Goal: Task Accomplishment & Management: Manage account settings

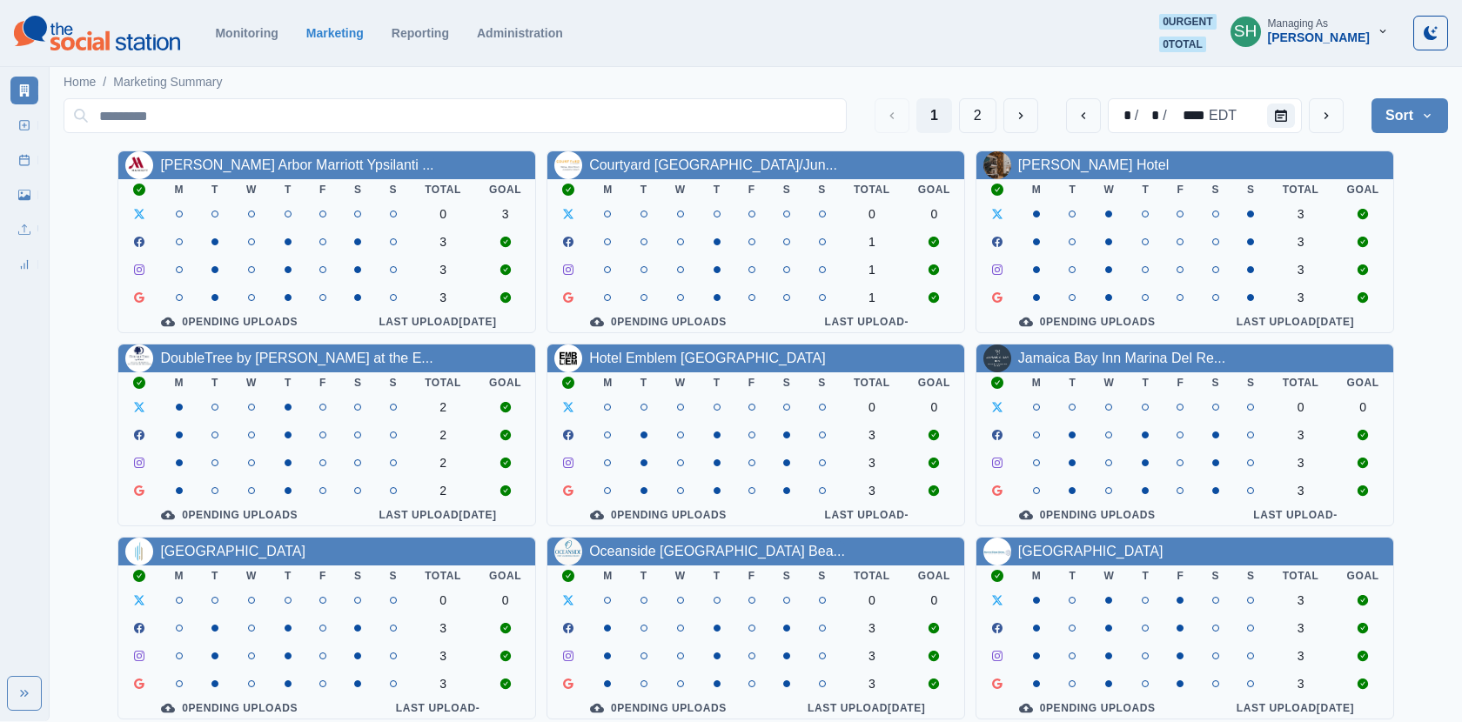
click at [1340, 30] on div "[PERSON_NAME]" at bounding box center [1319, 37] width 102 height 15
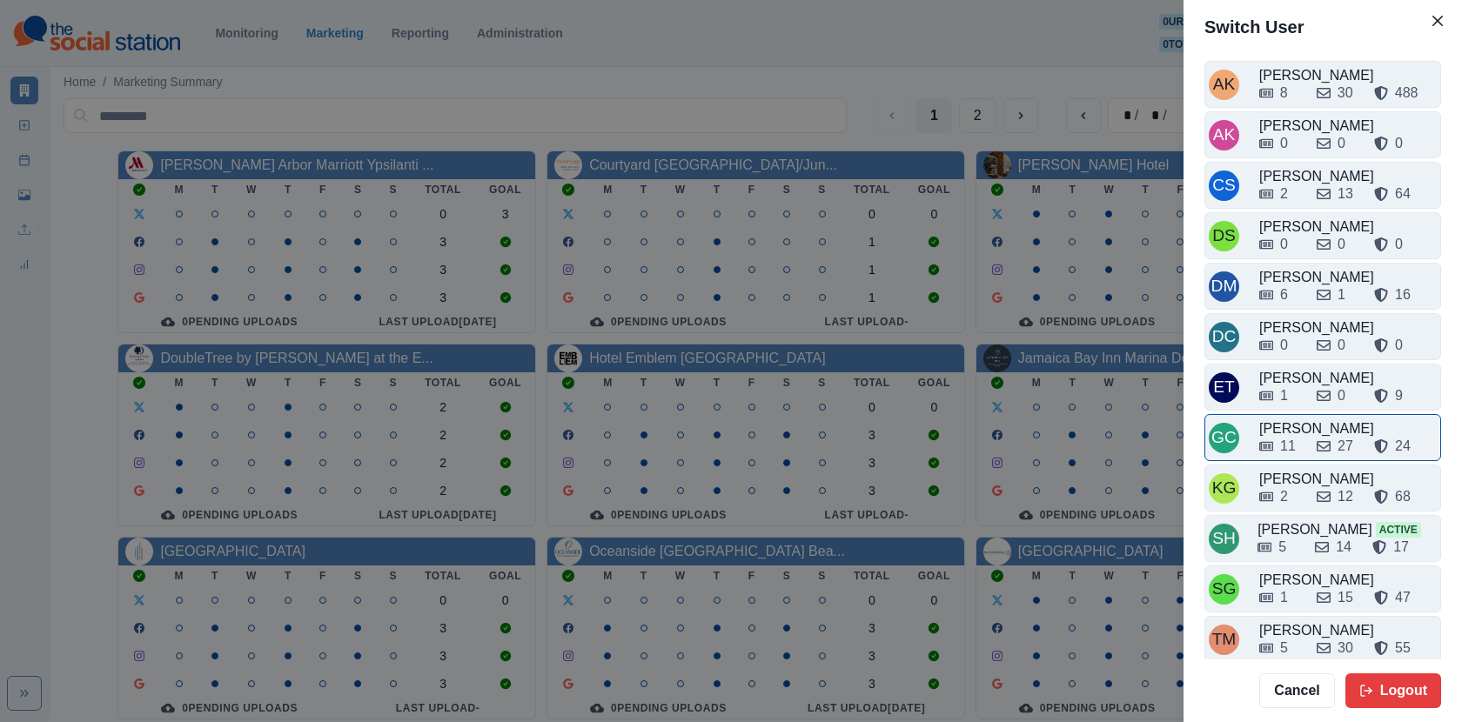
click at [1297, 429] on div "11 27 24" at bounding box center [1348, 443] width 178 height 28
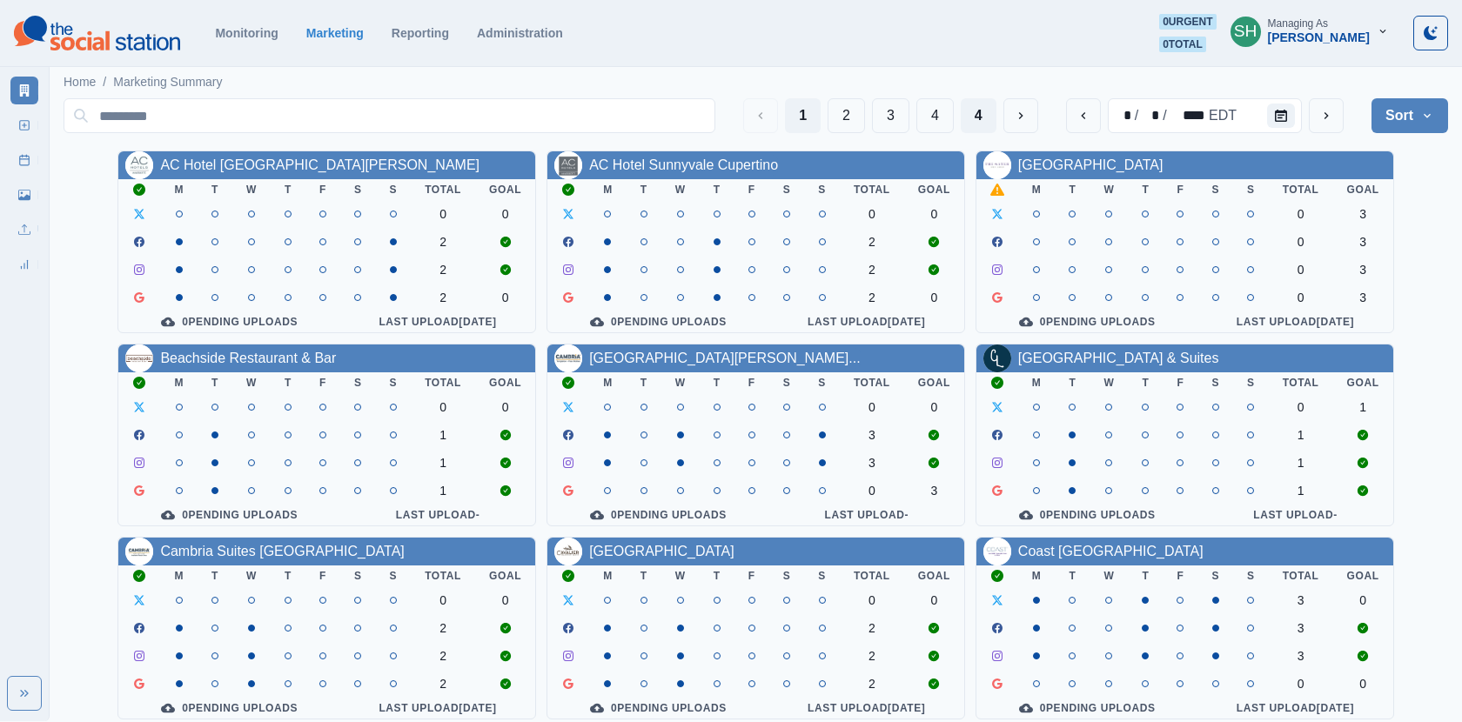
click at [980, 116] on button "4" at bounding box center [979, 115] width 36 height 35
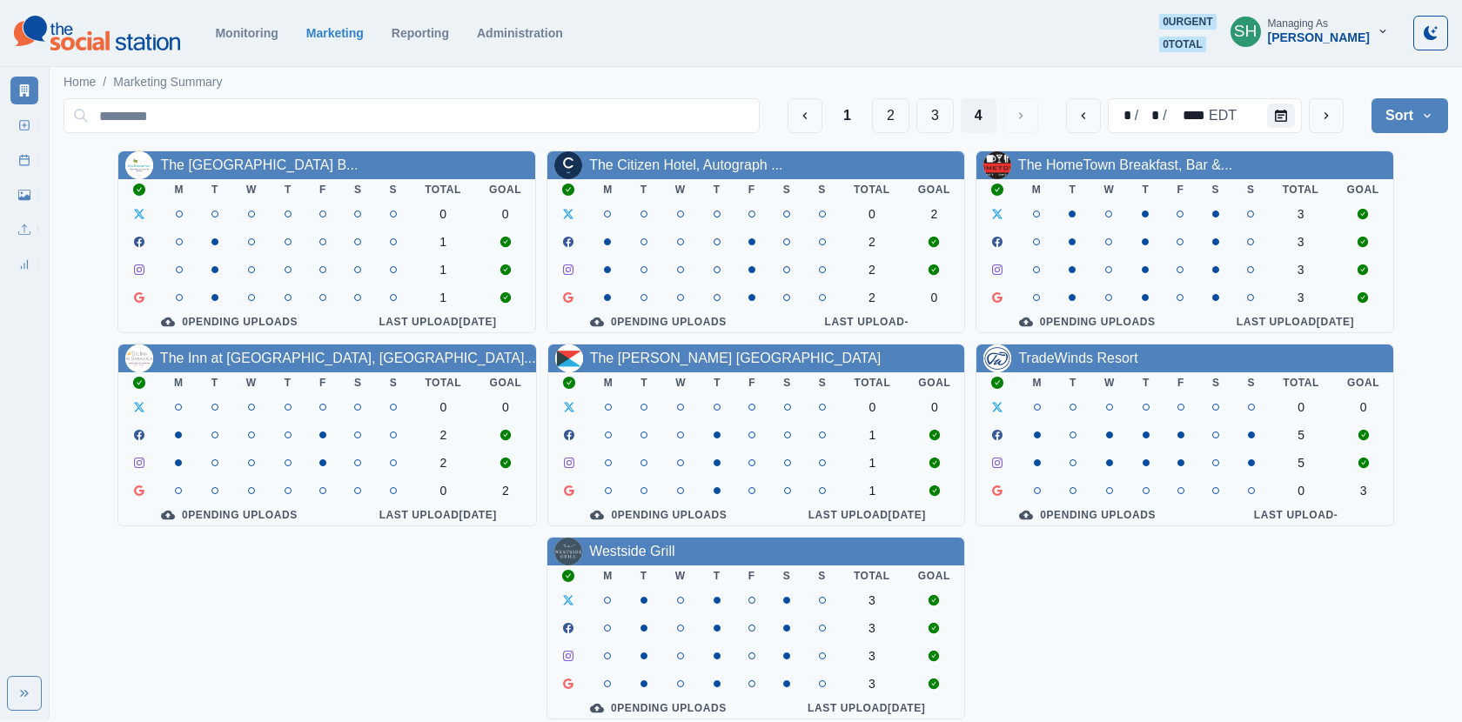
click at [1082, 385] on th "T" at bounding box center [1073, 383] width 35 height 21
click at [1073, 365] on link "TradeWinds Resort" at bounding box center [1077, 358] width 119 height 15
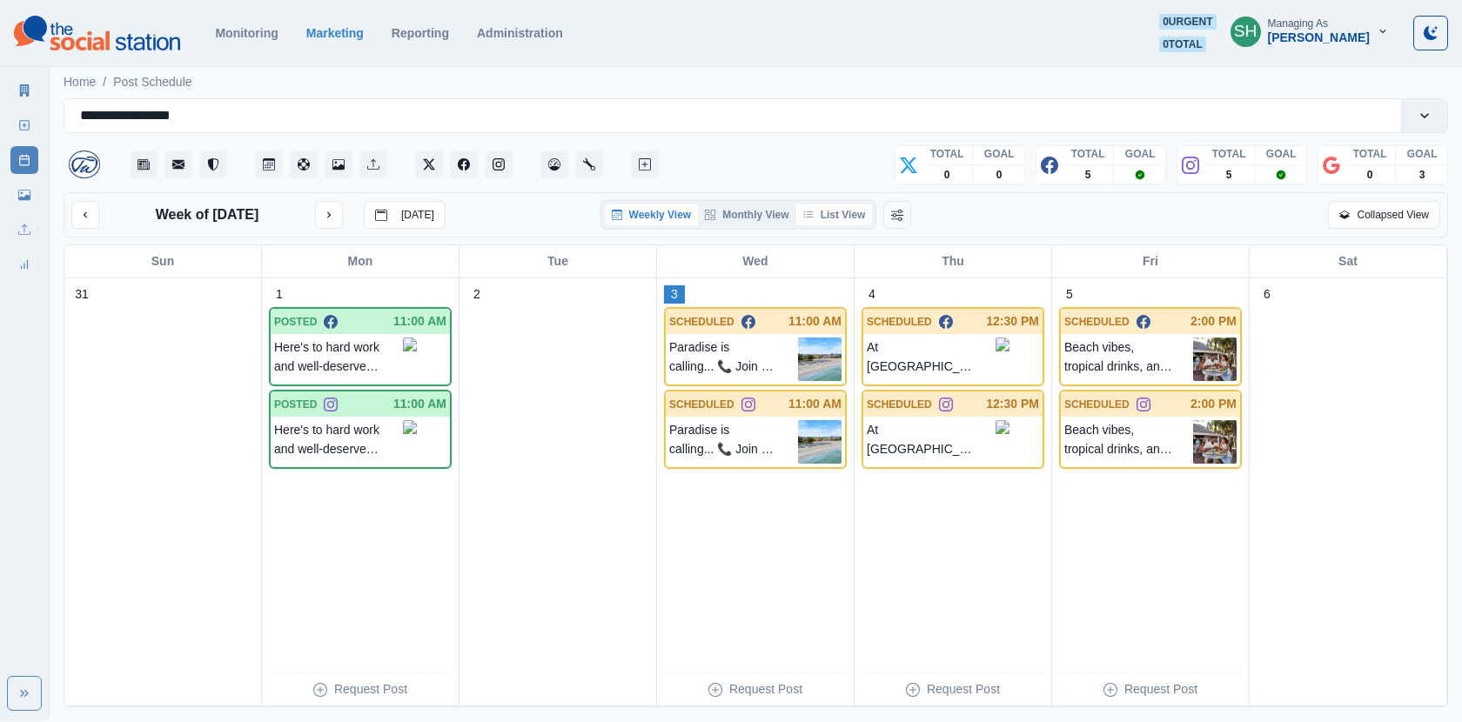
click at [850, 208] on button "List View" at bounding box center [834, 215] width 77 height 21
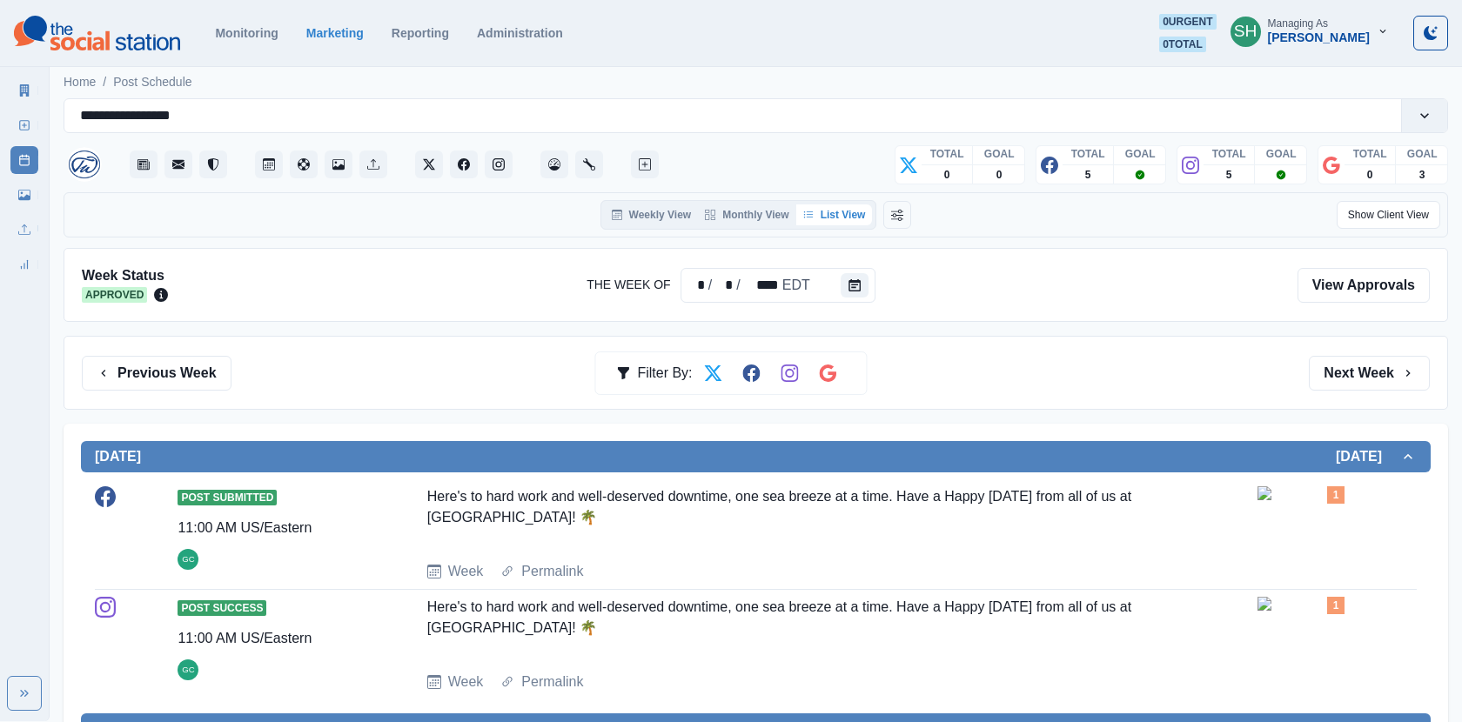
click at [1355, 392] on div "Previous Week Filter By: Next Week" at bounding box center [756, 373] width 1385 height 74
click at [1336, 365] on button "Next Week" at bounding box center [1369, 373] width 121 height 35
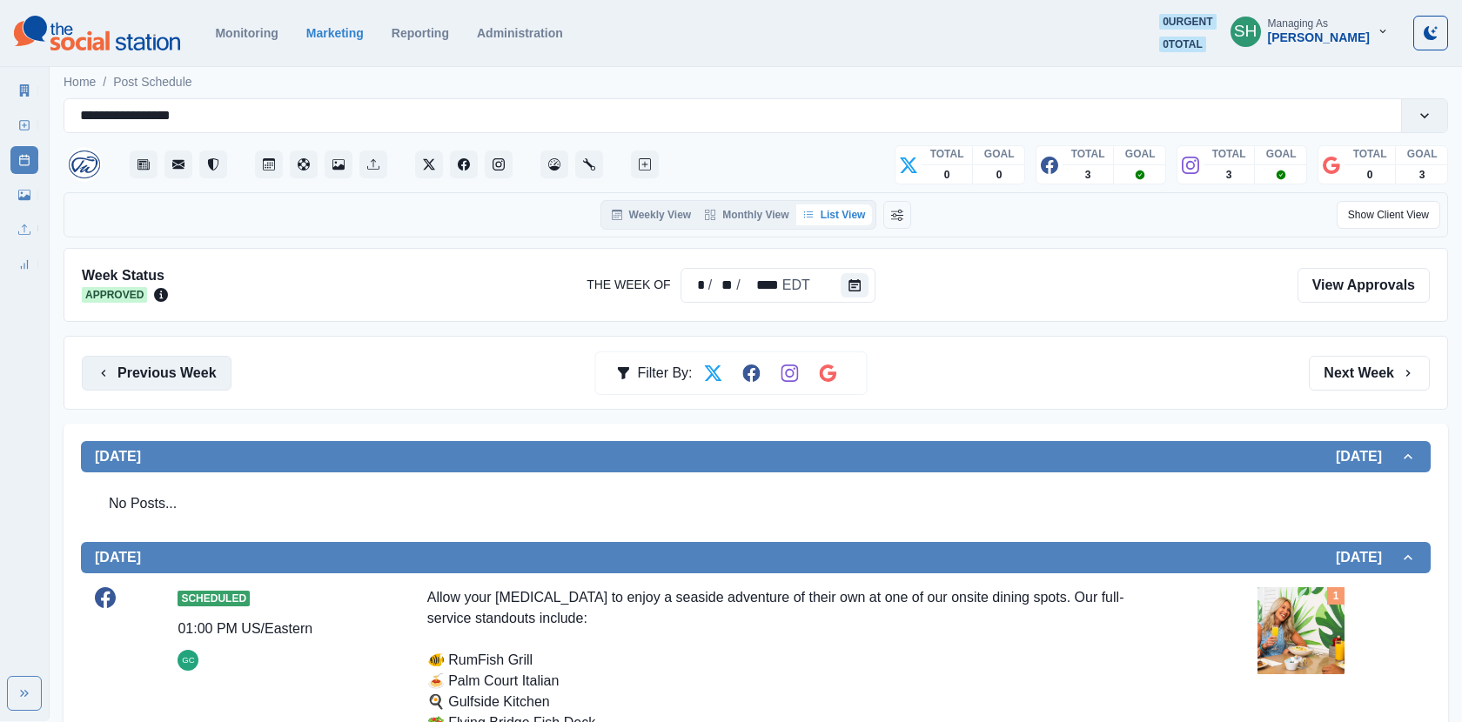
click at [196, 359] on button "Previous Week" at bounding box center [157, 373] width 150 height 35
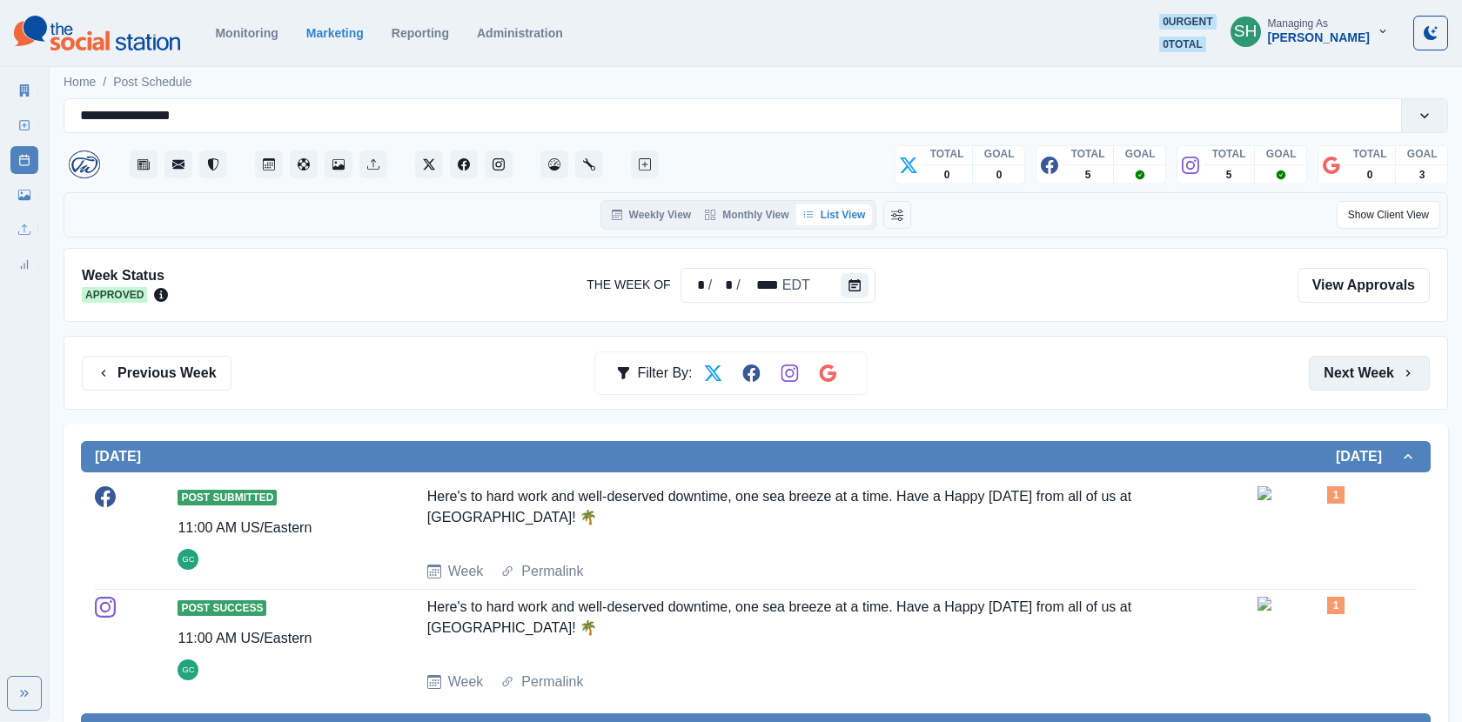
click at [1358, 361] on button "Next Week" at bounding box center [1369, 373] width 121 height 35
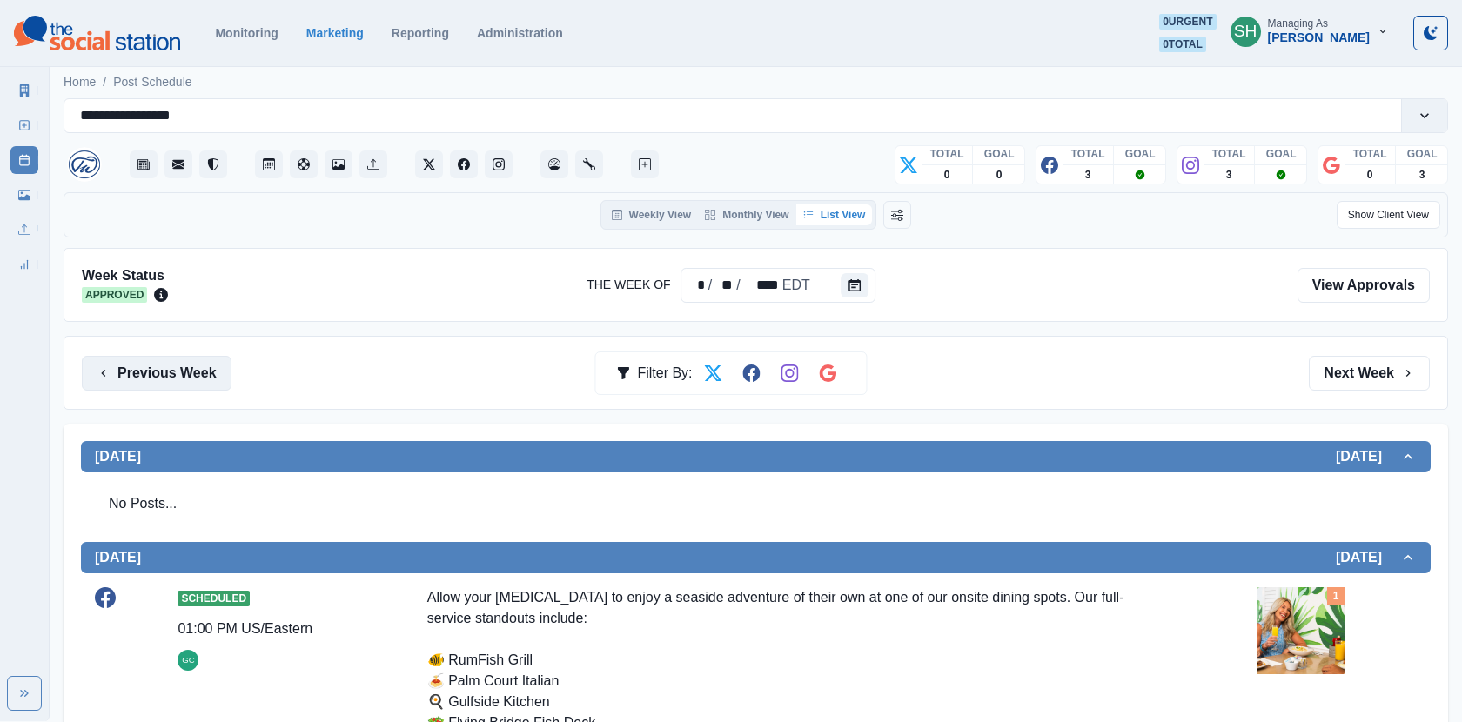
click at [163, 374] on button "Previous Week" at bounding box center [157, 373] width 150 height 35
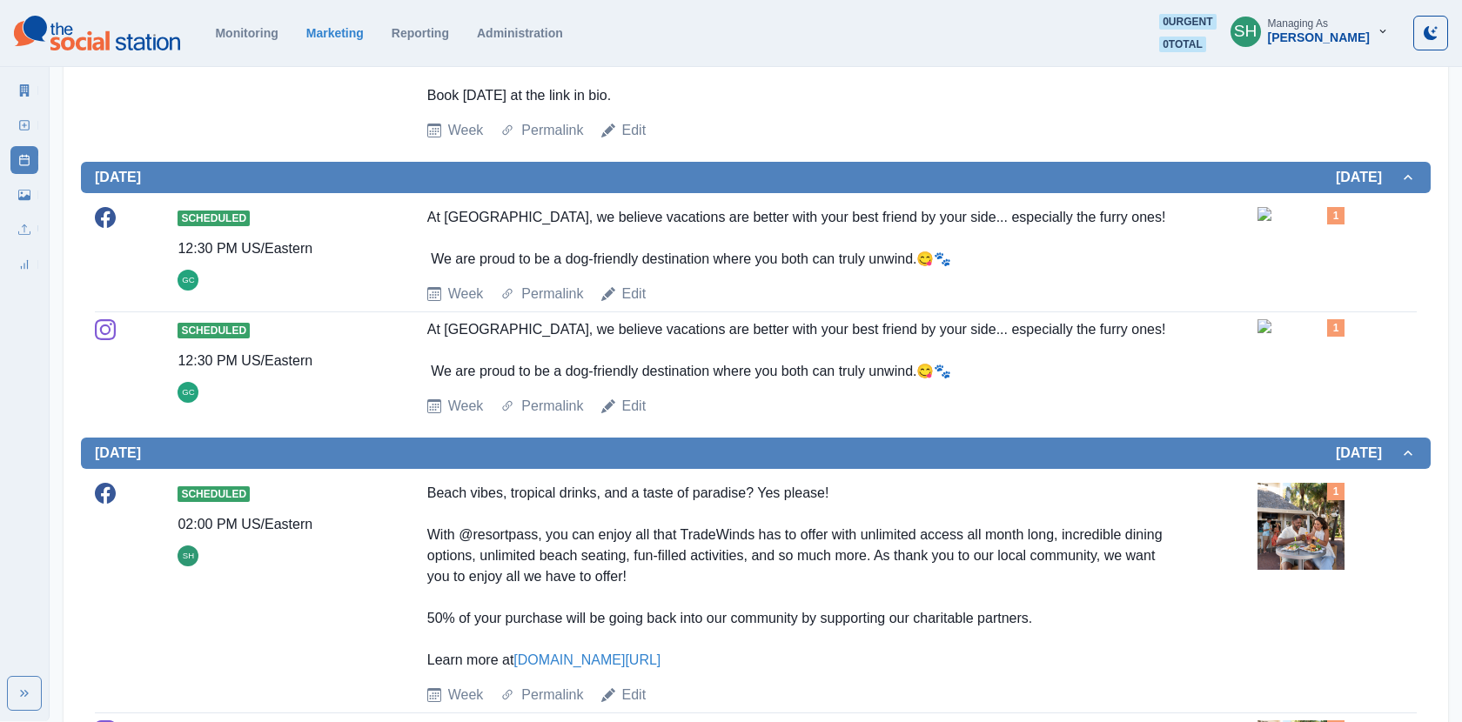
scroll to position [1240, 0]
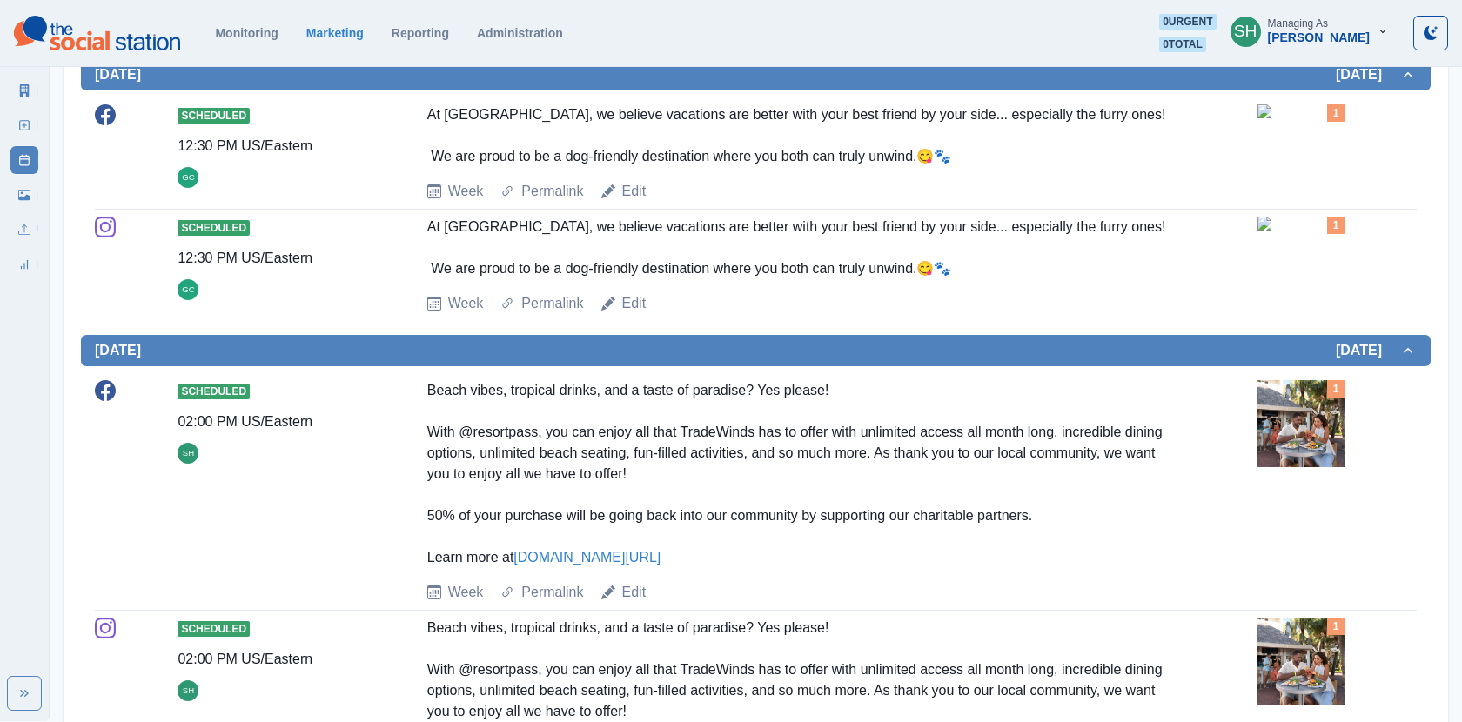
click at [638, 202] on link "Edit" at bounding box center [634, 191] width 24 height 21
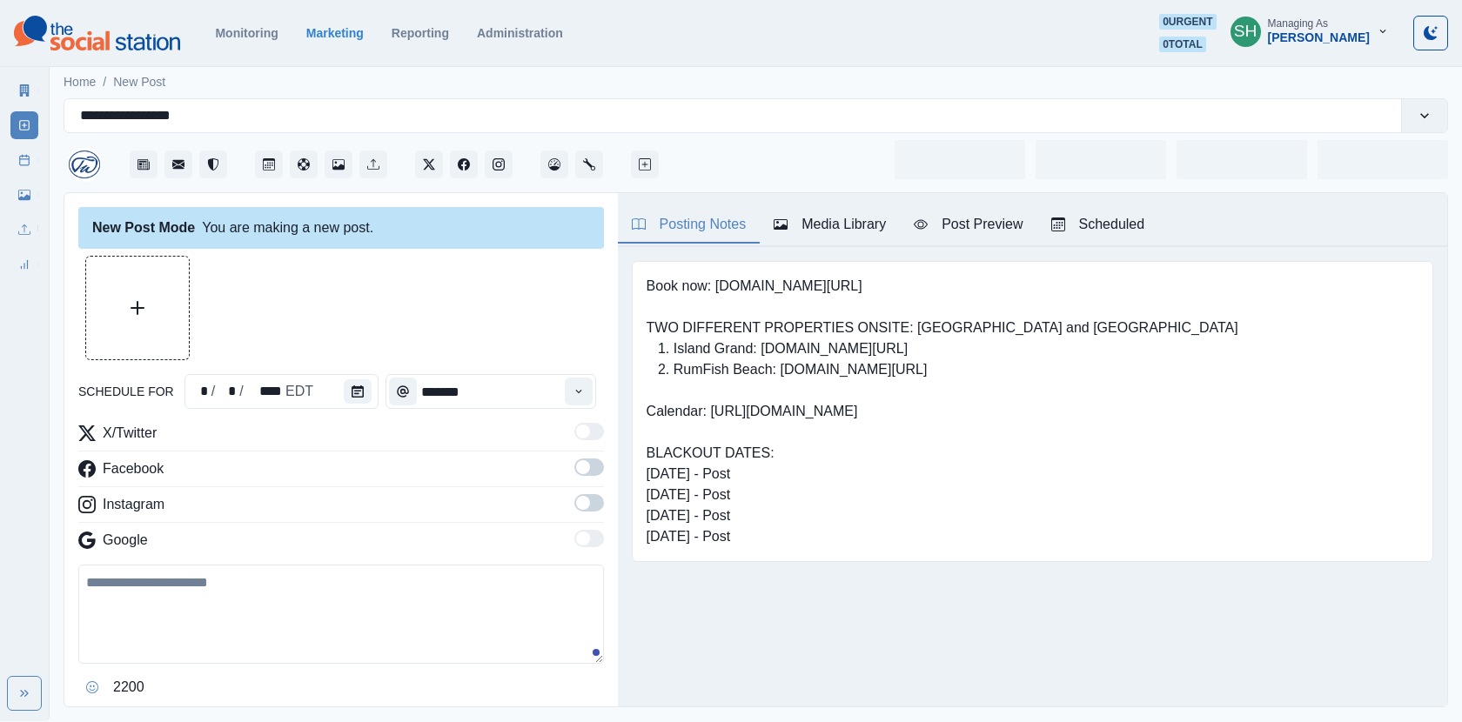
type input "********"
type textarea "**********"
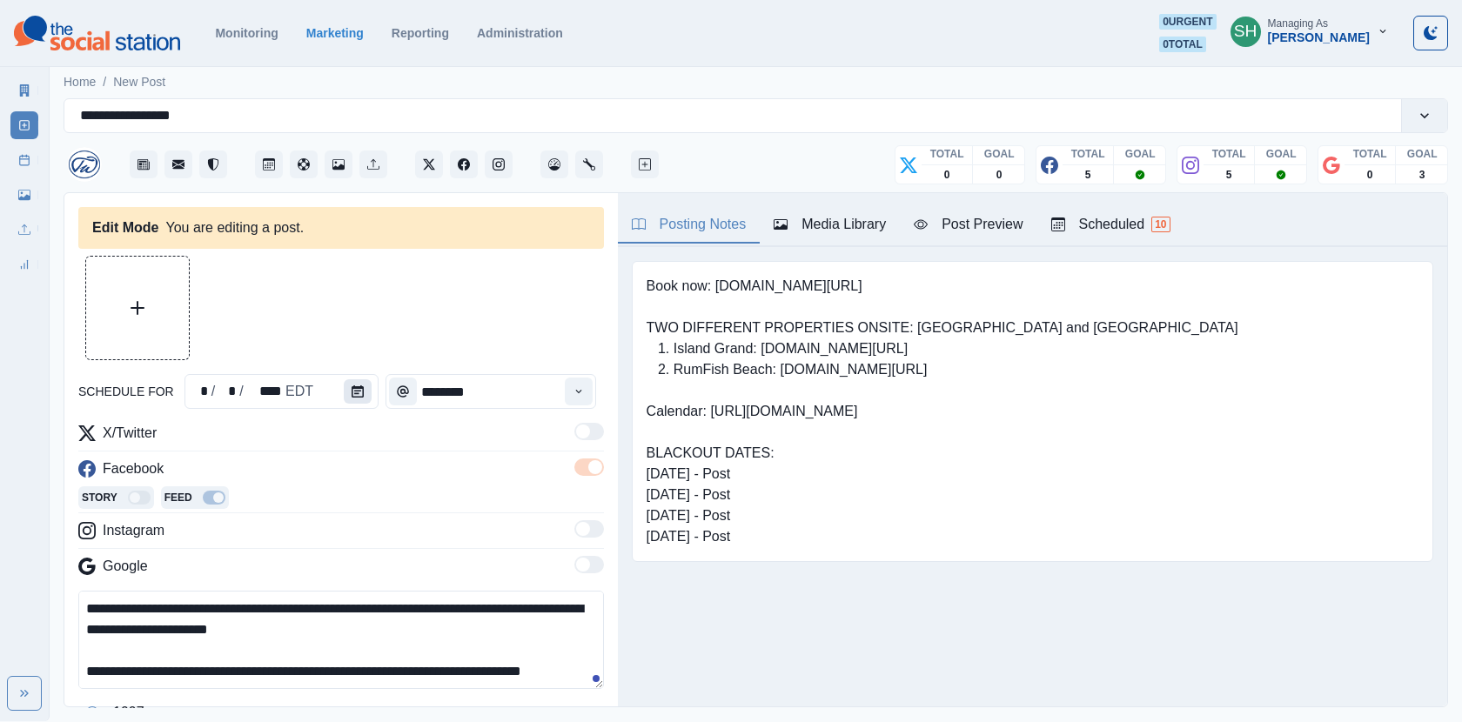
click at [344, 397] on button "Calendar" at bounding box center [358, 391] width 28 height 24
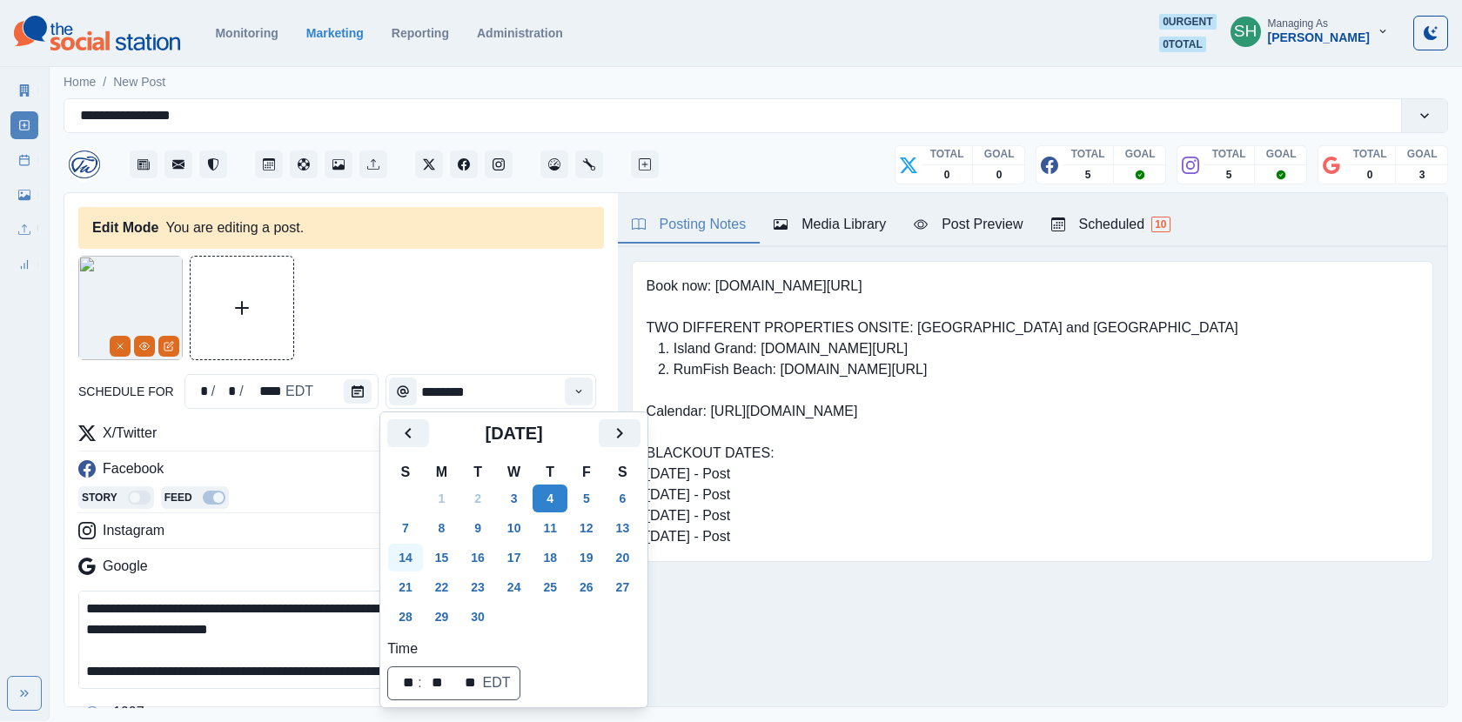
click at [413, 547] on button "14" at bounding box center [405, 558] width 35 height 28
click at [485, 331] on div at bounding box center [341, 308] width 526 height 104
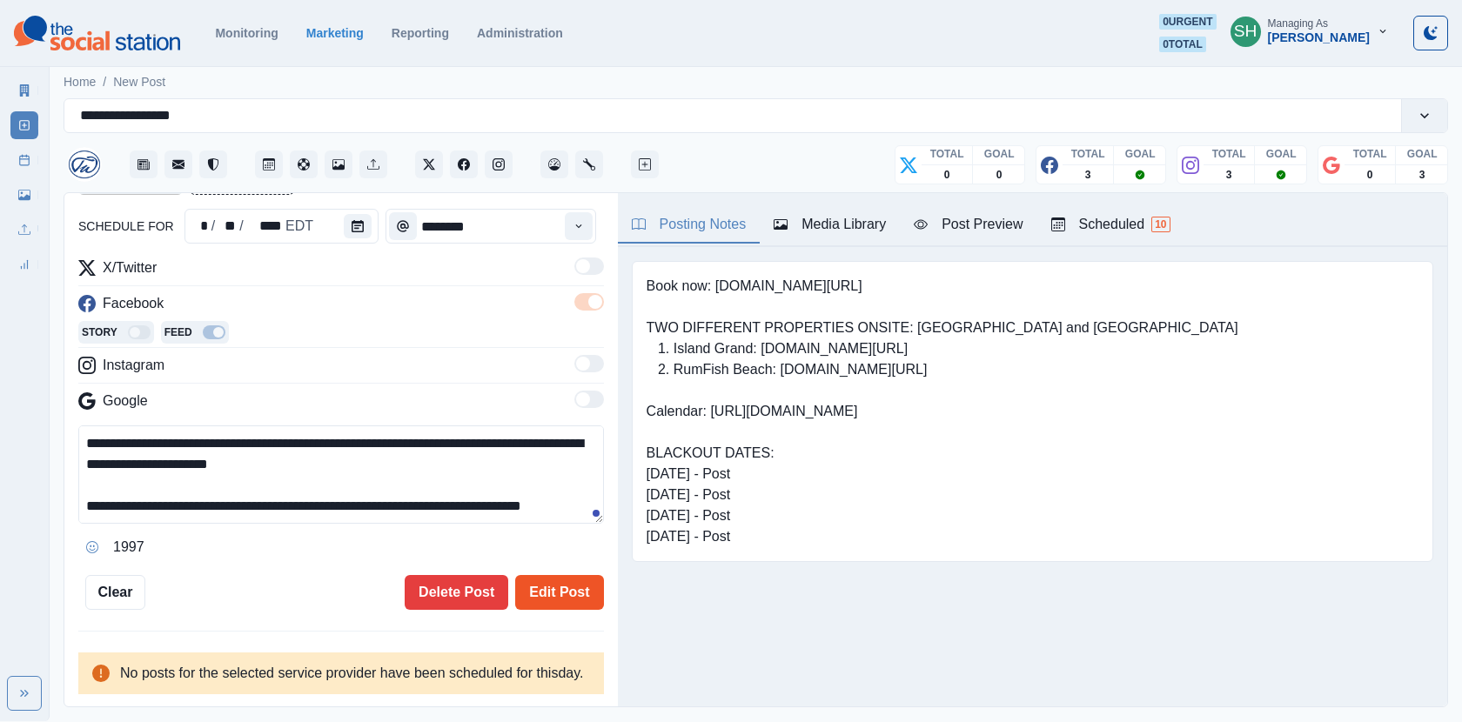
click at [569, 575] on button "Edit Post" at bounding box center [559, 592] width 88 height 35
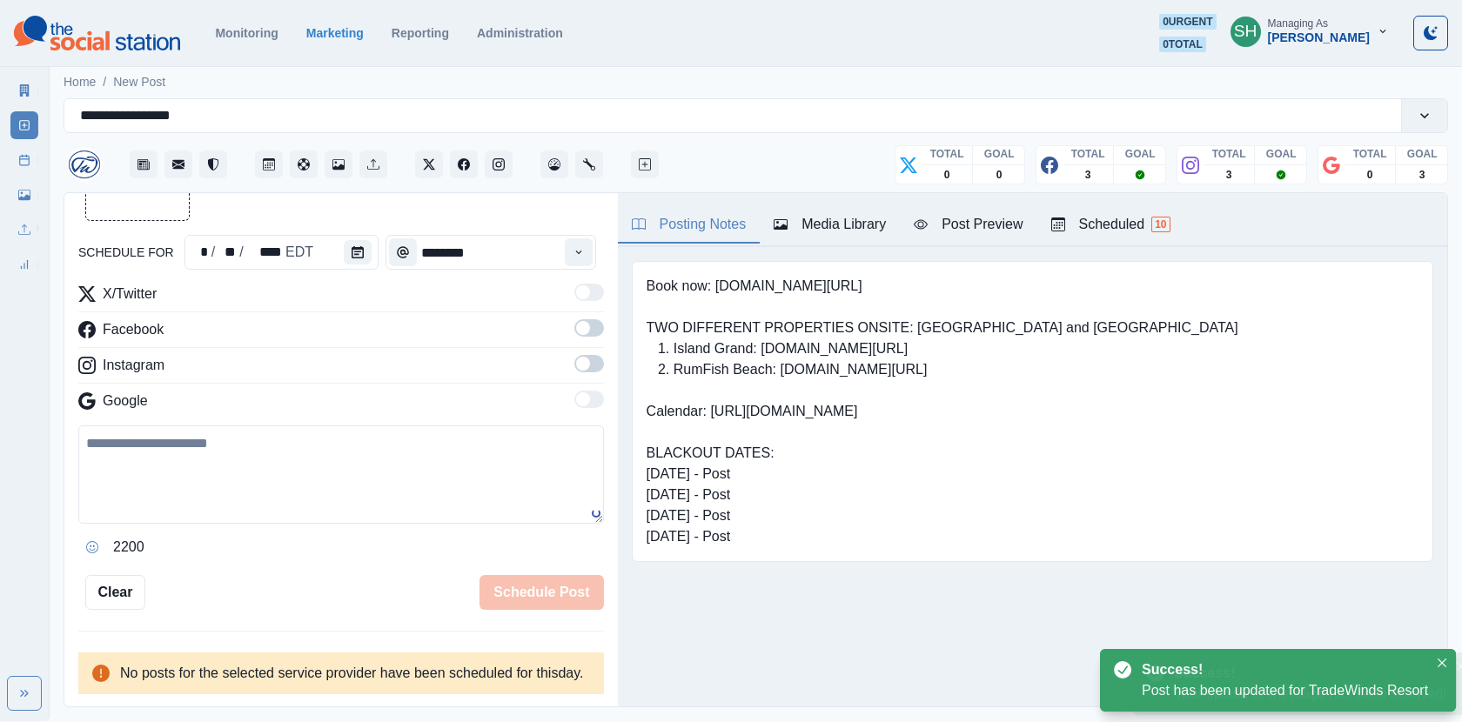
click at [1131, 225] on div "Scheduled 10" at bounding box center [1110, 224] width 119 height 21
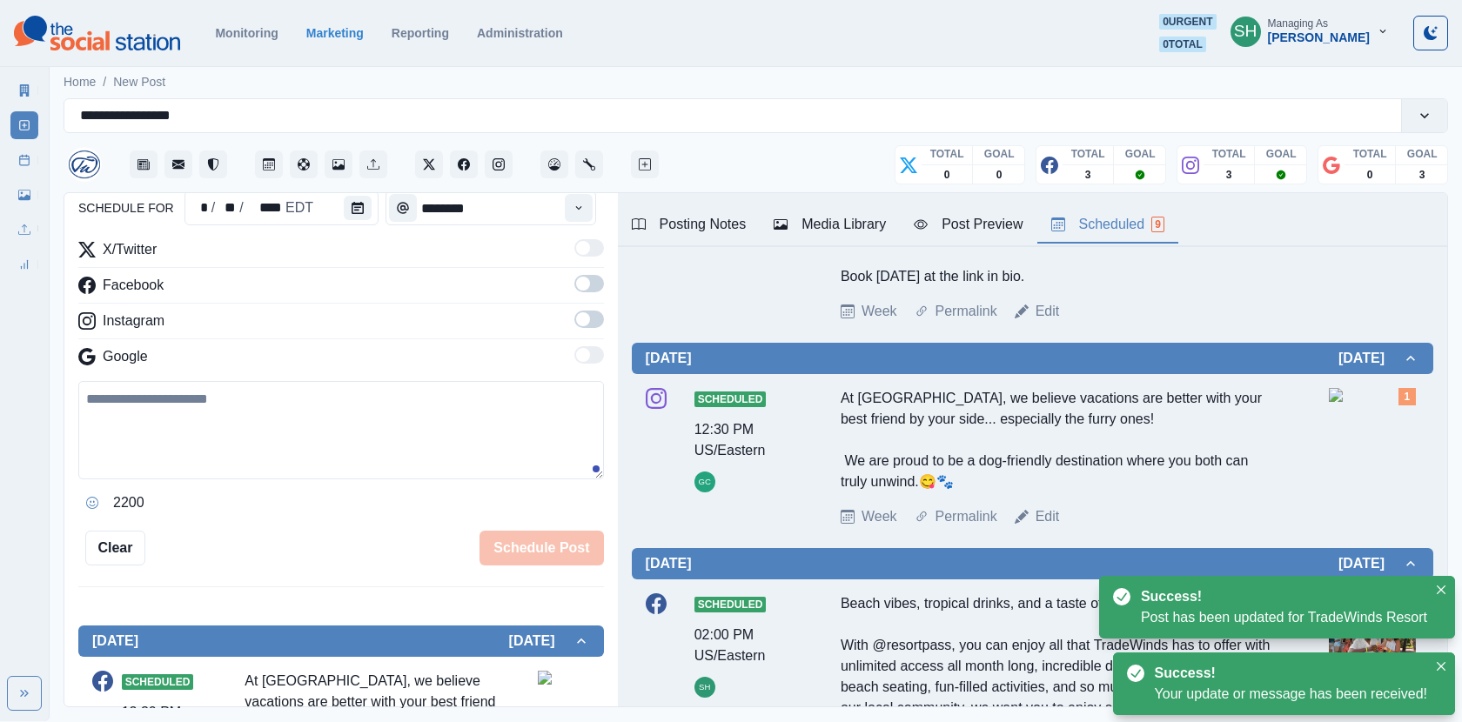
scroll to position [968, 0]
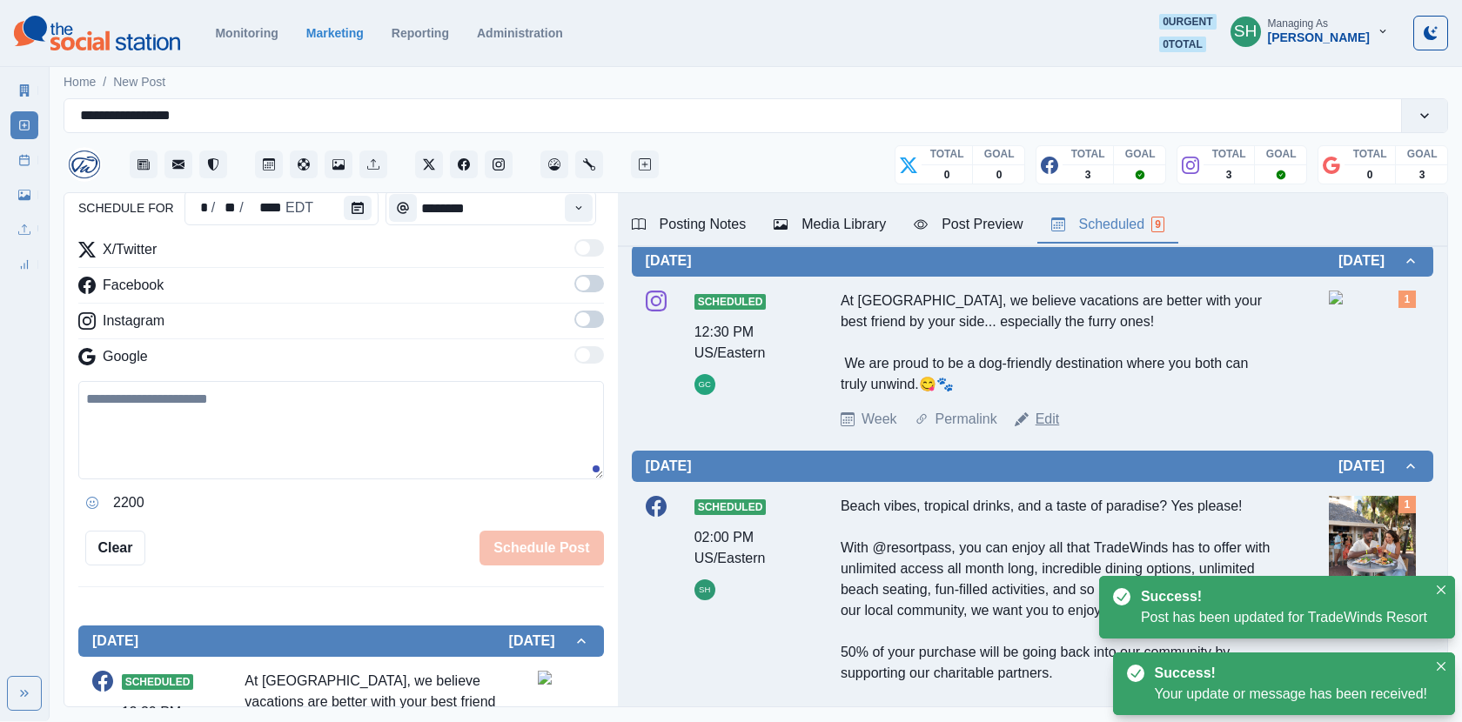
click at [1044, 427] on link "Edit" at bounding box center [1048, 419] width 24 height 21
type textarea "**********"
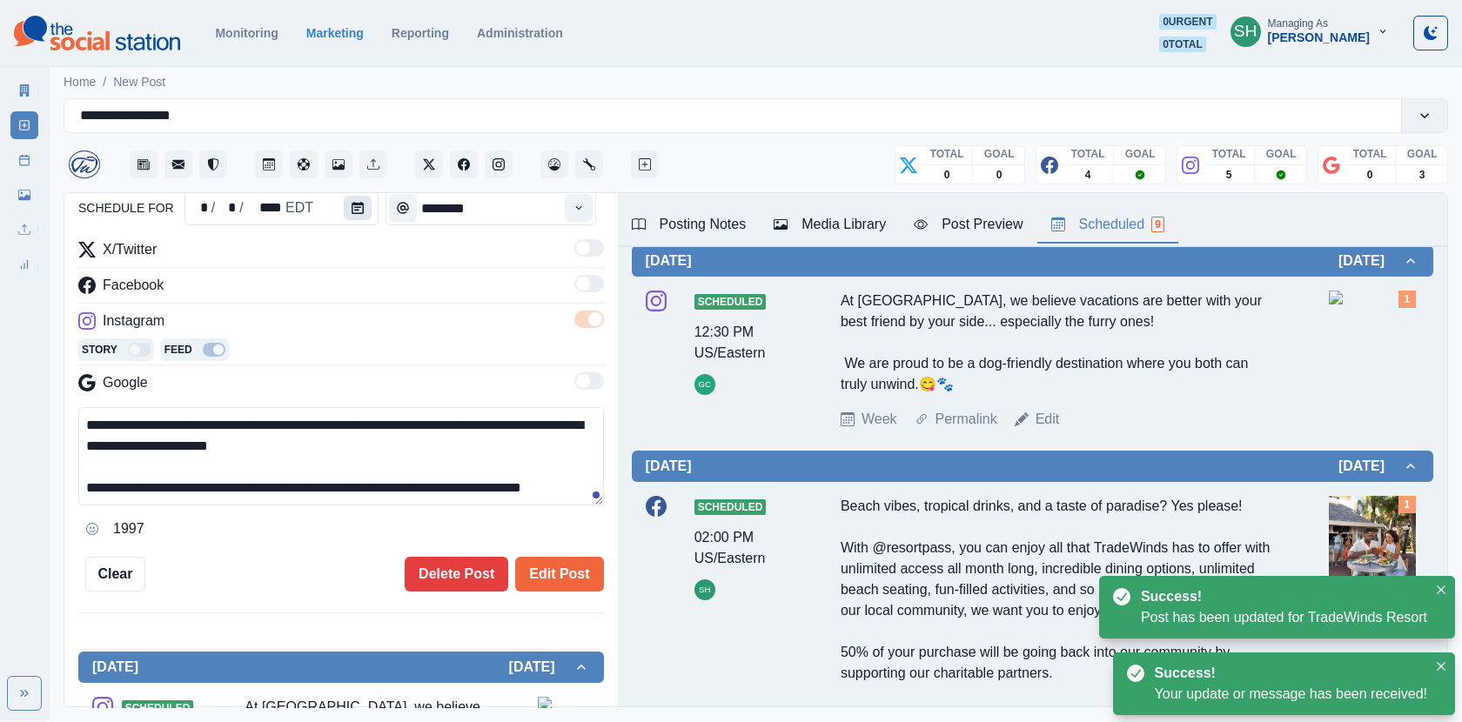
click at [360, 215] on button "Calendar" at bounding box center [358, 208] width 28 height 24
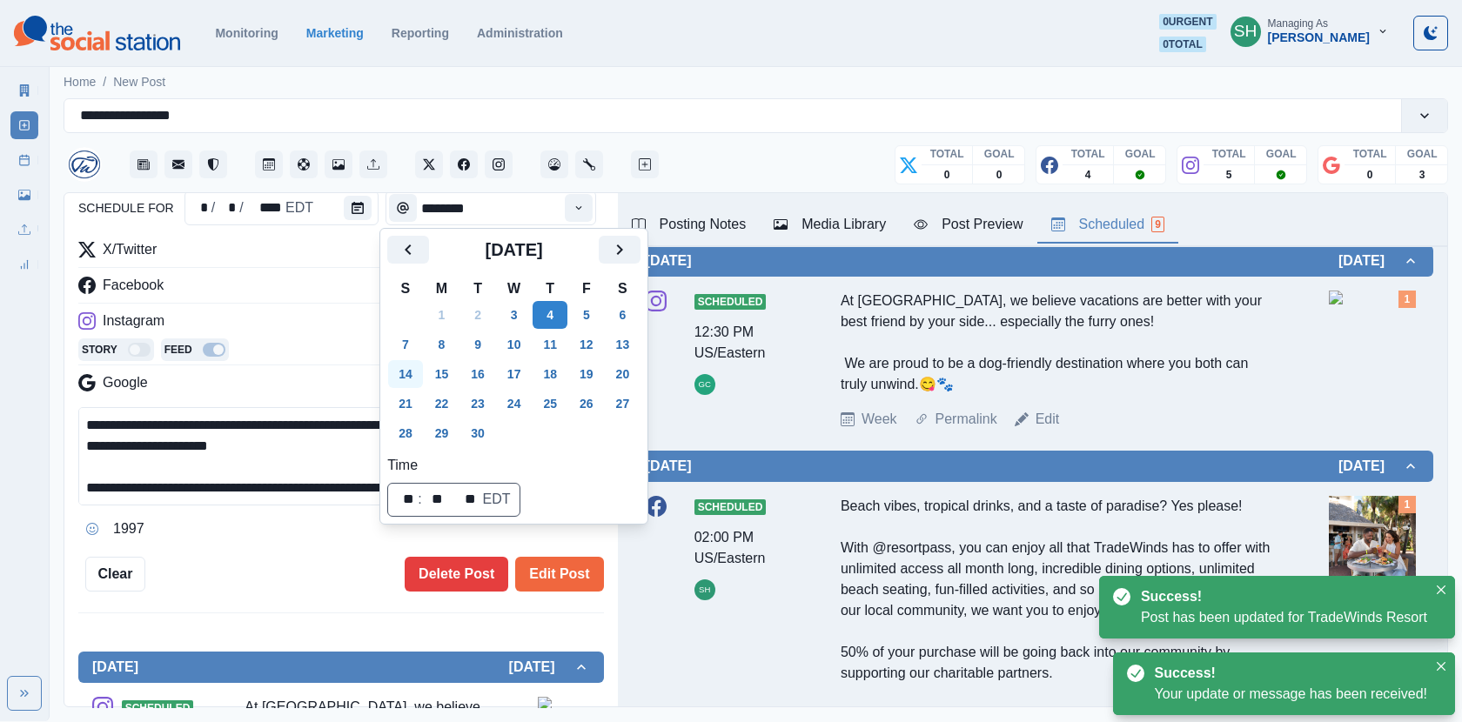
click at [403, 373] on button "14" at bounding box center [405, 374] width 35 height 28
click at [554, 574] on button "Edit Post" at bounding box center [559, 574] width 88 height 35
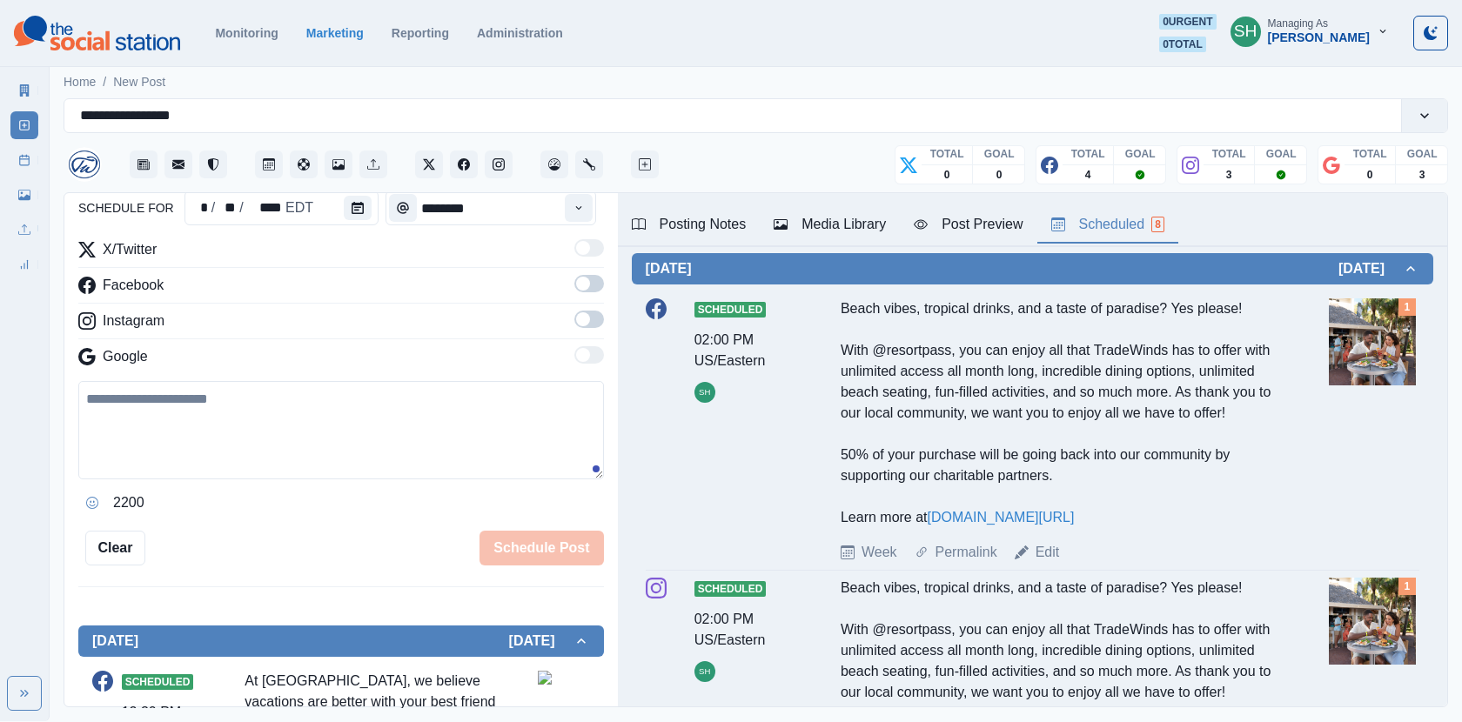
scroll to position [973, 0]
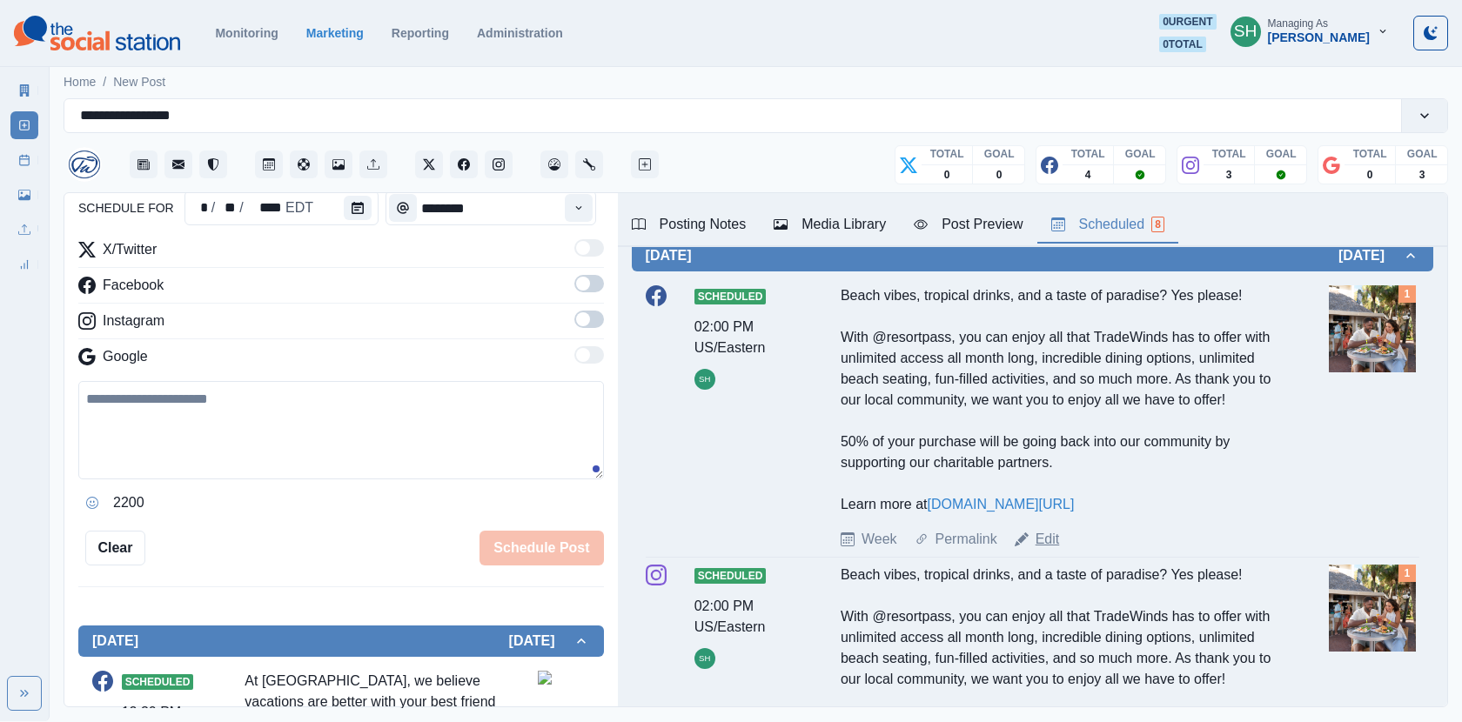
click at [1052, 550] on link "Edit" at bounding box center [1048, 539] width 24 height 21
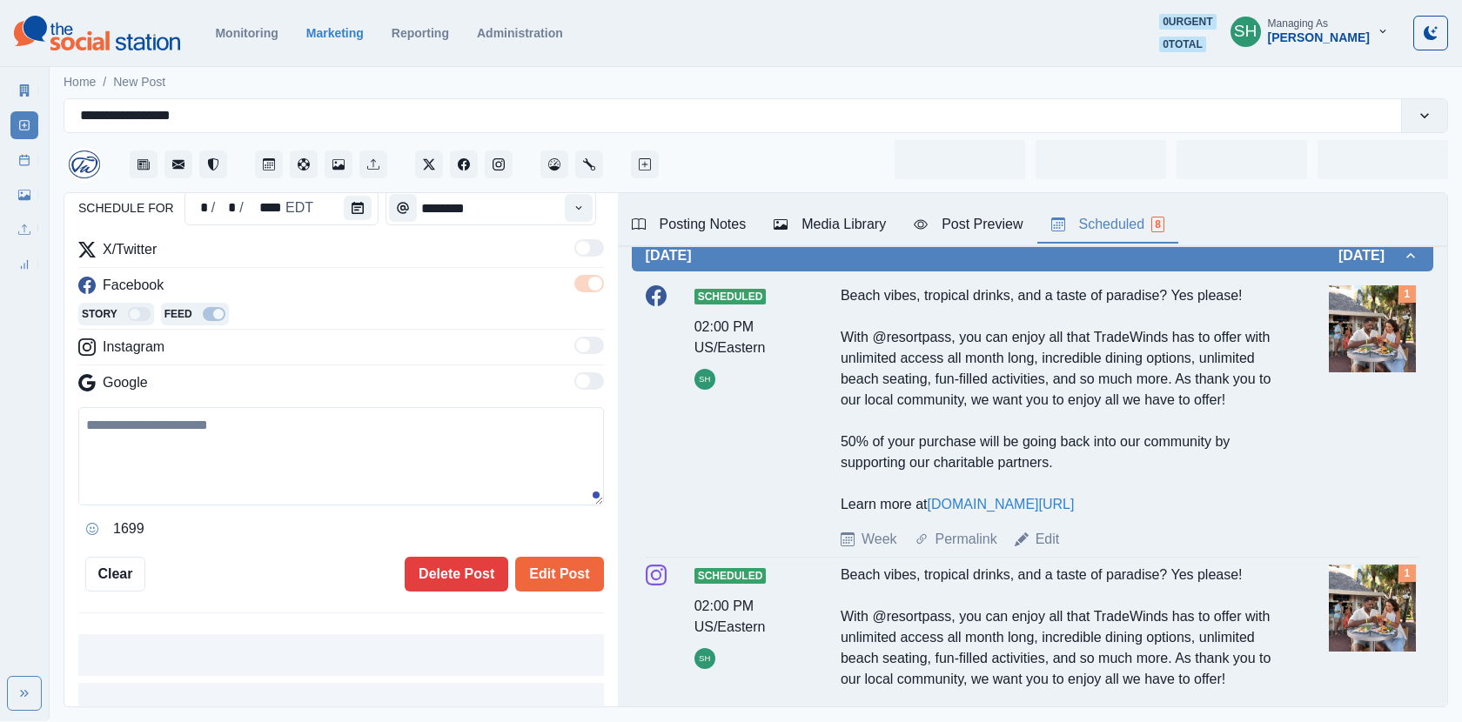
type input "*******"
type textarea "**********"
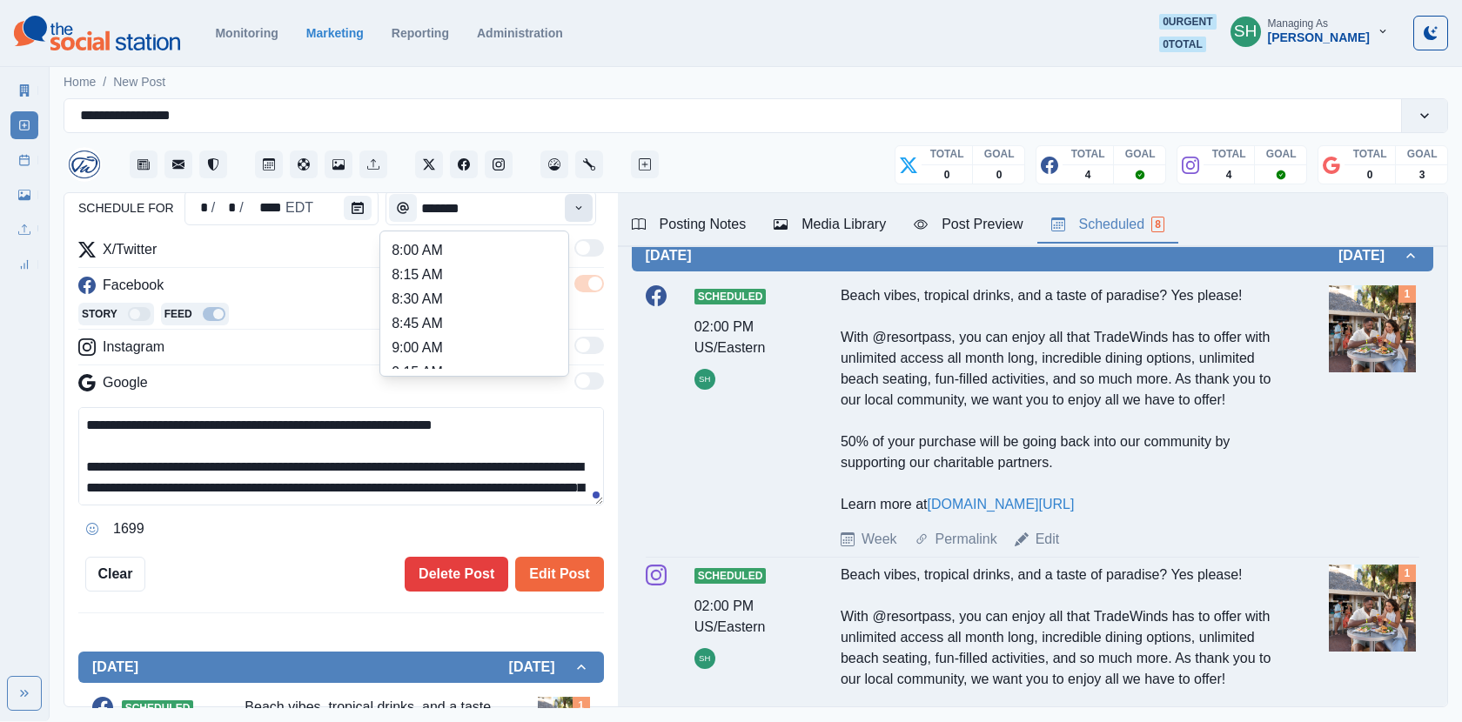
click at [593, 212] on button "Time" at bounding box center [579, 208] width 28 height 28
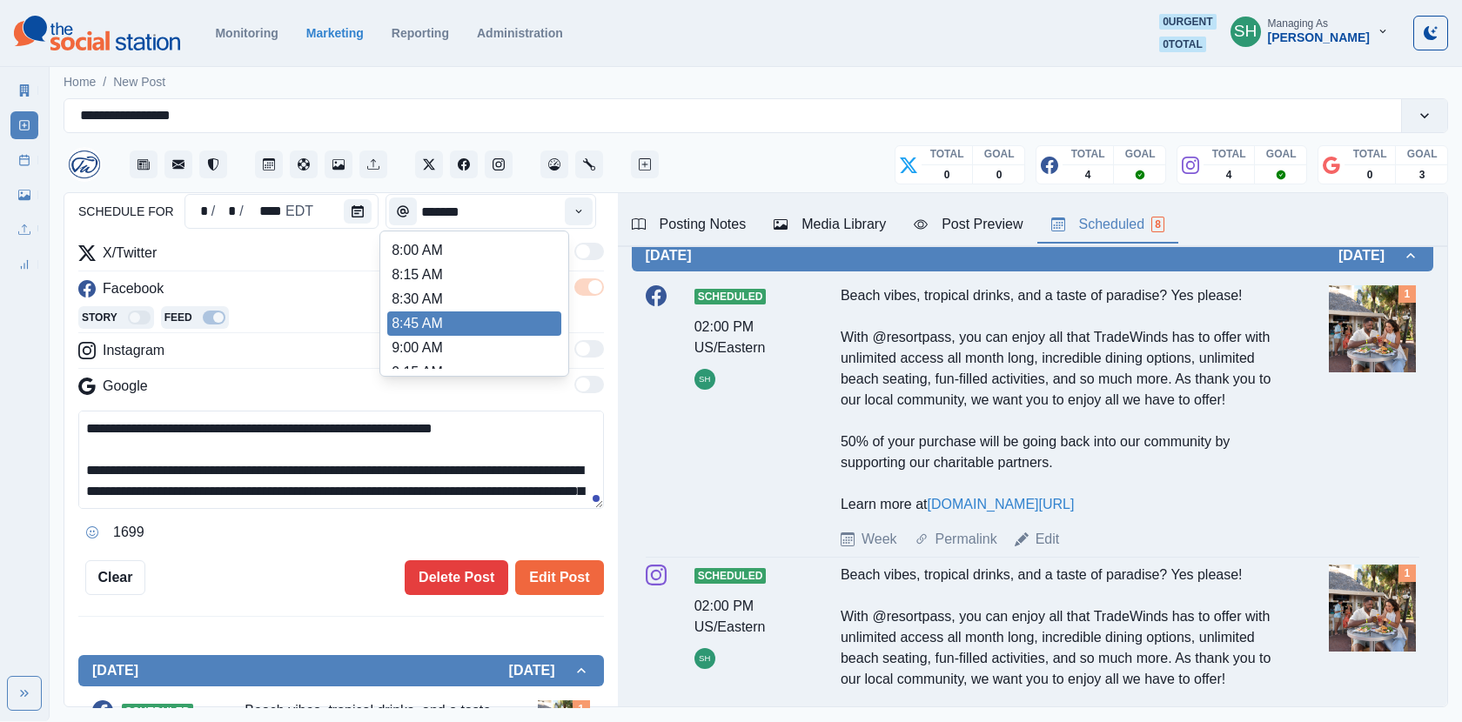
scroll to position [263, 0]
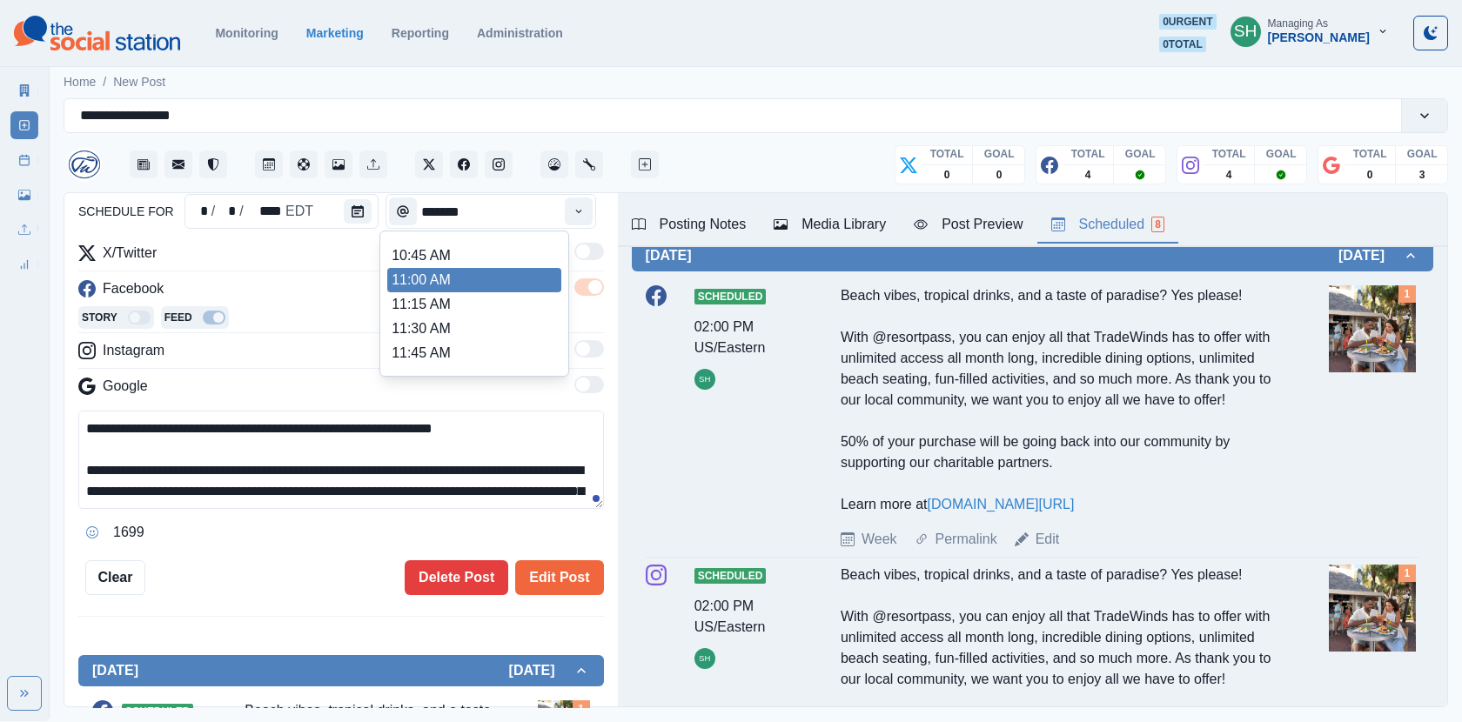
click at [452, 278] on li "11:00 AM" at bounding box center [474, 280] width 174 height 24
type input "********"
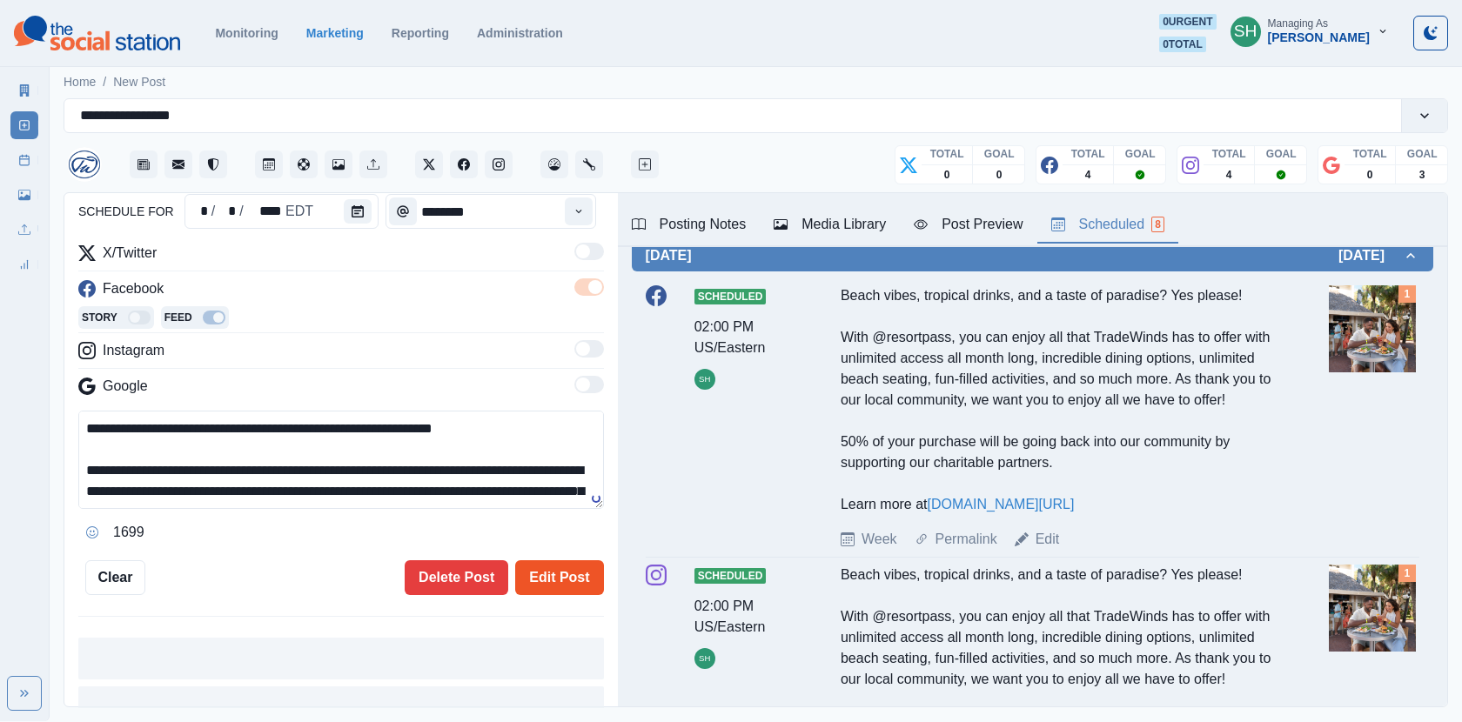
scroll to position [180, 0]
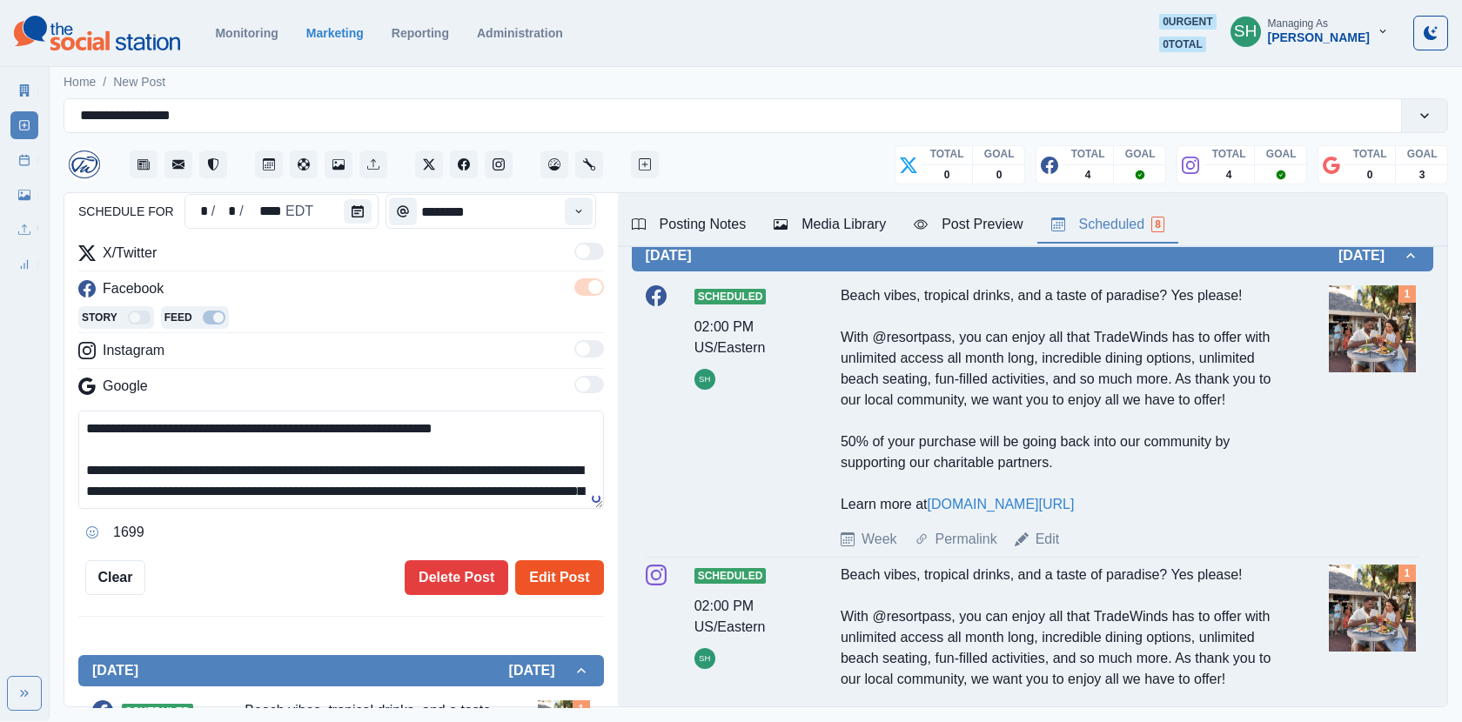
click at [560, 564] on button "Edit Post" at bounding box center [559, 578] width 88 height 35
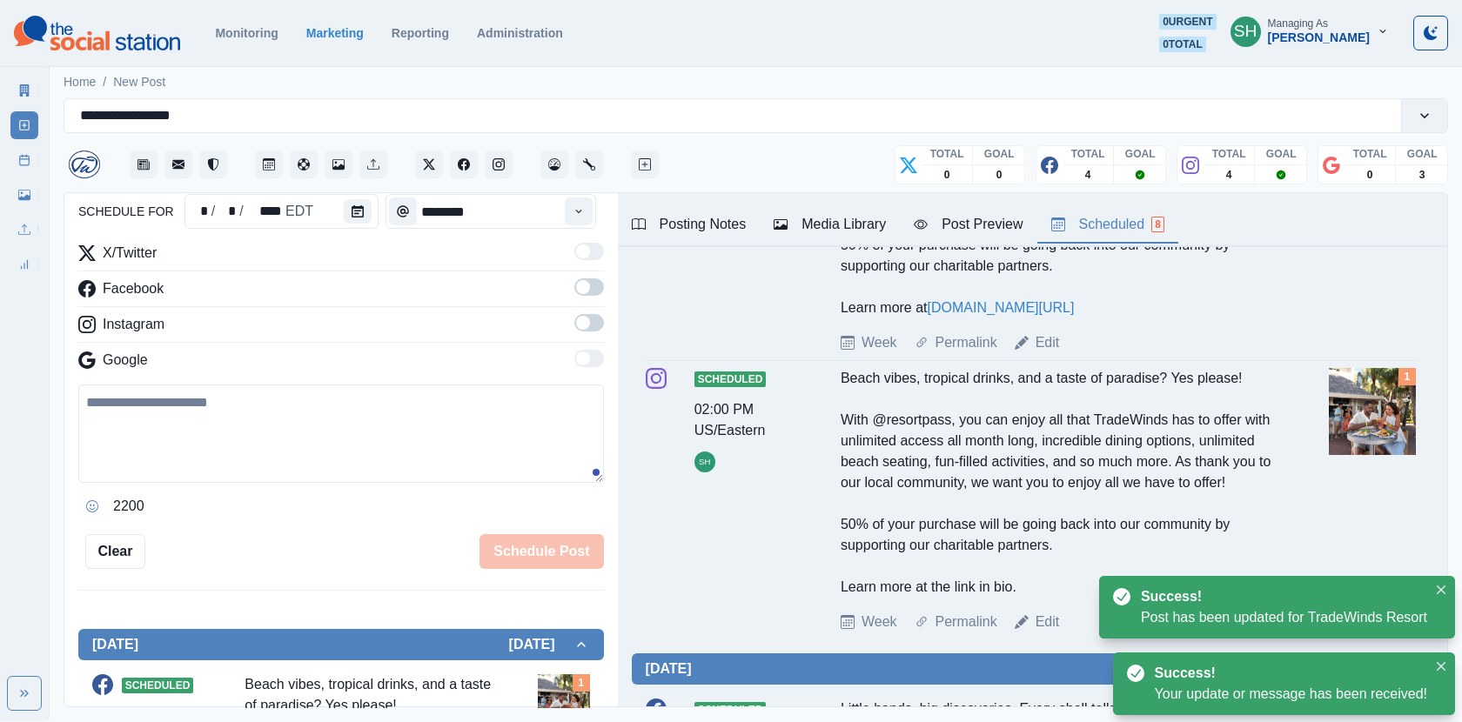
scroll to position [1277, 0]
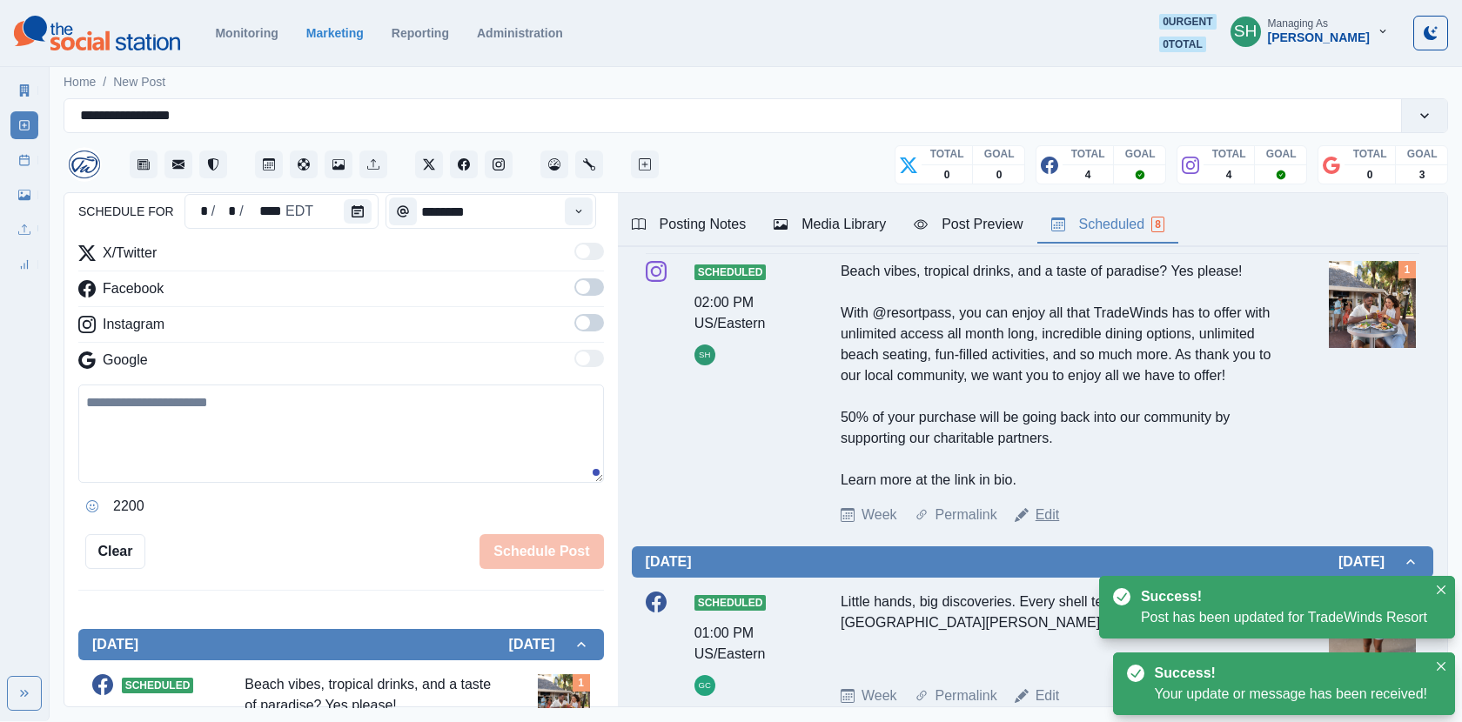
click at [1044, 526] on link "Edit" at bounding box center [1048, 515] width 24 height 21
type input "*******"
type textarea "**********"
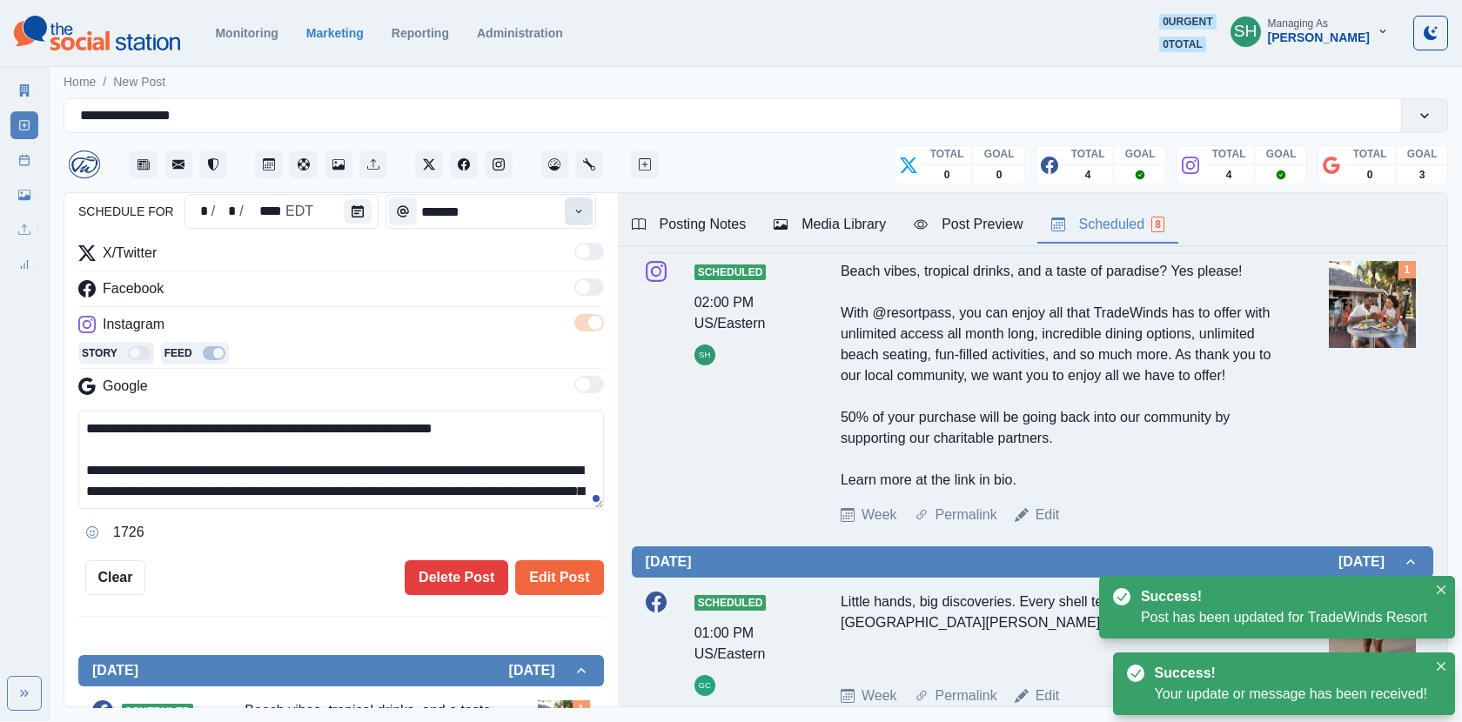
click at [580, 212] on icon "Time" at bounding box center [579, 211] width 12 height 12
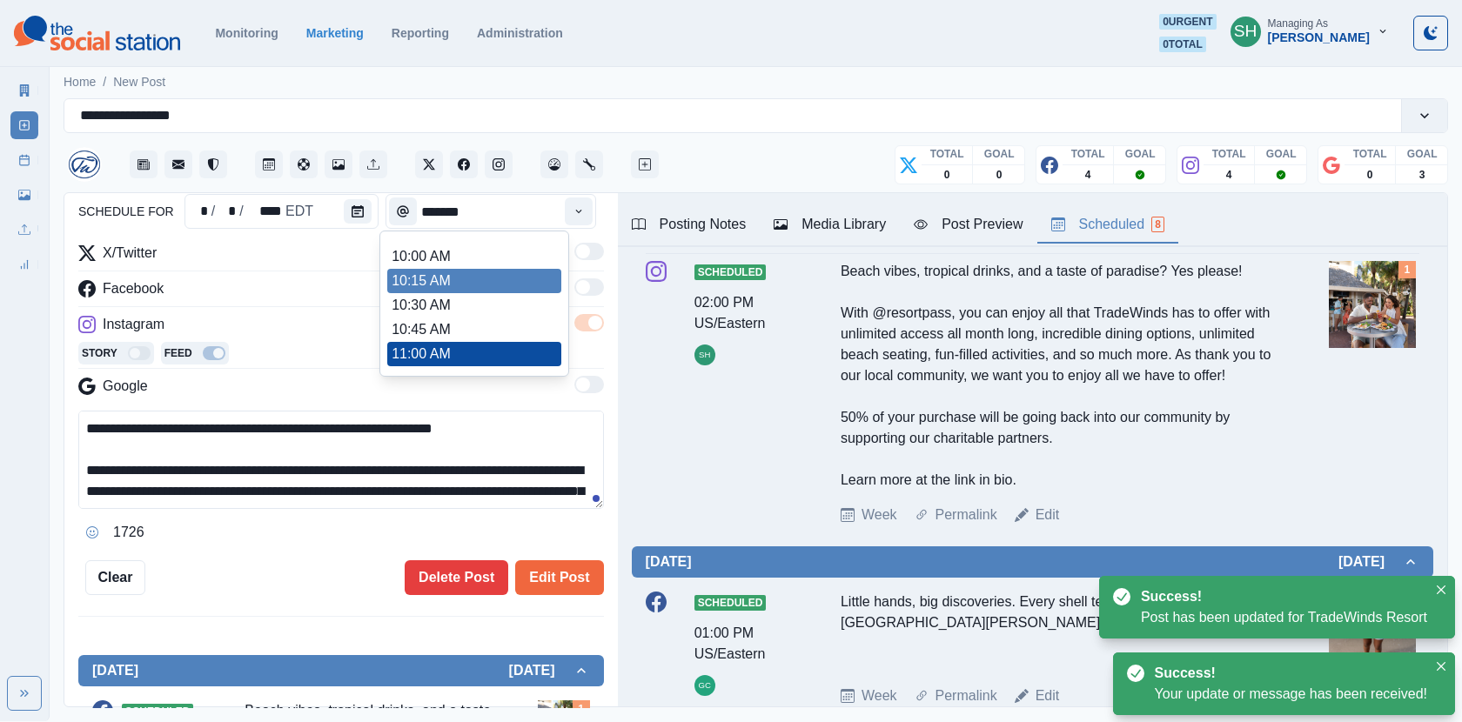
scroll to position [207, 0]
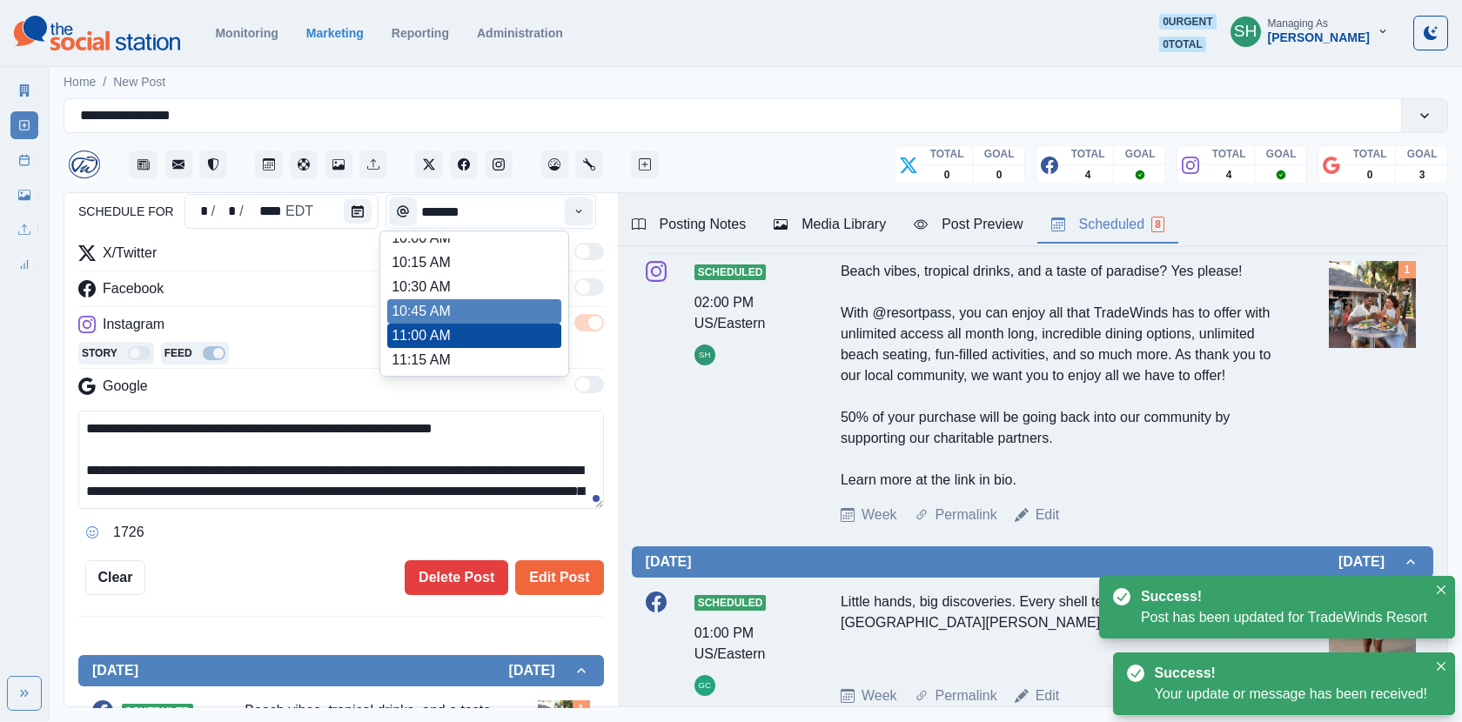
type input "********"
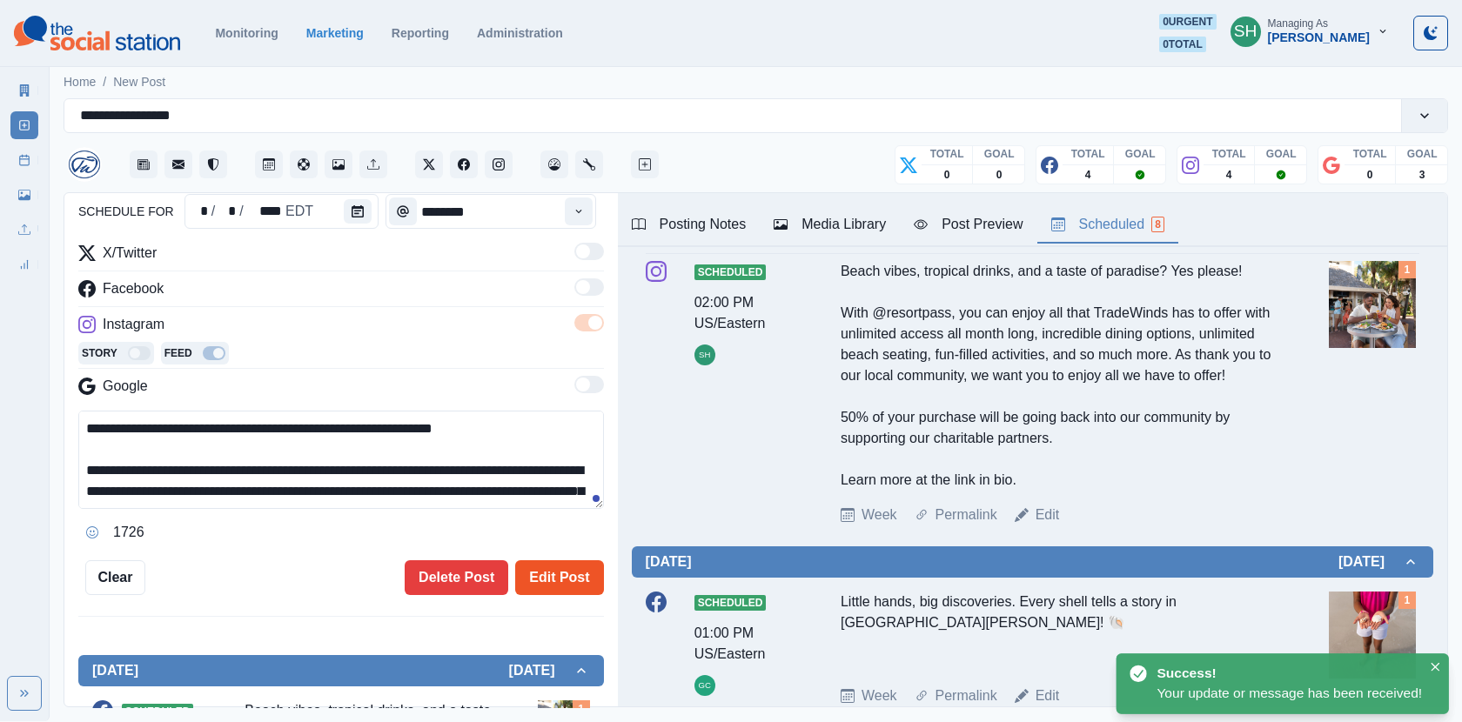
click at [552, 565] on button "Edit Post" at bounding box center [559, 578] width 88 height 35
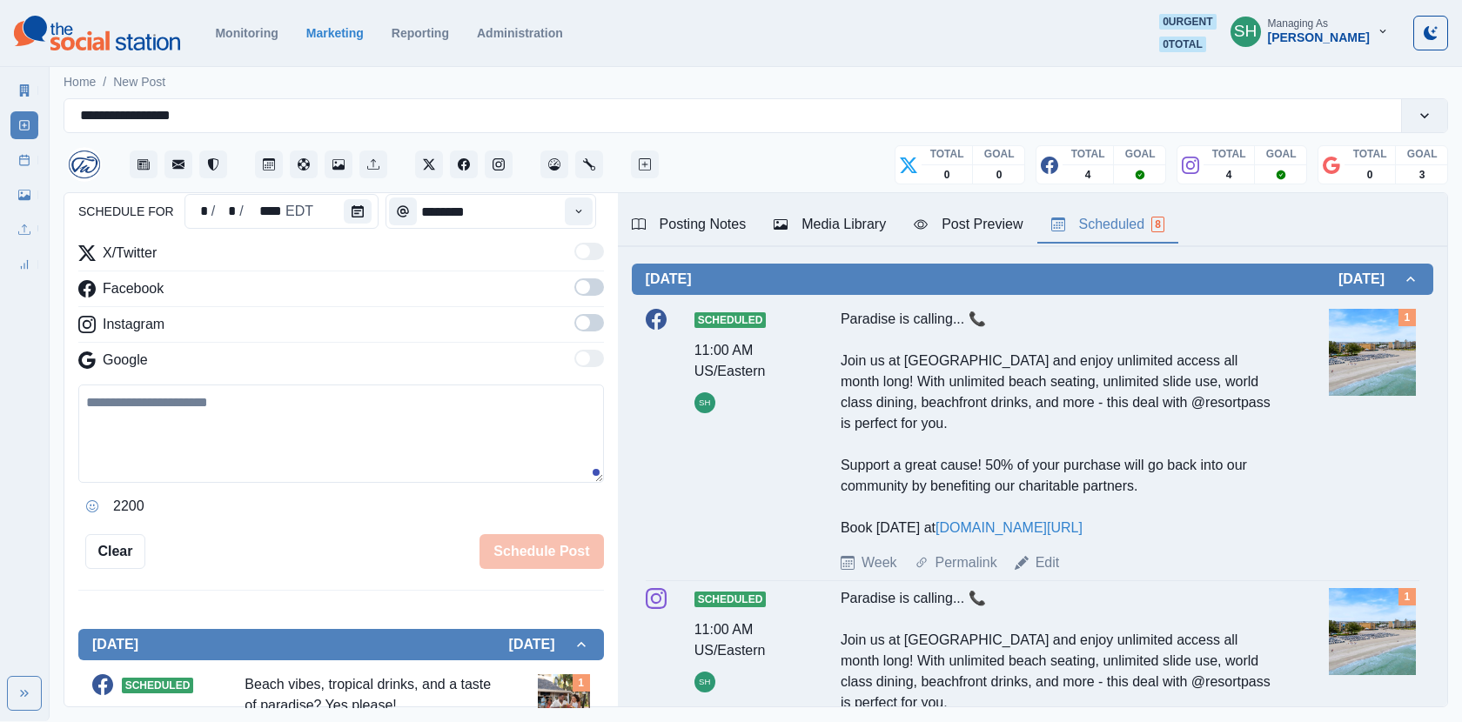
scroll to position [388, 0]
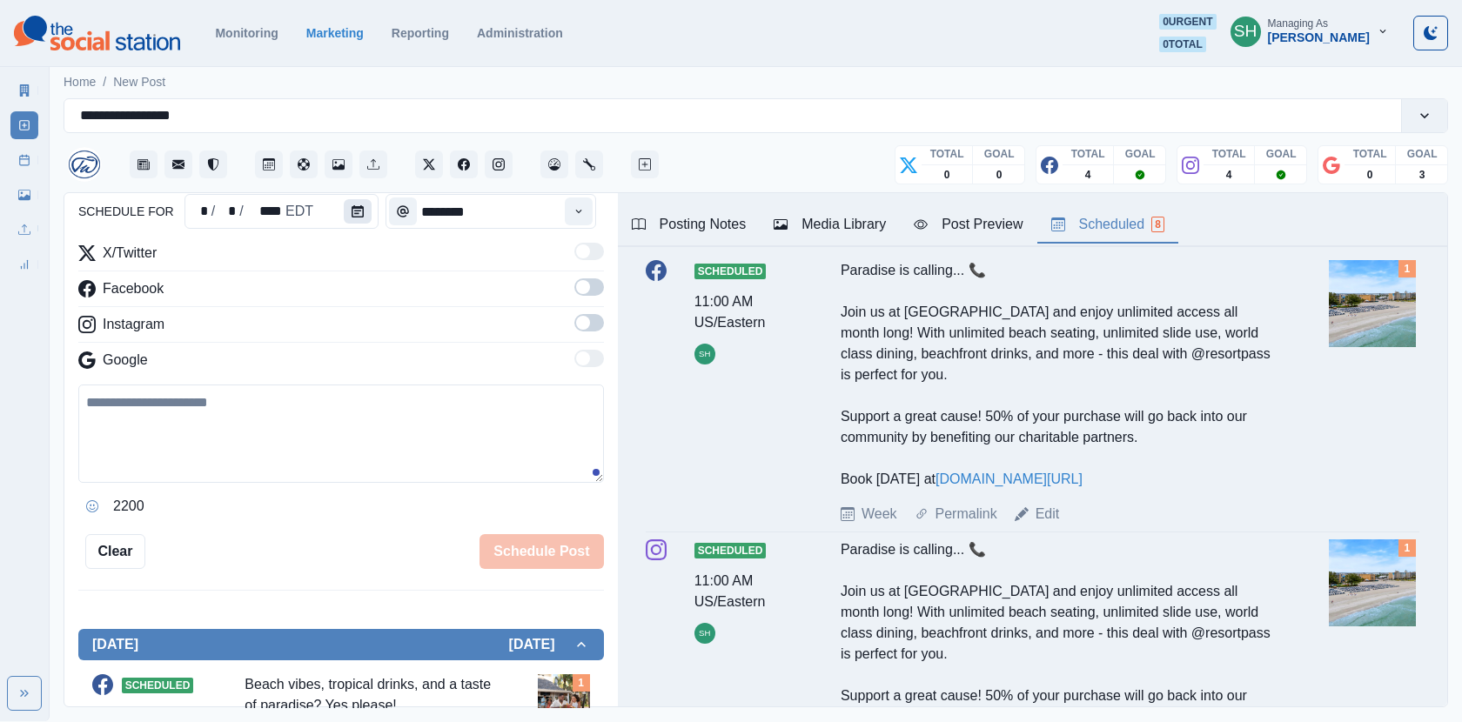
click at [344, 212] on button "Calendar" at bounding box center [358, 211] width 28 height 24
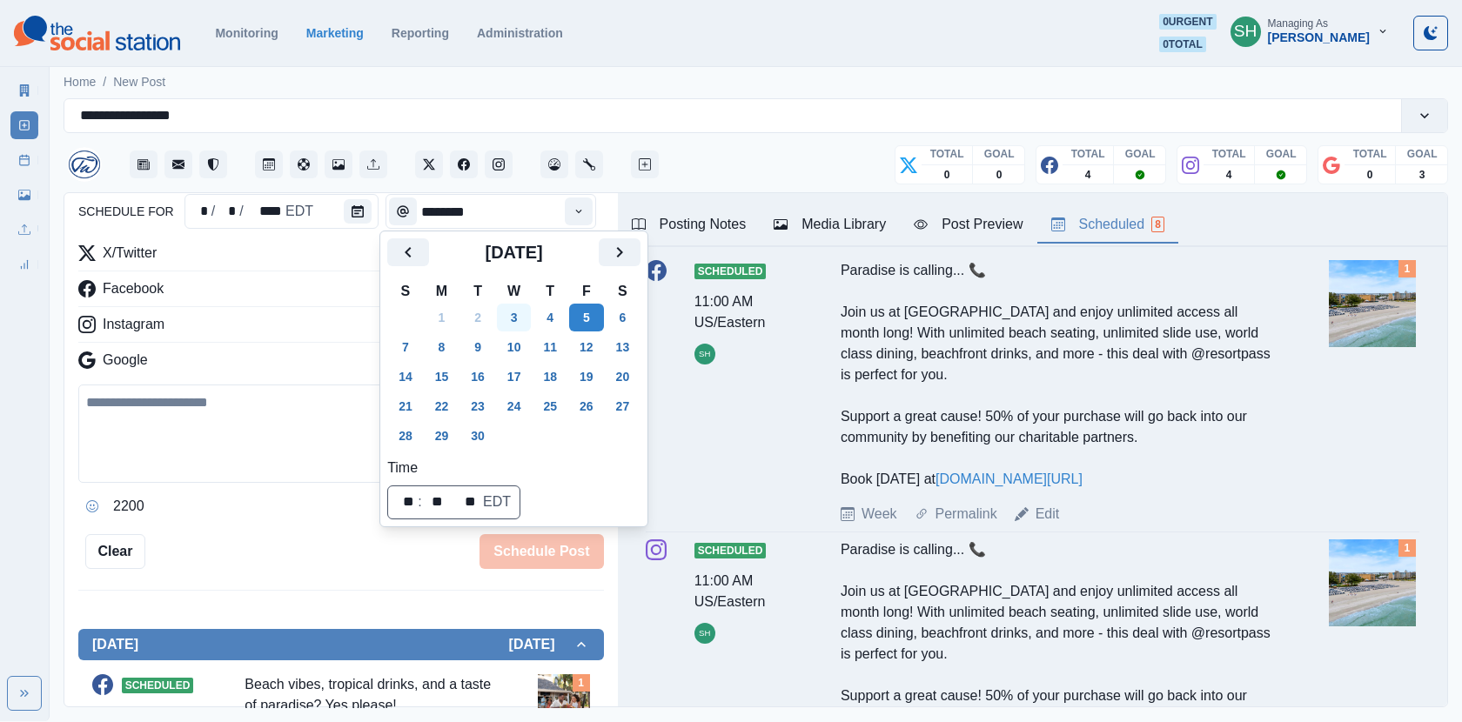
click at [524, 323] on button "3" at bounding box center [514, 318] width 35 height 28
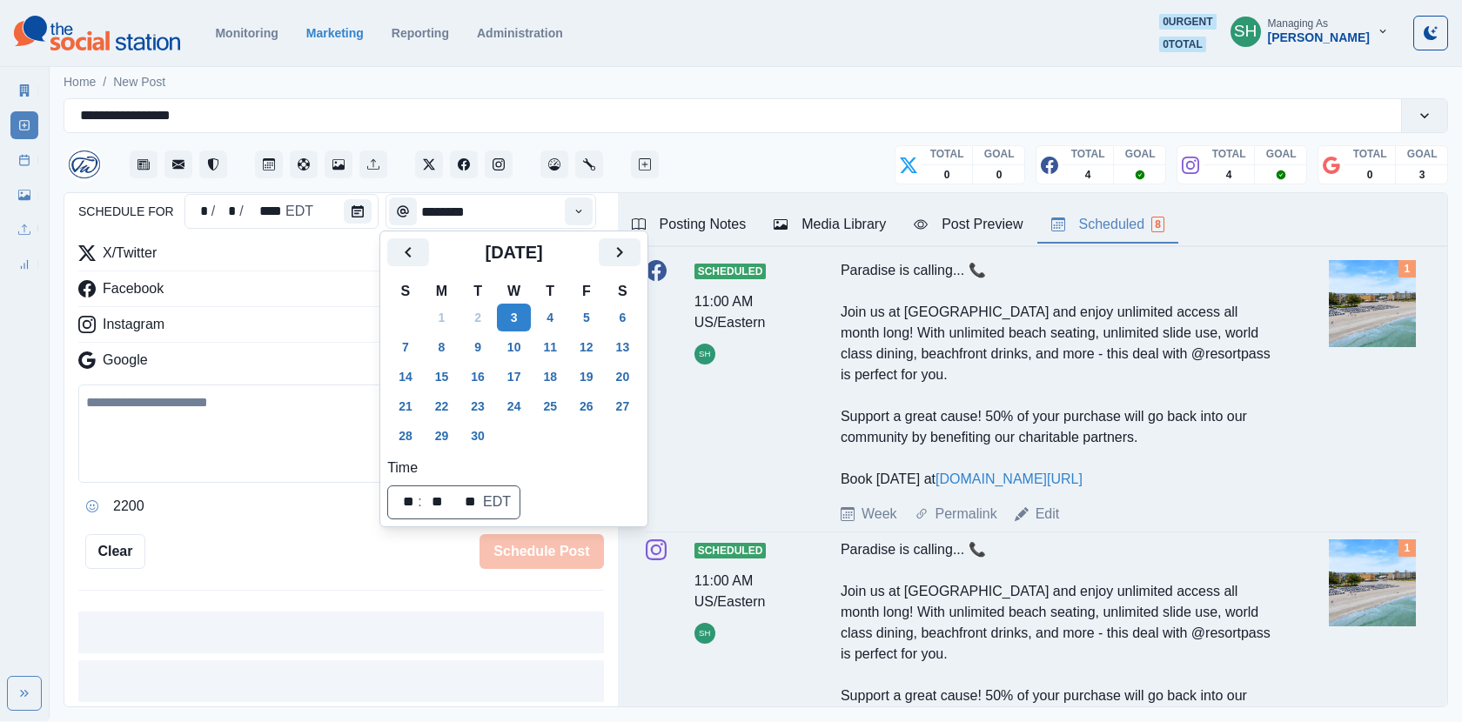
click at [312, 311] on div "X/Twitter Facebook Instagram Google" at bounding box center [341, 310] width 526 height 135
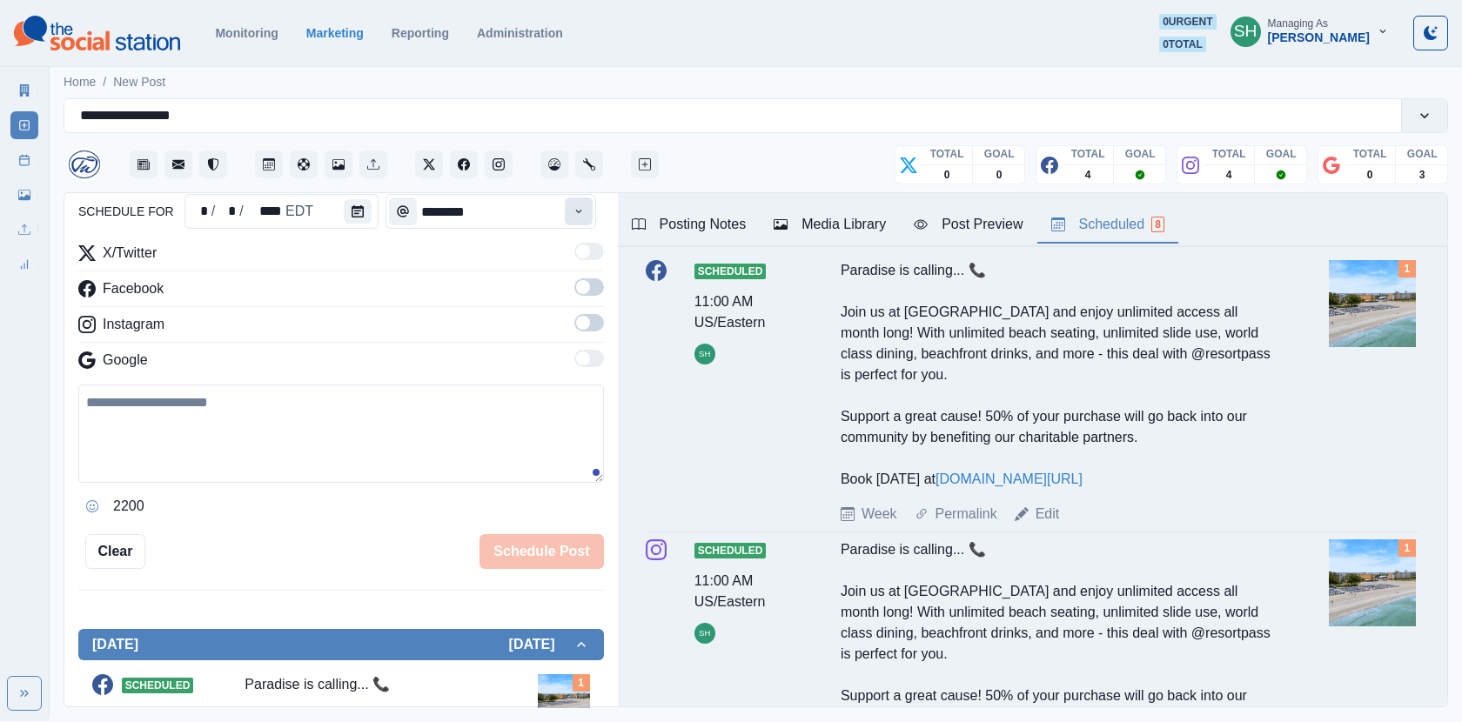
click at [584, 206] on icon "Time" at bounding box center [579, 211] width 12 height 12
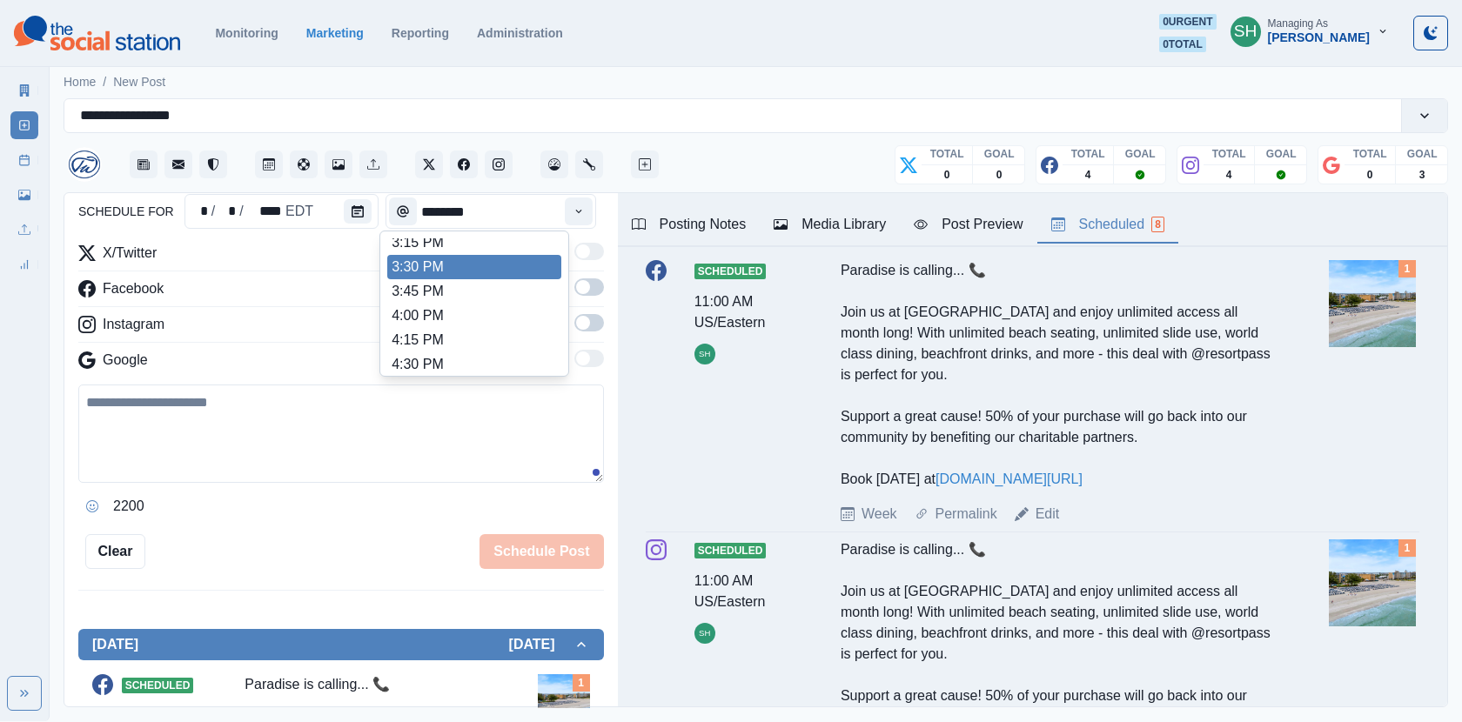
scroll to position [633, 0]
click at [439, 295] on li "3:00 PM" at bounding box center [474, 300] width 174 height 24
type input "*******"
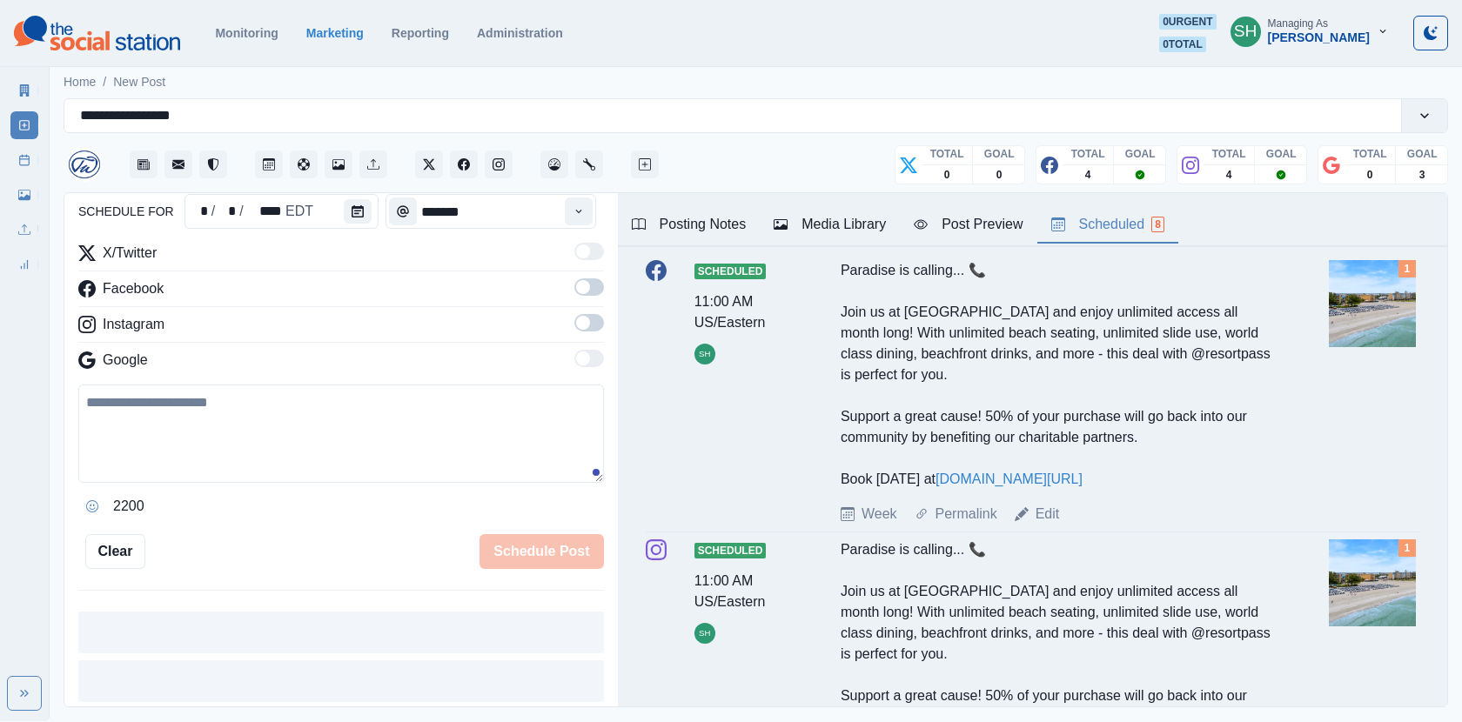
scroll to position [180, 0]
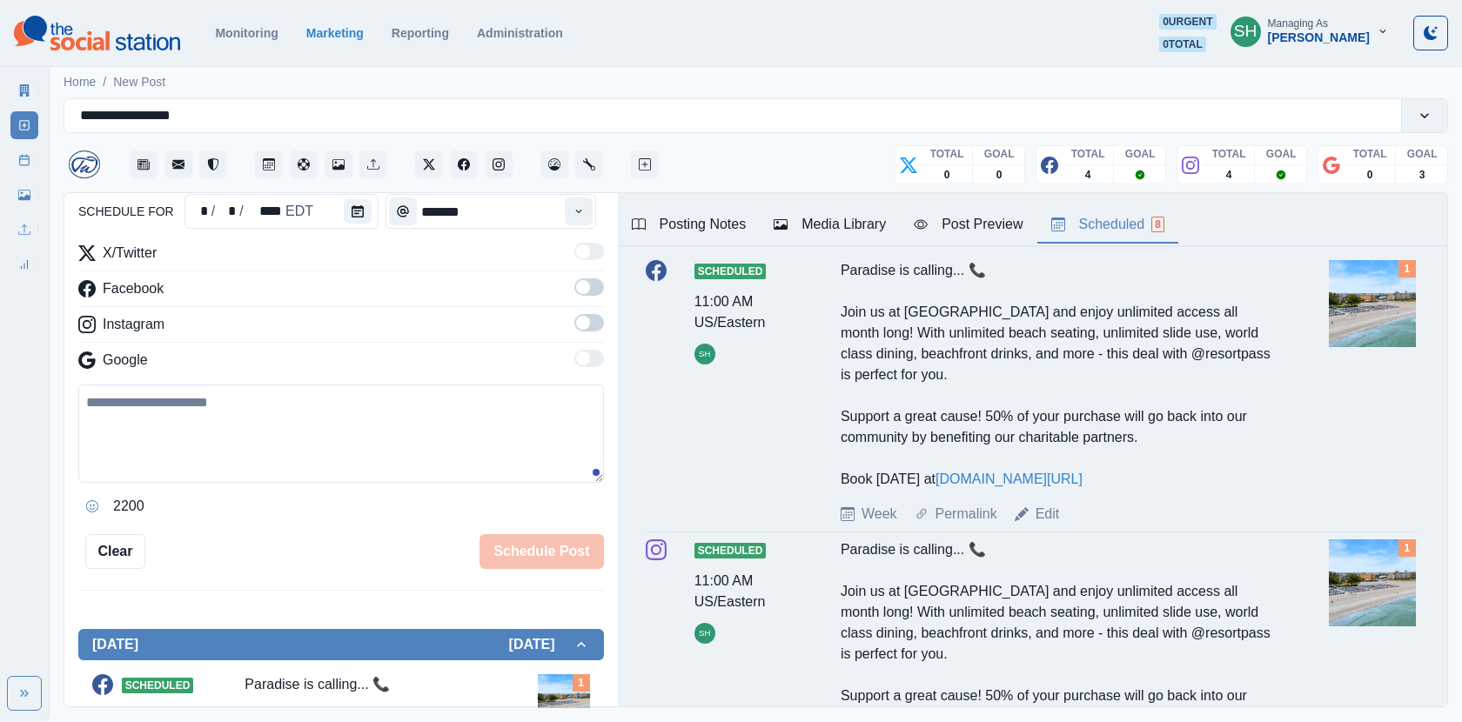
click at [588, 292] on span at bounding box center [589, 287] width 30 height 17
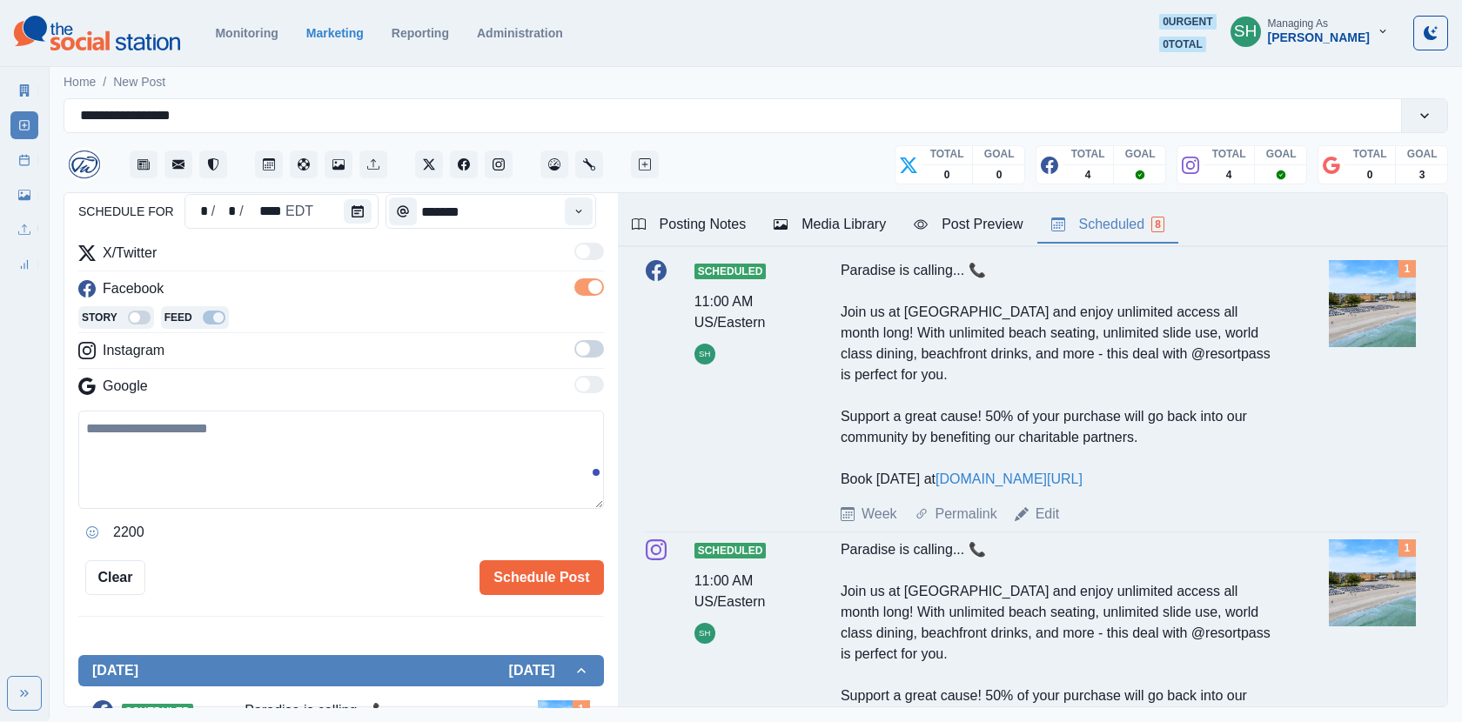
click at [587, 347] on span at bounding box center [583, 349] width 14 height 14
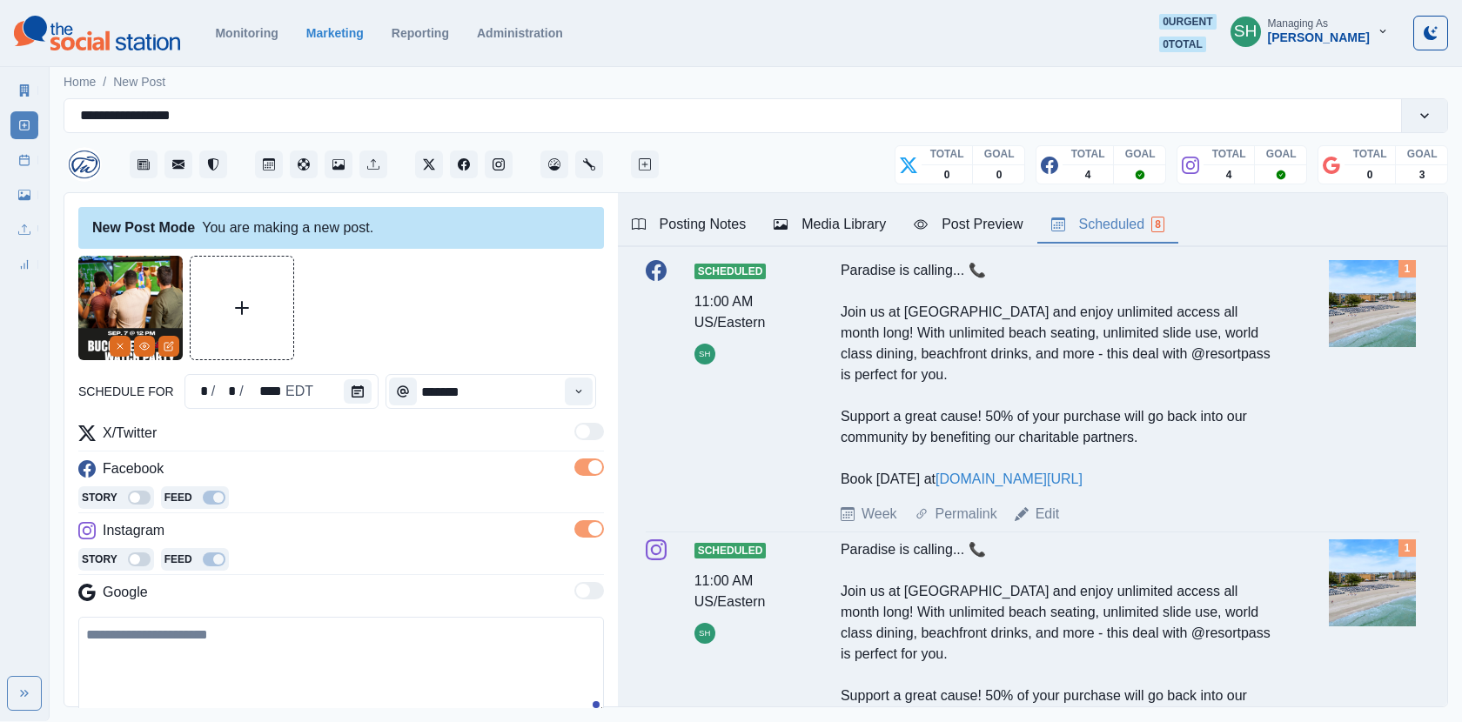
scroll to position [55, 0]
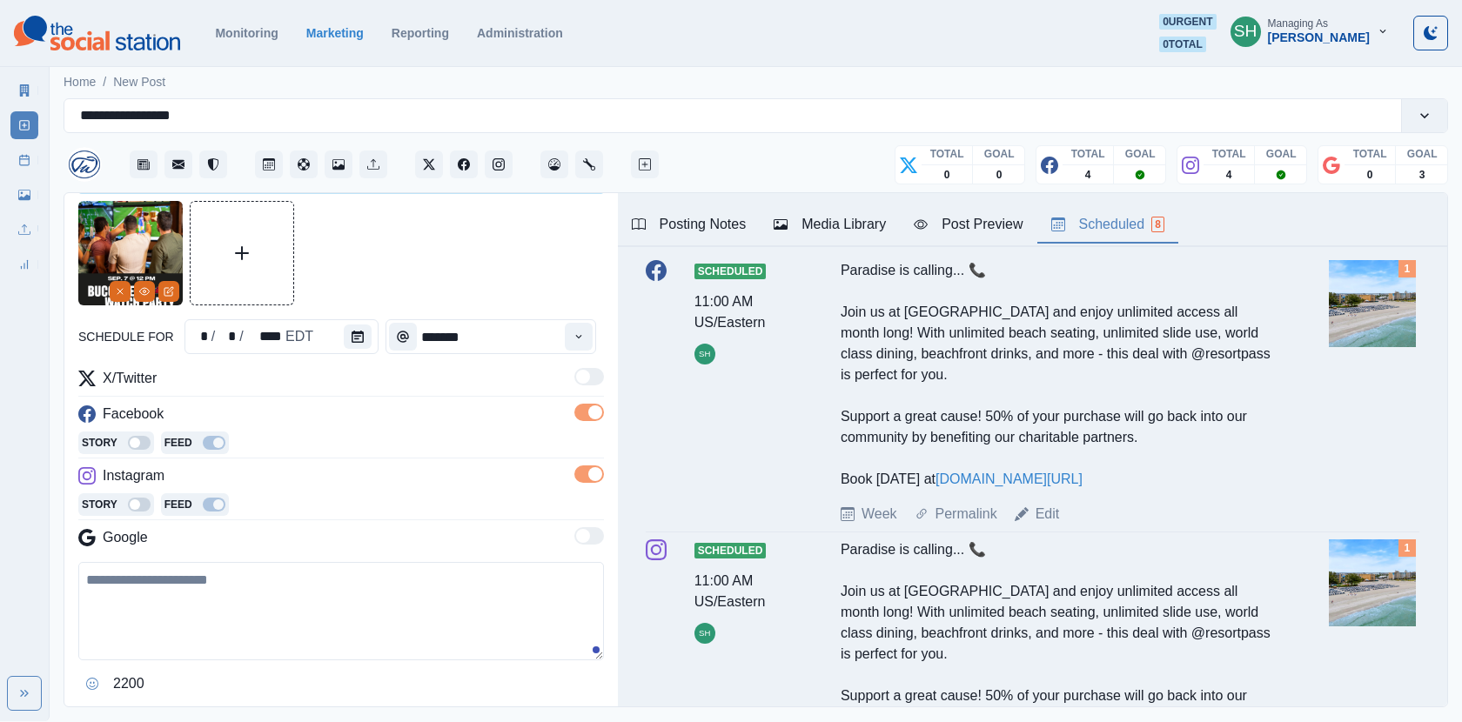
click at [252, 599] on textarea at bounding box center [341, 611] width 526 height 98
paste textarea "**********"
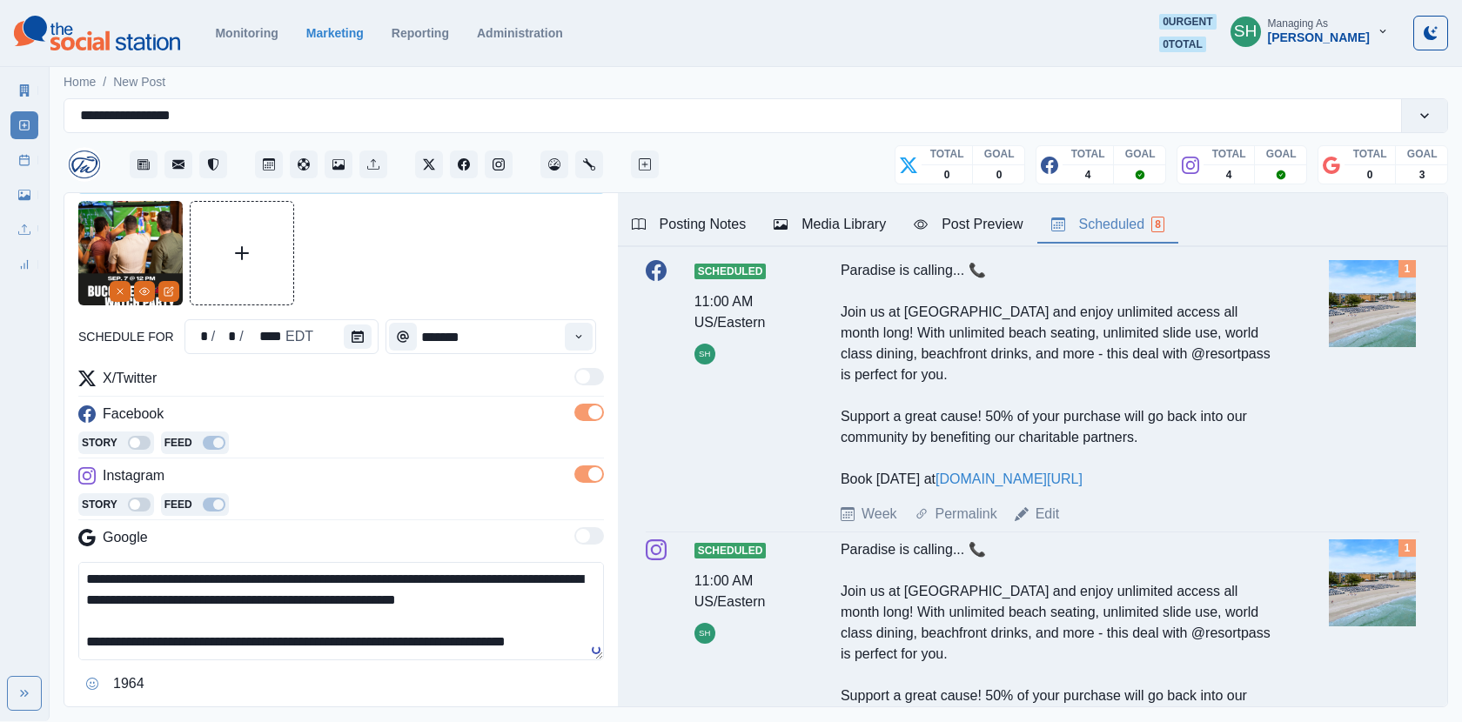
scroll to position [0, 0]
click at [242, 574] on textarea "**********" at bounding box center [341, 611] width 526 height 98
click at [264, 572] on textarea "**********" at bounding box center [341, 611] width 526 height 98
click at [278, 576] on textarea "**********" at bounding box center [341, 611] width 526 height 98
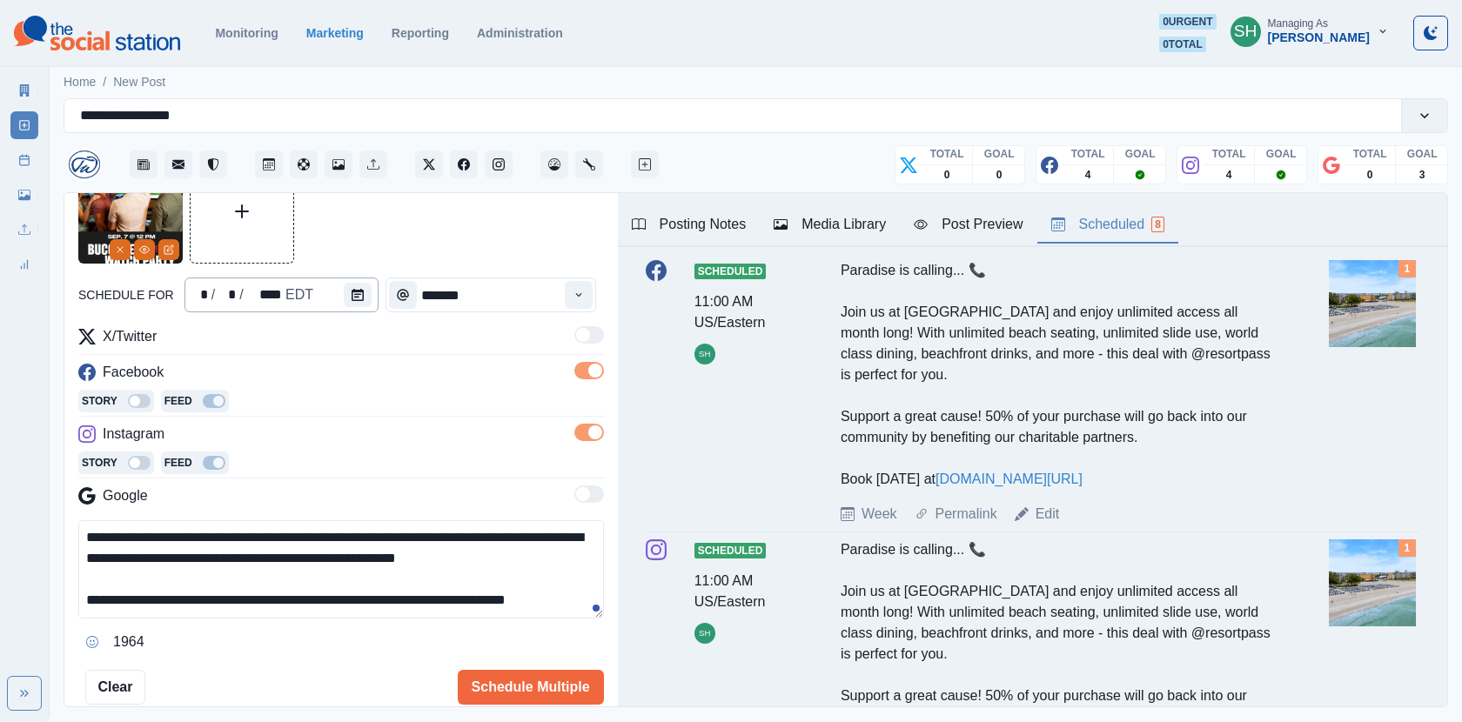
scroll to position [30, 0]
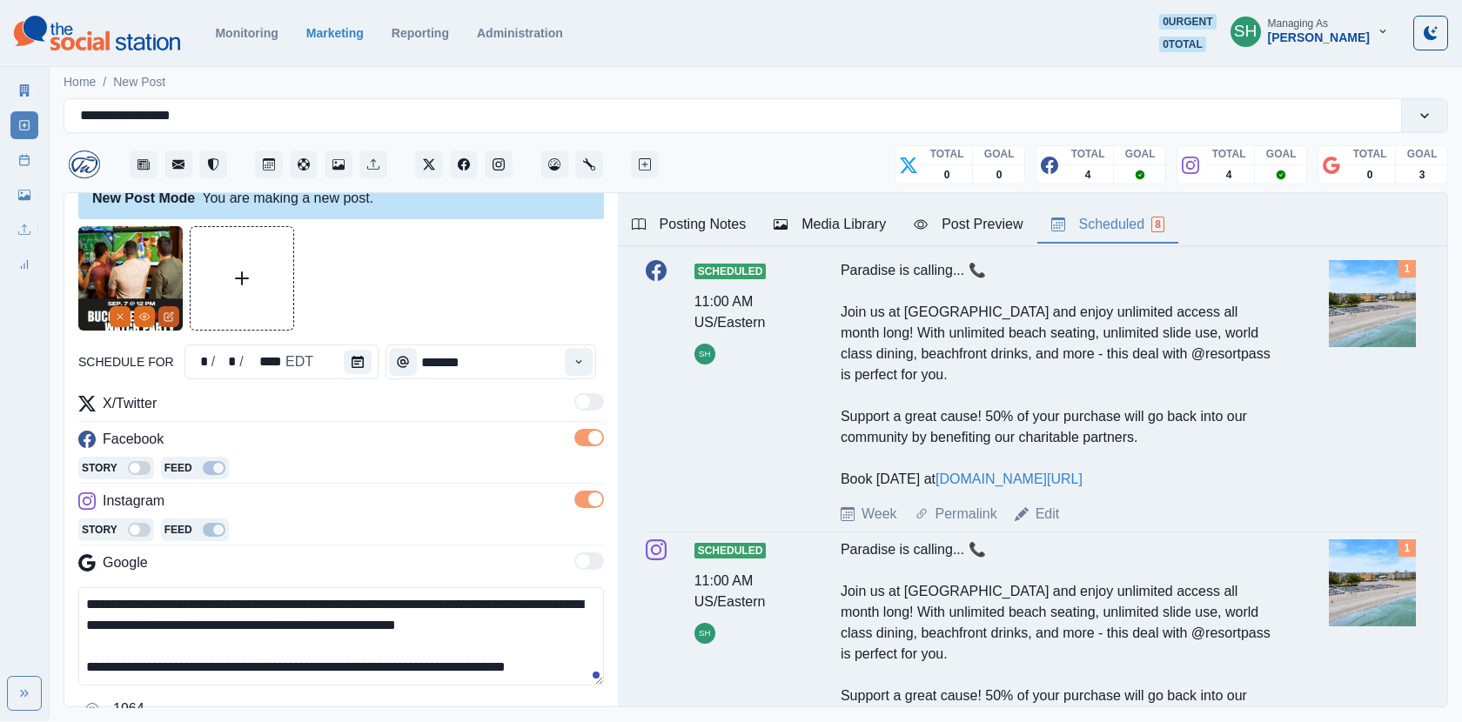
type textarea "**********"
click at [176, 316] on button "Edit Media" at bounding box center [168, 316] width 21 height 21
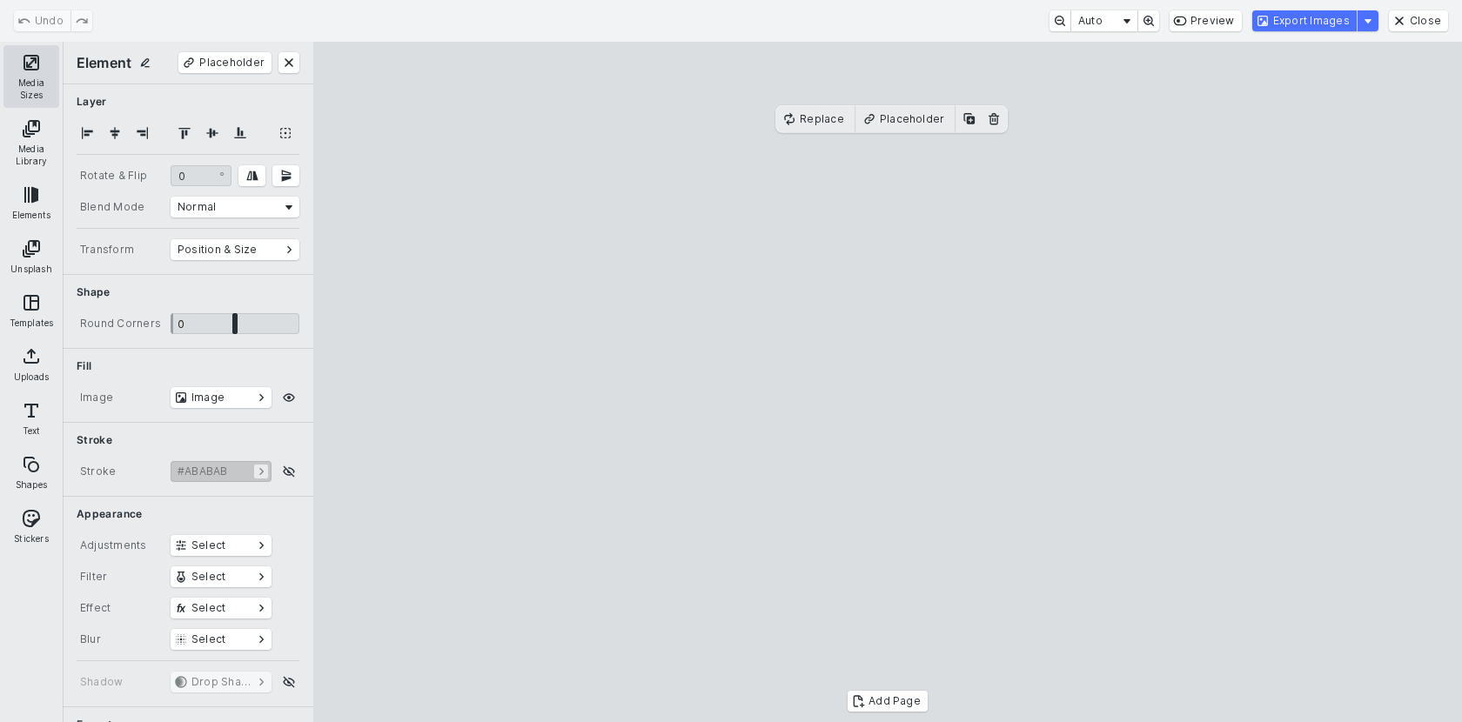
click at [31, 72] on button "Media Sizes" at bounding box center [31, 76] width 56 height 63
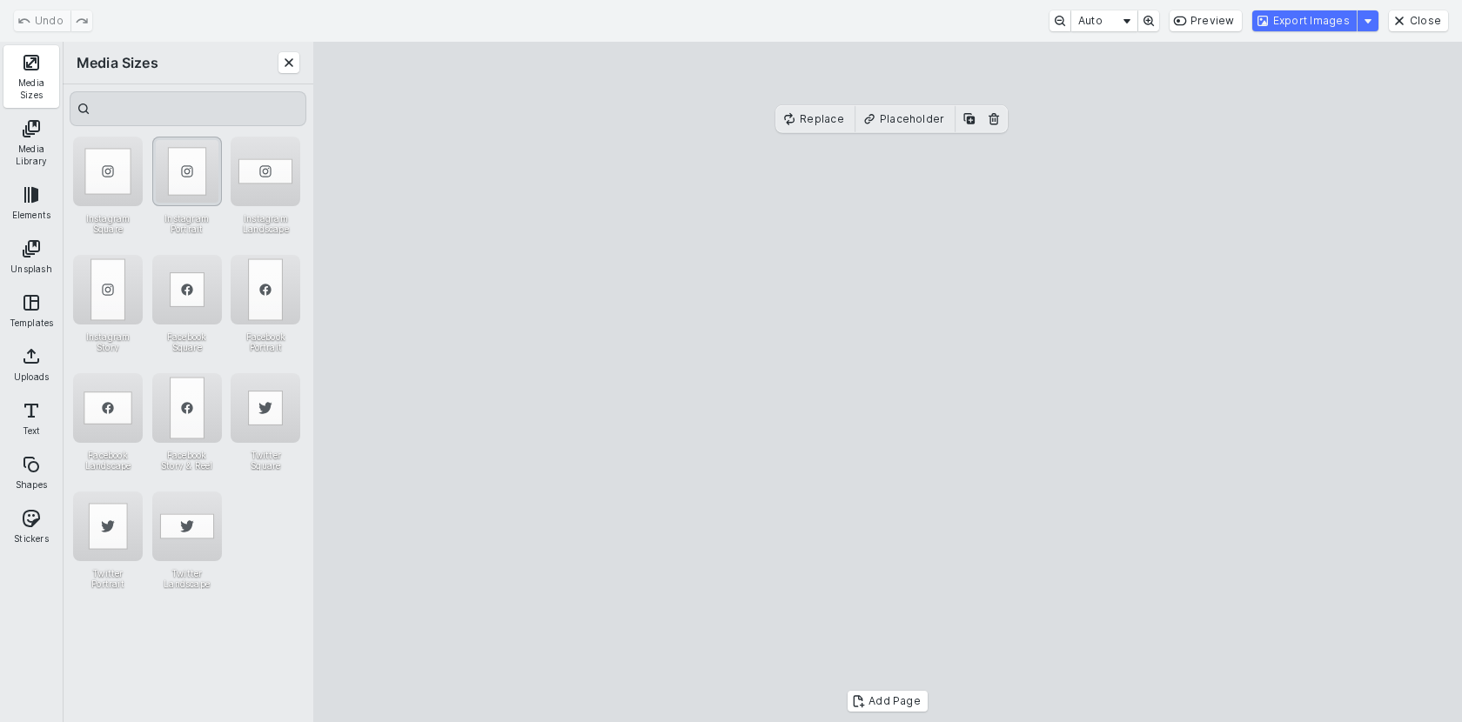
click at [181, 178] on div "Instagram Portrait" at bounding box center [187, 172] width 70 height 70
click at [183, 175] on div "Instagram Portrait" at bounding box center [187, 172] width 70 height 70
click at [1299, 23] on button "Export Images" at bounding box center [1304, 20] width 104 height 21
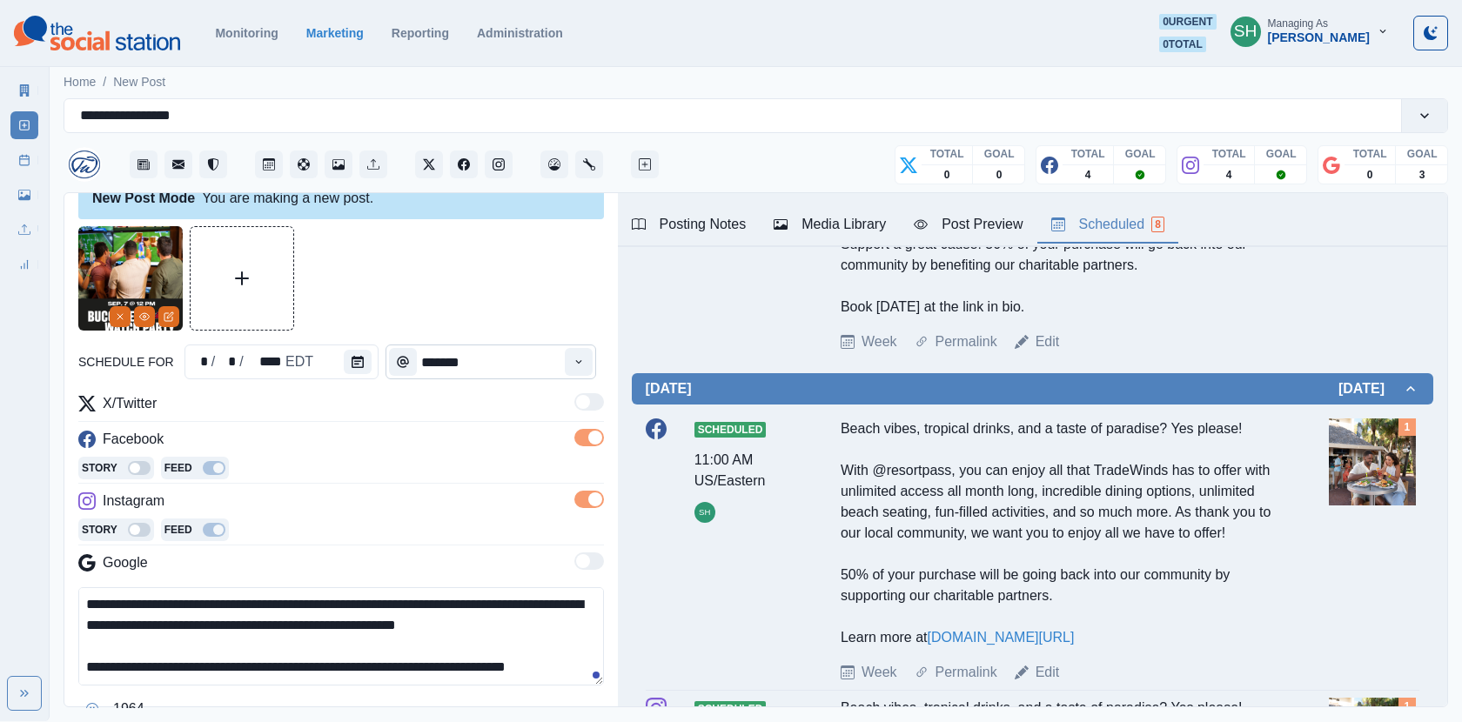
scroll to position [614, 0]
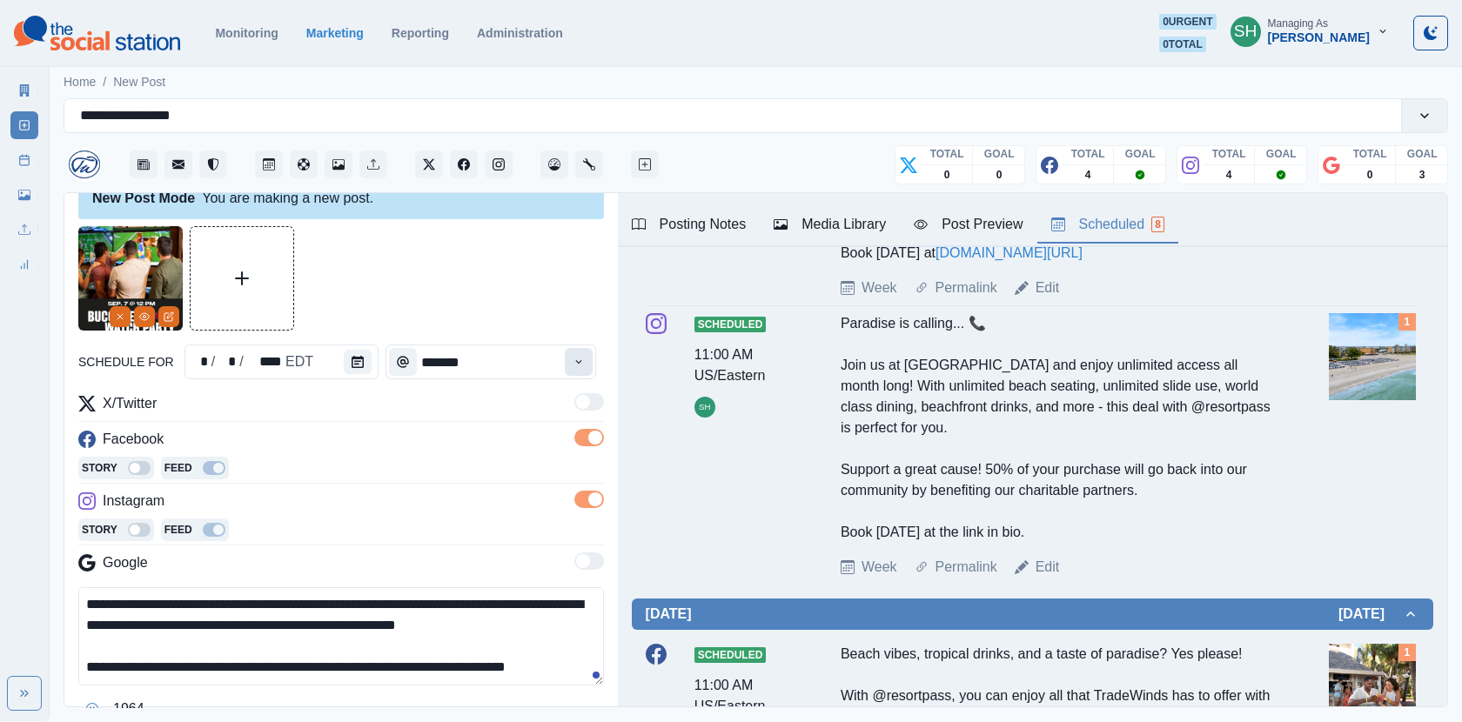
click at [585, 364] on icon "Time" at bounding box center [579, 362] width 12 height 12
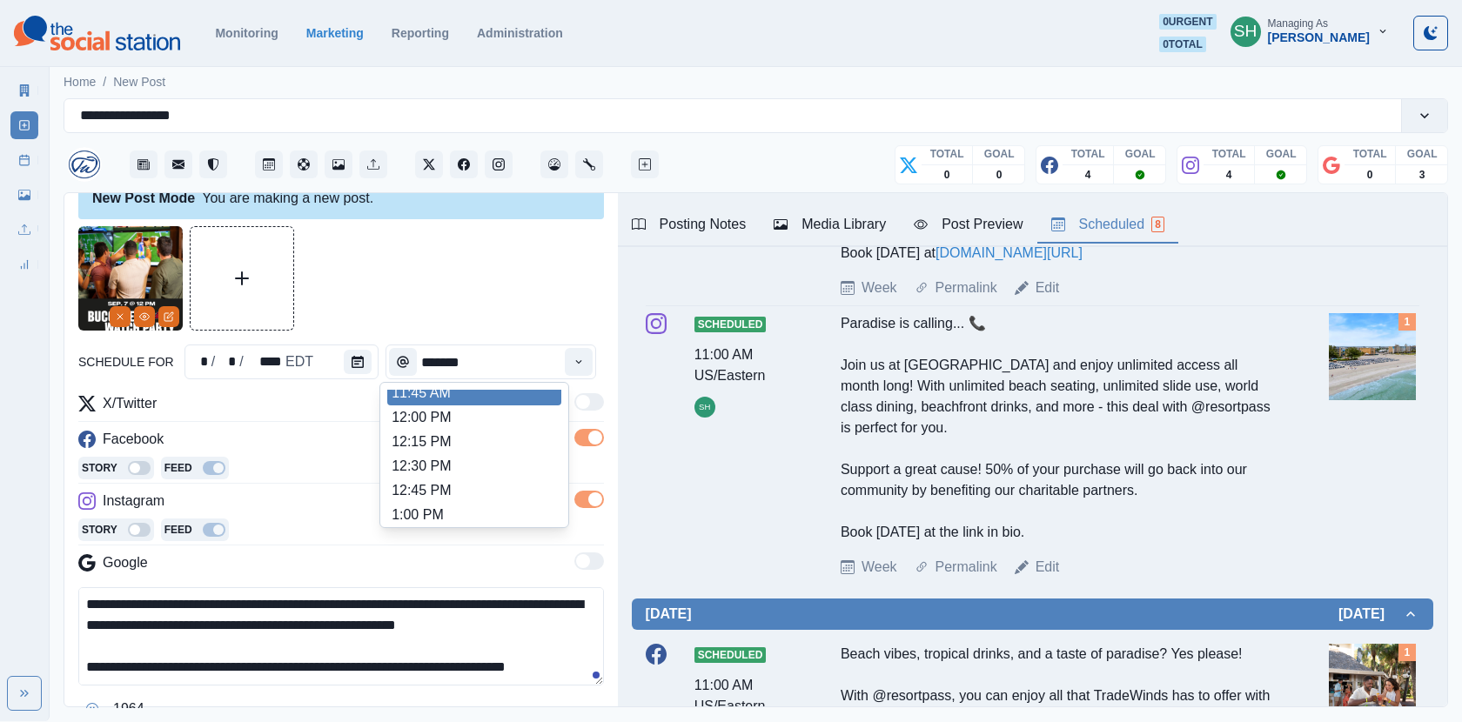
scroll to position [366, 0]
click at [509, 263] on div at bounding box center [341, 278] width 526 height 104
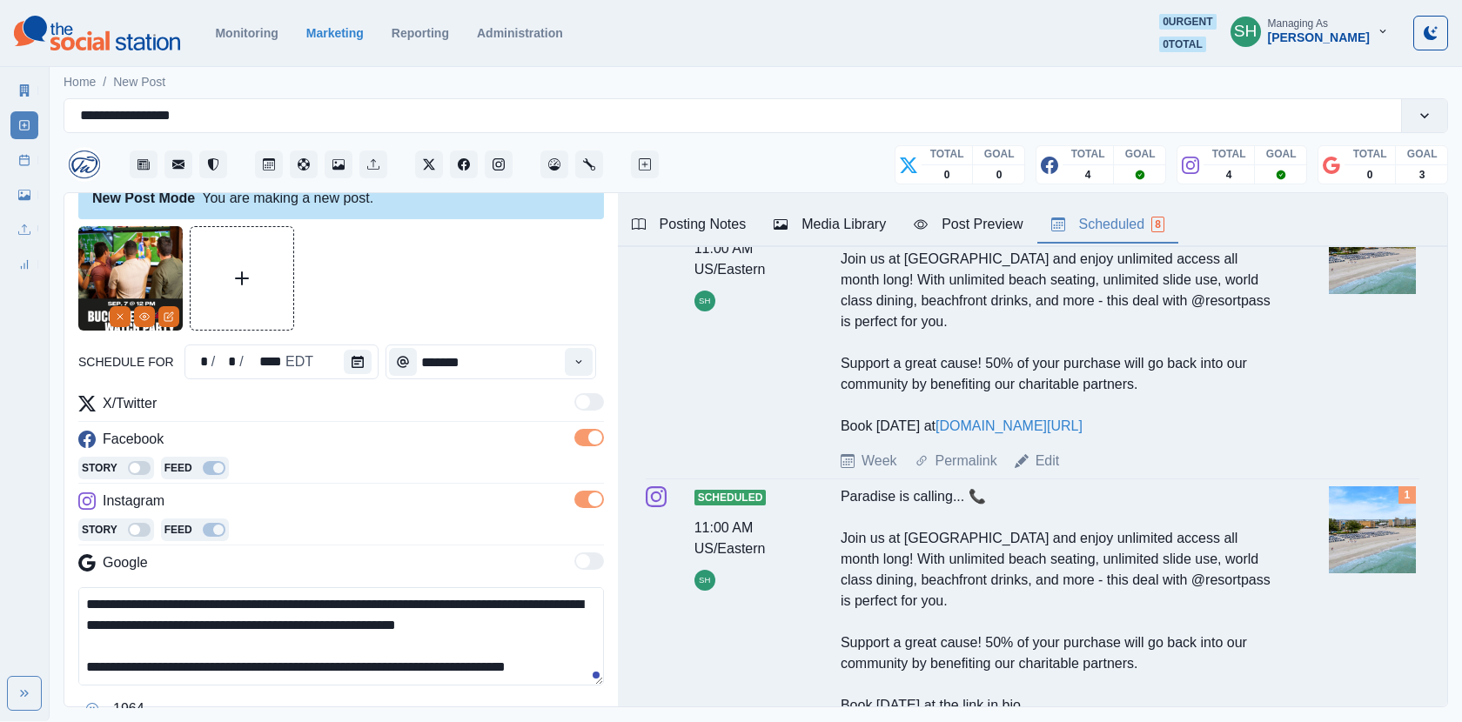
scroll to position [376, 0]
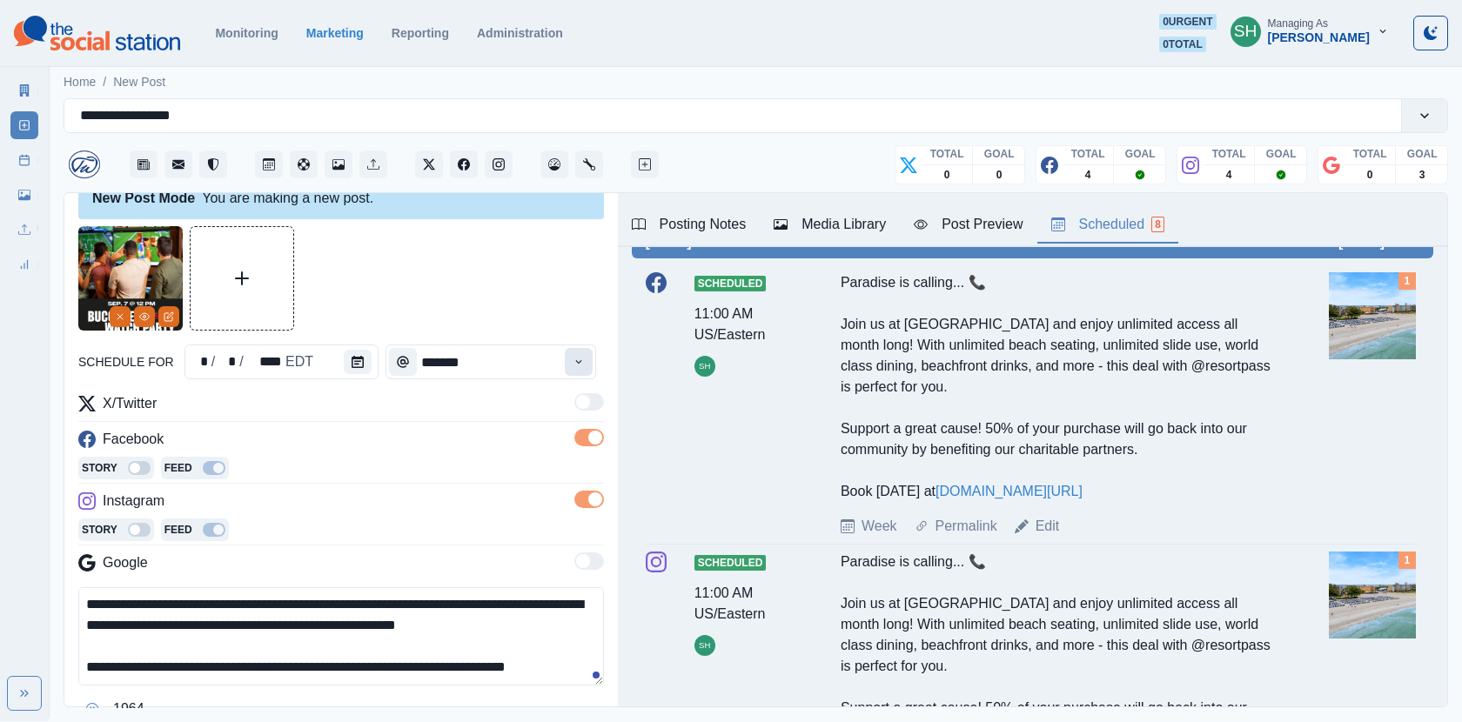
click at [585, 365] on icon "Time" at bounding box center [579, 362] width 12 height 12
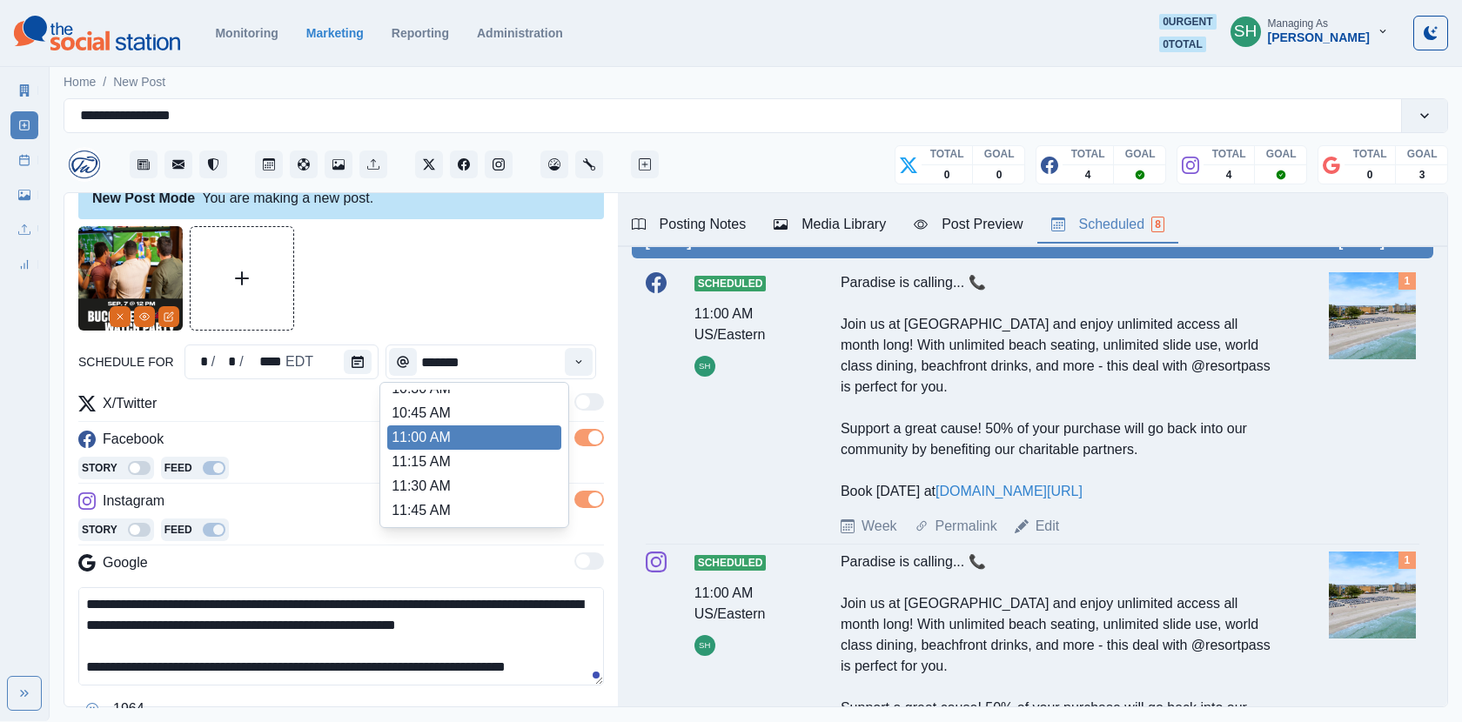
scroll to position [349, 0]
click at [467, 444] on li "12:00 PM" at bounding box center [474, 443] width 174 height 24
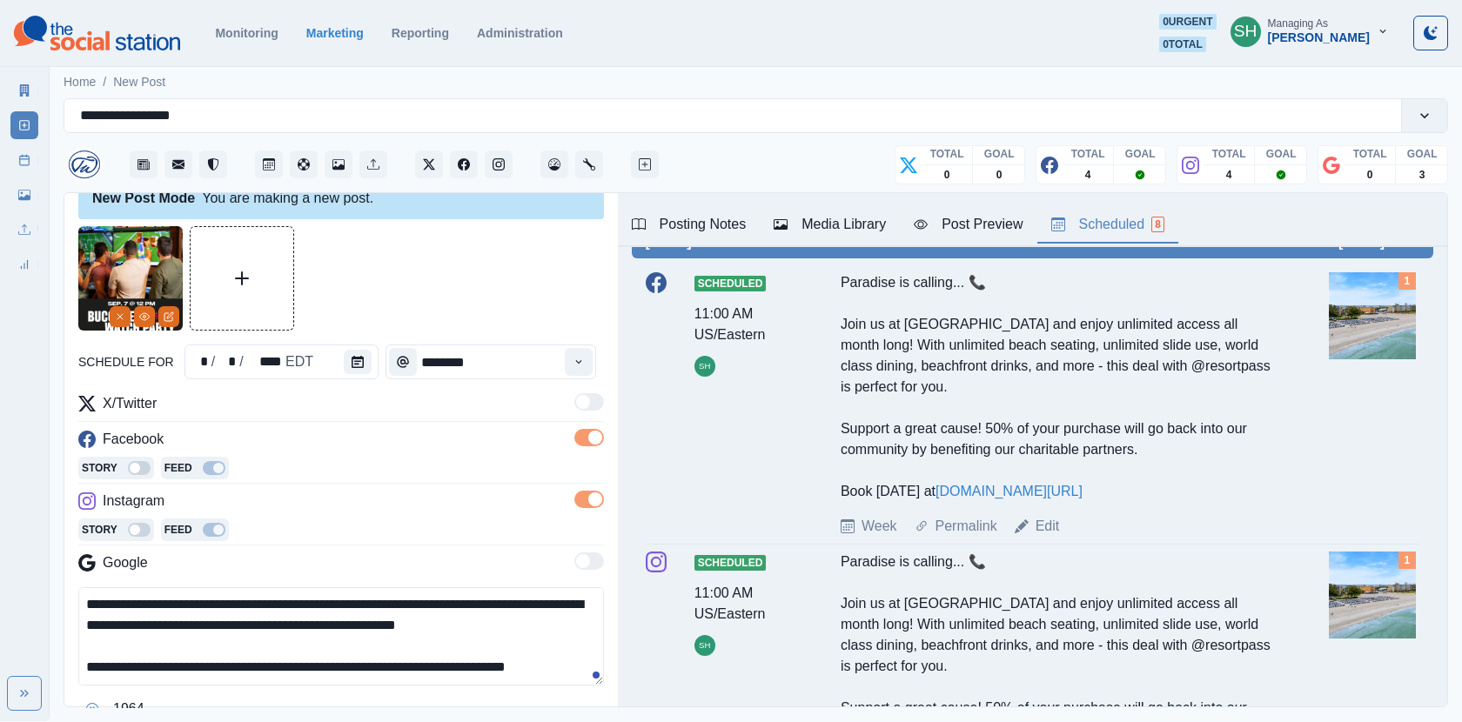
scroll to position [138, 0]
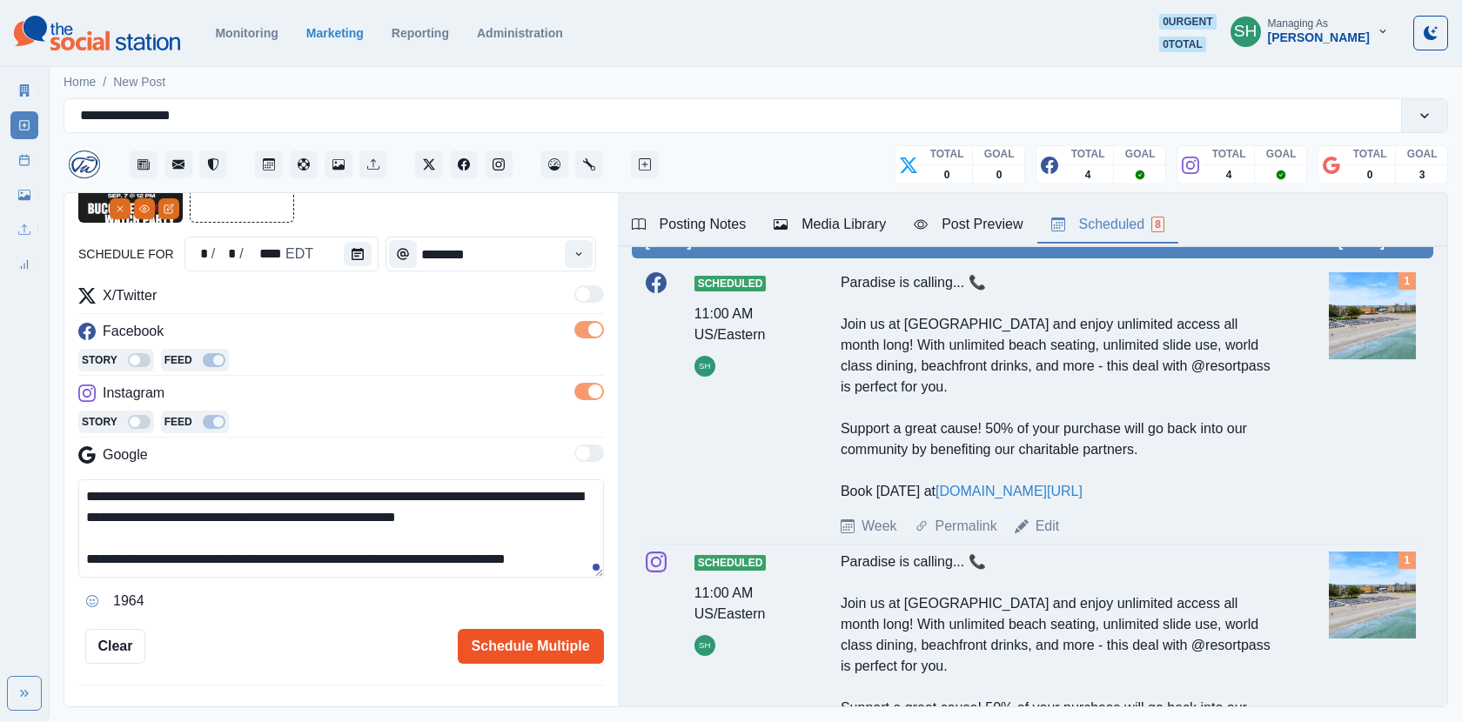
click at [497, 635] on button "Schedule Multiple" at bounding box center [531, 646] width 146 height 35
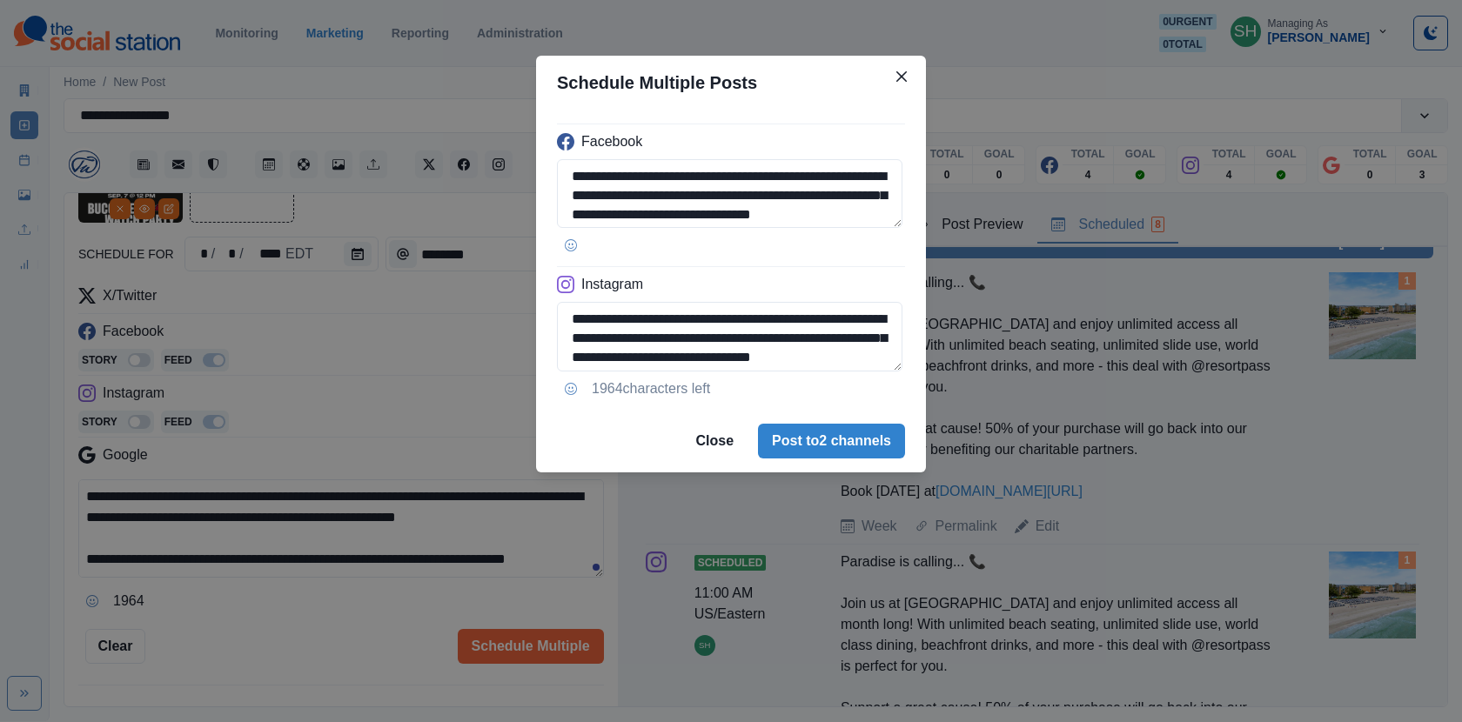
click at [421, 400] on div "**********" at bounding box center [731, 361] width 1462 height 722
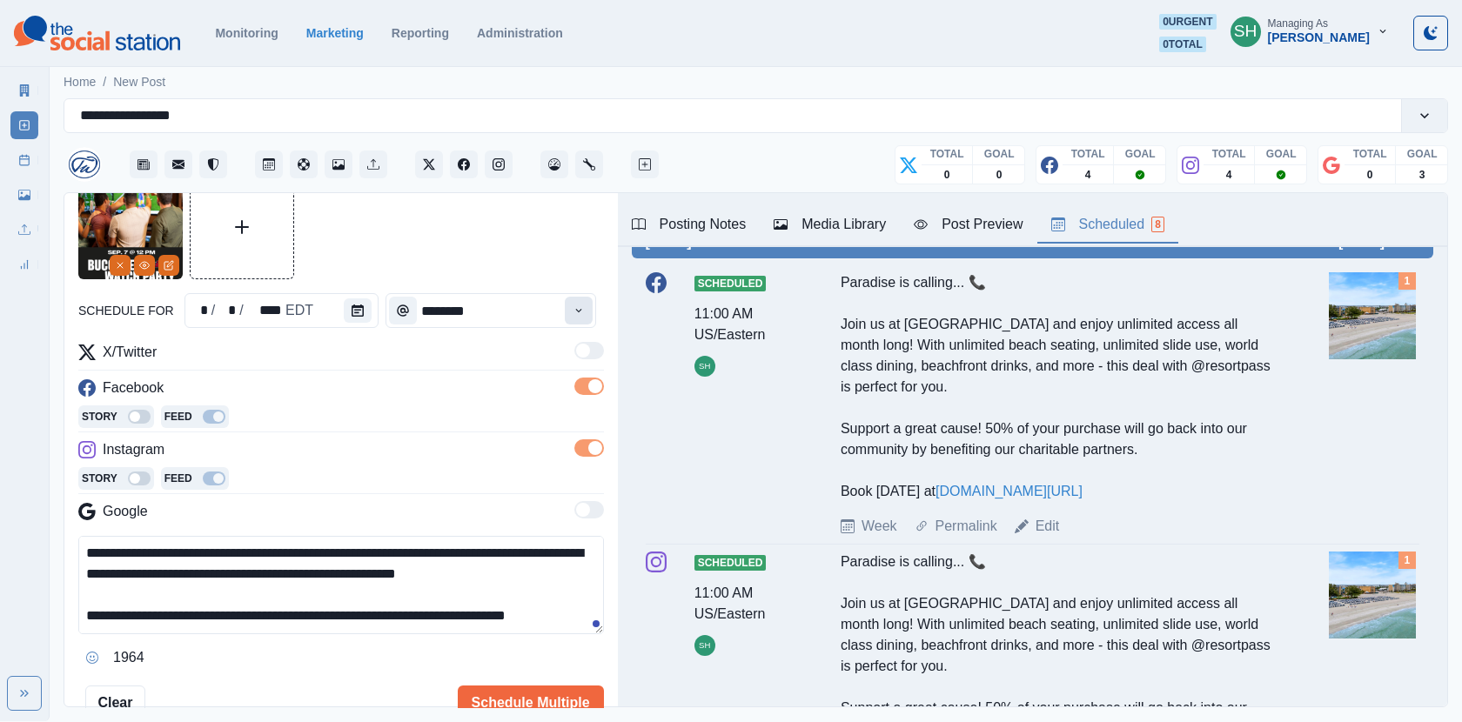
scroll to position [37, 0]
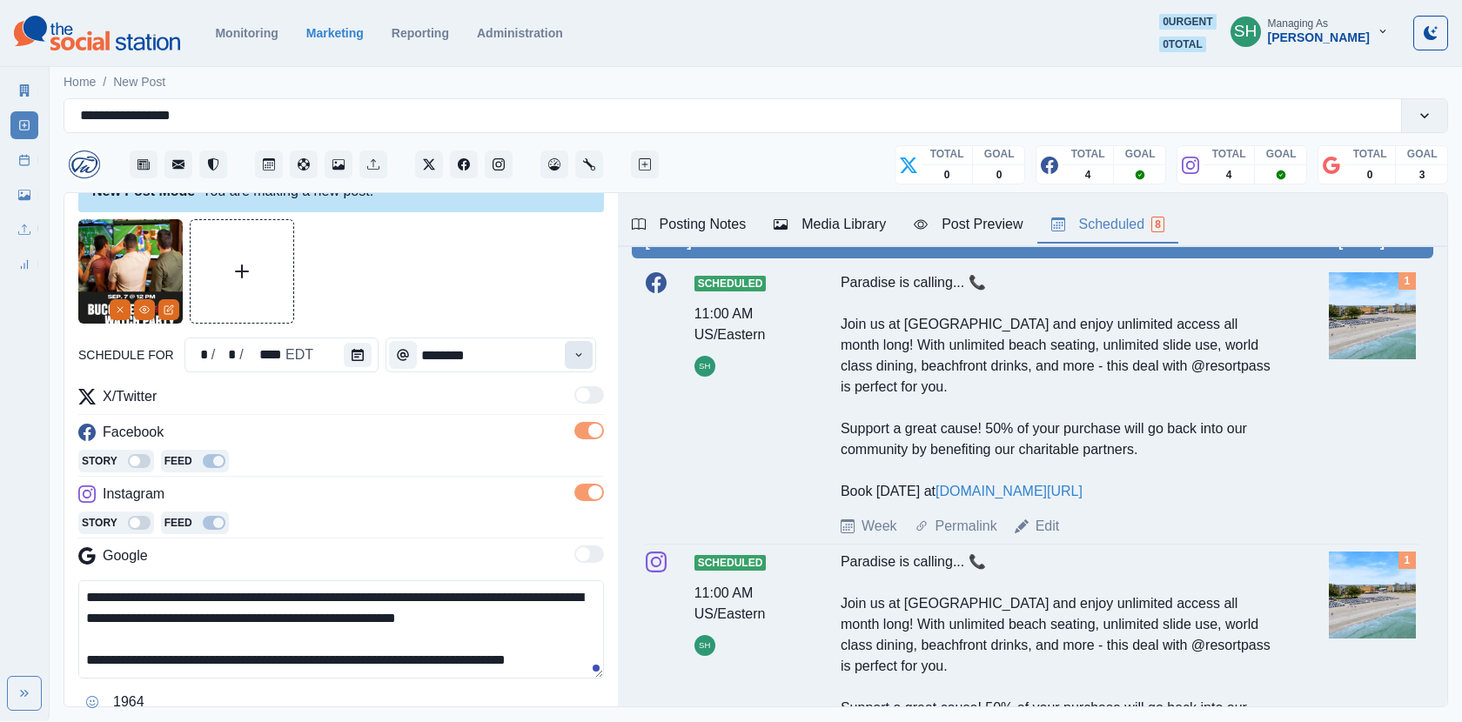
click at [578, 367] on button "Time" at bounding box center [579, 355] width 28 height 28
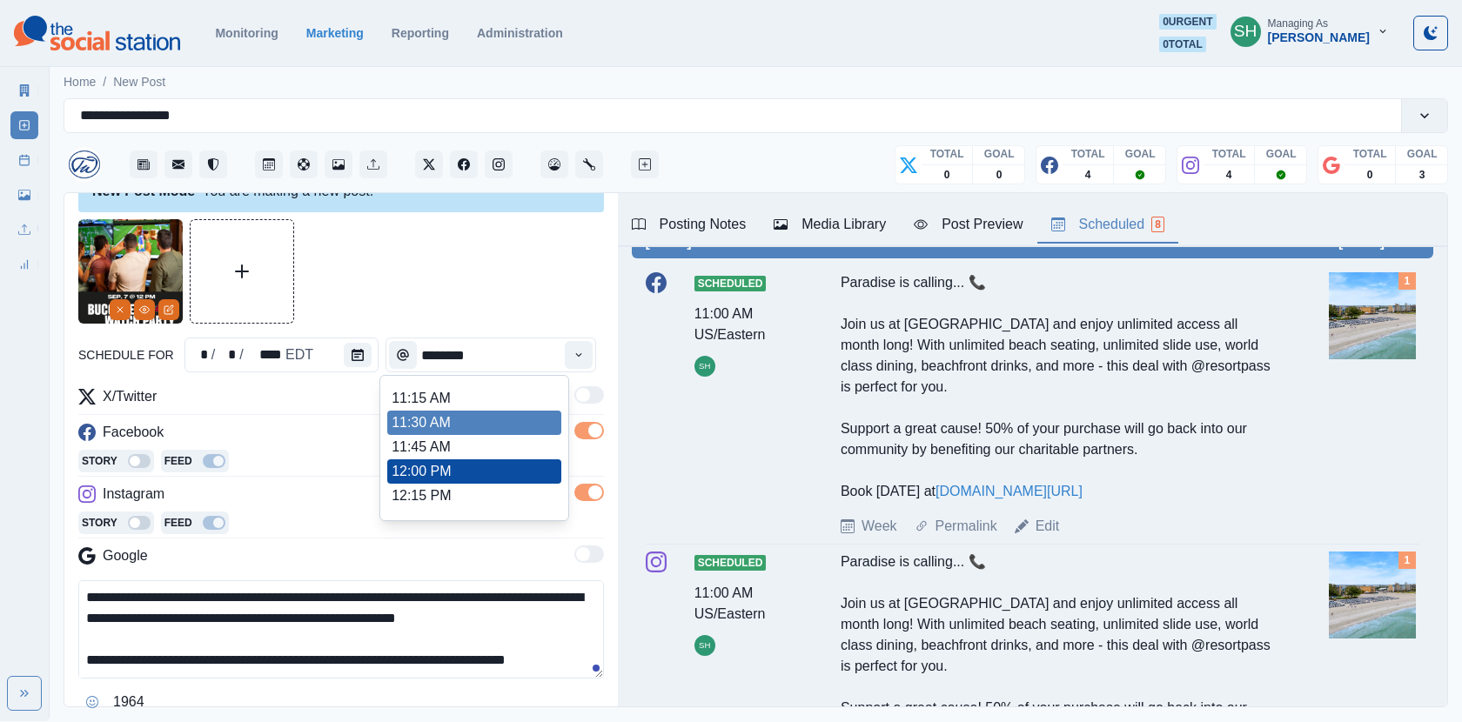
scroll to position [250, 0]
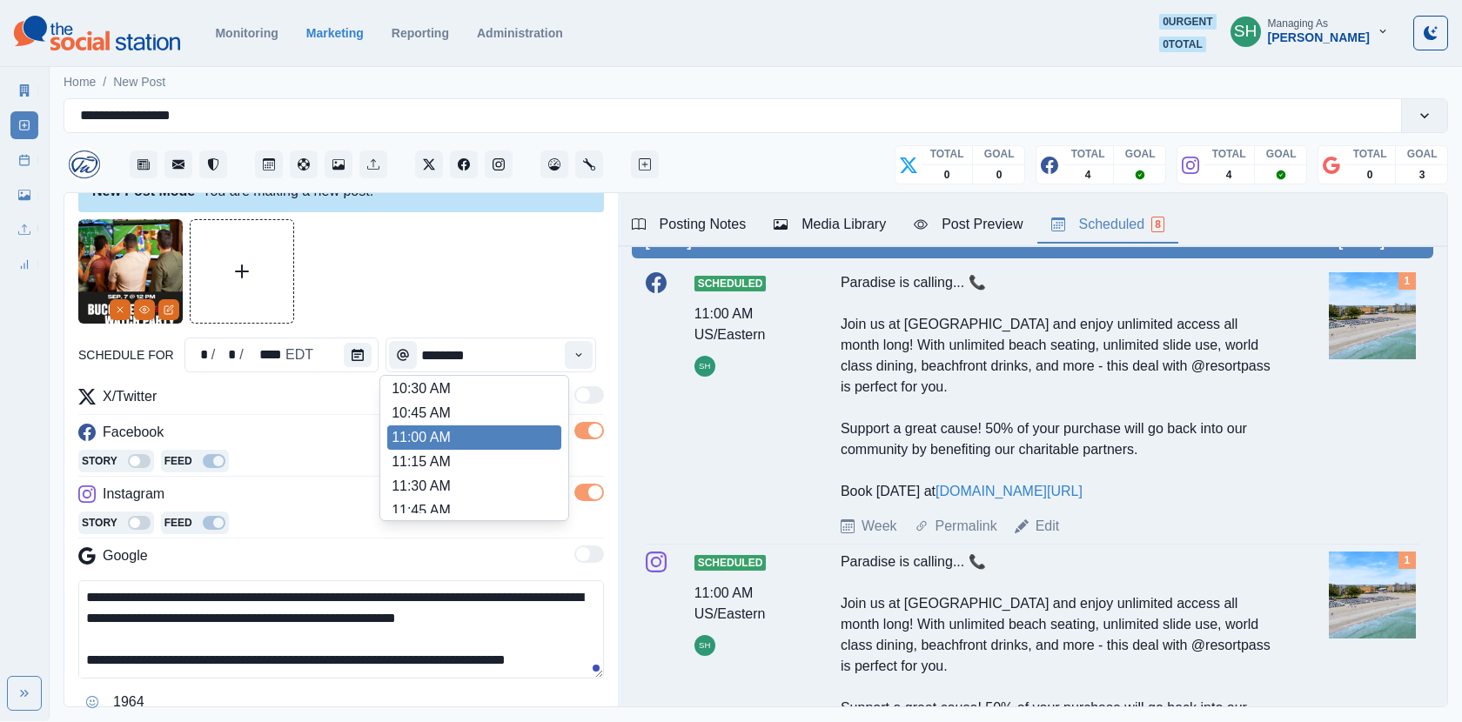
click at [441, 433] on li "11:00 AM" at bounding box center [474, 438] width 174 height 24
type input "********"
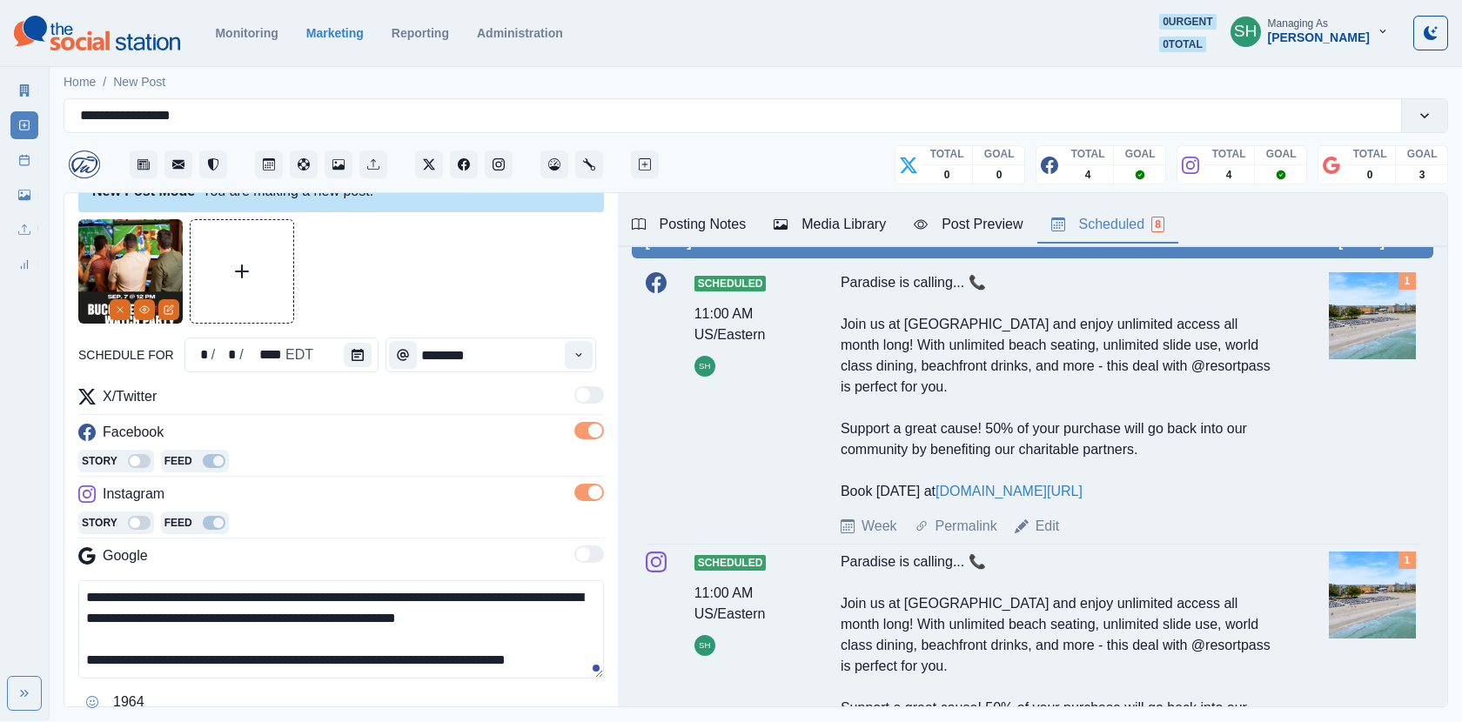
scroll to position [129, 0]
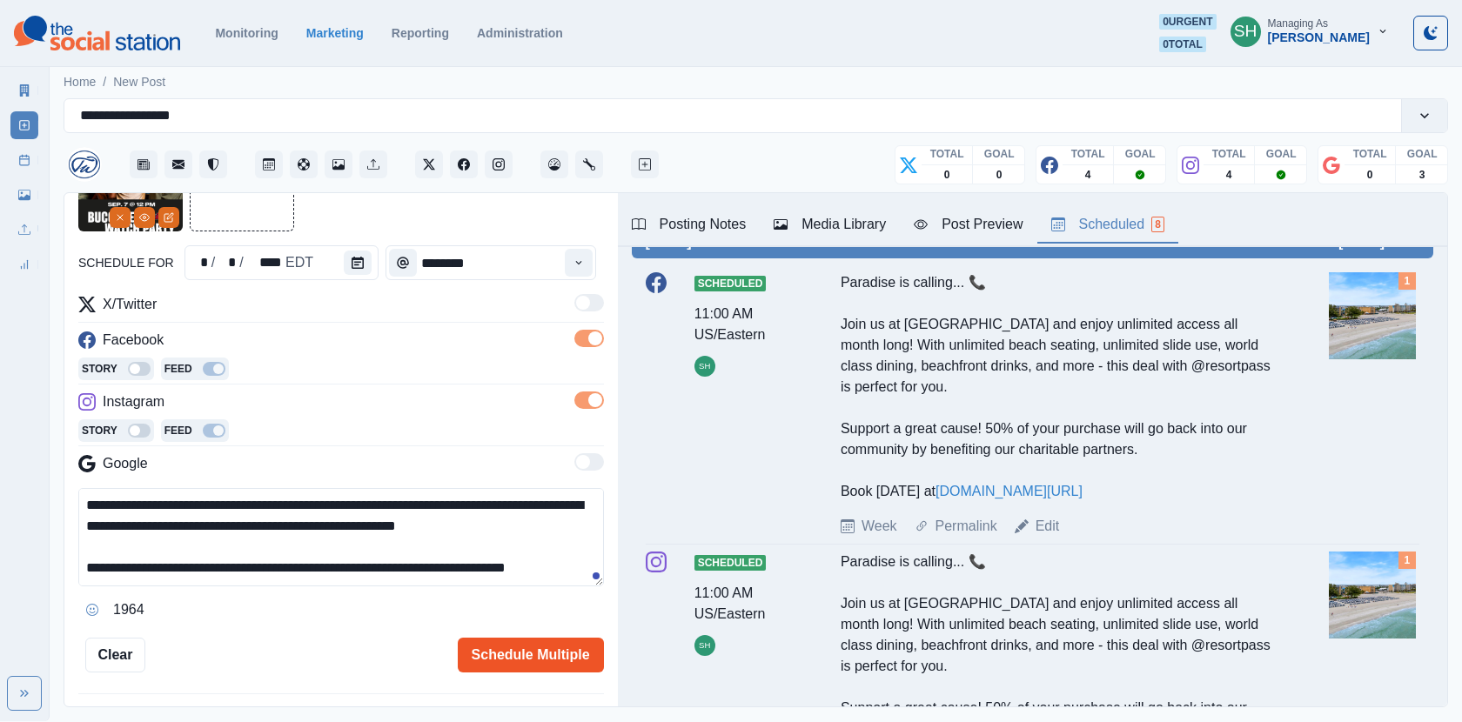
click at [493, 641] on button "Schedule Multiple" at bounding box center [531, 655] width 146 height 35
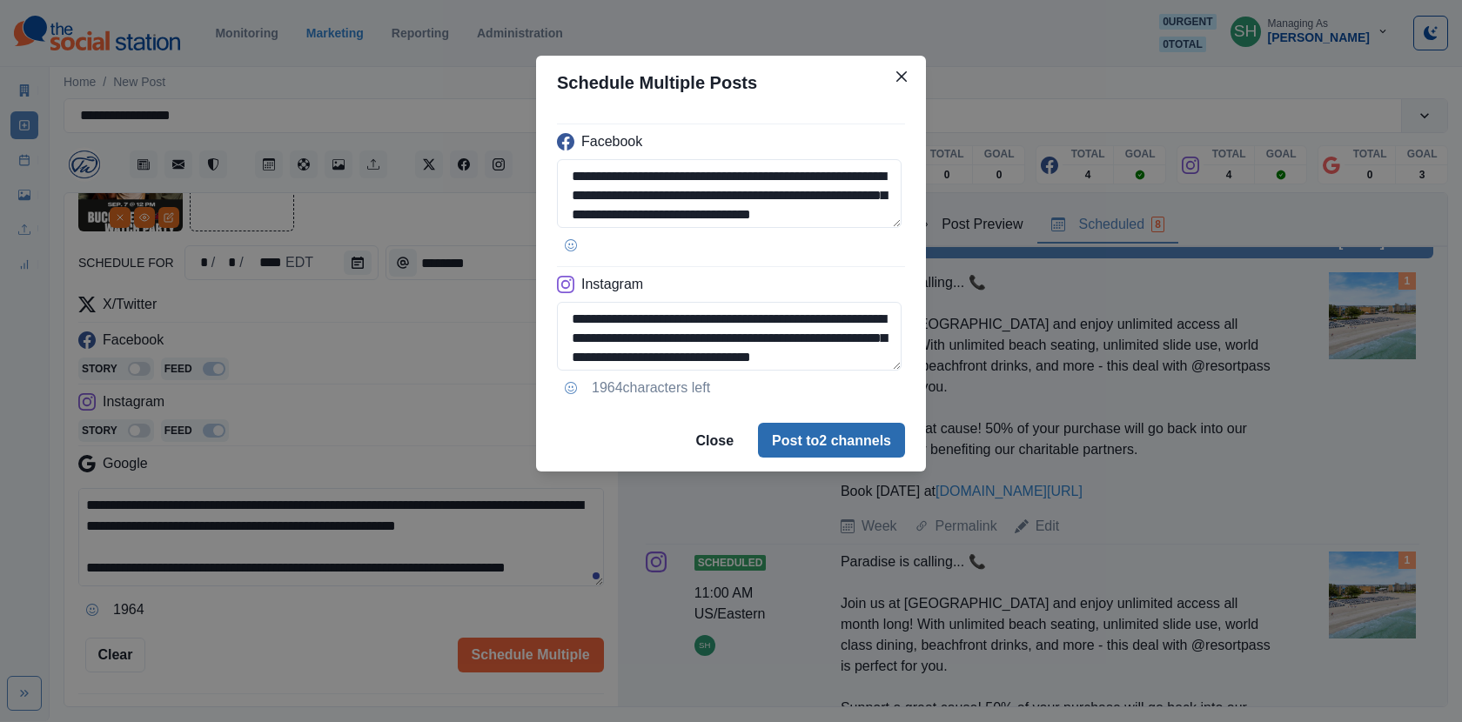
click at [865, 440] on button "Post to 2 channels" at bounding box center [831, 440] width 147 height 35
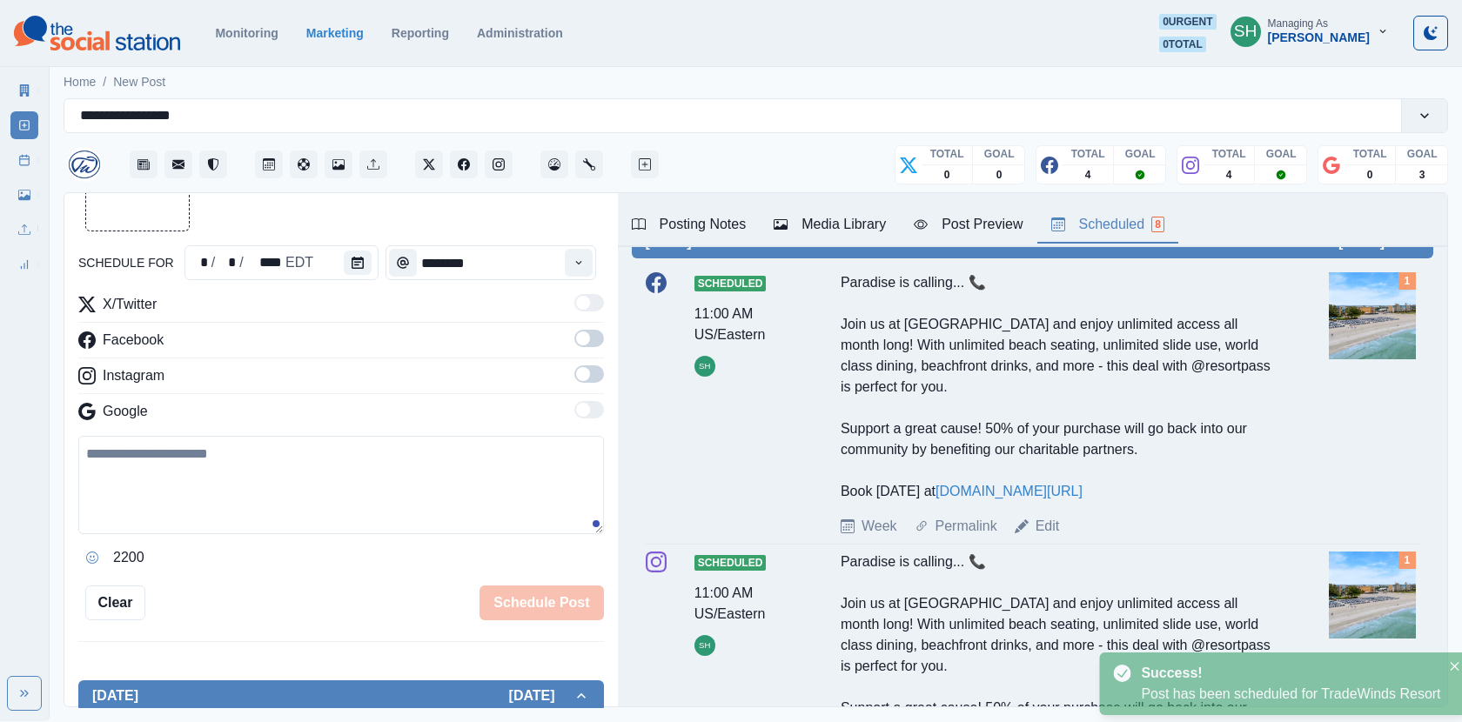
scroll to position [0, 0]
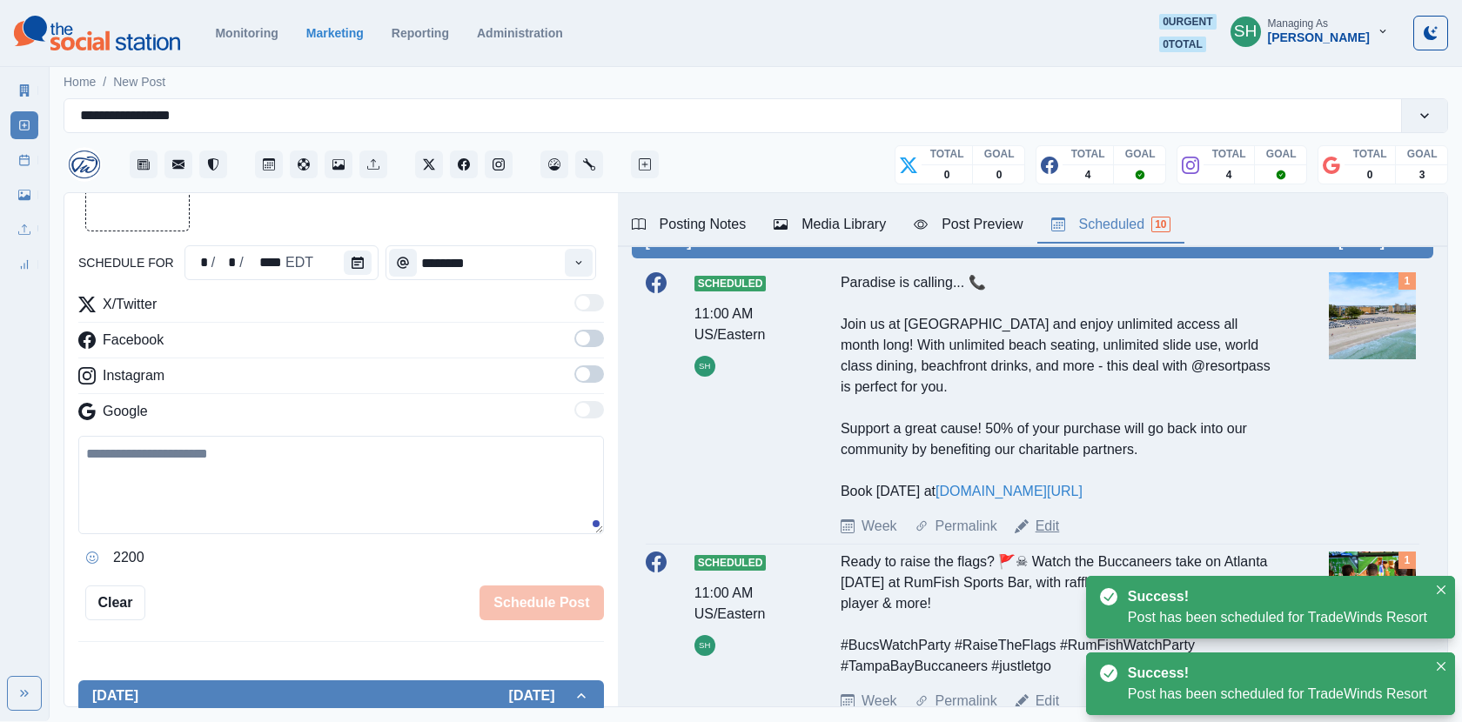
click at [1042, 537] on link "Edit" at bounding box center [1048, 526] width 24 height 21
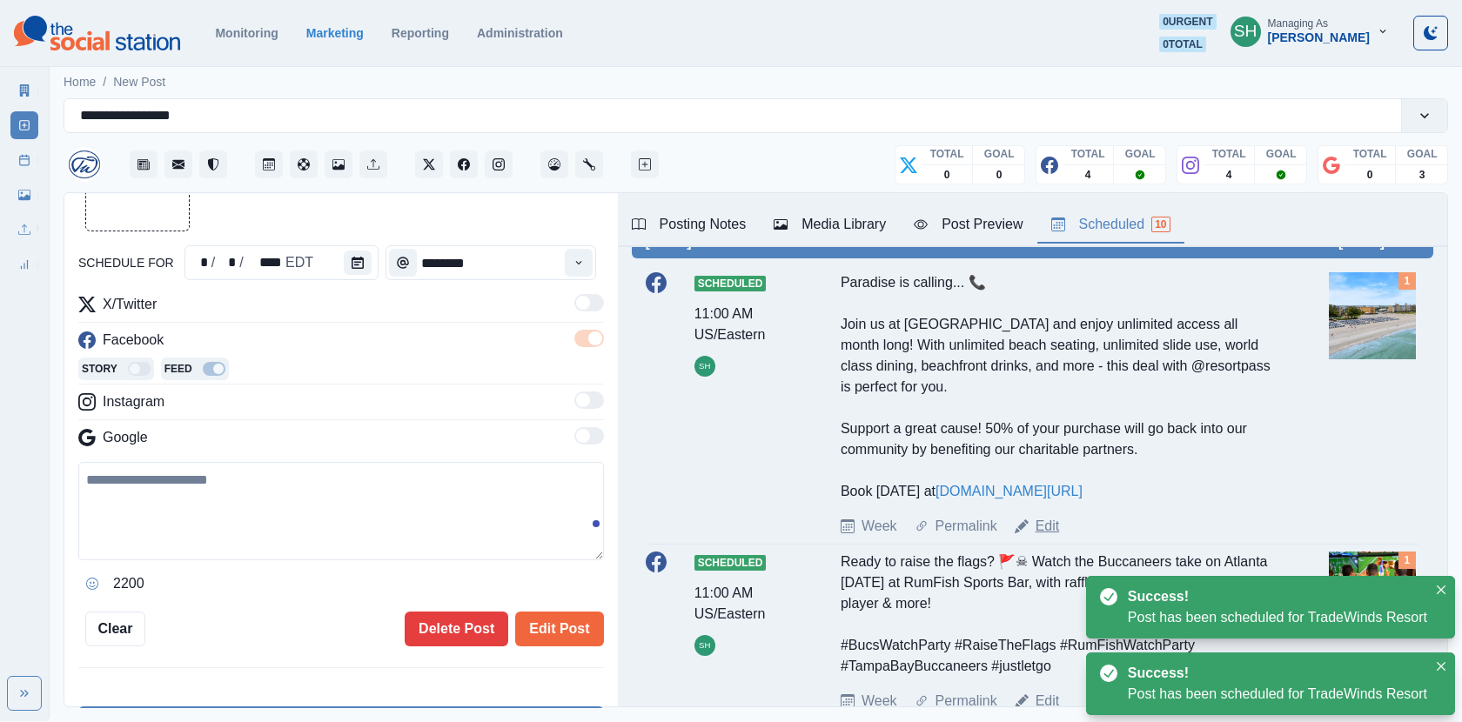
type textarea "**********"
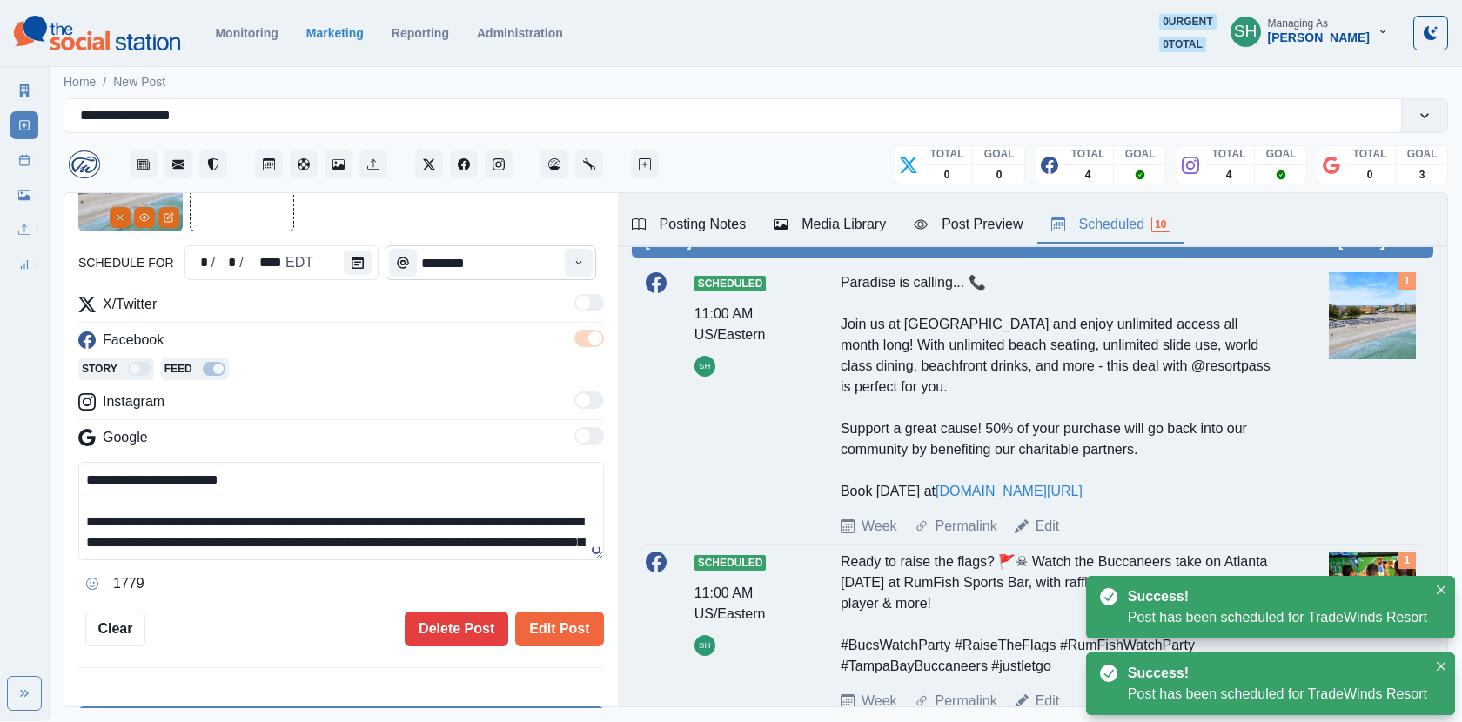
click at [566, 267] on input "********" at bounding box center [491, 262] width 211 height 35
click at [580, 263] on icon "Time" at bounding box center [579, 263] width 12 height 12
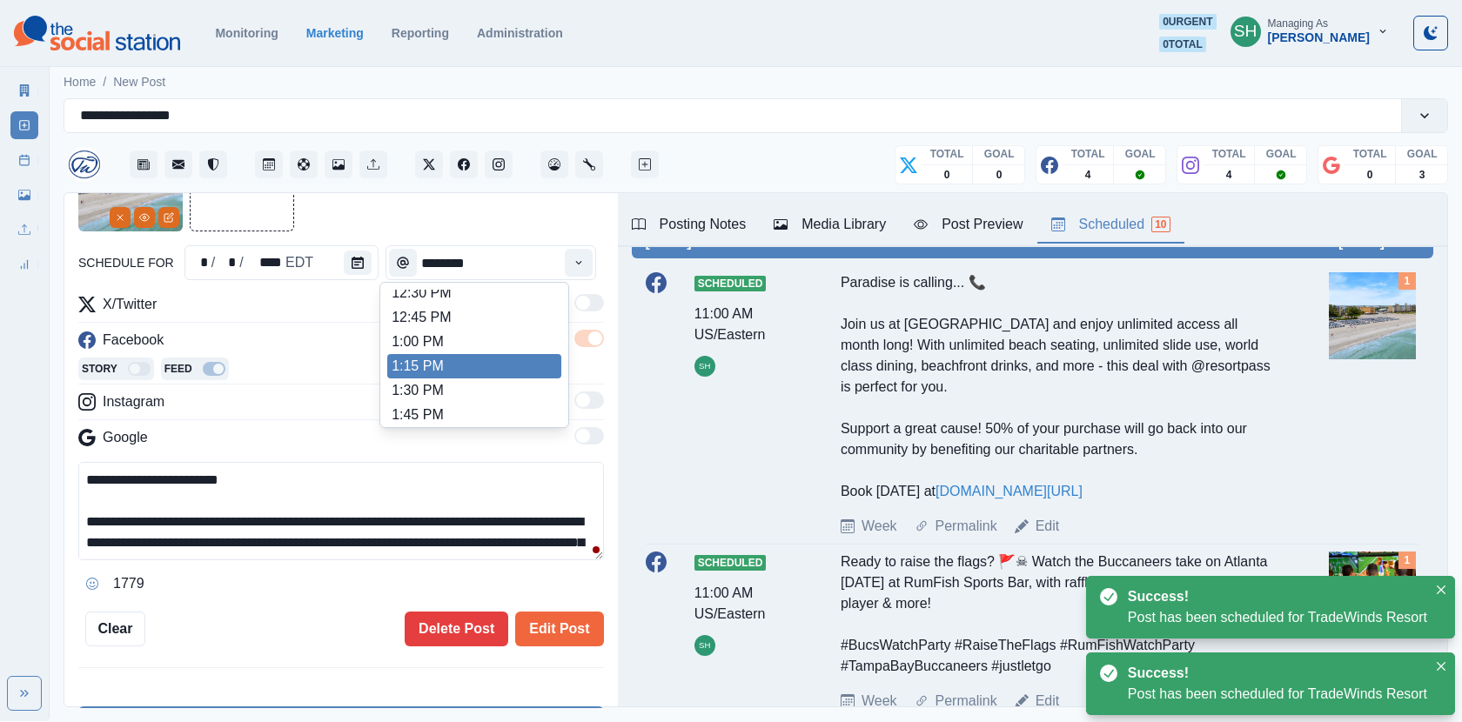
scroll to position [598, 0]
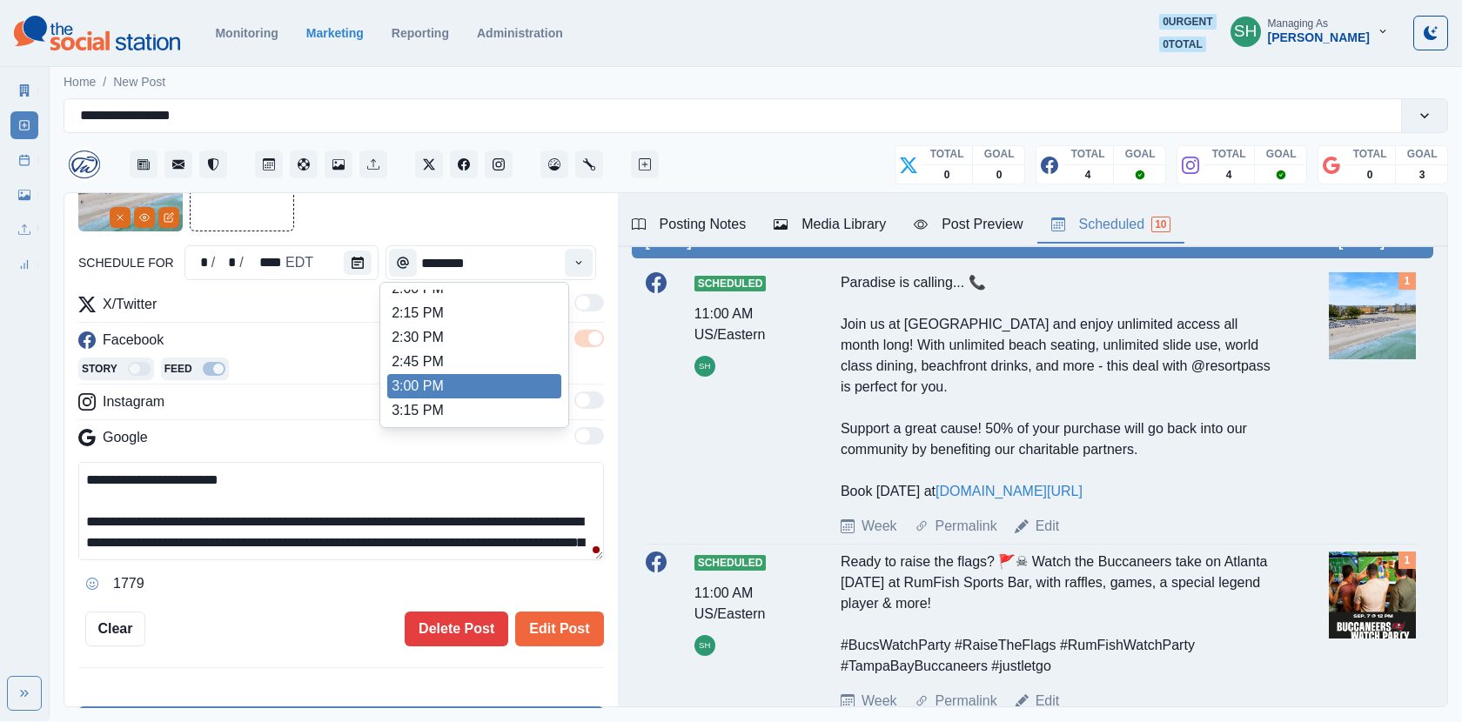
click at [452, 379] on li "3:00 PM" at bounding box center [474, 386] width 174 height 24
type input "*******"
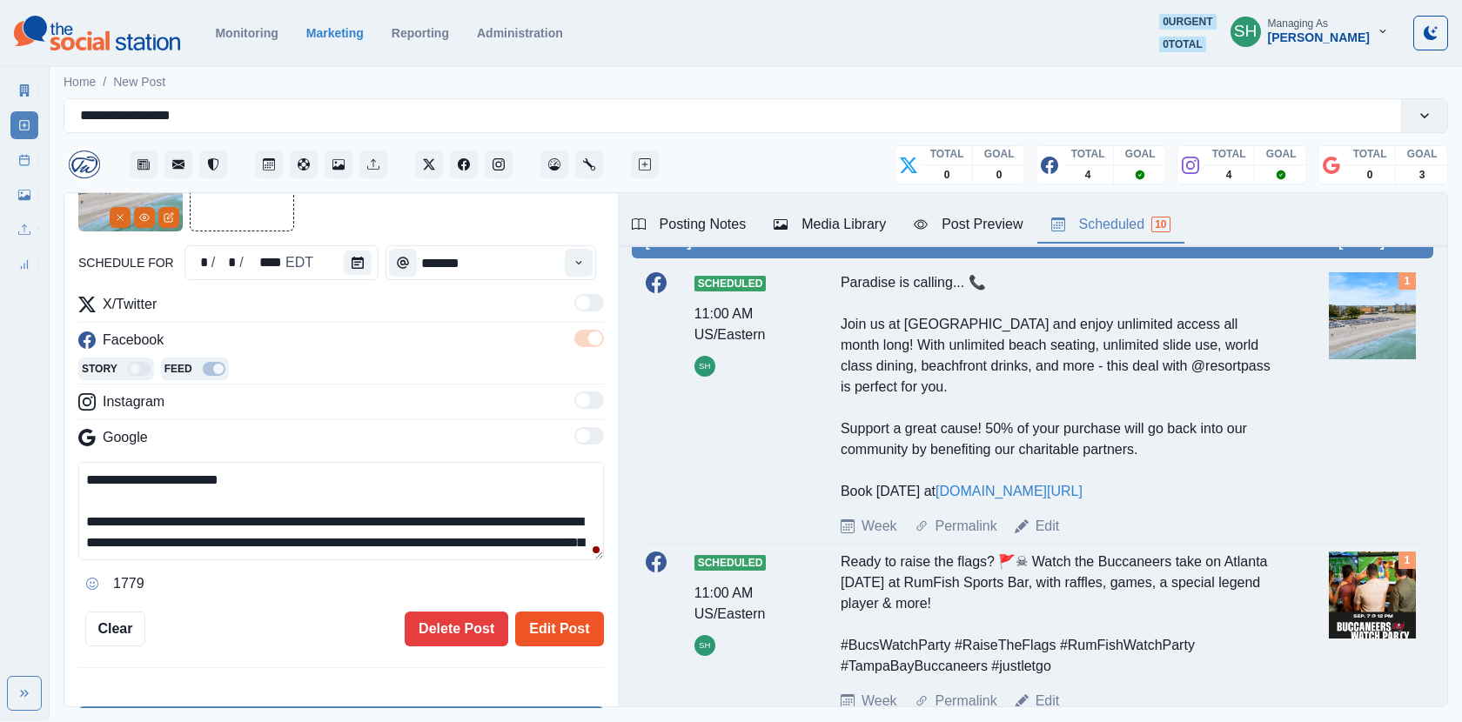
click at [571, 631] on button "Edit Post" at bounding box center [559, 629] width 88 height 35
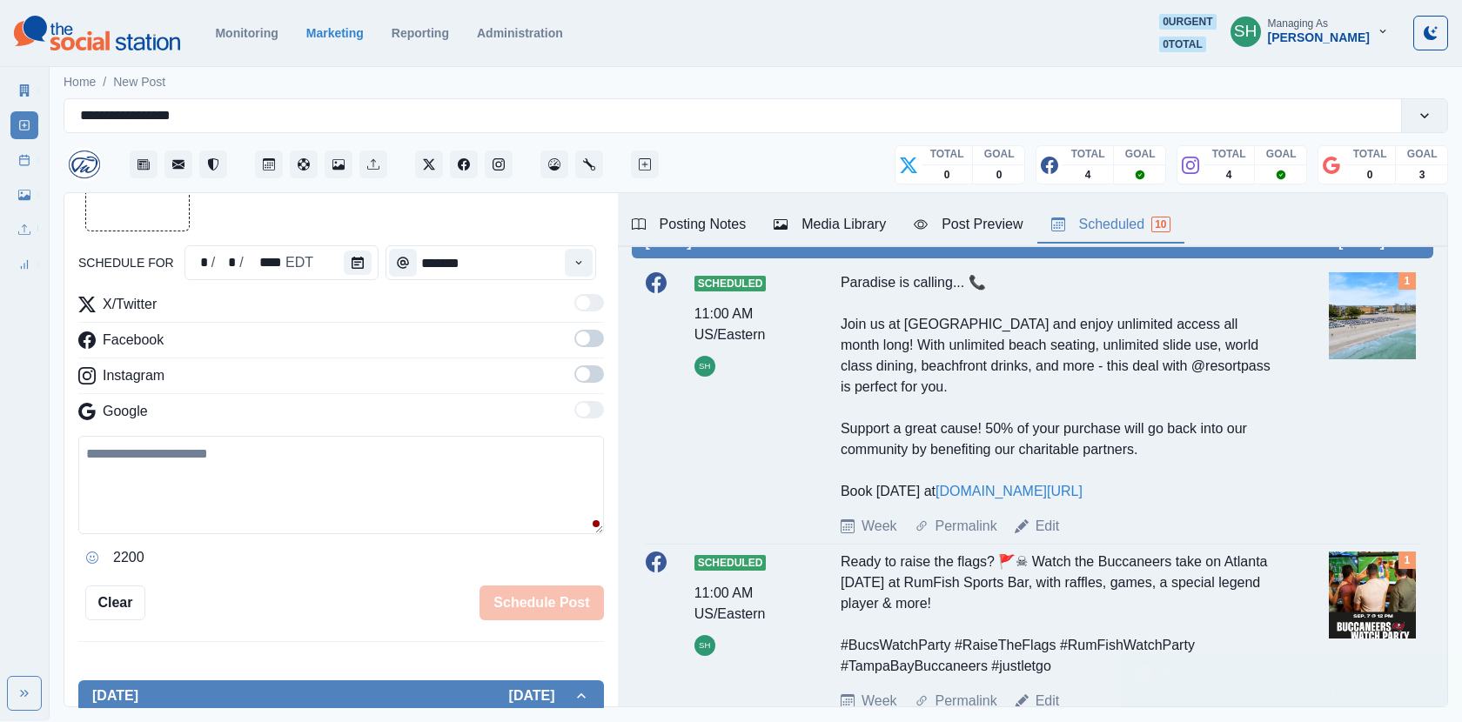
click at [1018, 552] on div "Ready to raise the flags? 🚩☠ Watch the Buccaneers take on Atlanta [DATE] at Rum…" at bounding box center [1057, 614] width 433 height 125
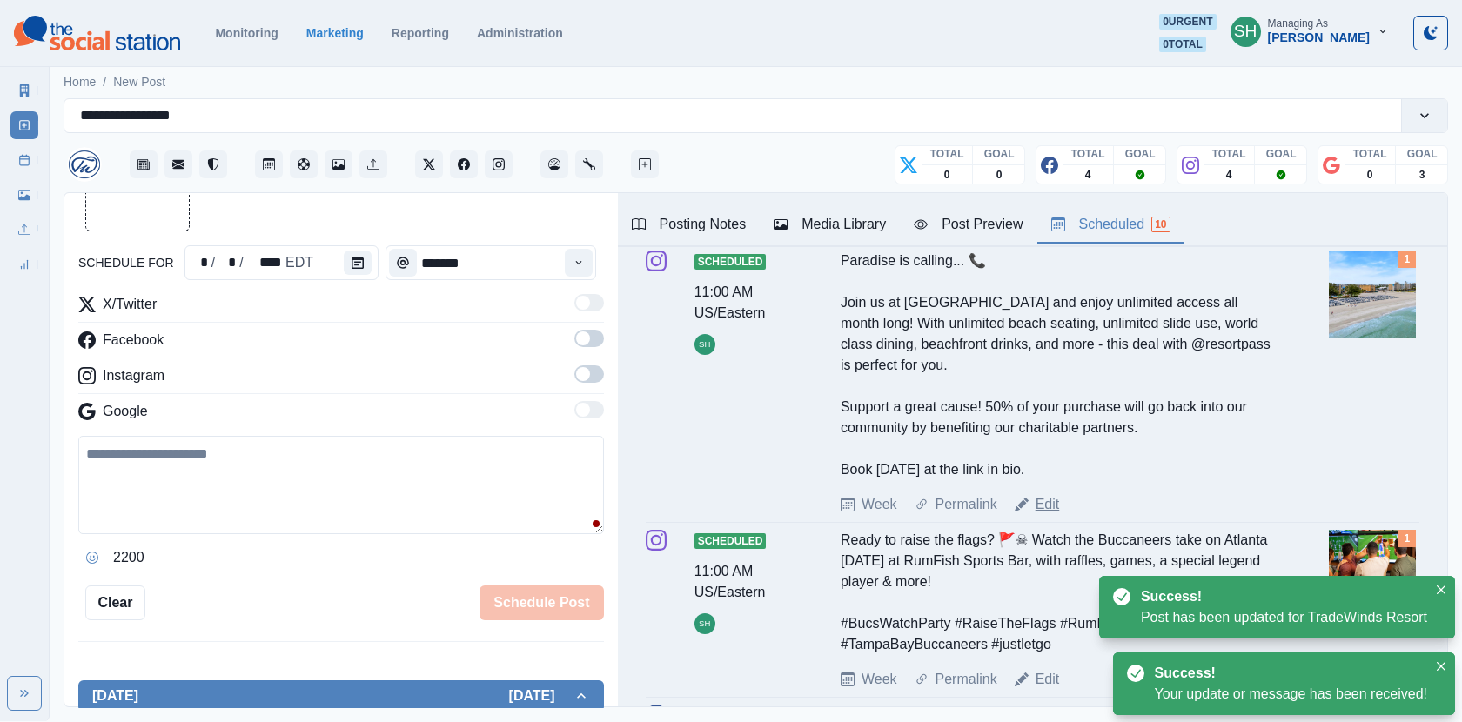
scroll to position [684, 0]
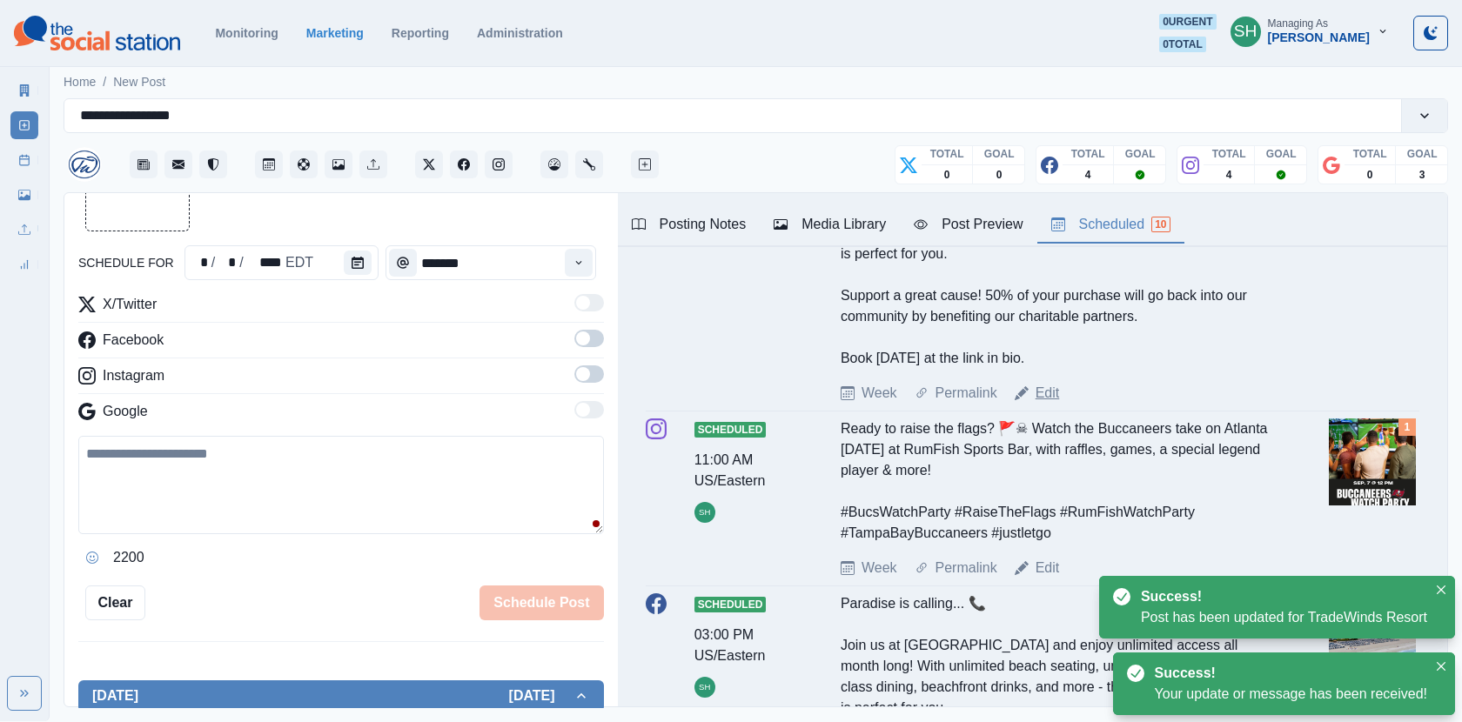
click at [1041, 404] on link "Edit" at bounding box center [1048, 393] width 24 height 21
type input "********"
type textarea "**********"
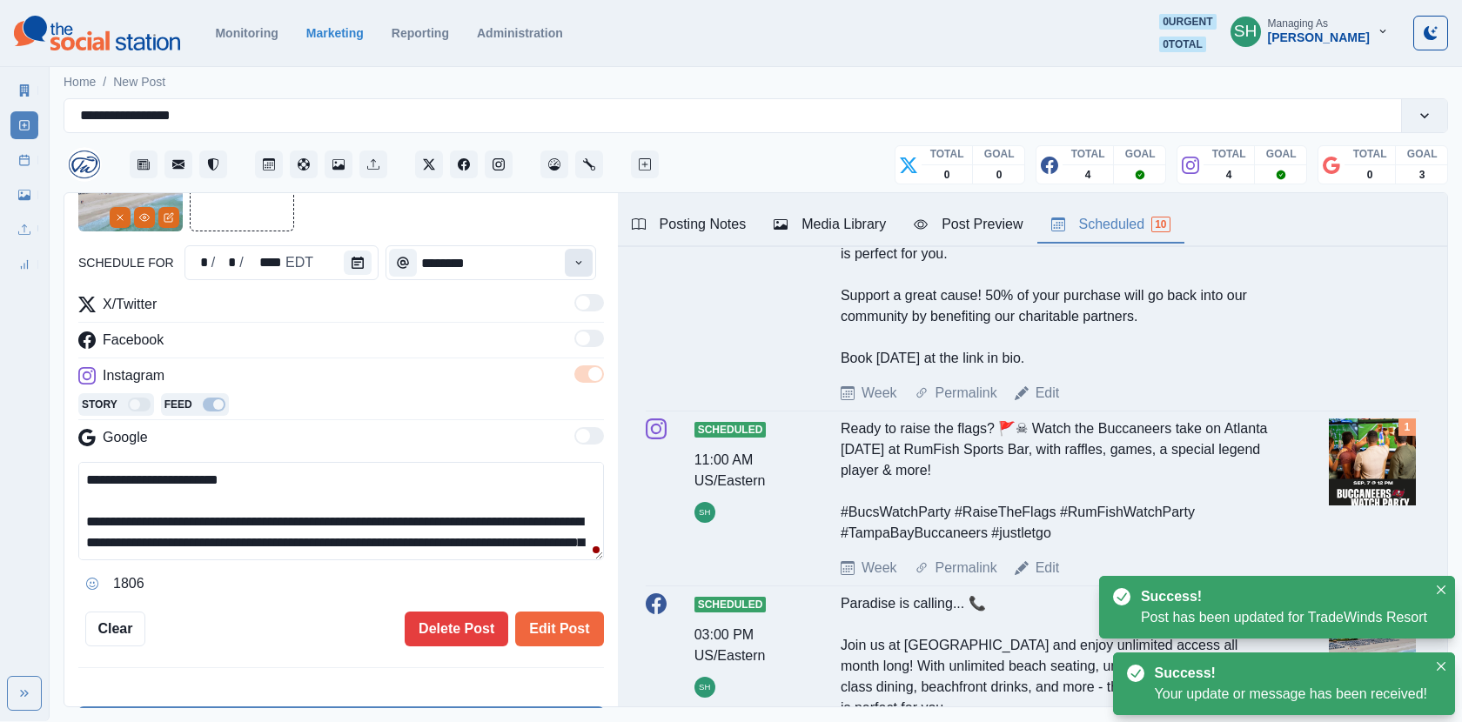
click at [571, 265] on button "Time" at bounding box center [579, 263] width 28 height 28
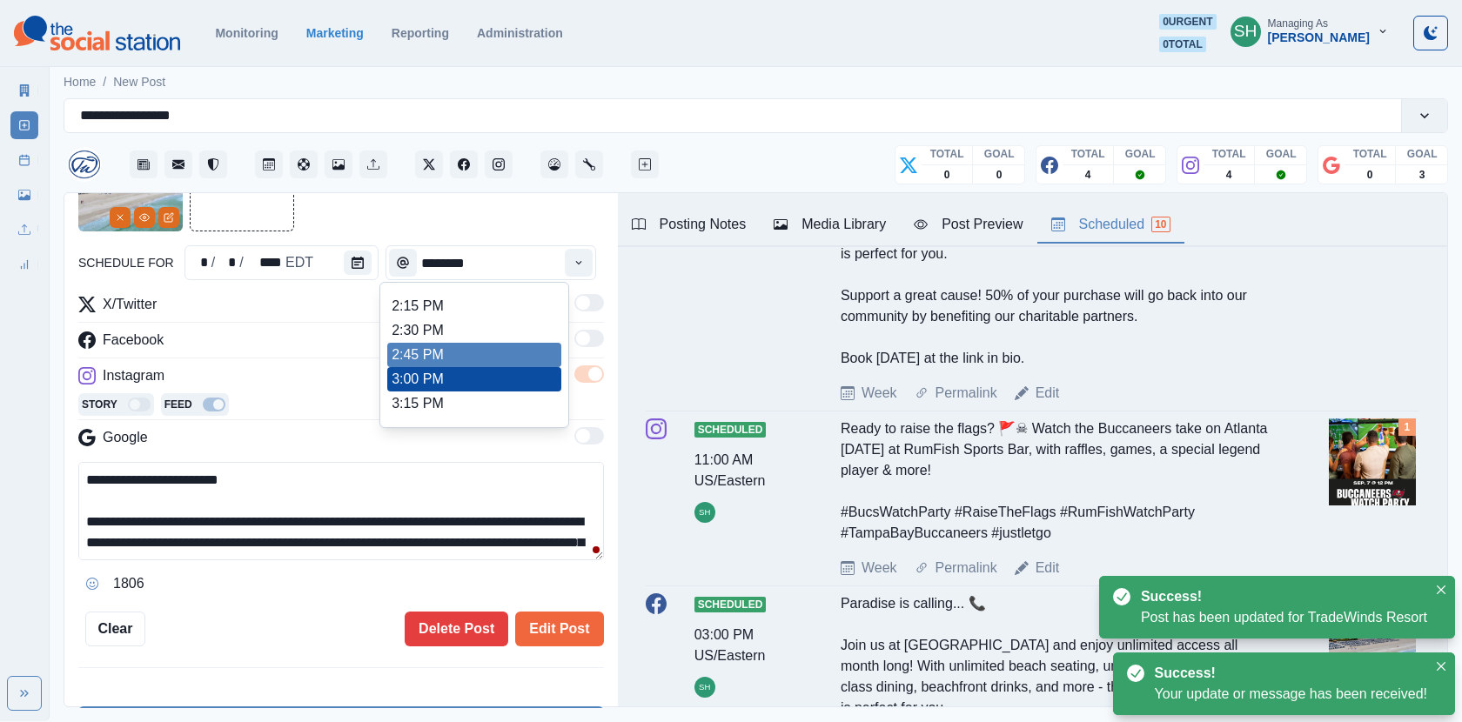
type input "*******"
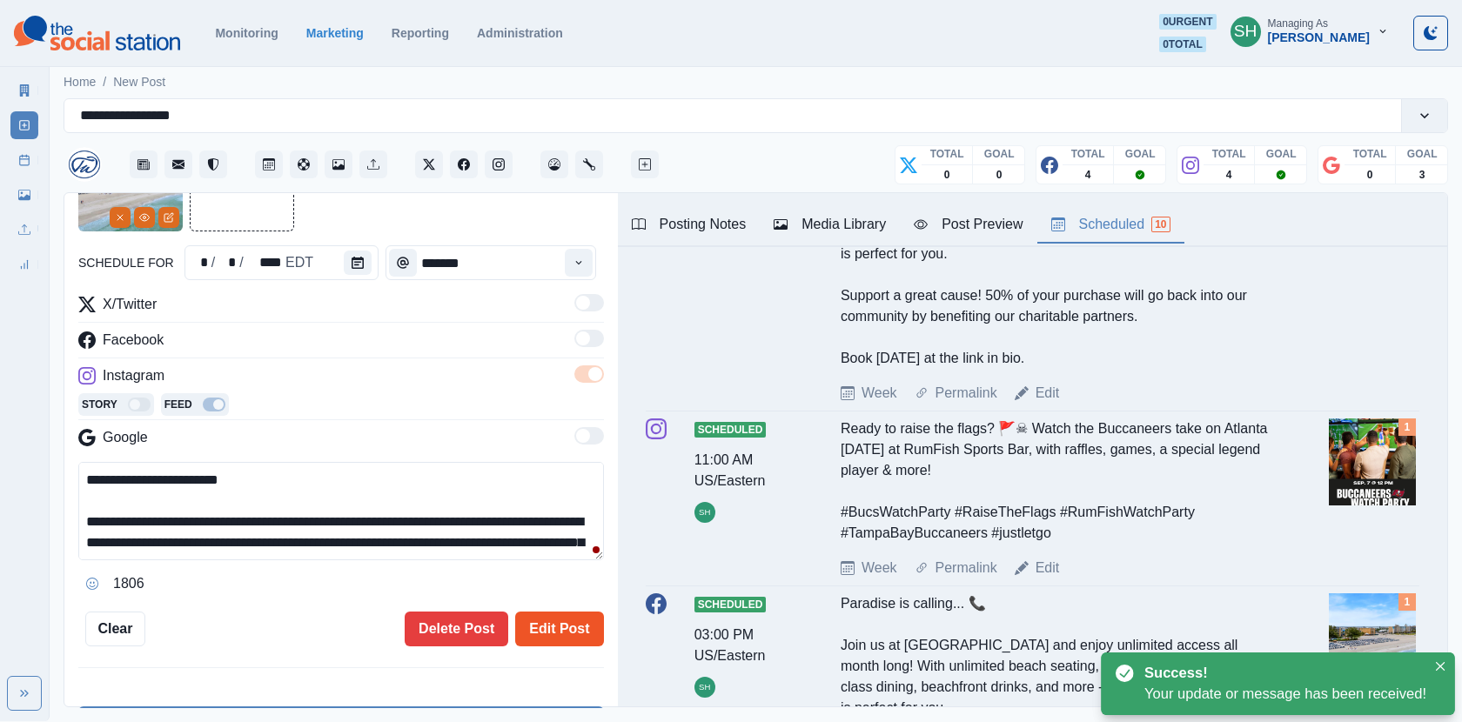
click at [570, 612] on button "Edit Post" at bounding box center [559, 629] width 88 height 35
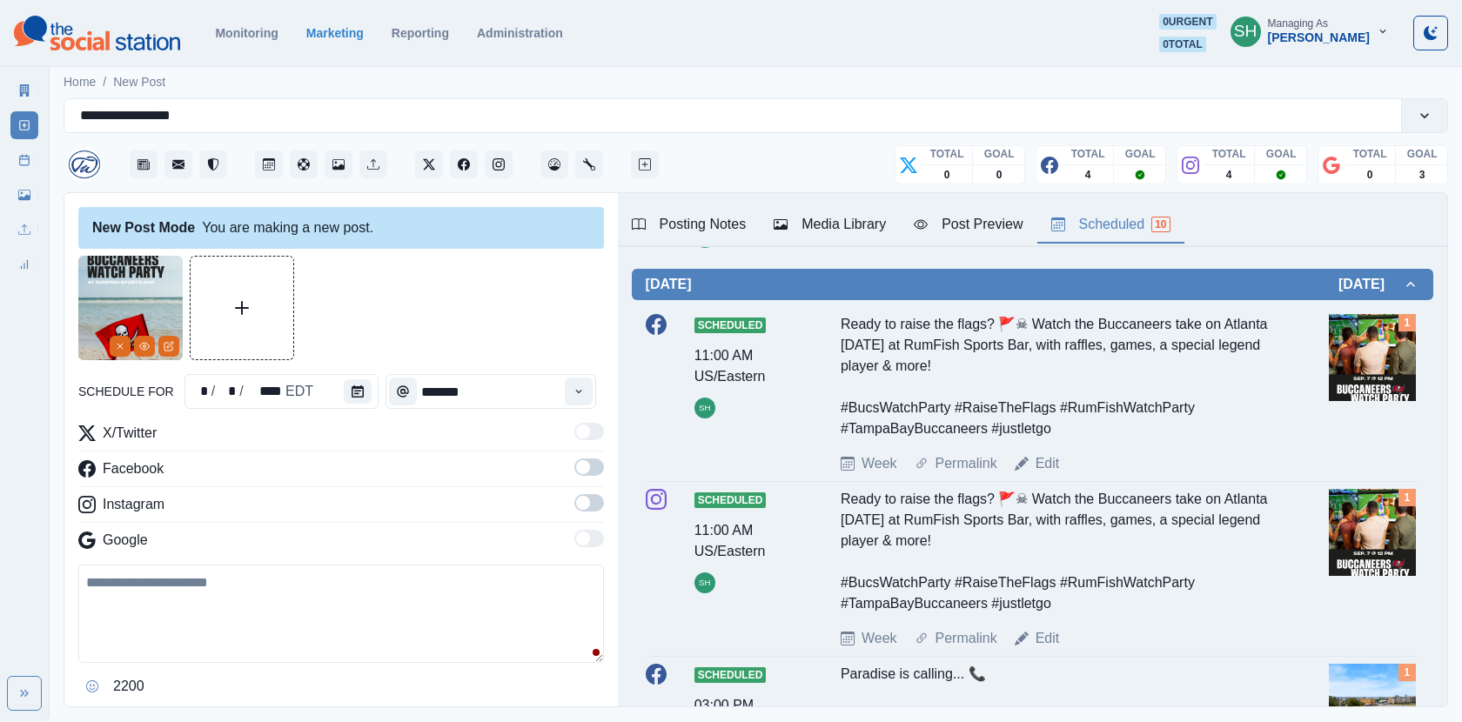
click at [190, 572] on textarea at bounding box center [341, 614] width 526 height 98
paste textarea "**********"
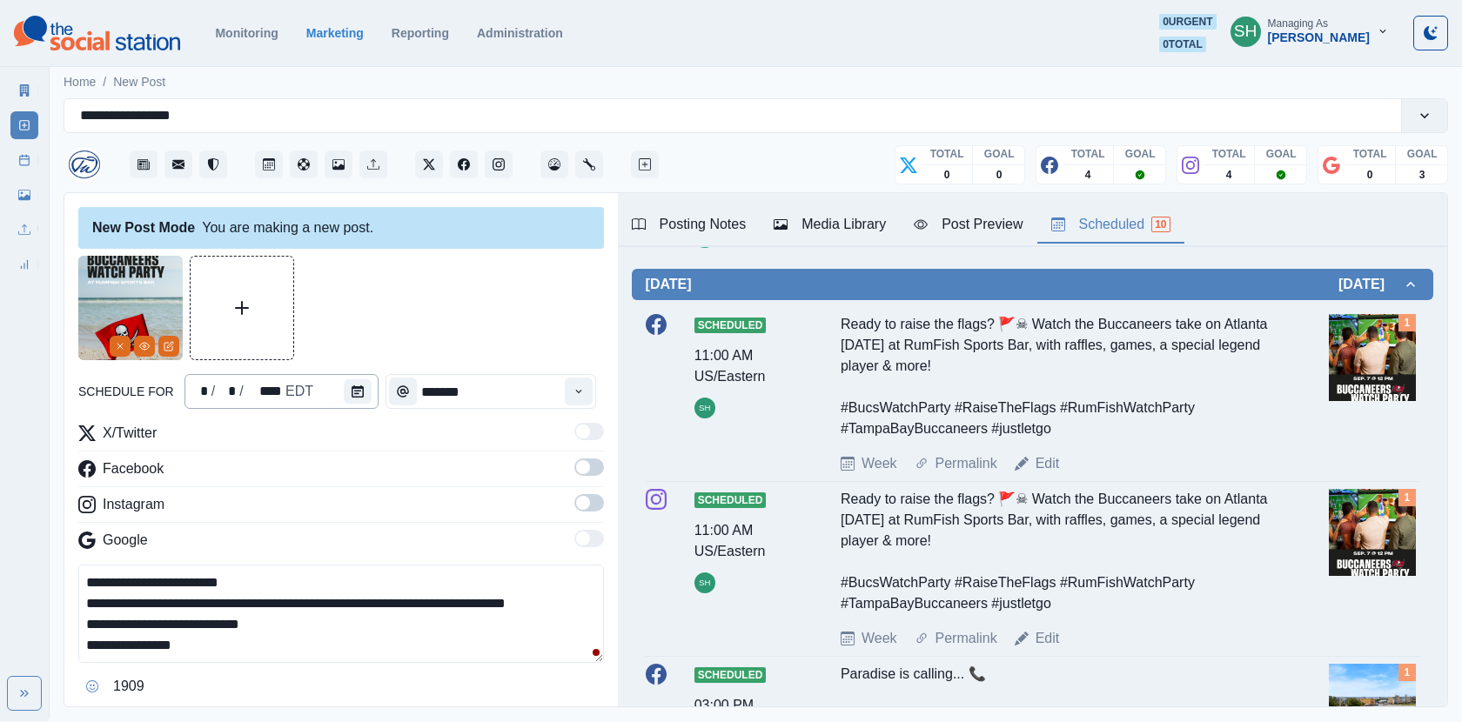
scroll to position [95, 0]
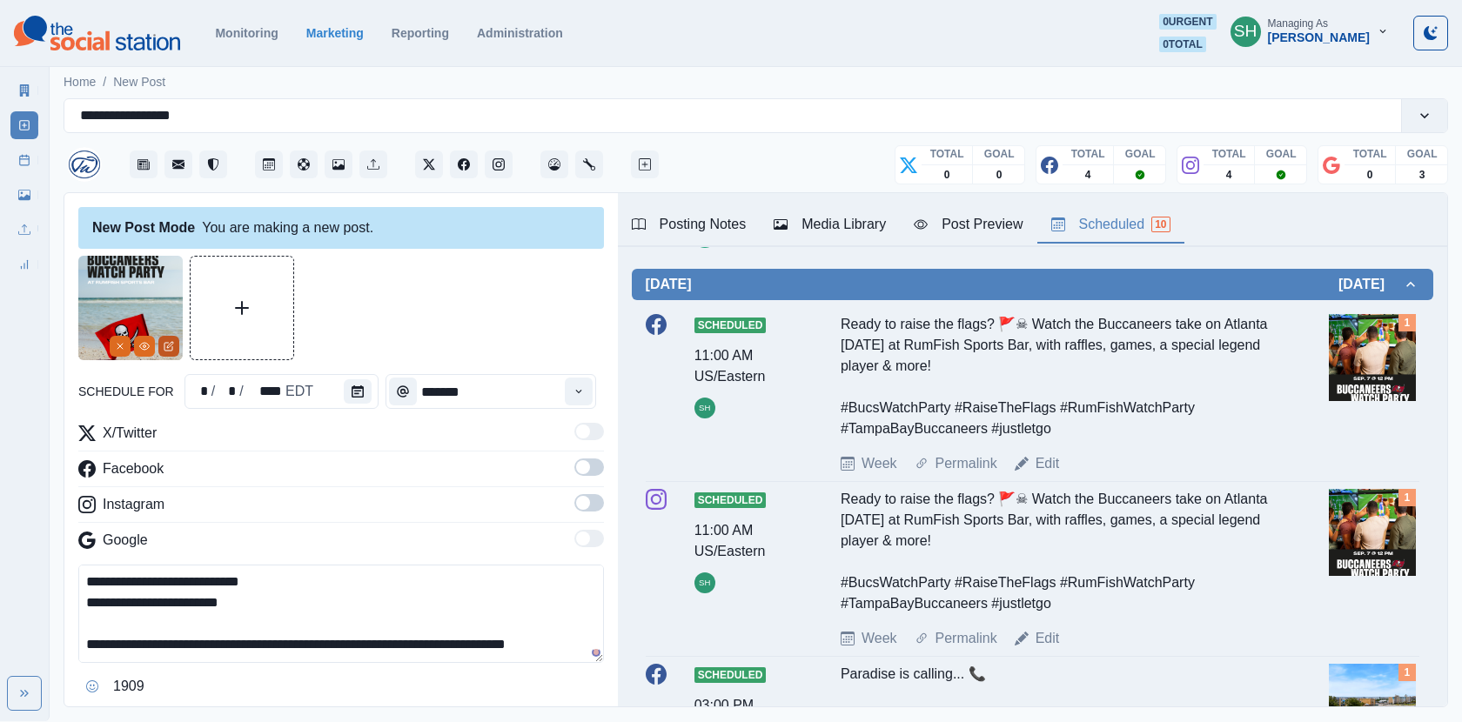
type textarea "**********"
click at [169, 344] on icon "Edit Media" at bounding box center [170, 345] width 6 height 6
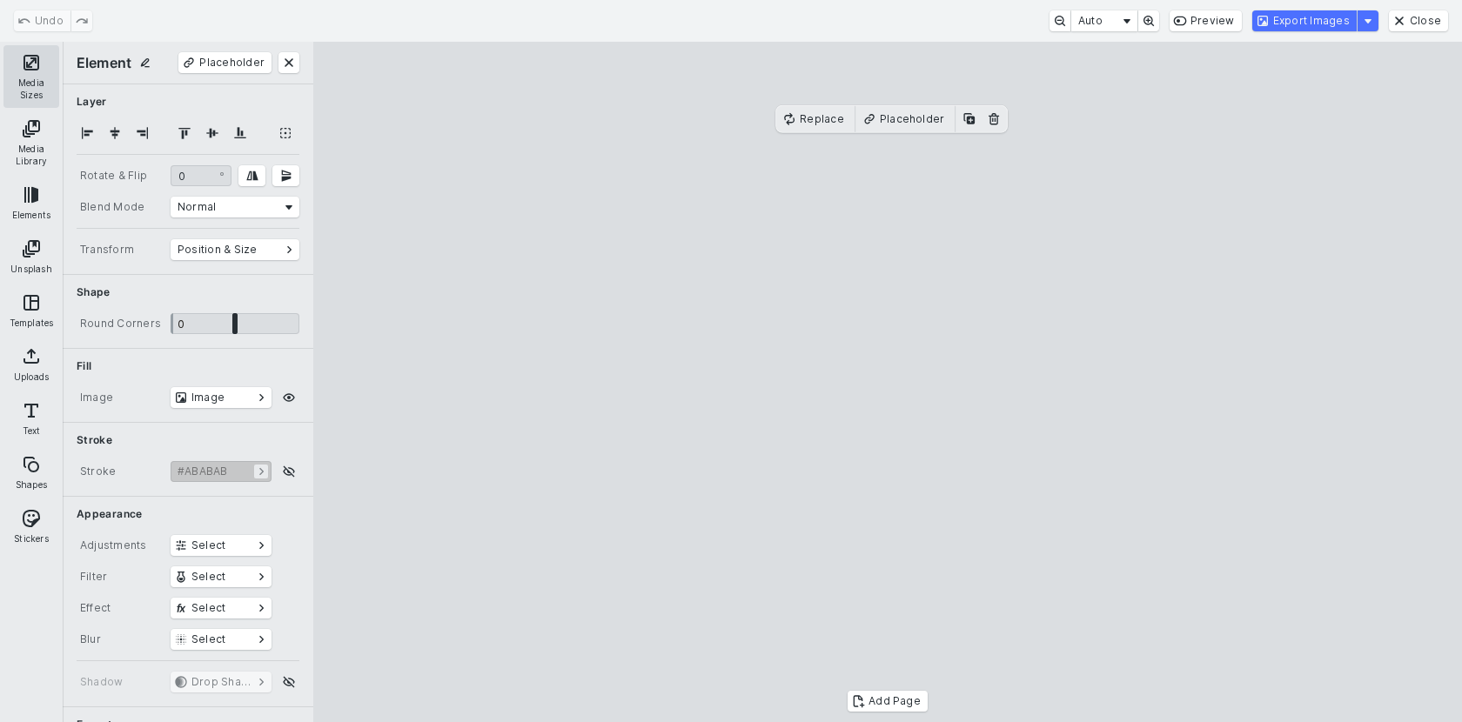
click at [30, 75] on button "Media Sizes" at bounding box center [31, 76] width 56 height 63
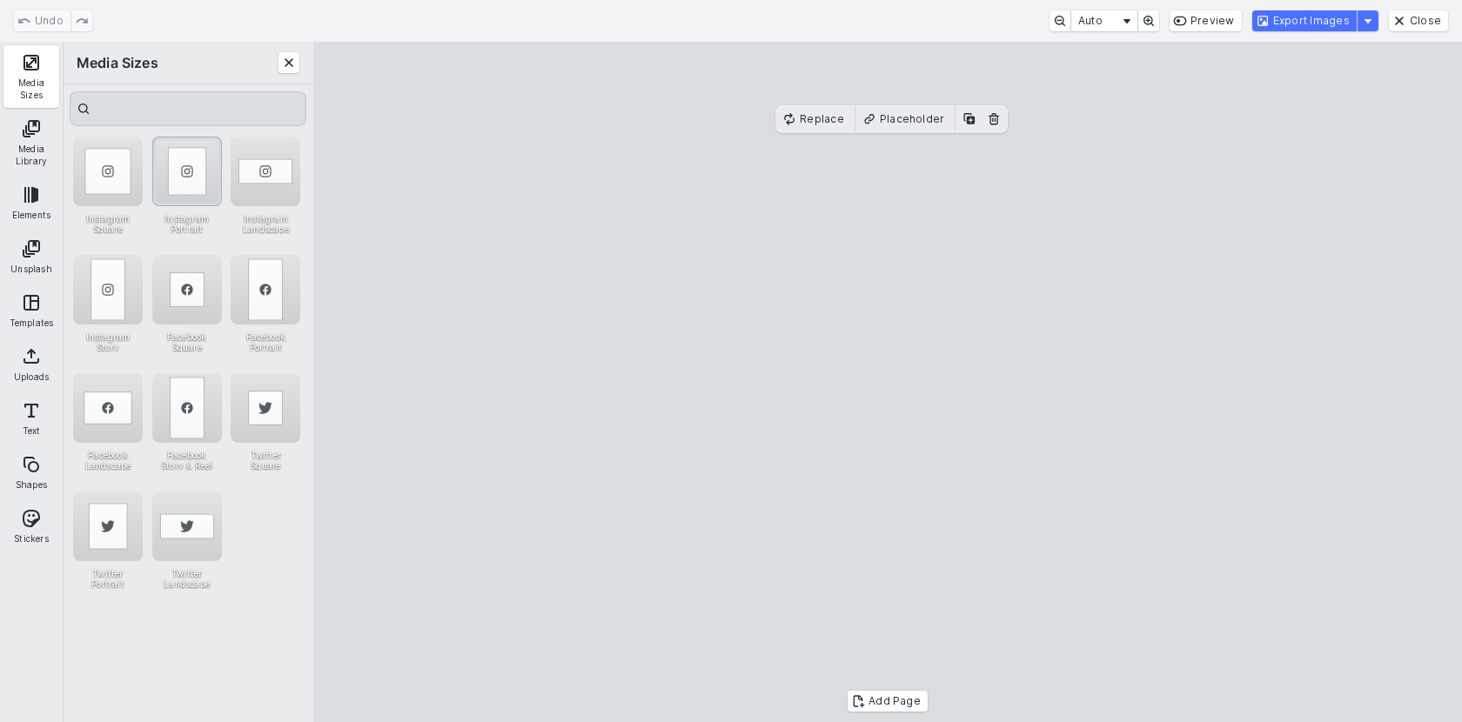
click at [187, 165] on div "Instagram Portrait" at bounding box center [187, 172] width 70 height 70
click at [1293, 18] on button "Export Images" at bounding box center [1304, 20] width 104 height 21
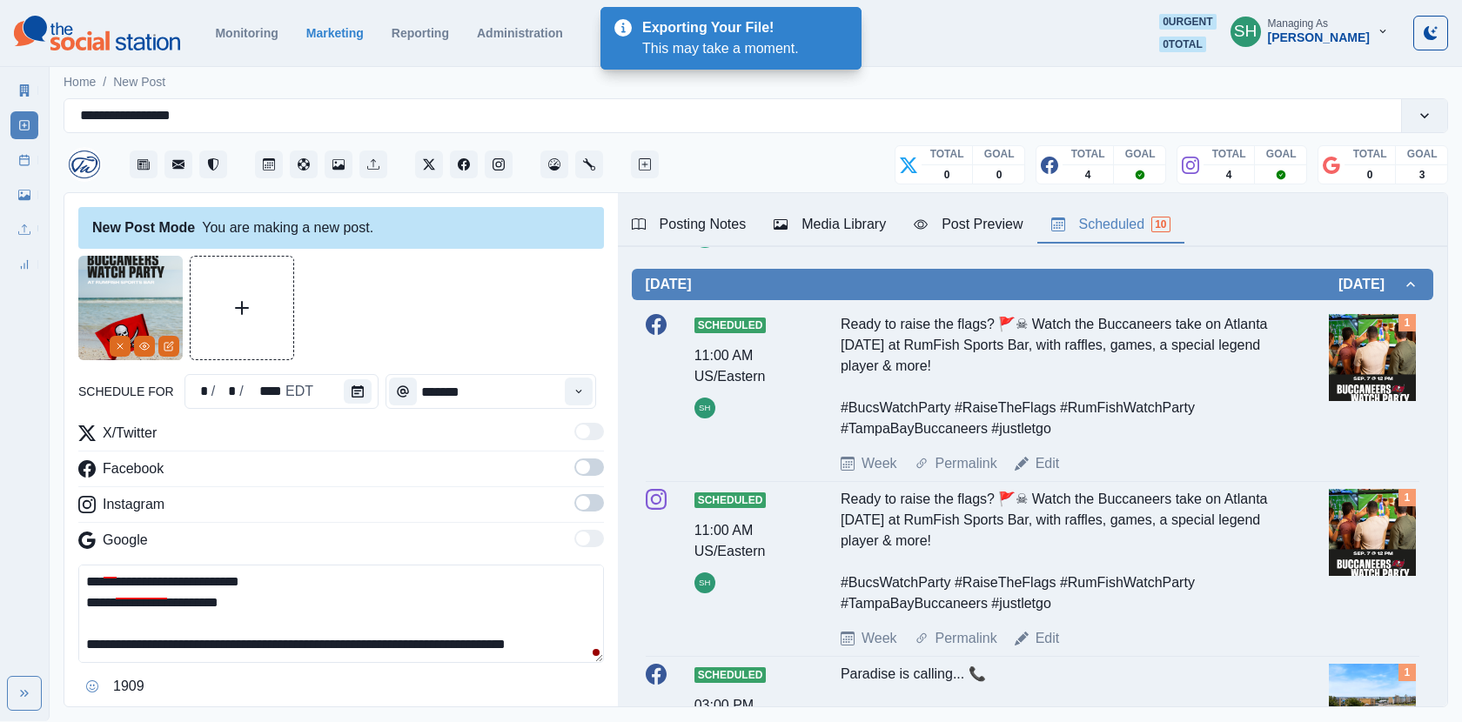
click at [581, 473] on span at bounding box center [589, 467] width 30 height 17
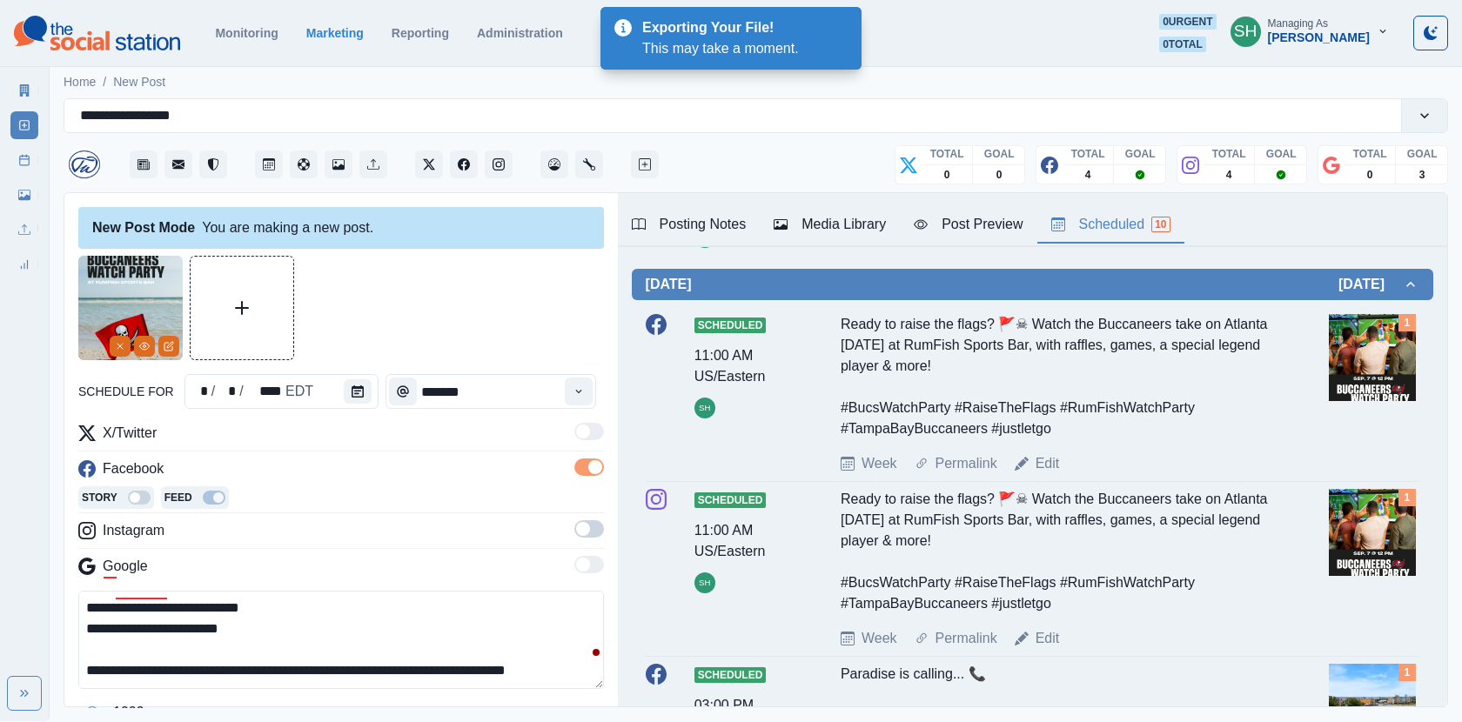
click at [588, 525] on span at bounding box center [583, 529] width 14 height 14
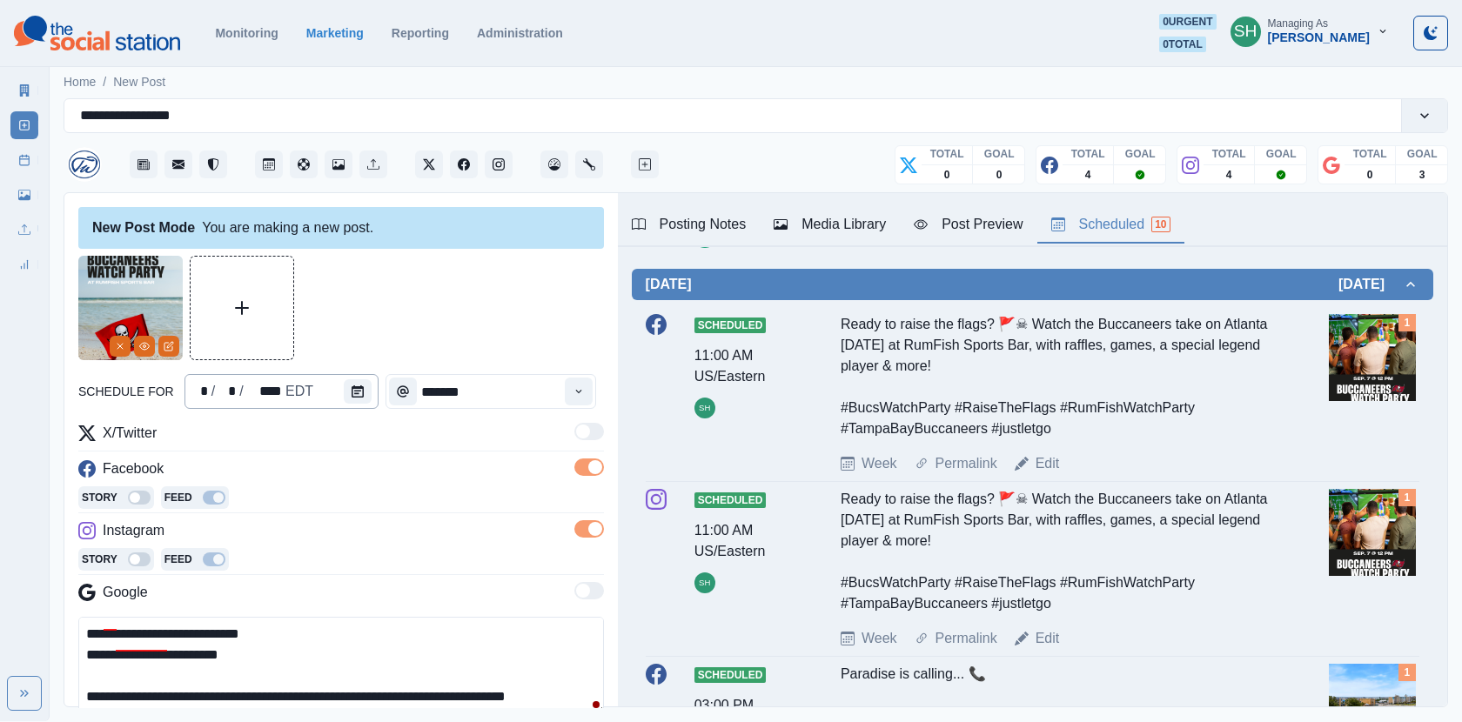
click at [335, 400] on div "* / * / **** EDT" at bounding box center [282, 391] width 194 height 35
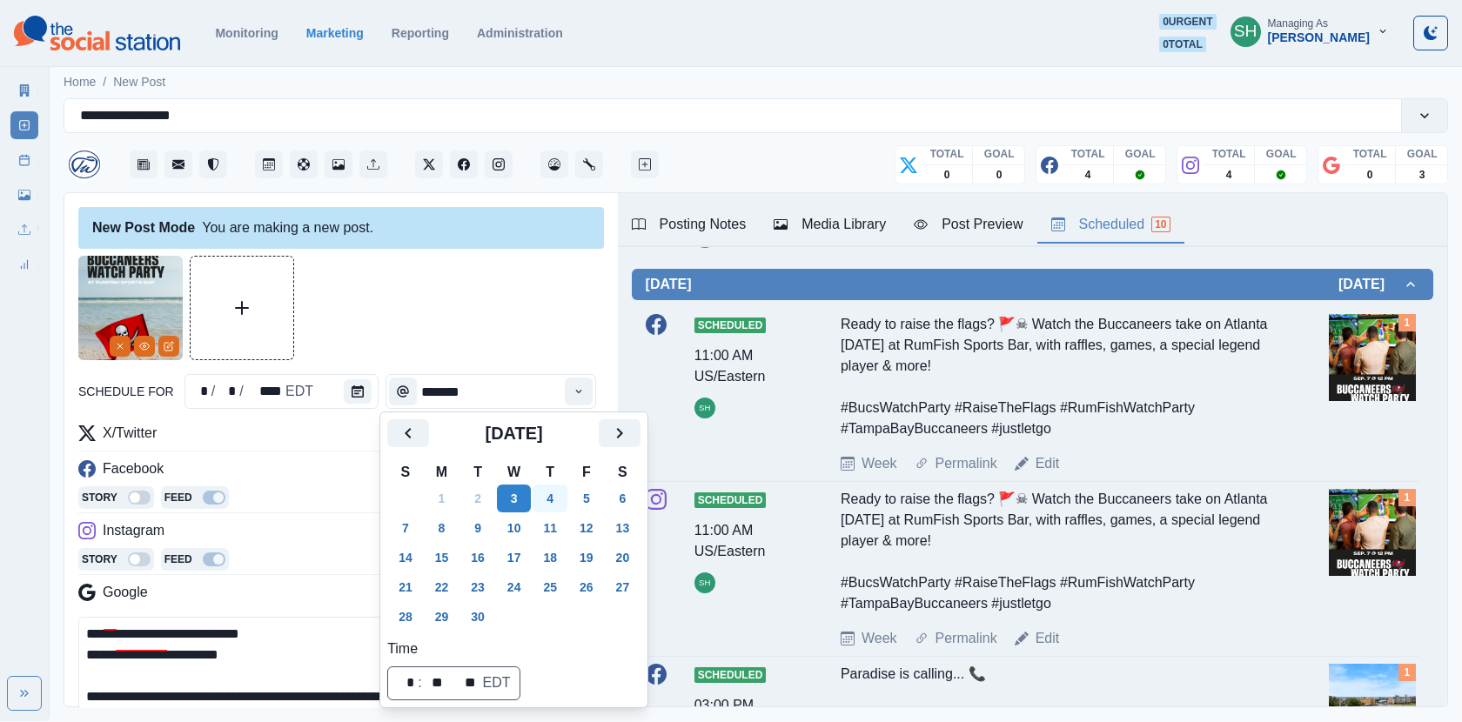
click at [559, 498] on button "4" at bounding box center [550, 499] width 35 height 28
click at [551, 372] on div "**********" at bounding box center [341, 529] width 526 height 546
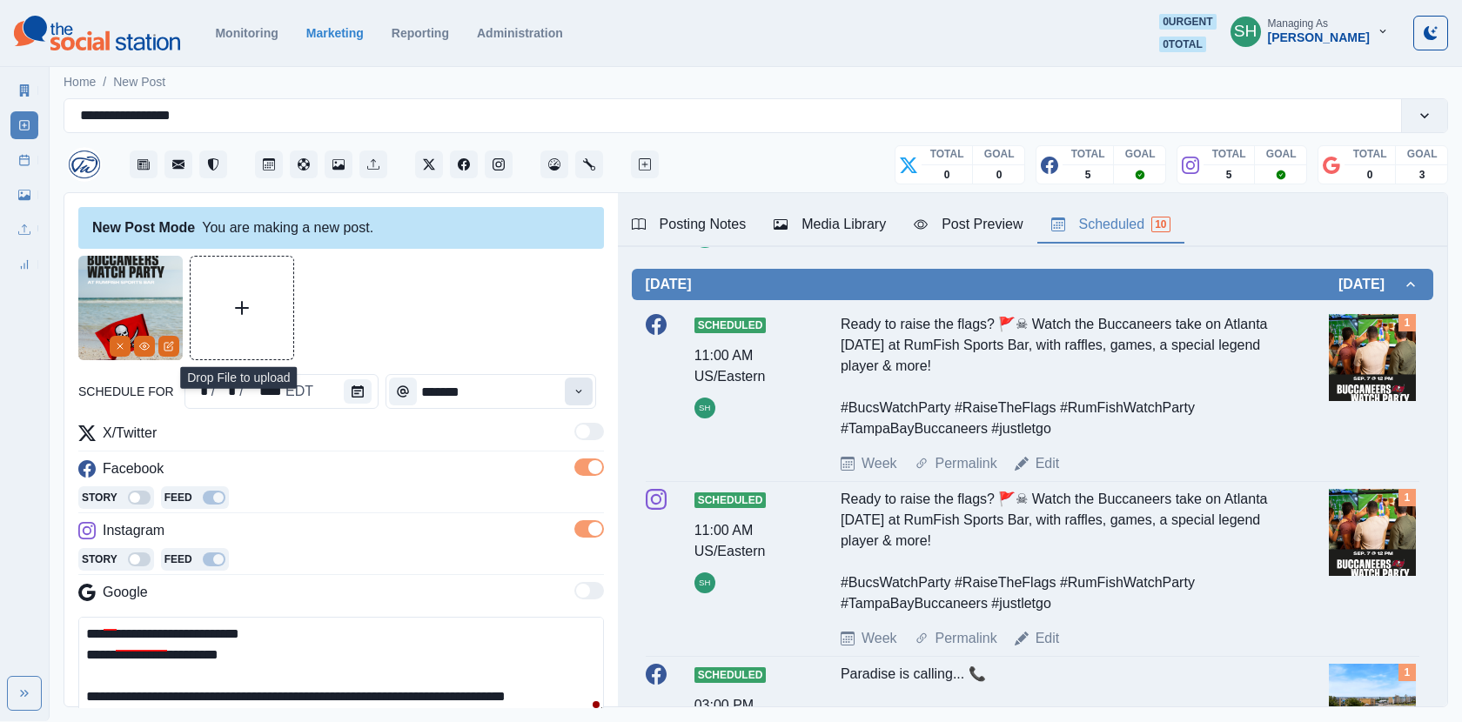
click at [581, 385] on button "Time" at bounding box center [579, 392] width 28 height 28
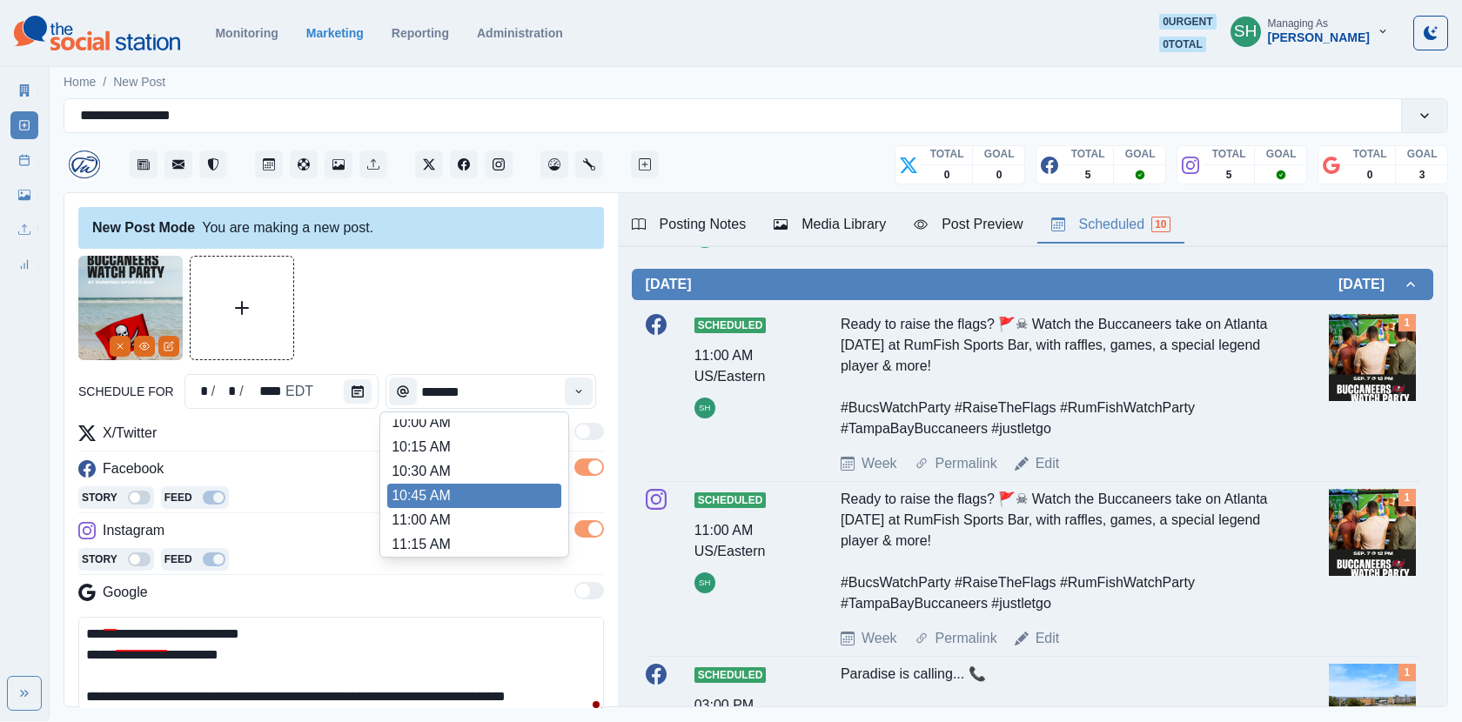
scroll to position [358, 0]
click at [444, 460] on li "12:00 PM" at bounding box center [474, 464] width 174 height 24
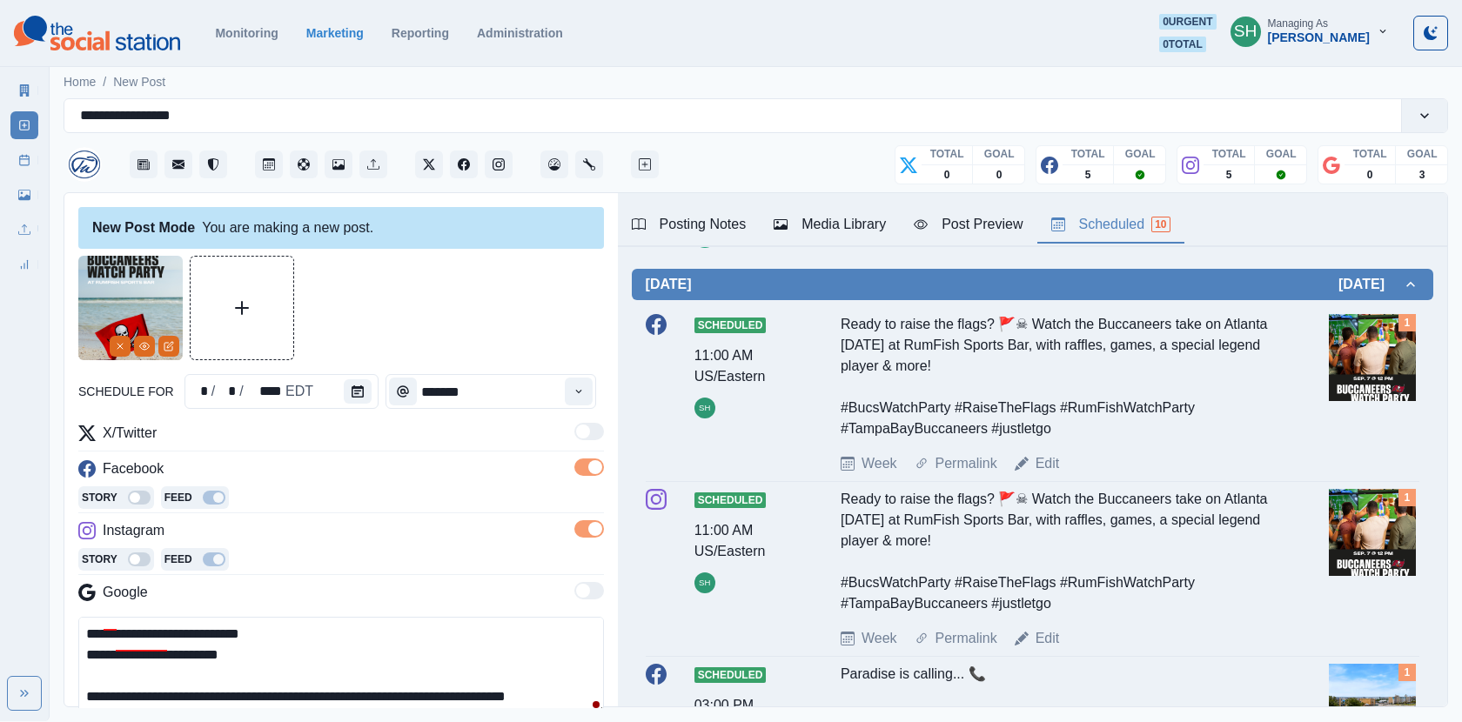
type input "********"
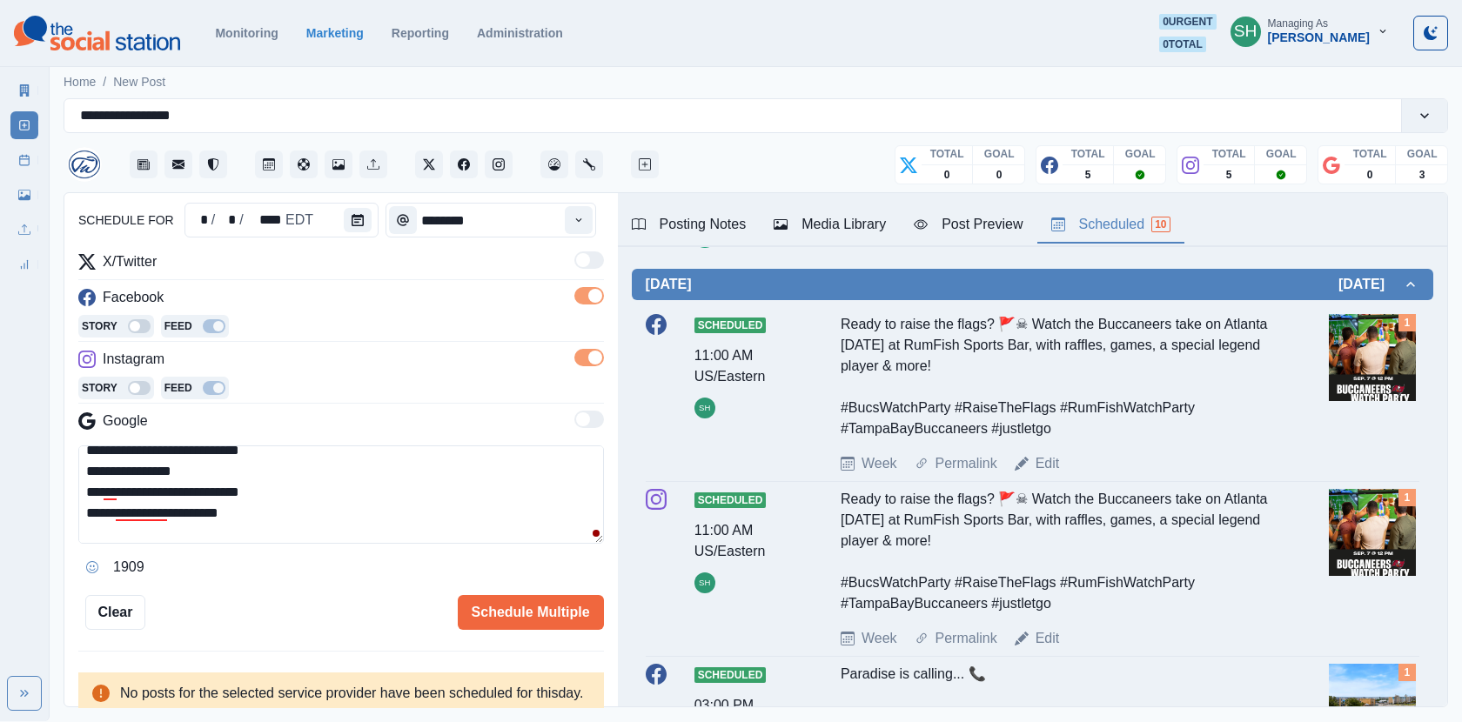
scroll to position [33, 0]
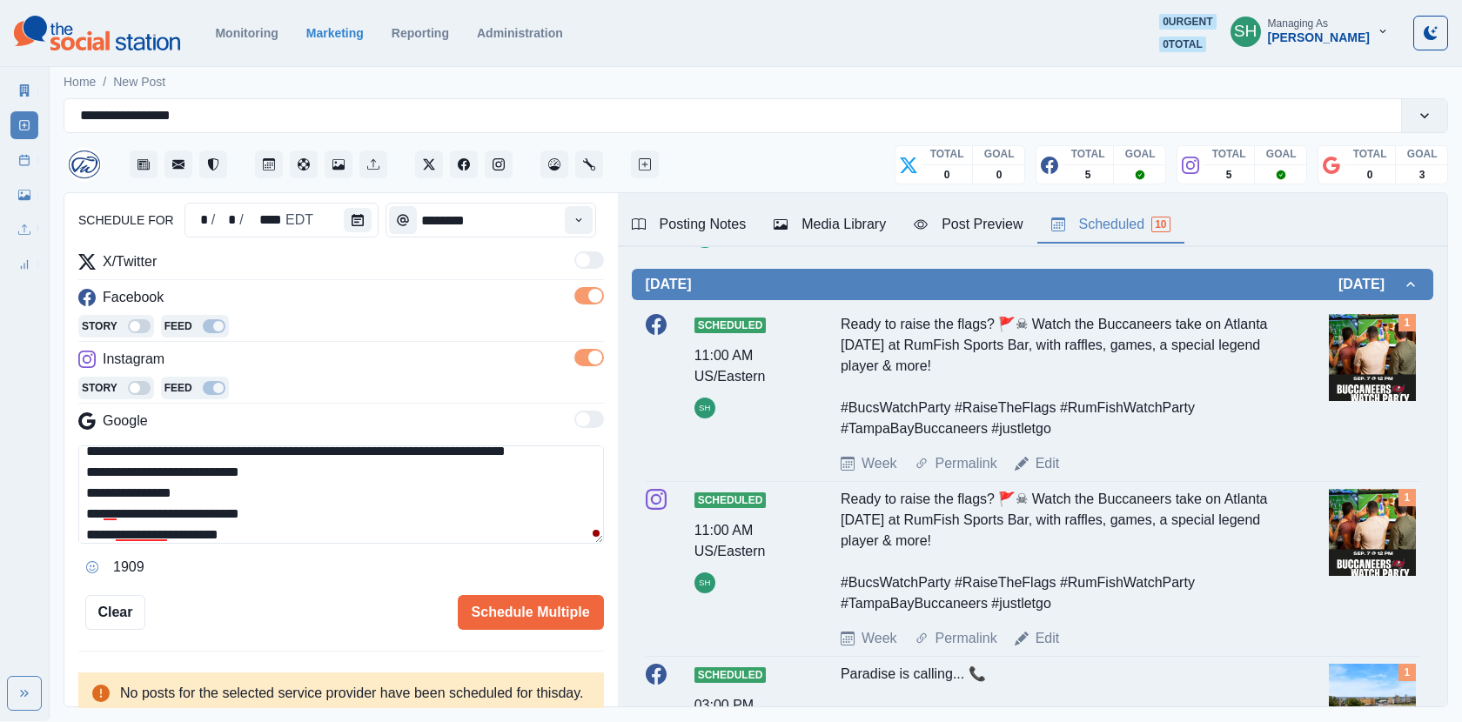
click at [87, 489] on textarea "**********" at bounding box center [341, 495] width 526 height 98
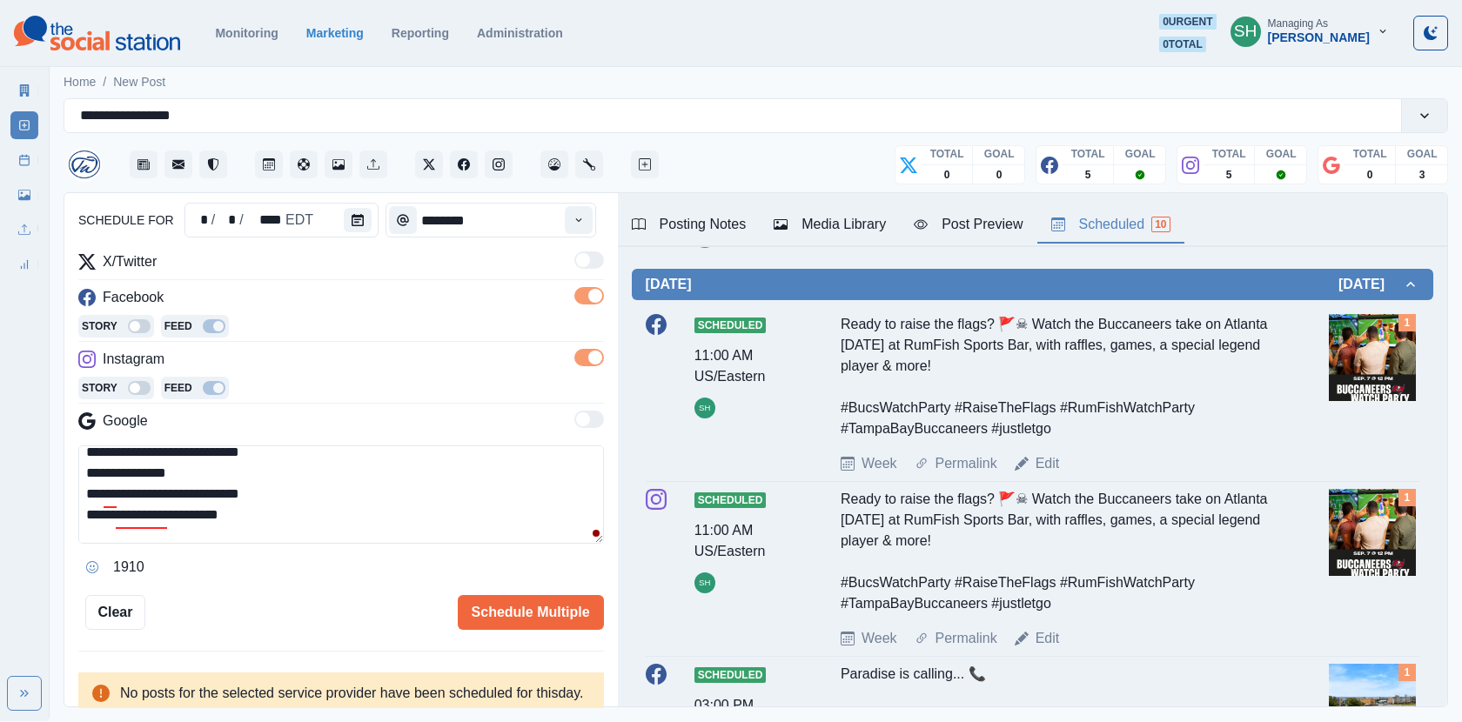
scroll to position [53, 0]
click at [151, 545] on div "Ignore" at bounding box center [142, 543] width 46 height 28
click at [89, 510] on textarea "**********" at bounding box center [341, 495] width 526 height 98
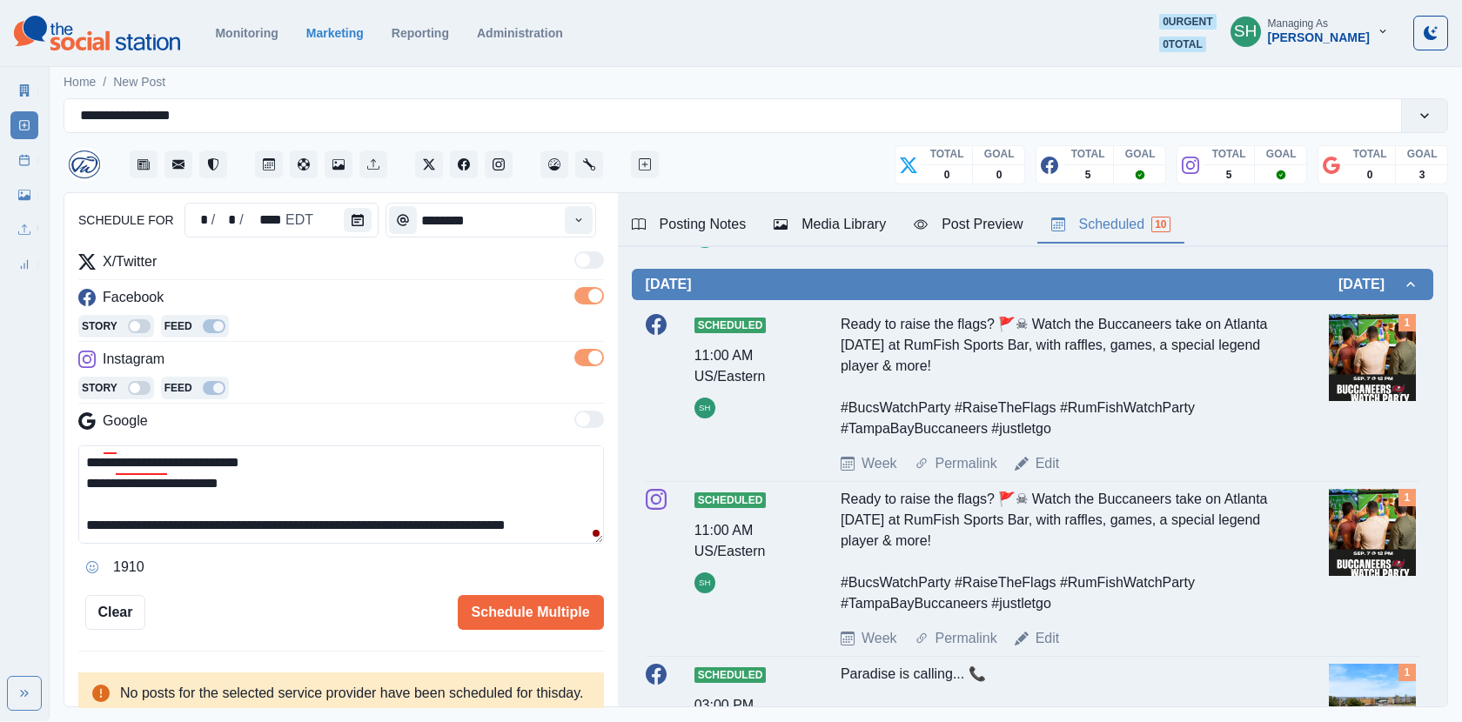
scroll to position [0, 0]
type textarea "**********"
click at [500, 603] on button "Schedule Multiple" at bounding box center [531, 612] width 146 height 35
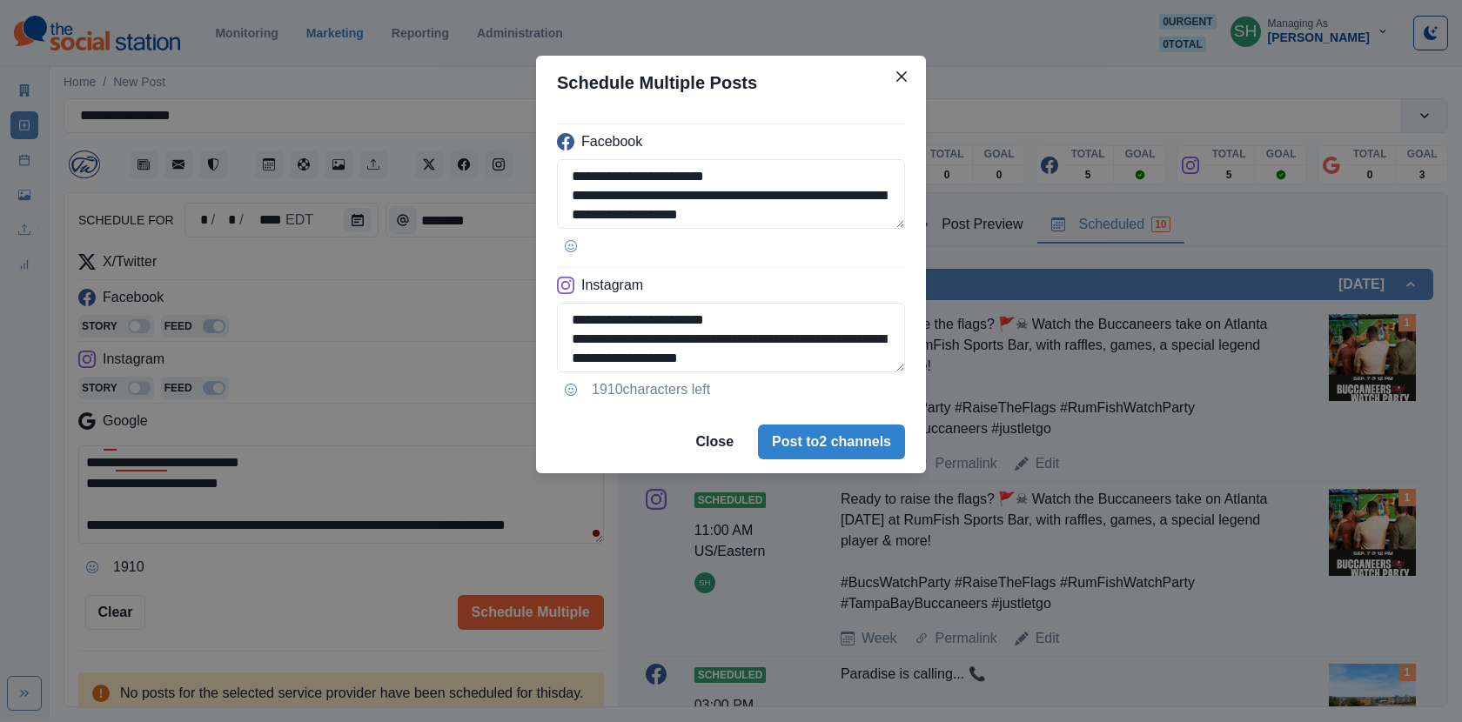
click at [374, 507] on div "**********" at bounding box center [731, 361] width 1462 height 722
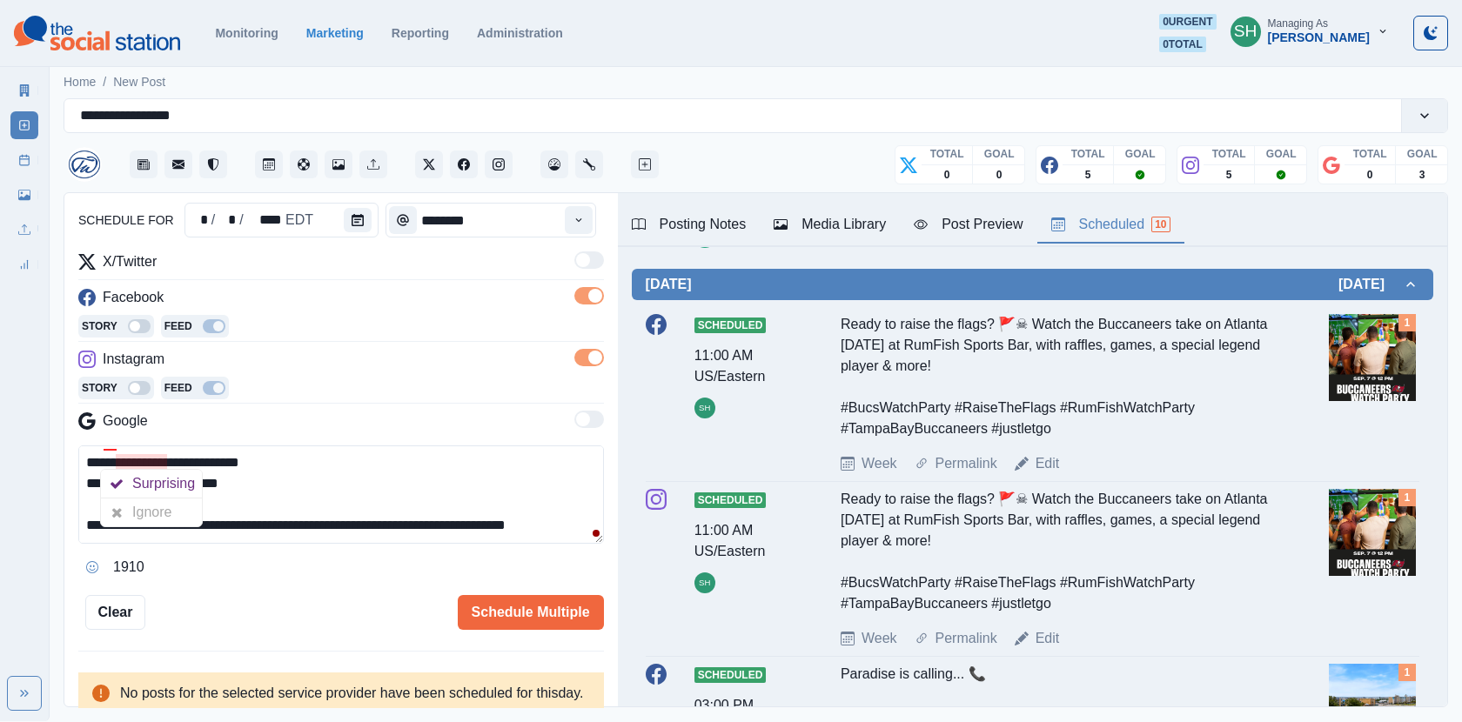
click at [276, 531] on textarea "**********" at bounding box center [341, 495] width 526 height 98
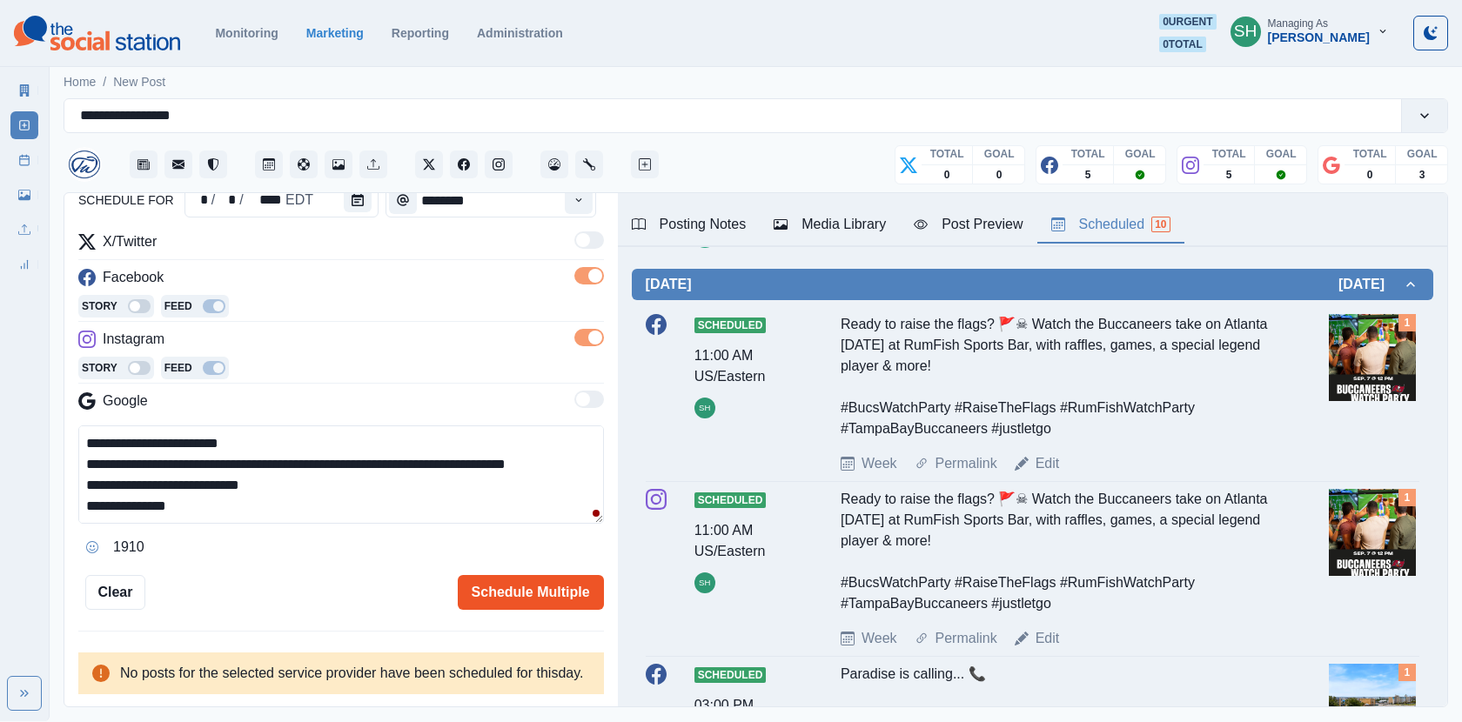
click at [570, 575] on button "Schedule Multiple" at bounding box center [531, 592] width 146 height 35
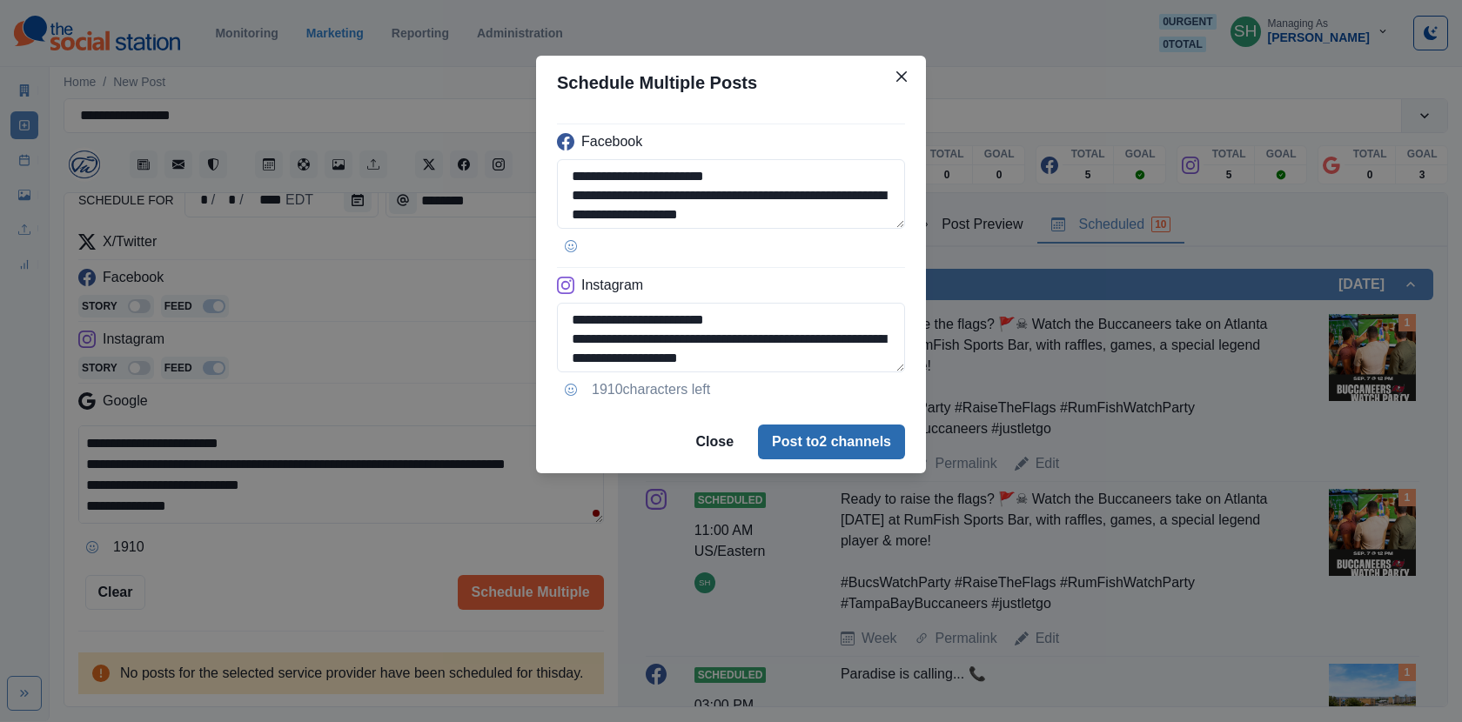
click at [862, 440] on button "Post to 2 channels" at bounding box center [831, 442] width 147 height 35
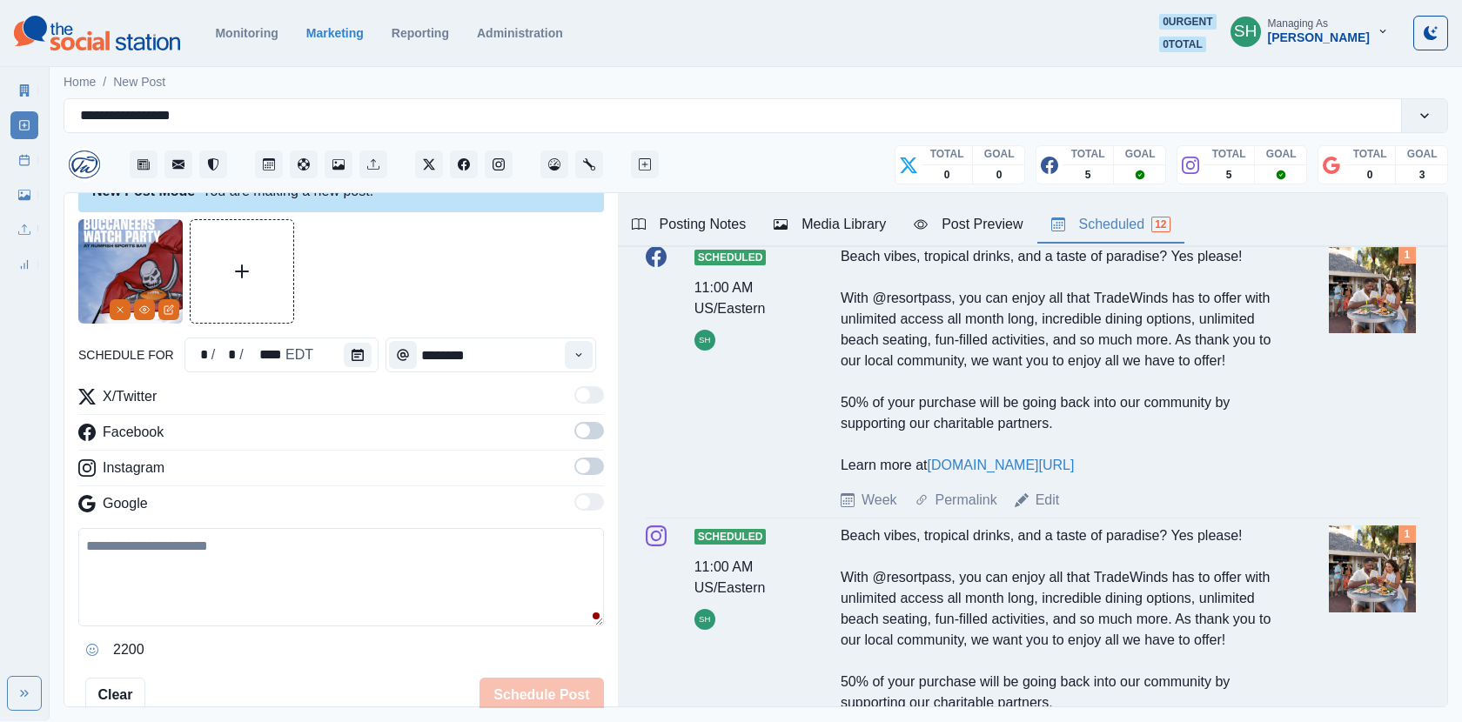
click at [210, 581] on textarea at bounding box center [341, 577] width 526 height 98
paste textarea "**********"
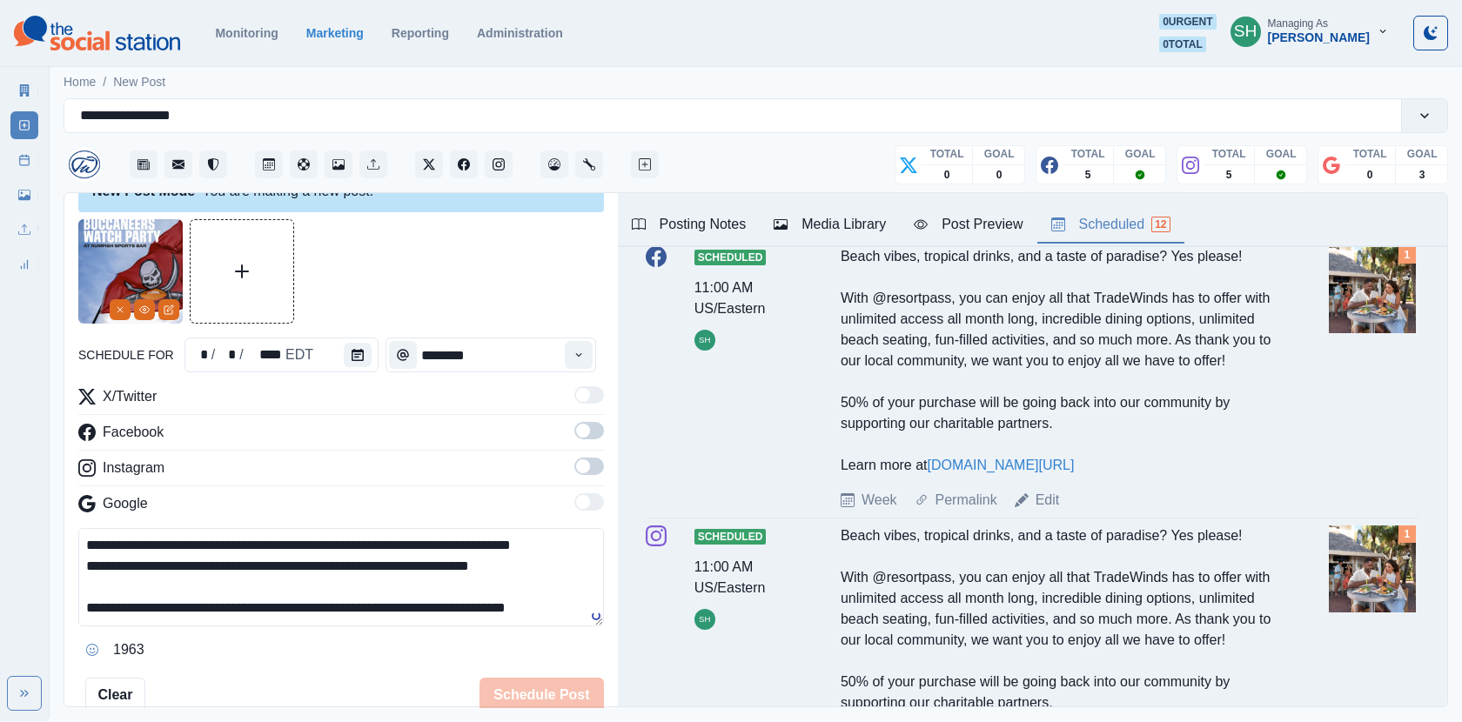
type textarea "**********"
click at [839, 219] on div "Media Library" at bounding box center [830, 224] width 112 height 21
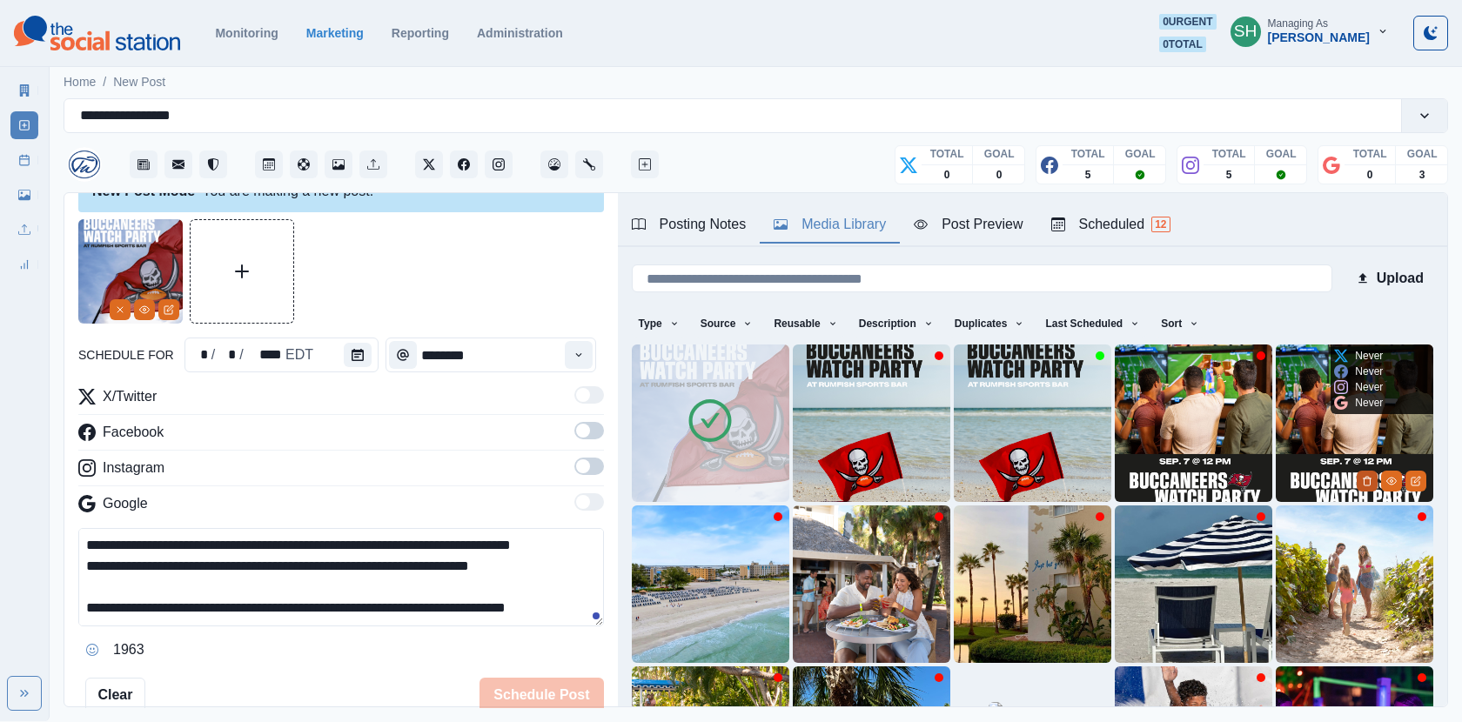
click at [1369, 479] on icon "Delete Media" at bounding box center [1367, 481] width 10 height 10
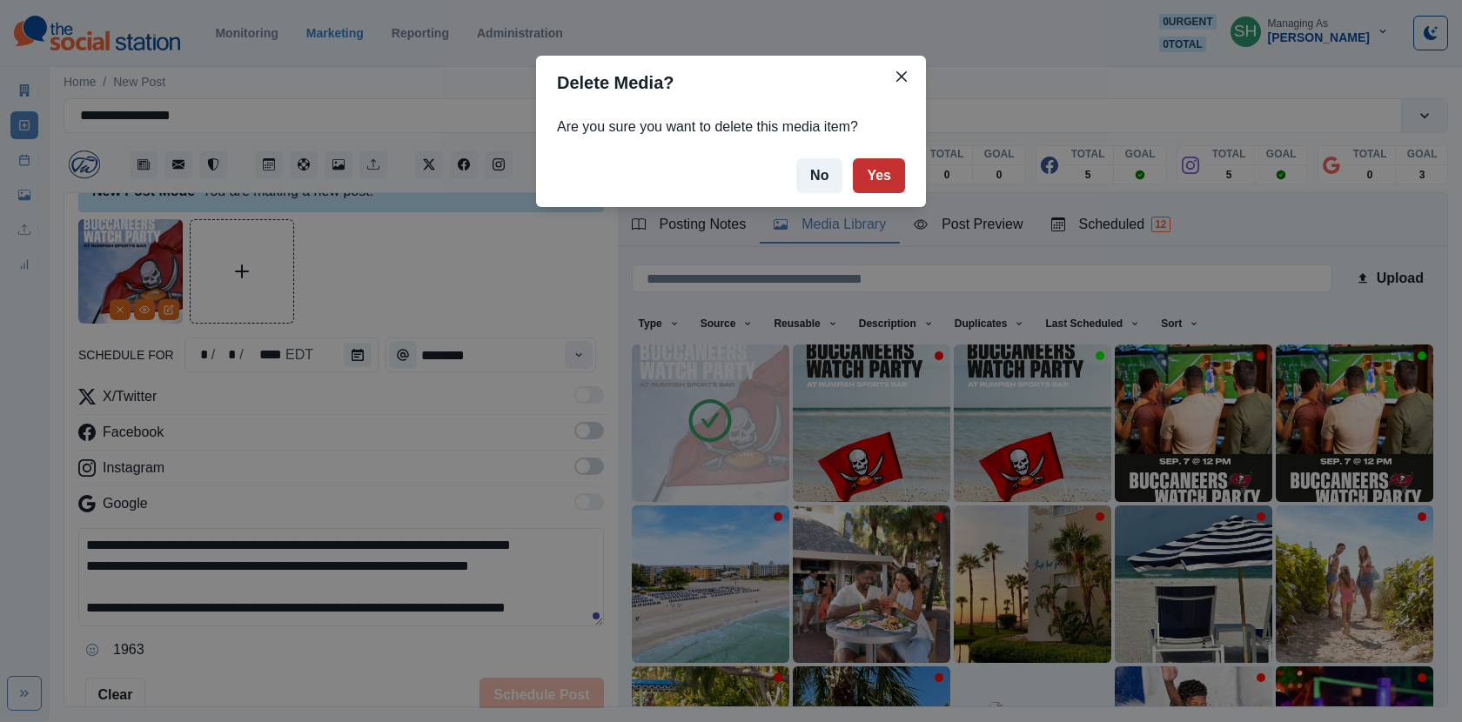
click at [883, 177] on button "Yes" at bounding box center [879, 175] width 52 height 35
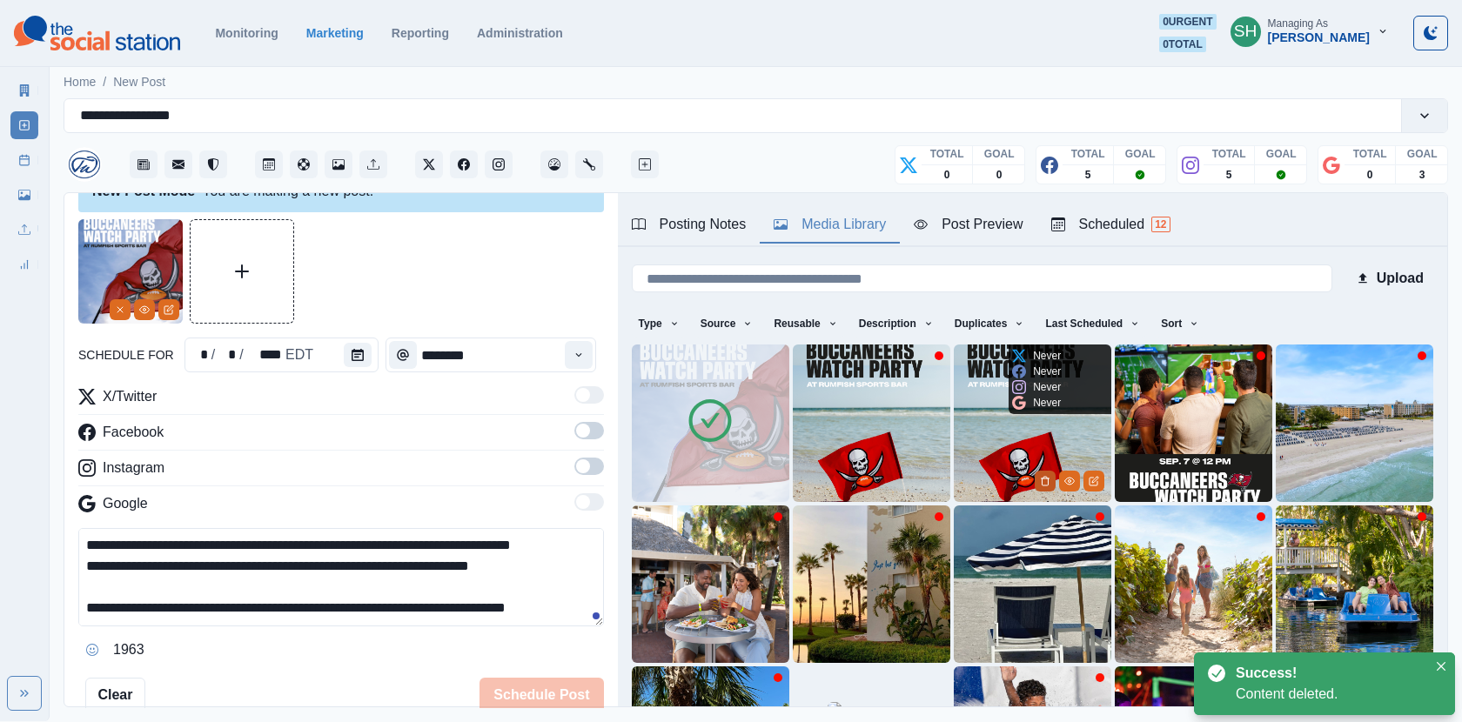
click at [1047, 476] on icon "Delete Media" at bounding box center [1045, 481] width 10 height 10
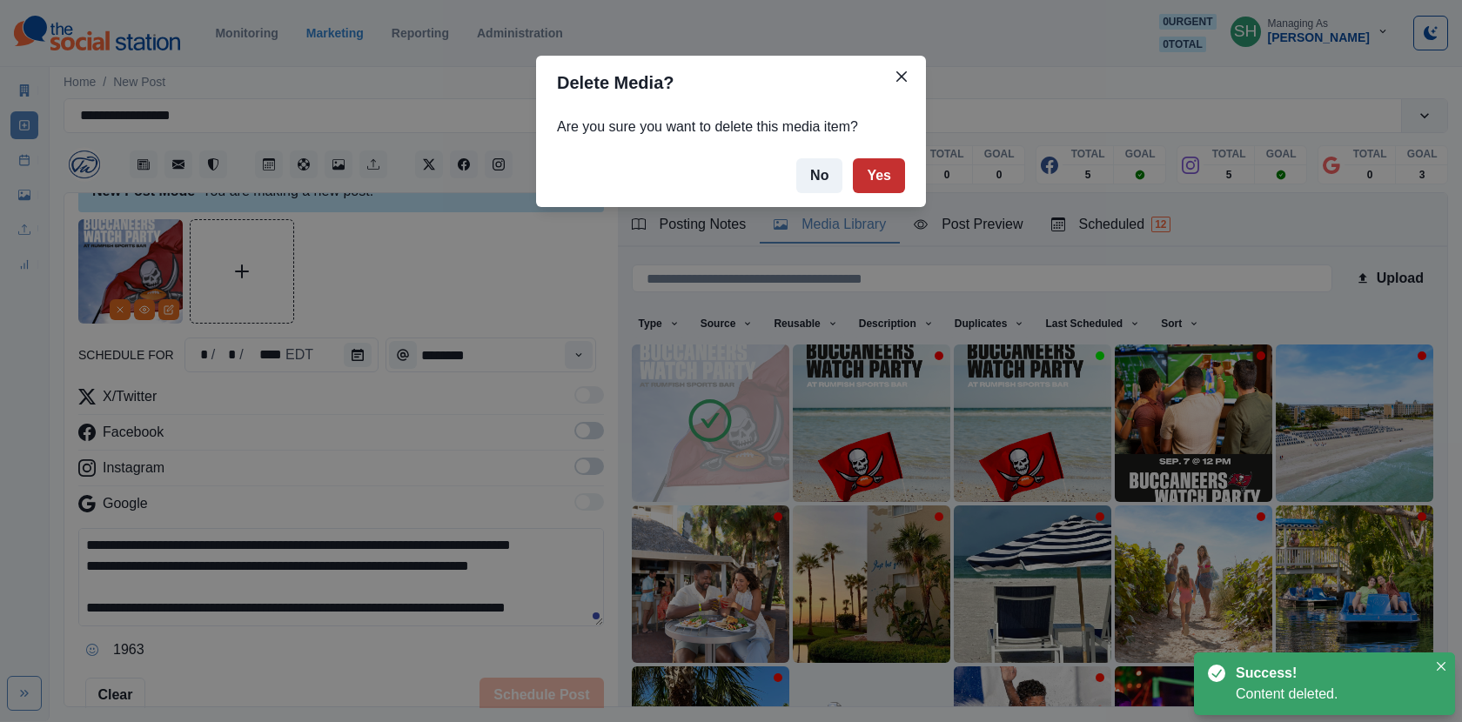
click at [888, 181] on button "Yes" at bounding box center [879, 175] width 52 height 35
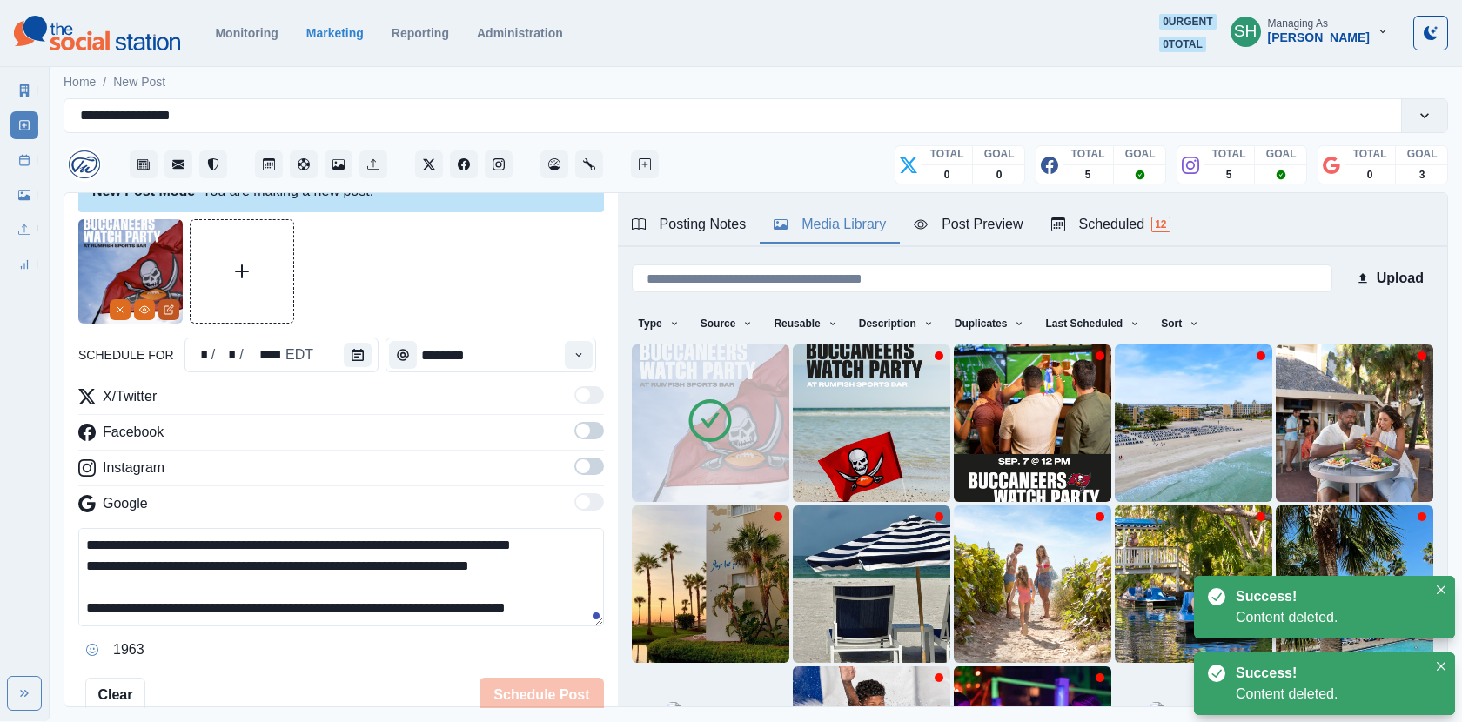
click at [173, 305] on button "Edit Media" at bounding box center [168, 309] width 21 height 21
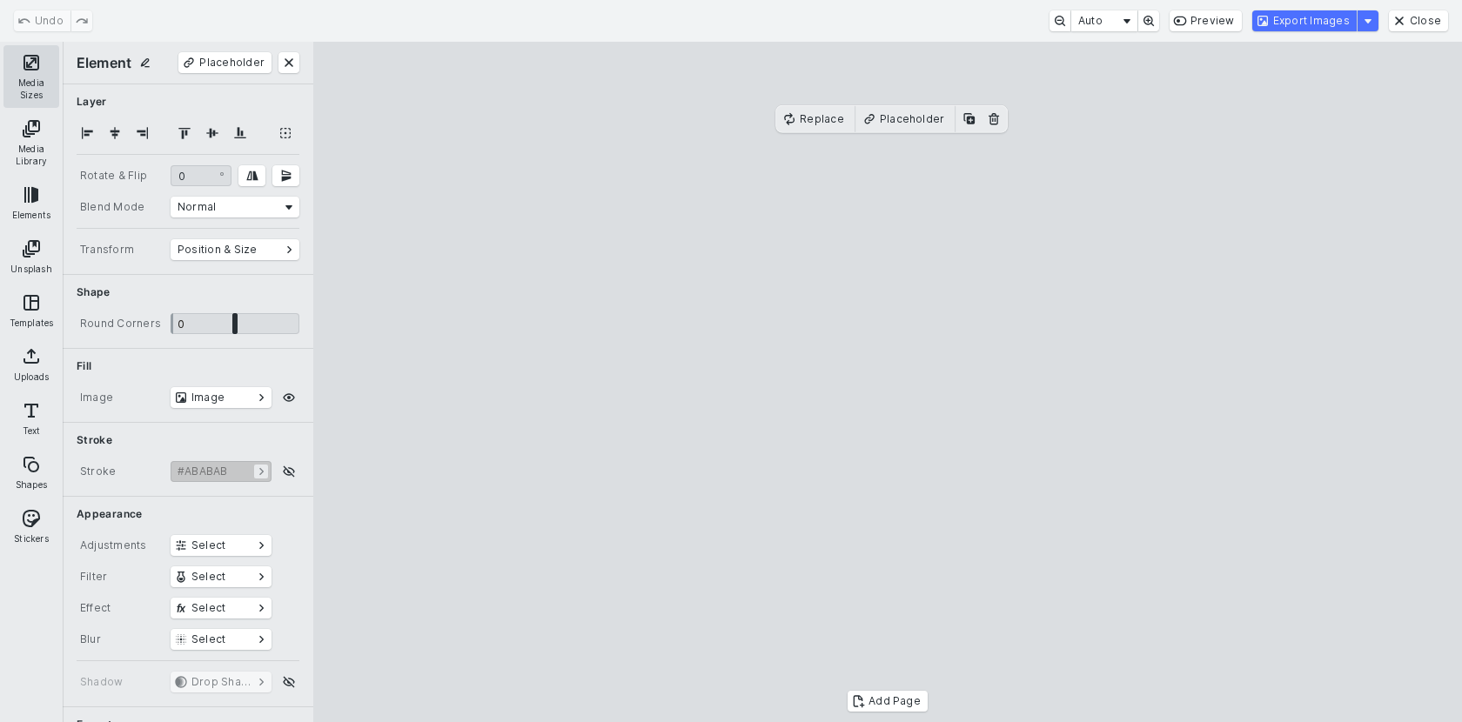
click at [50, 64] on button "Media Sizes" at bounding box center [31, 76] width 56 height 63
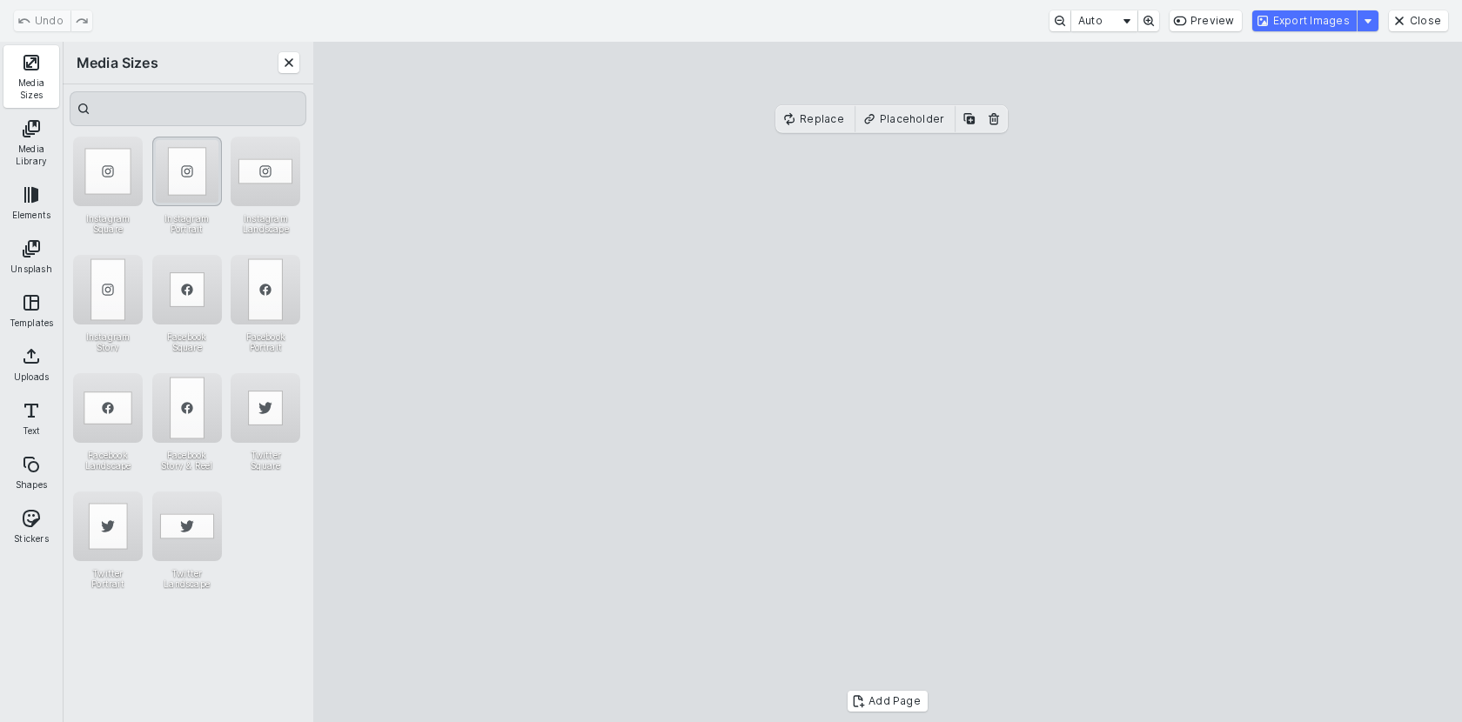
click at [197, 176] on div "Instagram Portrait" at bounding box center [187, 172] width 70 height 70
click at [1273, 26] on button "Export Images" at bounding box center [1304, 20] width 104 height 21
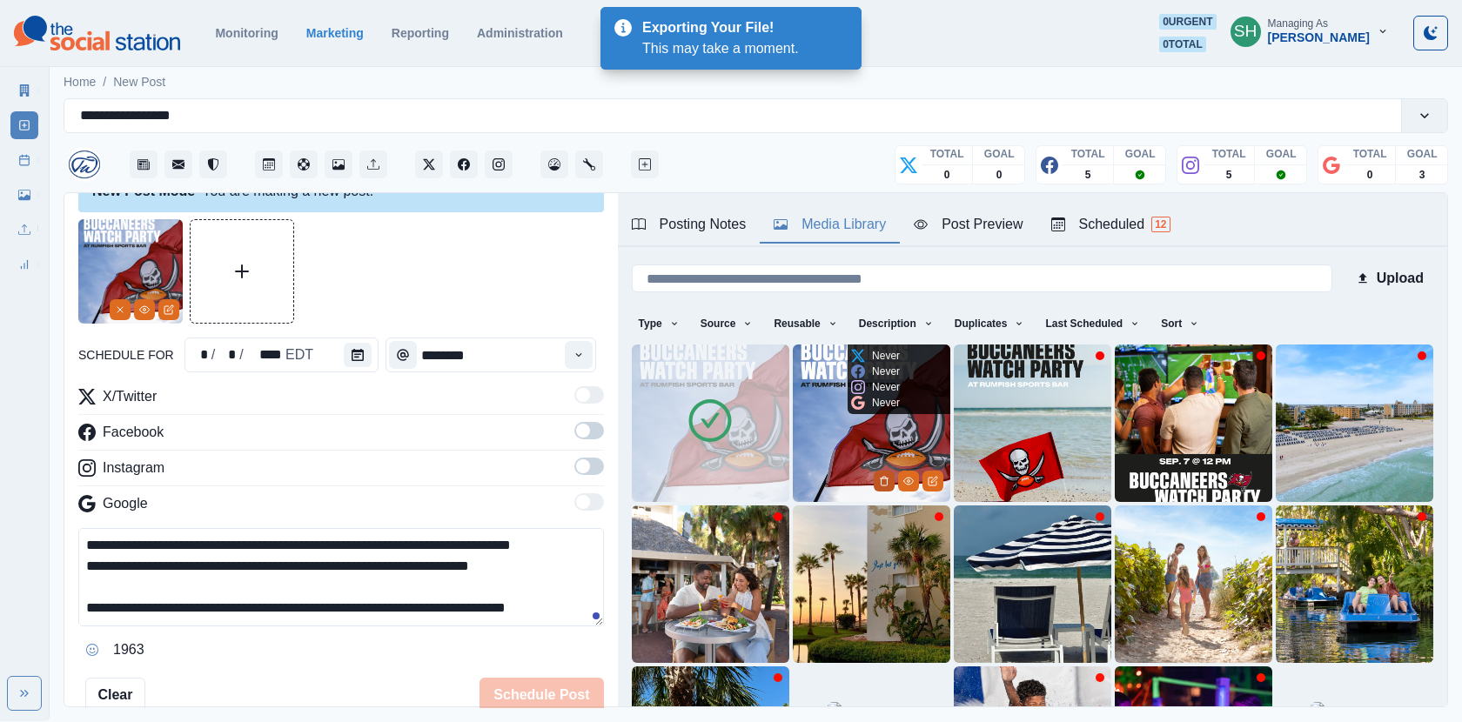
click at [879, 482] on icon "Delete Media" at bounding box center [884, 481] width 10 height 10
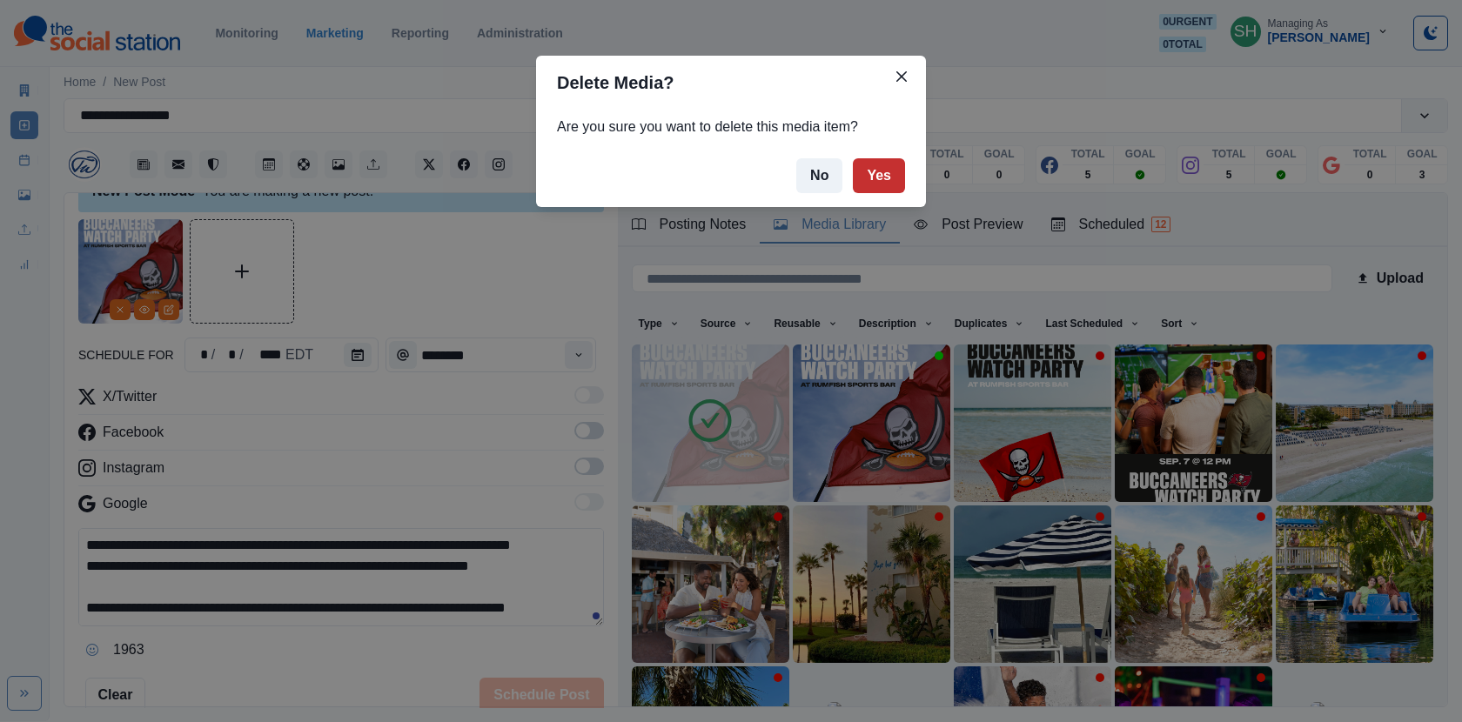
click at [878, 161] on button "Yes" at bounding box center [879, 175] width 52 height 35
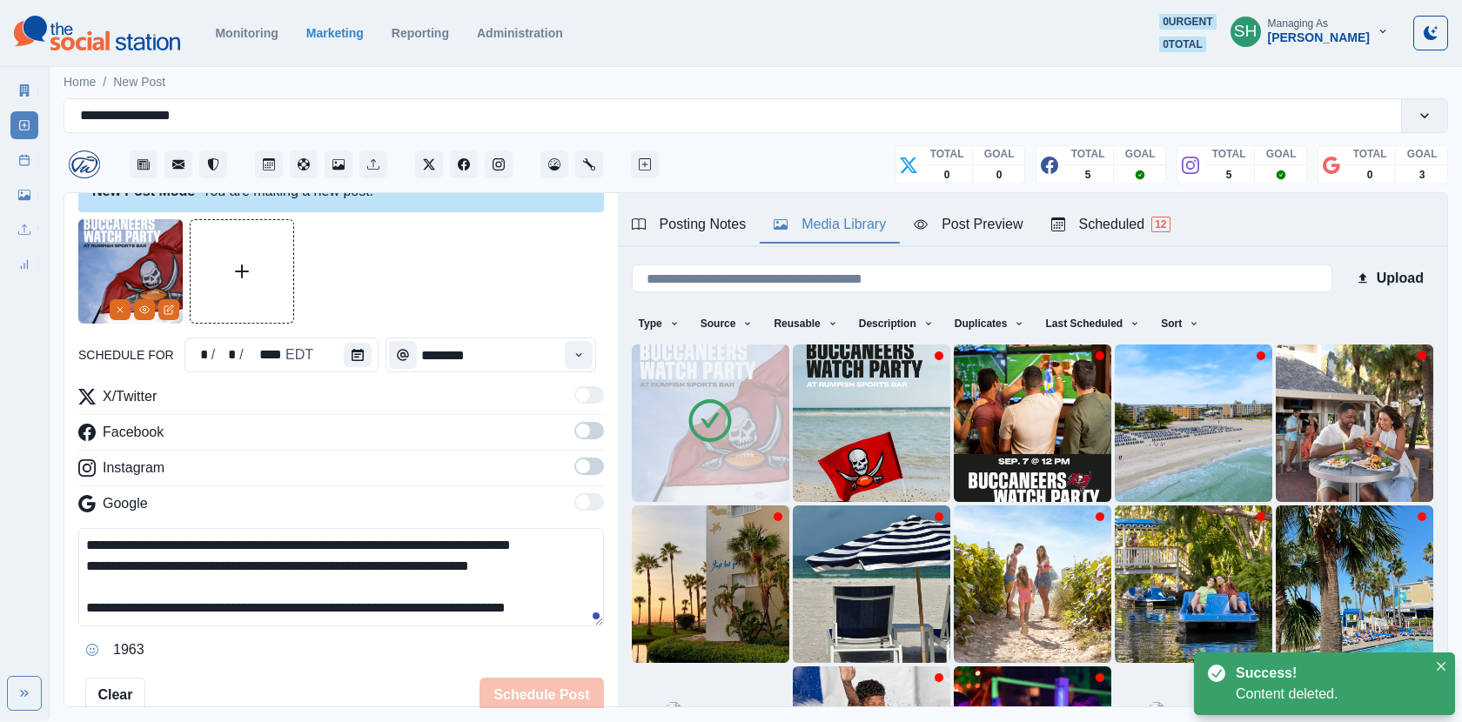
click at [401, 417] on div "X/Twitter Facebook Instagram Google" at bounding box center [341, 453] width 526 height 135
click at [353, 363] on button "Calendar" at bounding box center [358, 355] width 28 height 24
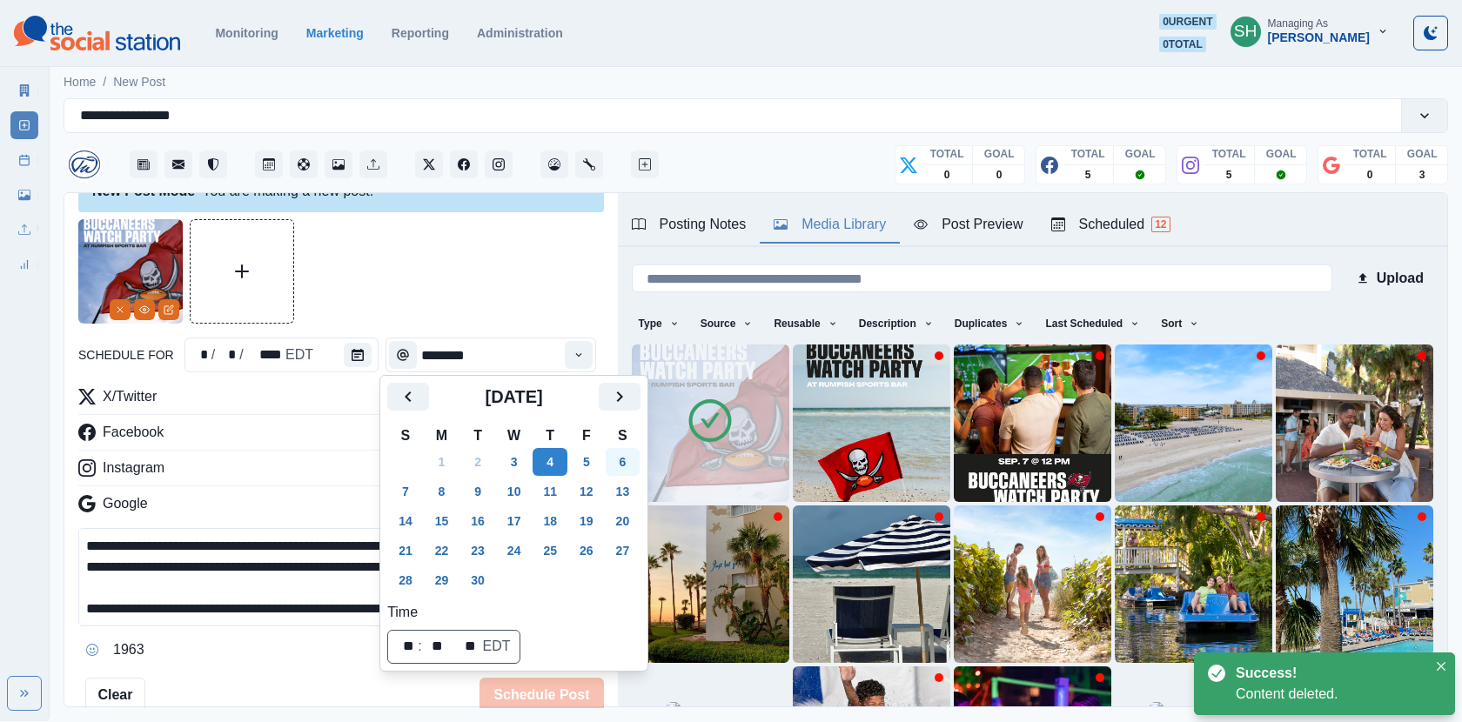
click at [636, 449] on button "6" at bounding box center [623, 462] width 35 height 28
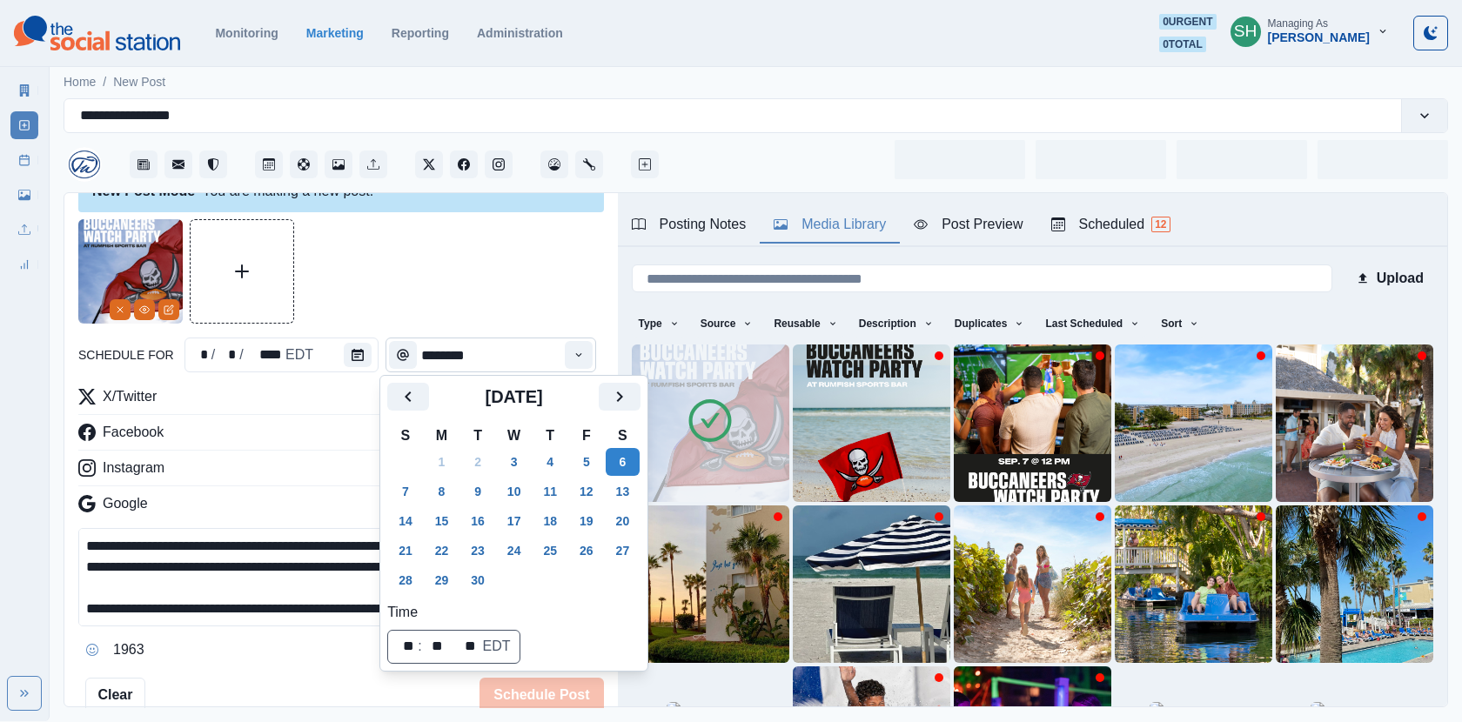
click at [539, 338] on input "********" at bounding box center [491, 355] width 211 height 35
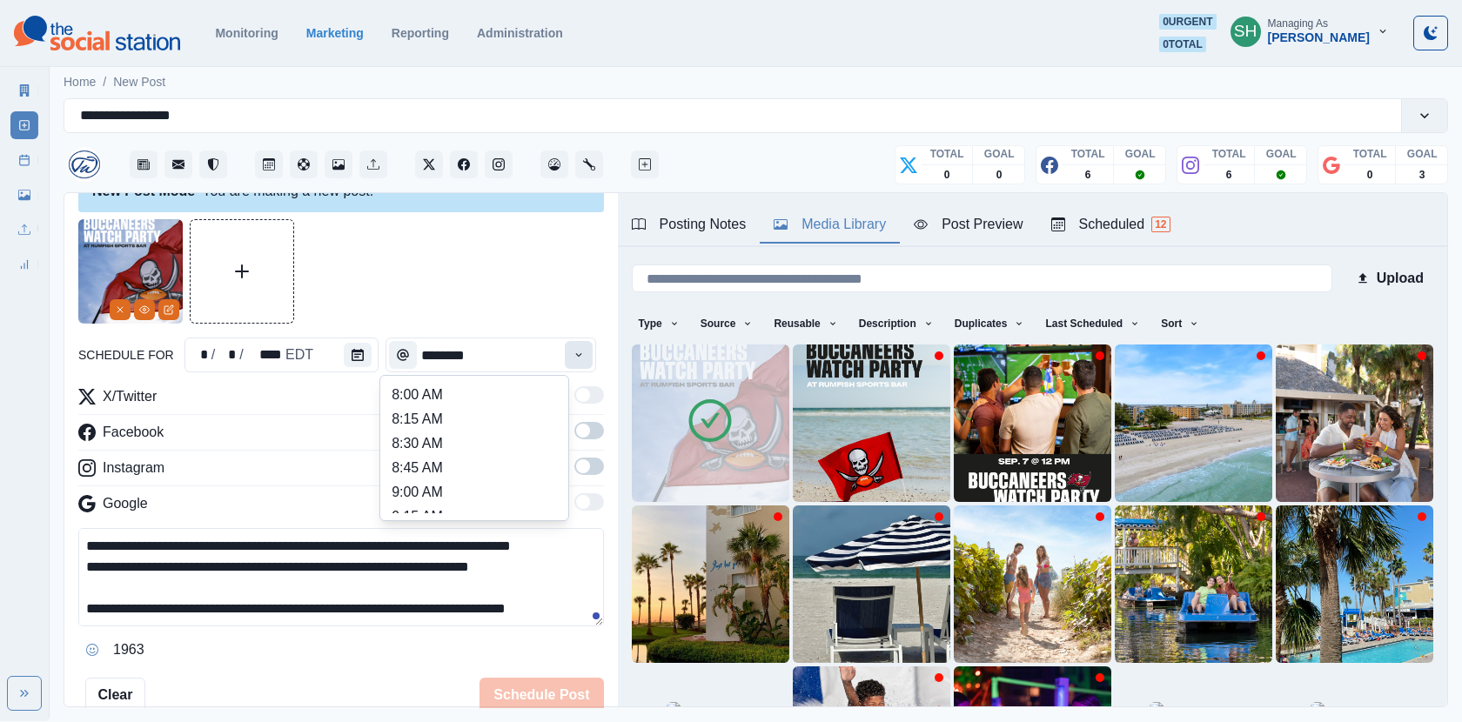
click at [578, 359] on button "Time" at bounding box center [579, 355] width 28 height 28
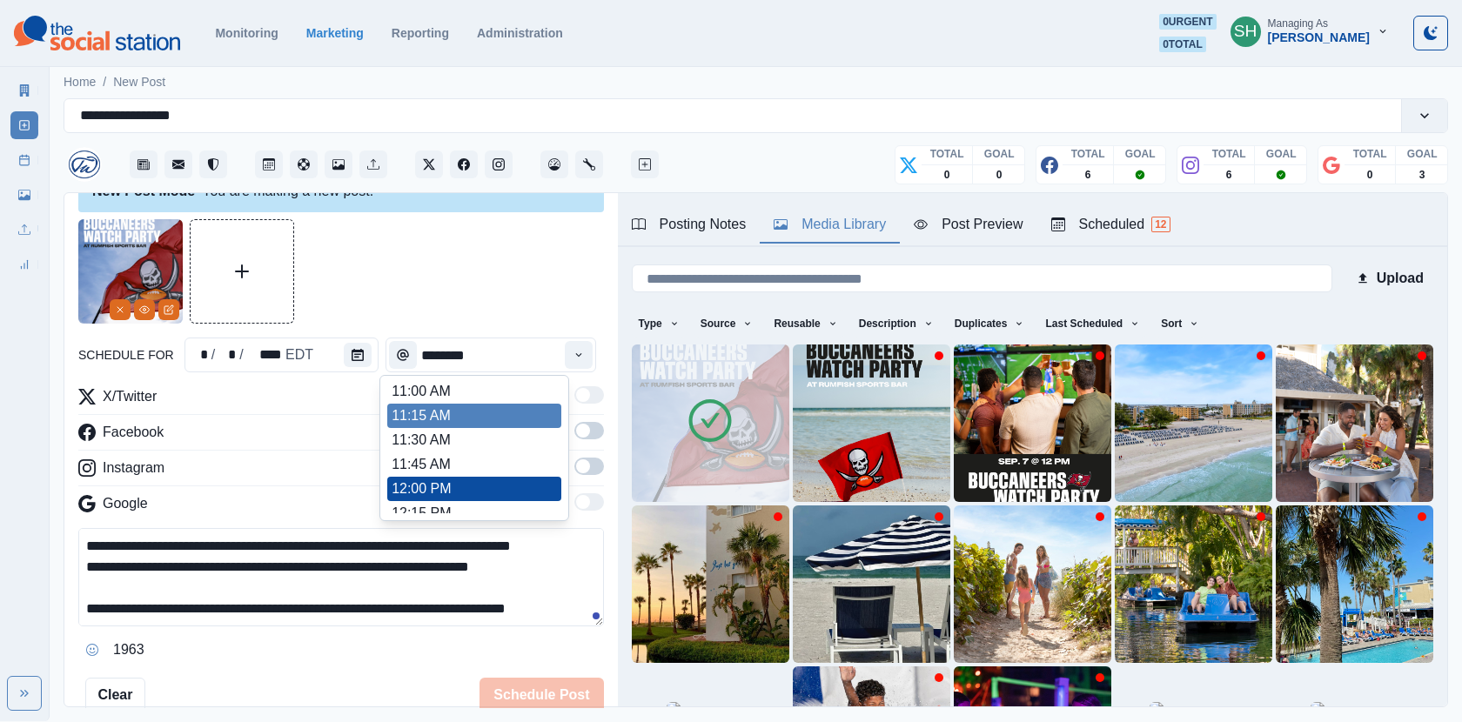
click at [485, 408] on li "11:15 AM" at bounding box center [474, 416] width 174 height 24
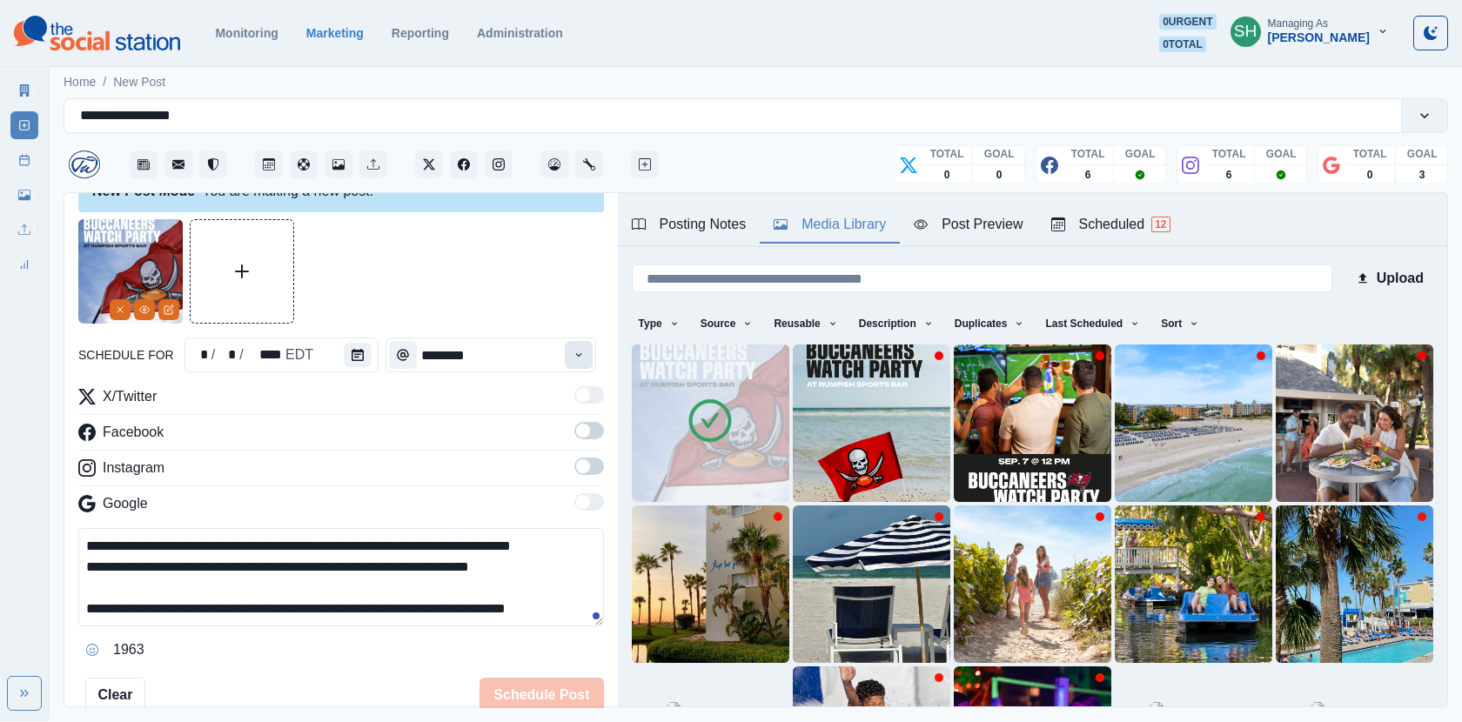
click at [580, 359] on icon "Time" at bounding box center [579, 355] width 12 height 12
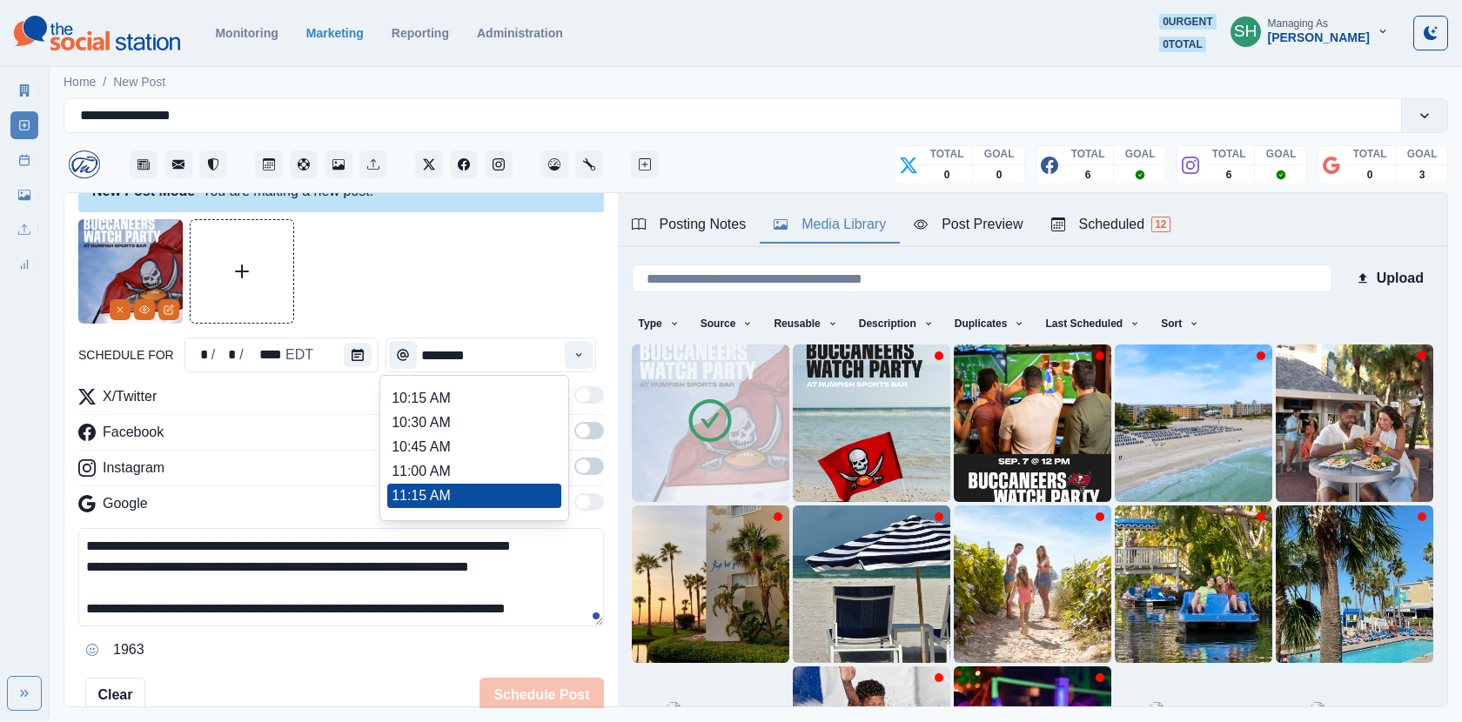
scroll to position [285, 0]
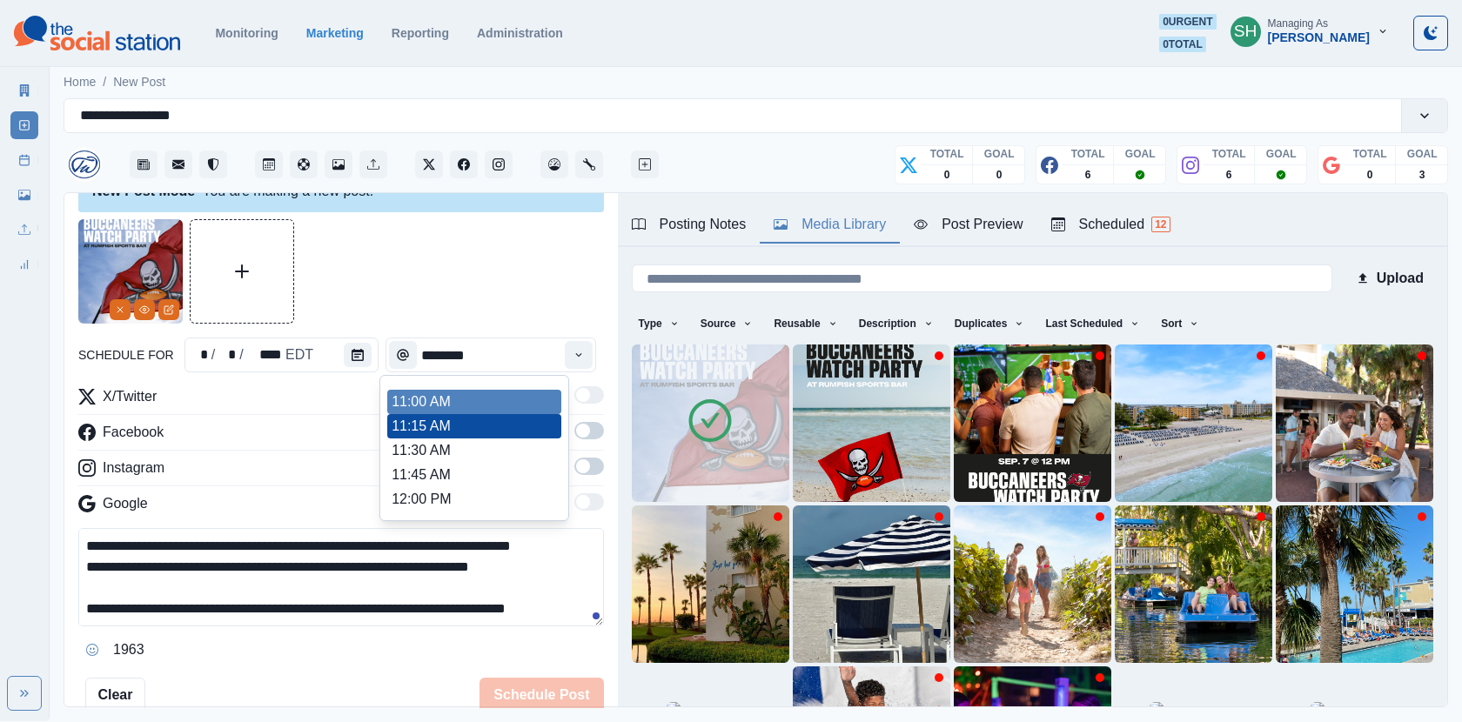
click at [465, 403] on li "11:00 AM" at bounding box center [474, 402] width 174 height 24
type input "********"
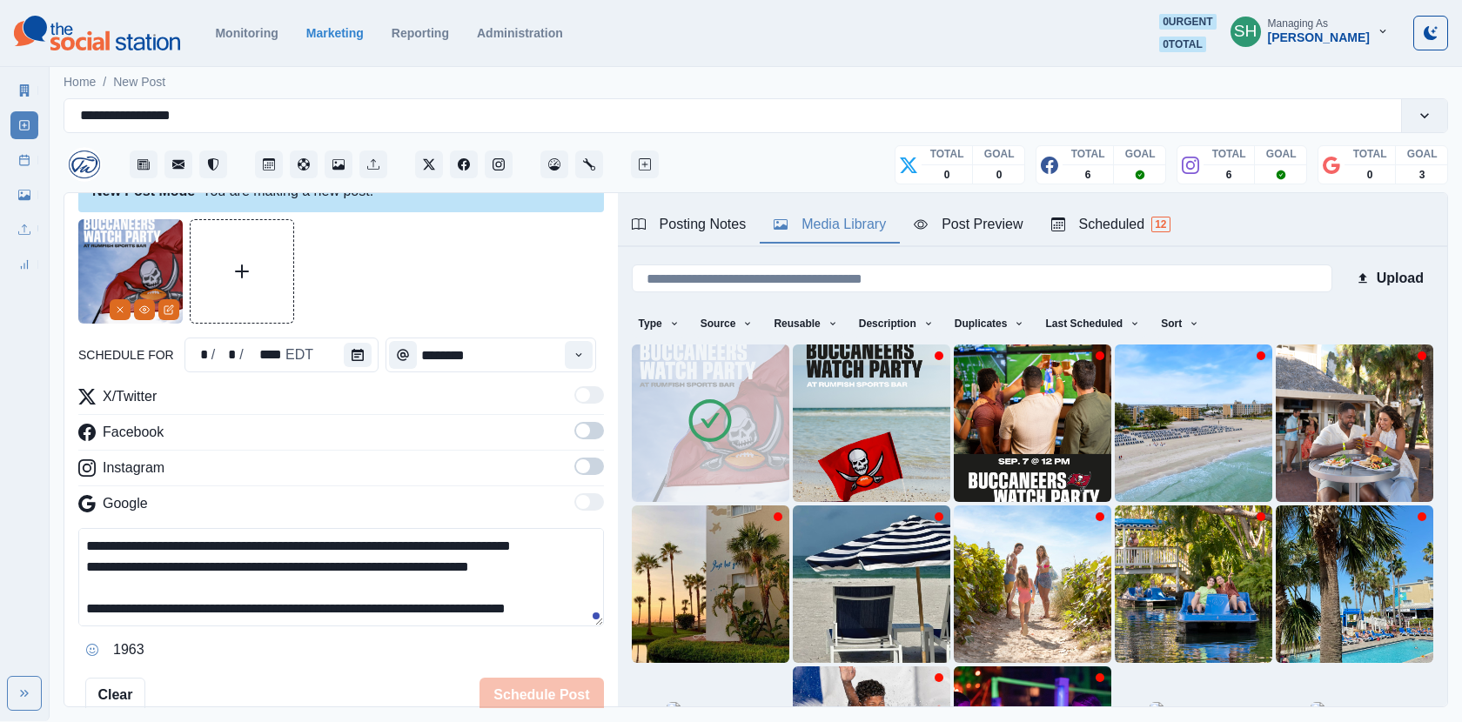
click at [587, 424] on span at bounding box center [583, 431] width 14 height 14
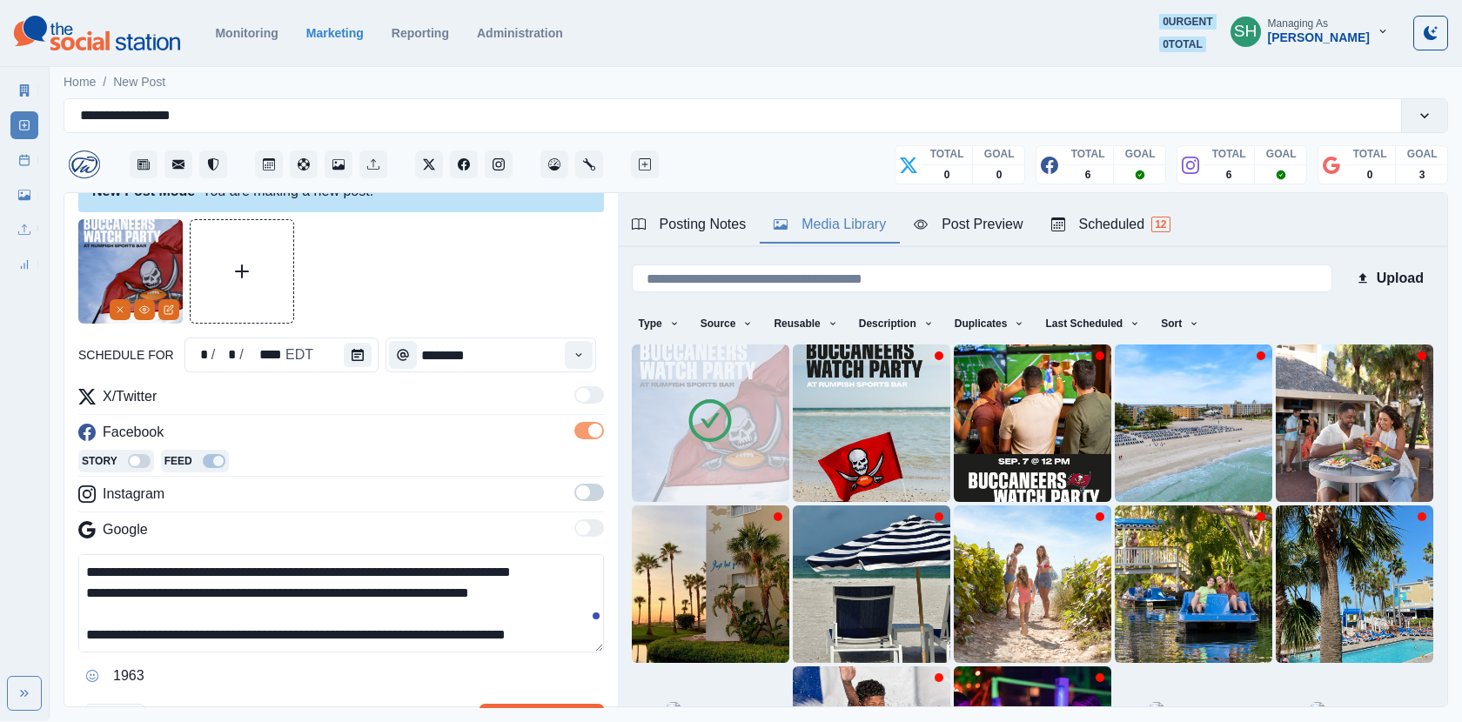
click at [587, 486] on span at bounding box center [583, 493] width 14 height 14
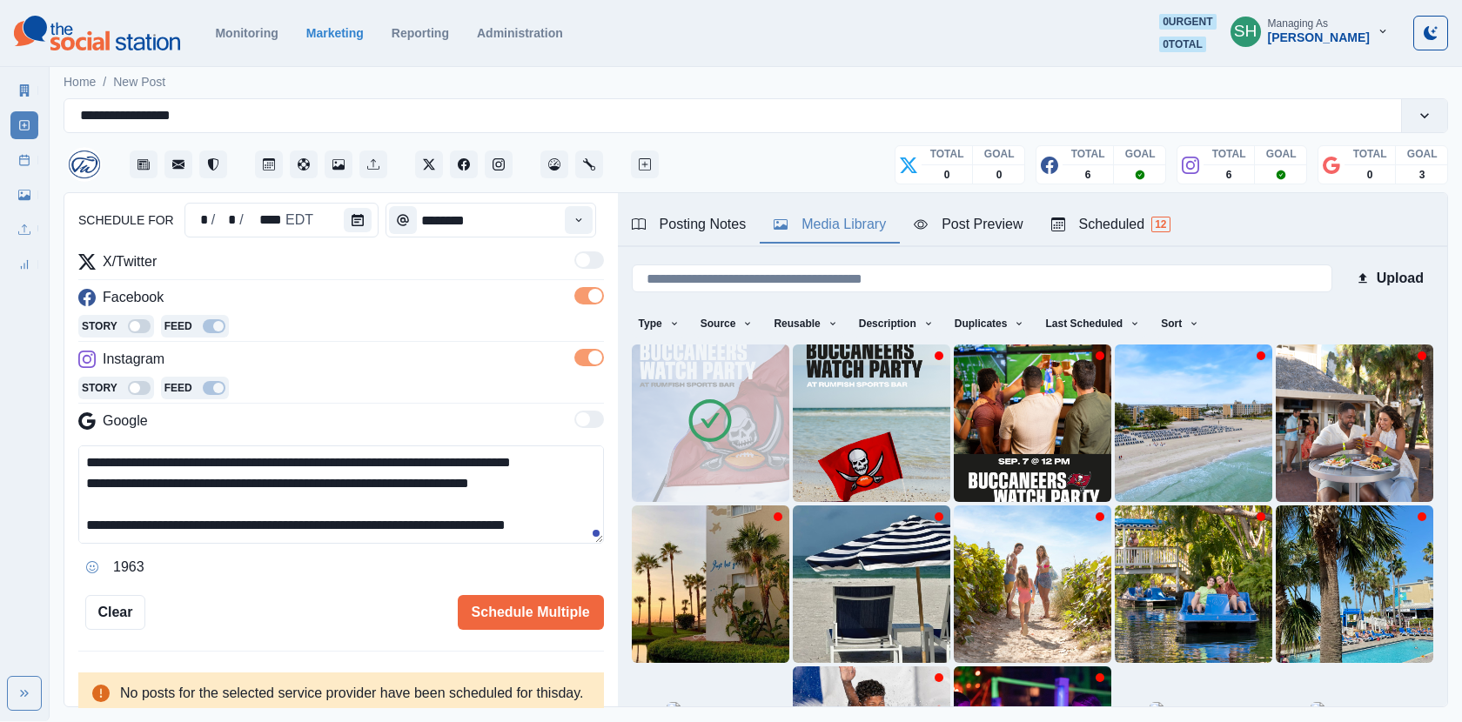
scroll to position [41, 0]
click at [482, 610] on button "Schedule Multiple" at bounding box center [531, 612] width 146 height 35
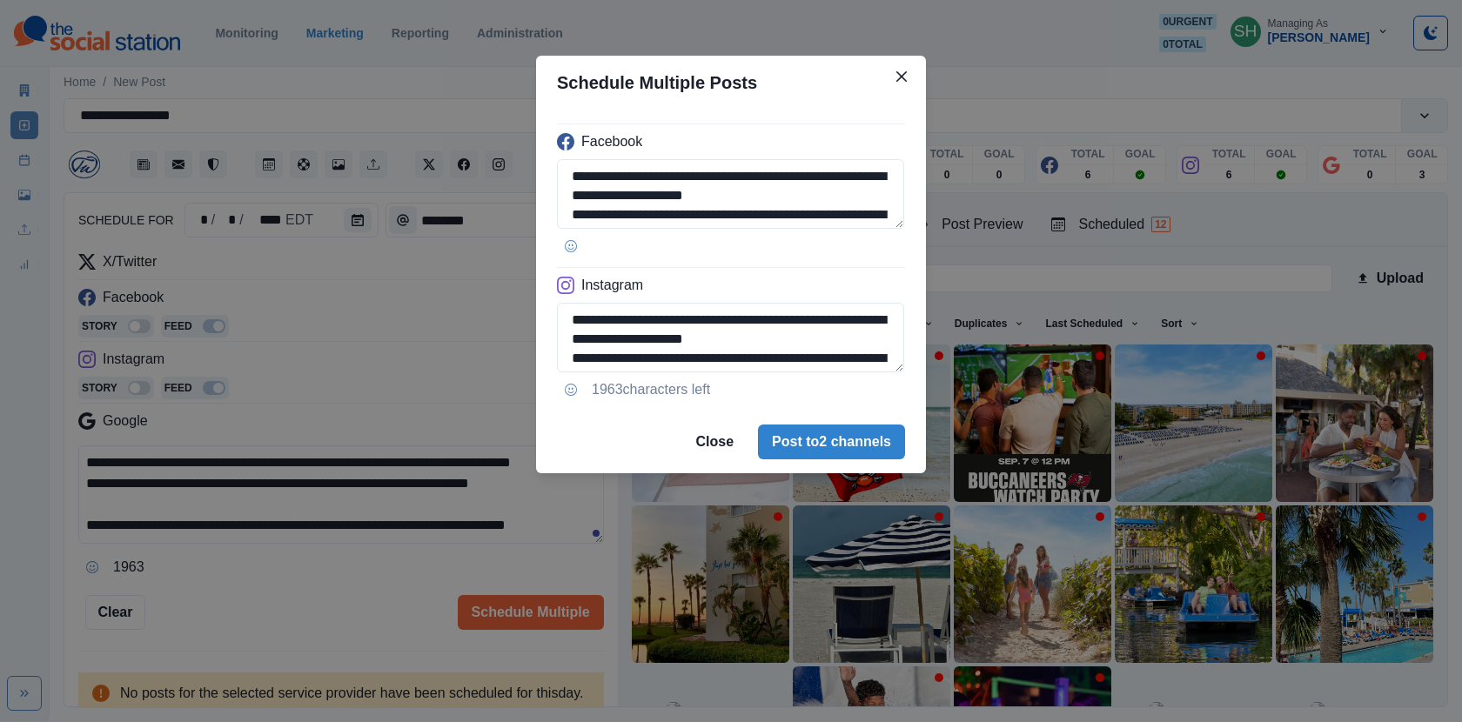
click at [343, 438] on div "**********" at bounding box center [731, 361] width 1462 height 722
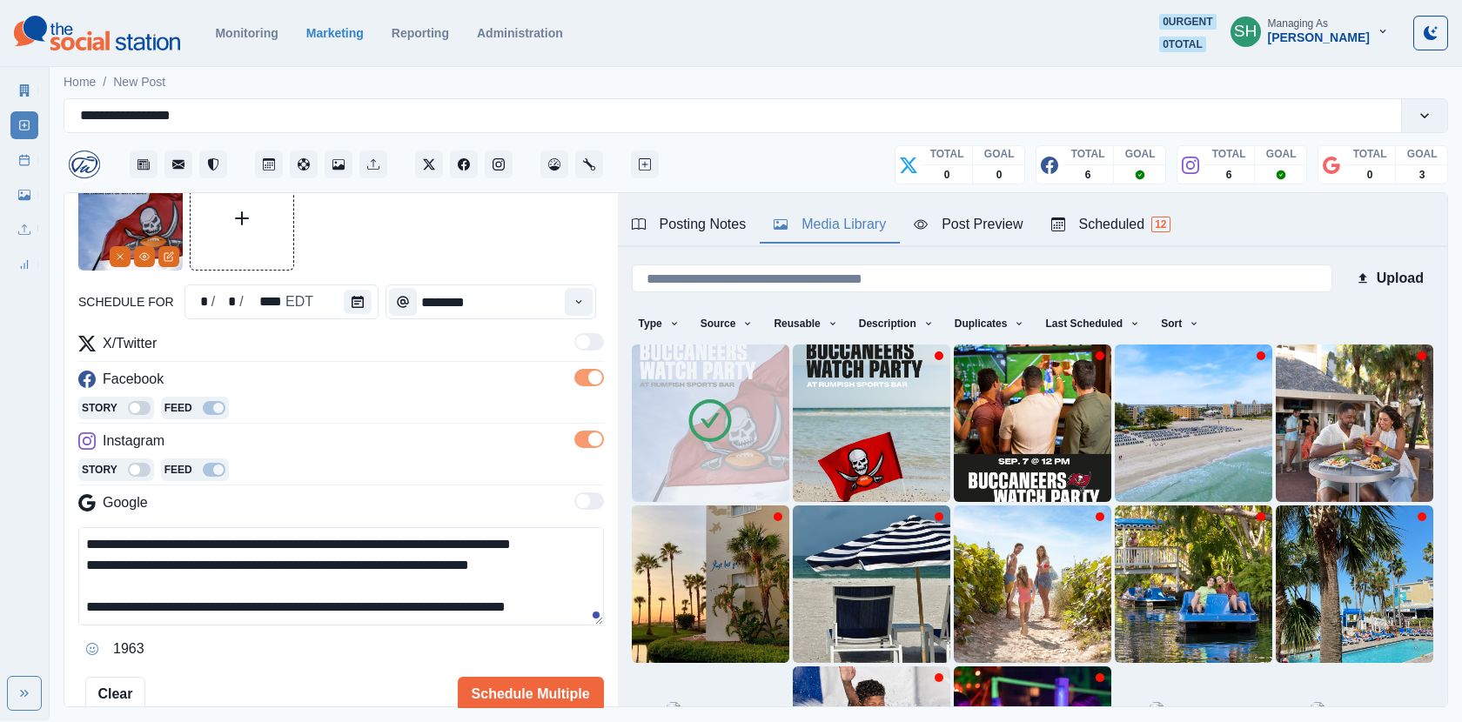
scroll to position [87, 0]
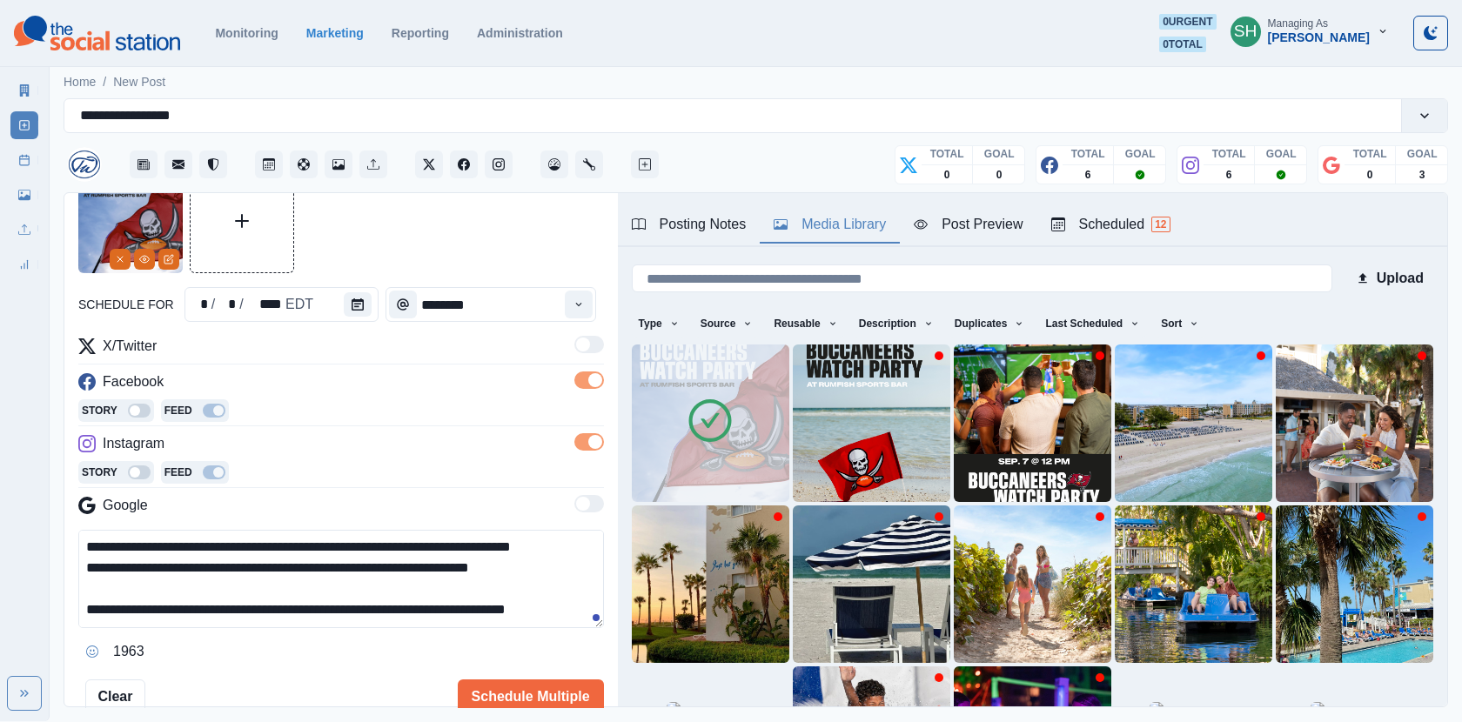
click at [748, 394] on img at bounding box center [711, 424] width 158 height 158
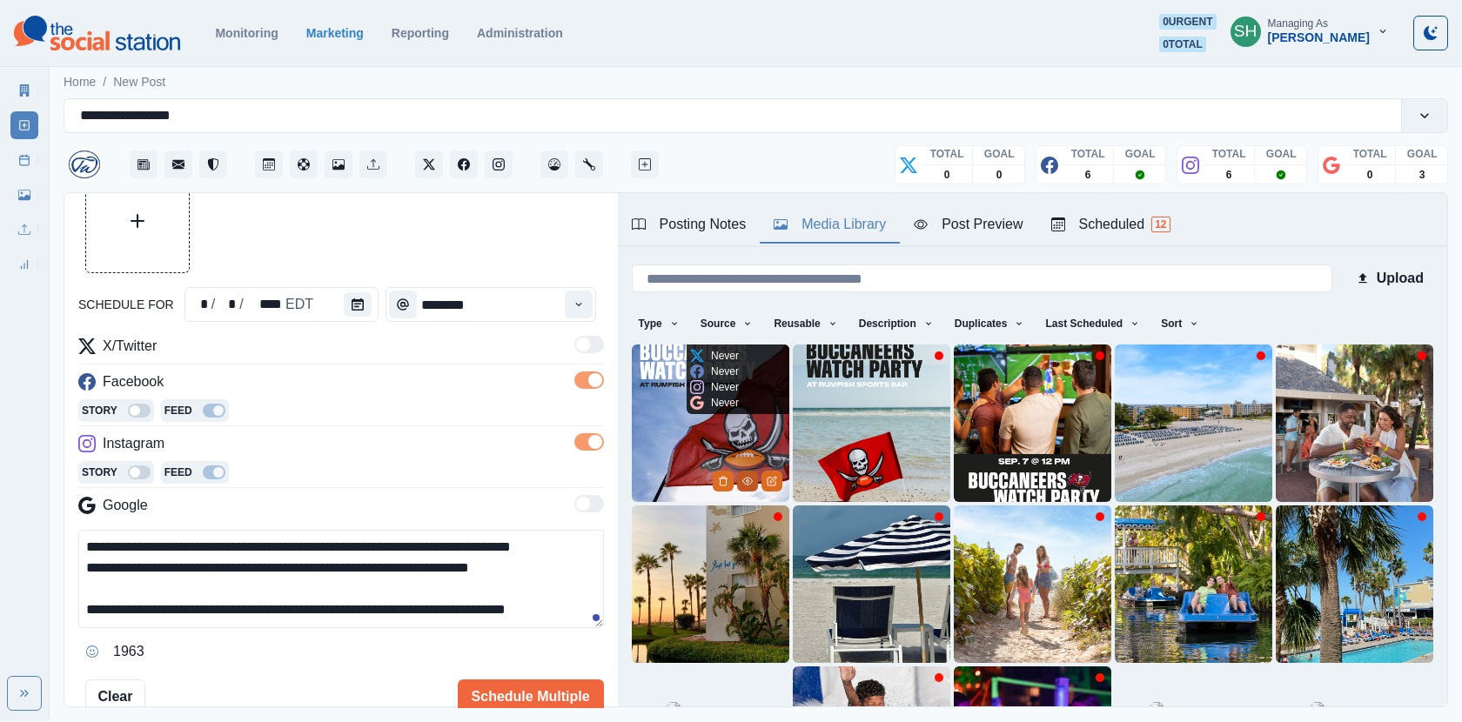
click at [747, 481] on icon "View Media" at bounding box center [747, 481] width 10 height 10
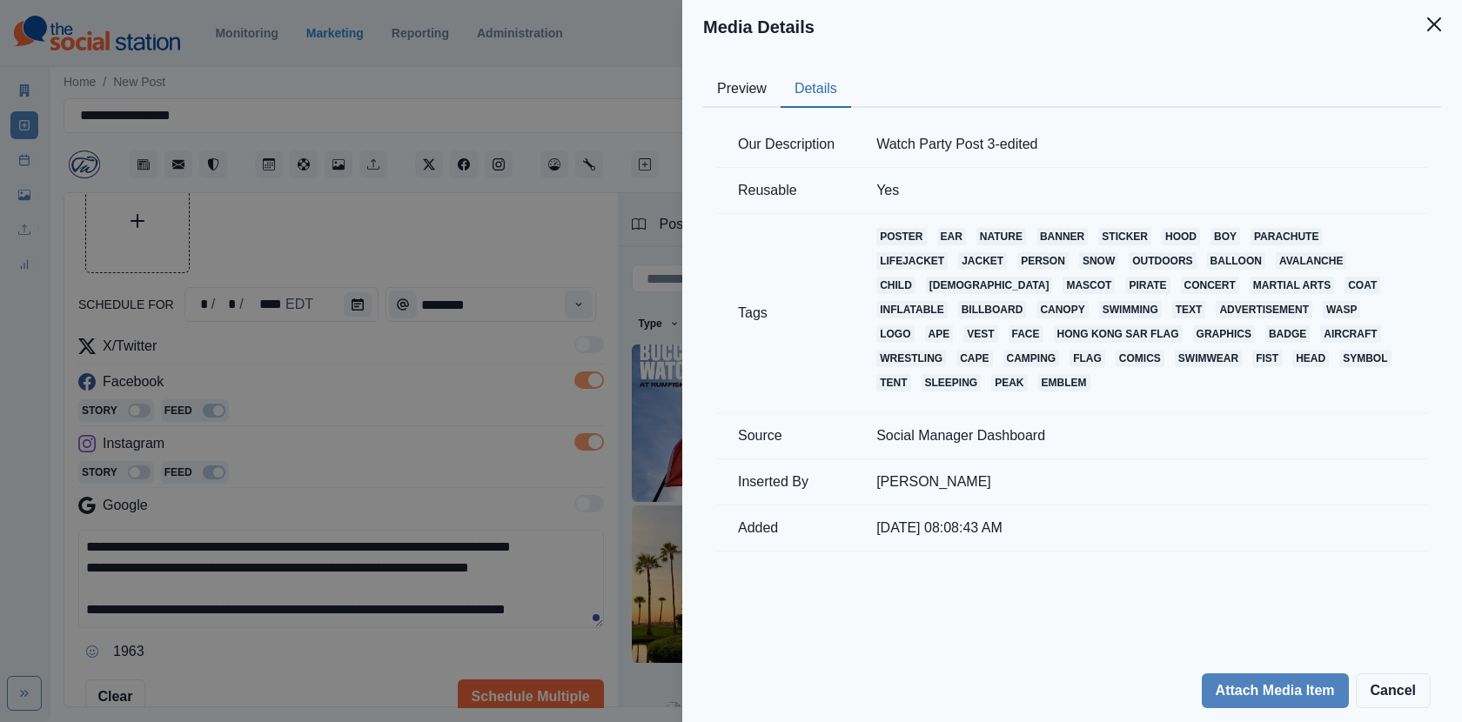
click at [790, 104] on button "Details" at bounding box center [816, 89] width 71 height 37
click at [499, 319] on div "Media Details Preview Details Our Description Watch Party Post 3-edited Reusabl…" at bounding box center [731, 361] width 1462 height 722
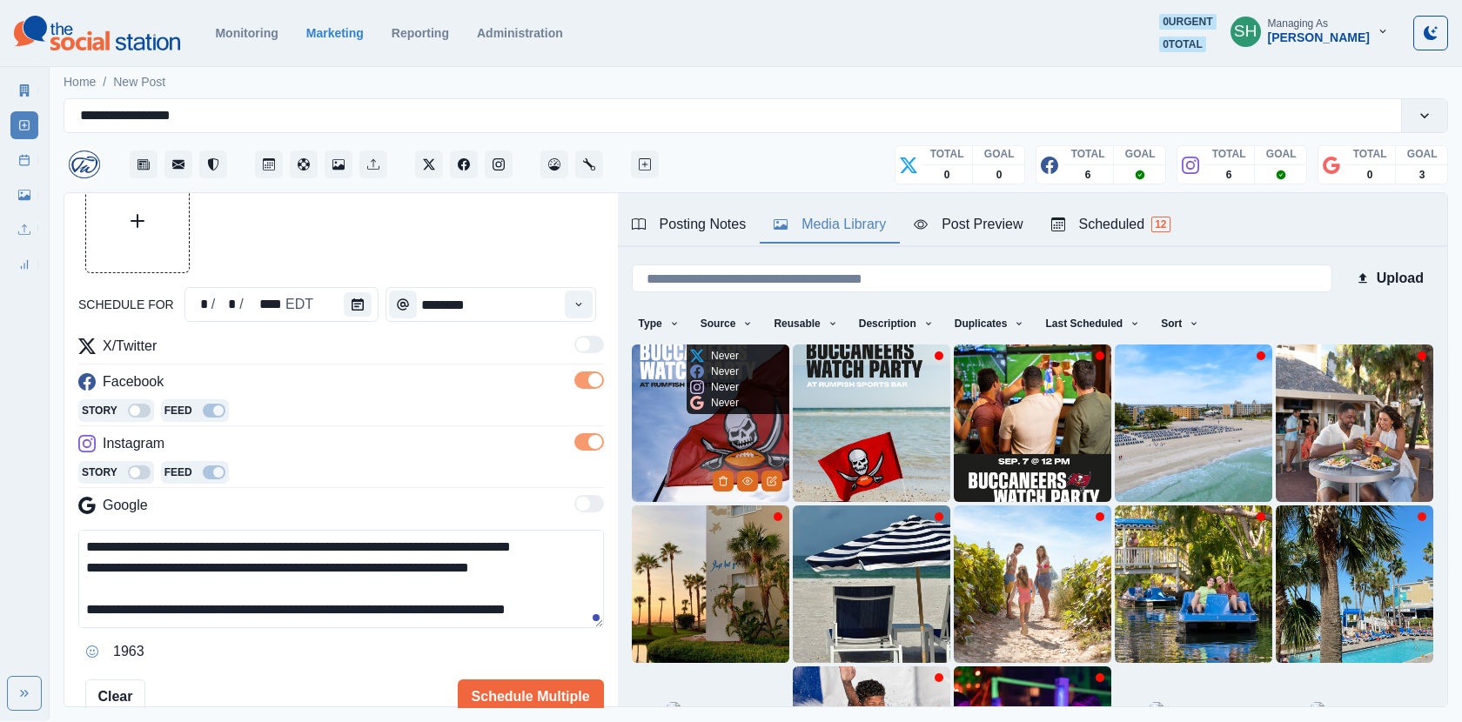
click at [728, 431] on img at bounding box center [711, 424] width 158 height 158
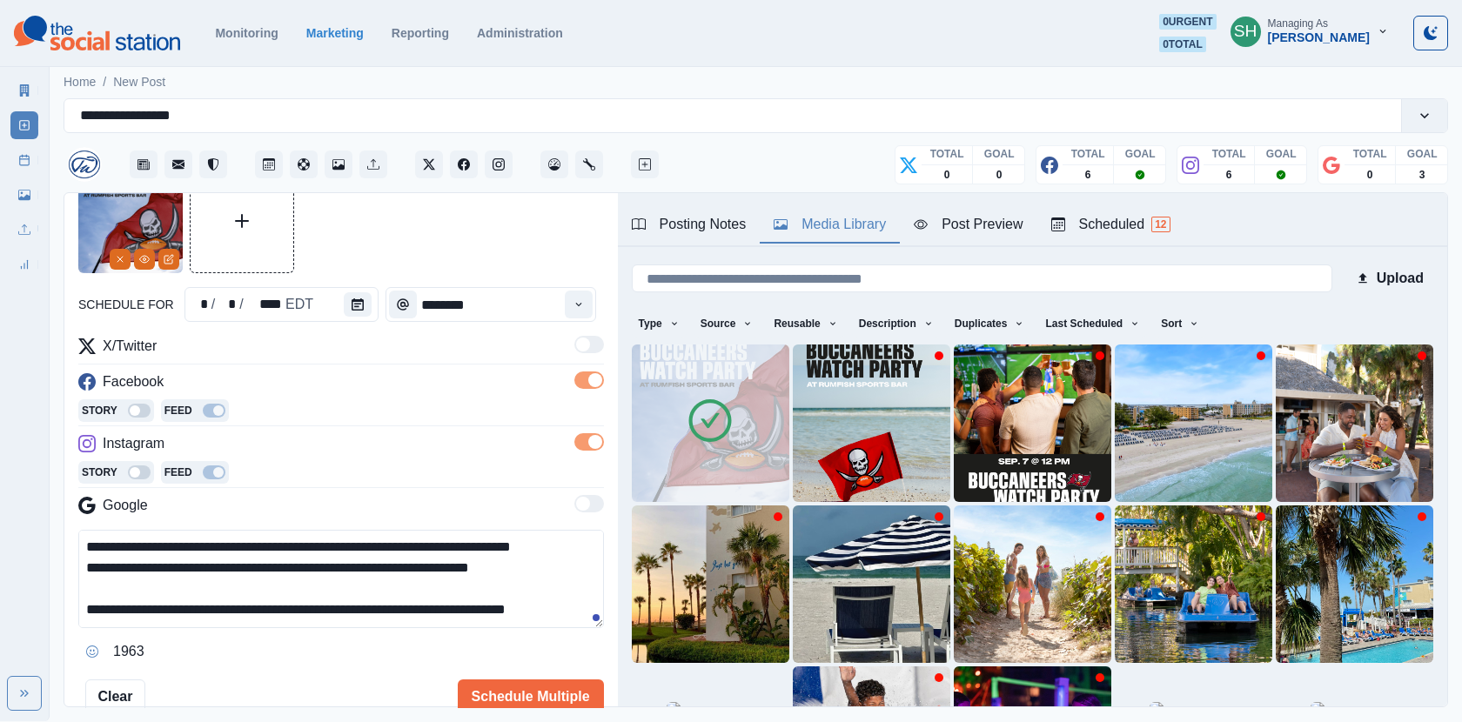
scroll to position [210, 0]
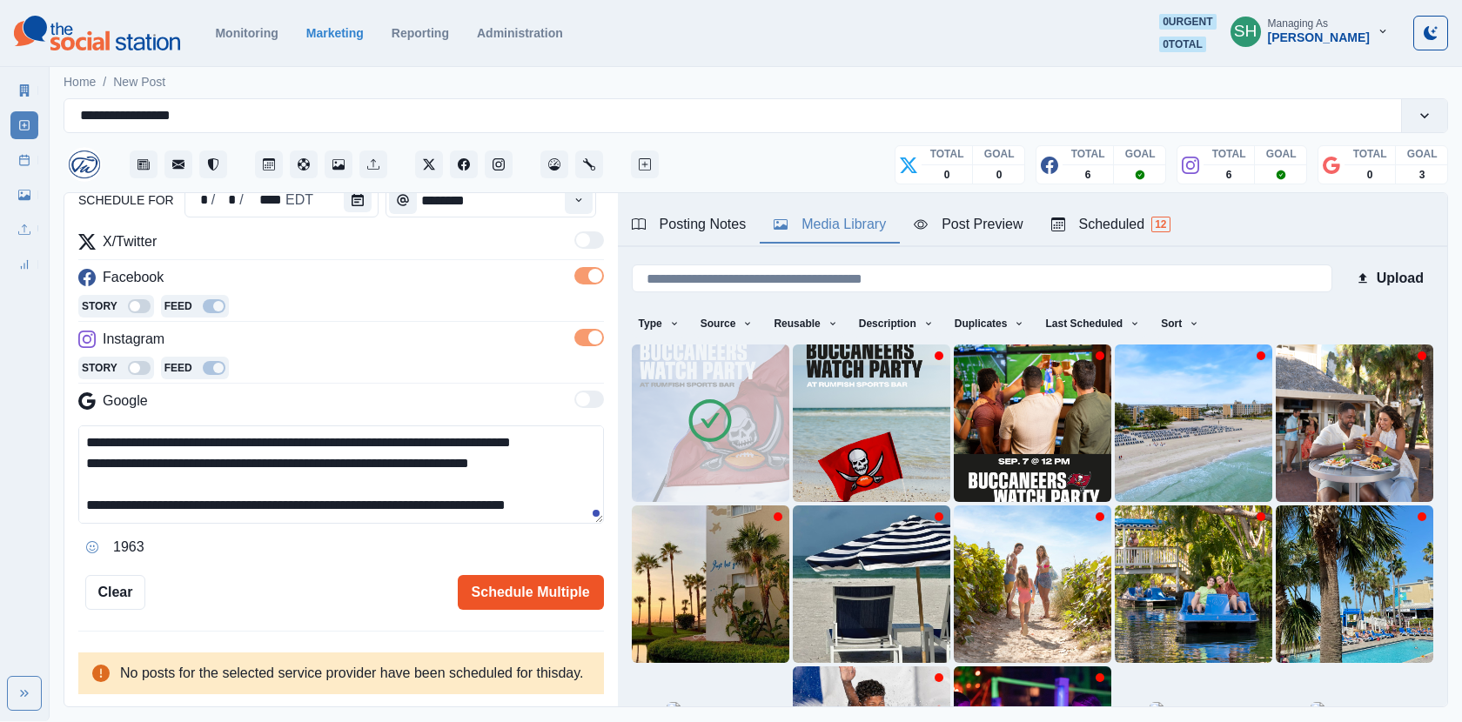
click at [508, 585] on button "Schedule Multiple" at bounding box center [531, 592] width 146 height 35
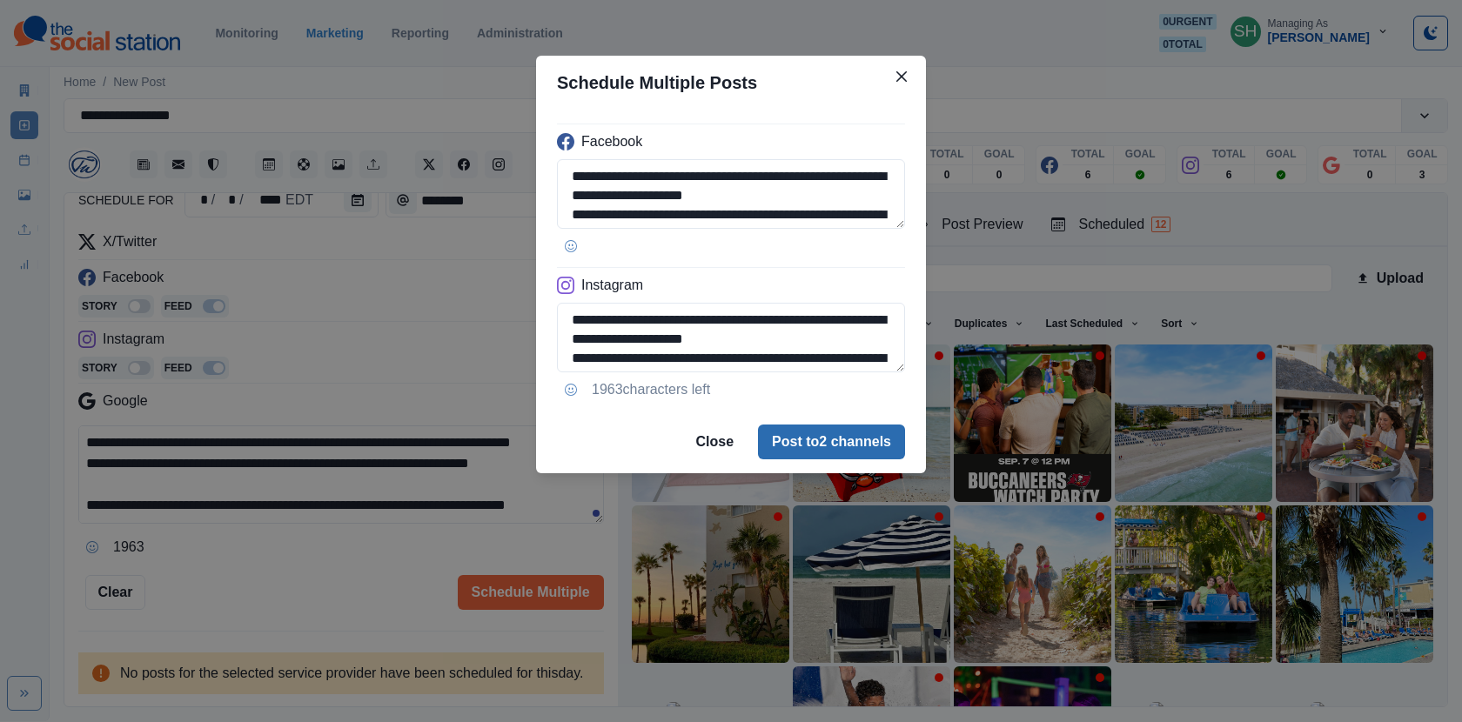
click at [890, 442] on button "Post to 2 channels" at bounding box center [831, 442] width 147 height 35
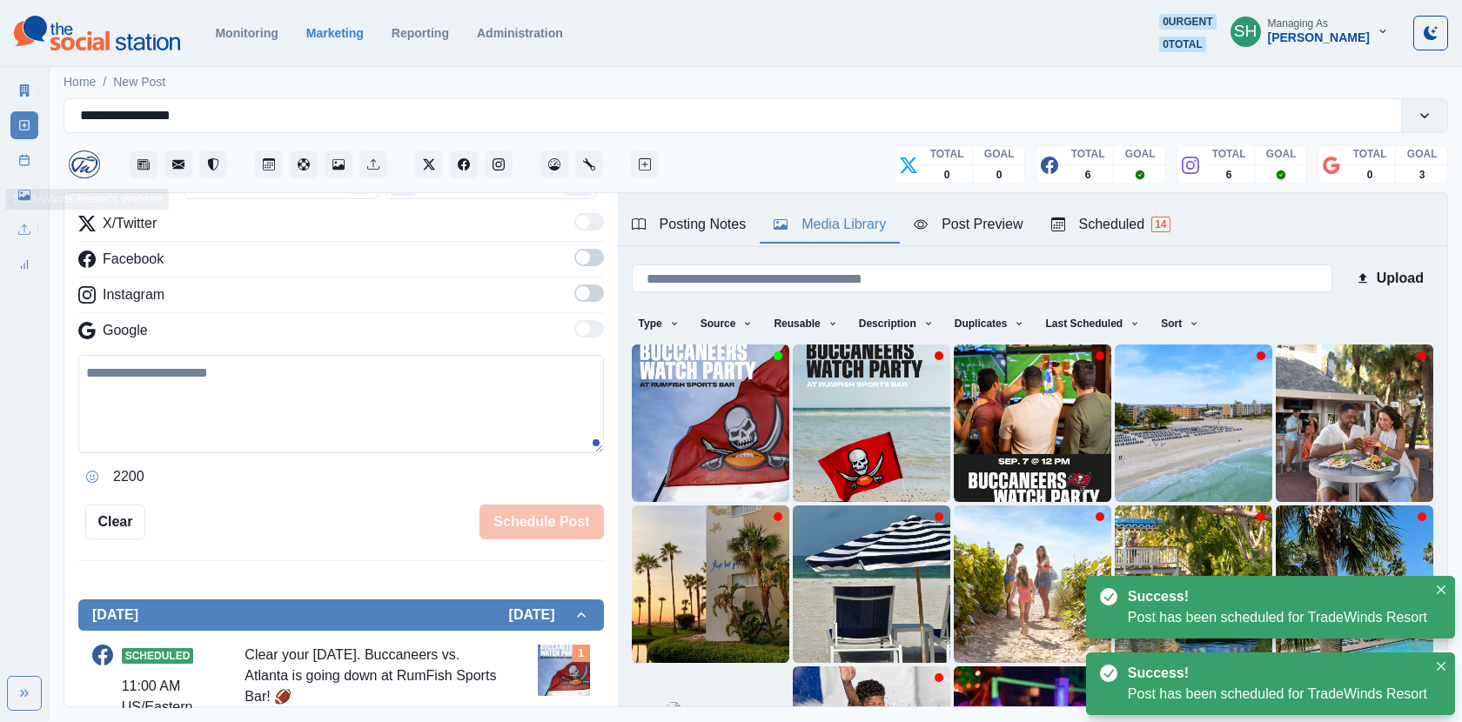
click at [24, 159] on icon at bounding box center [24, 160] width 12 height 12
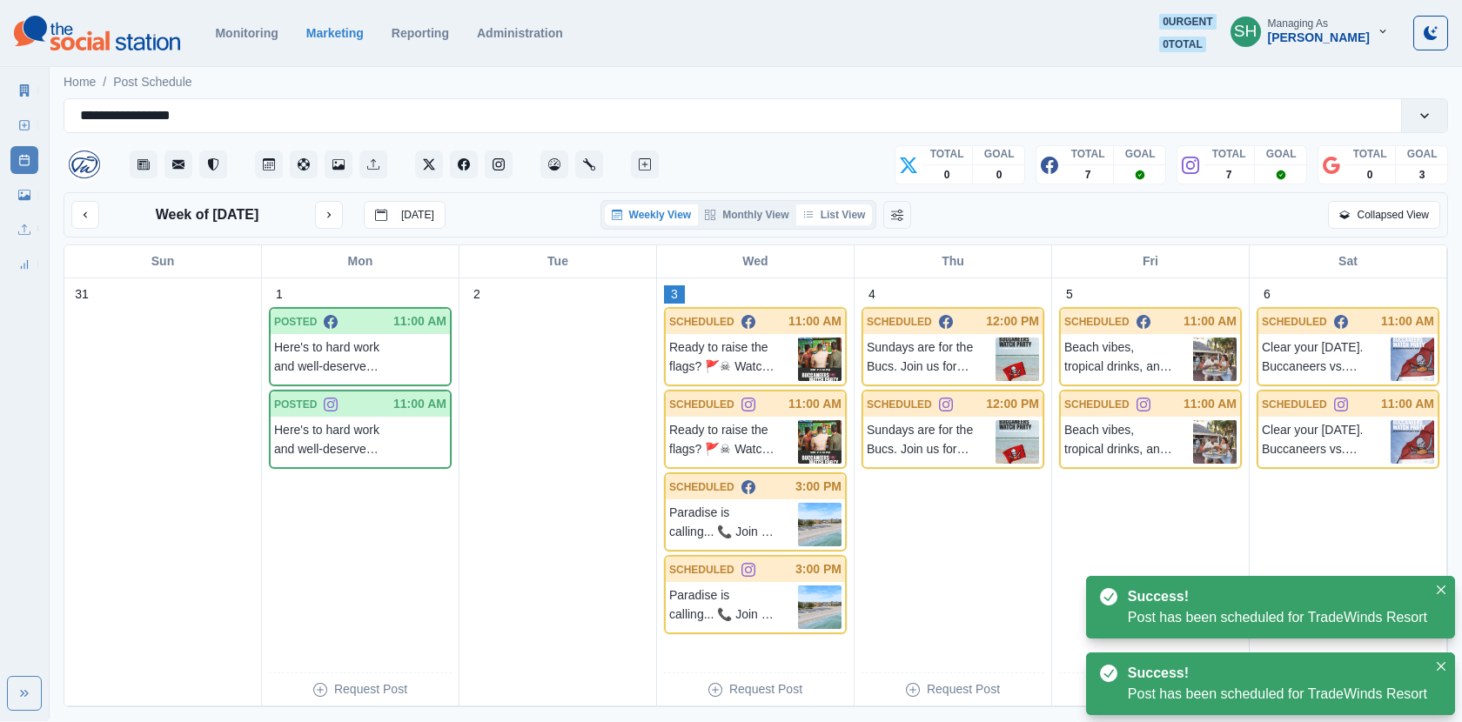
click at [813, 211] on icon "button" at bounding box center [808, 215] width 10 height 10
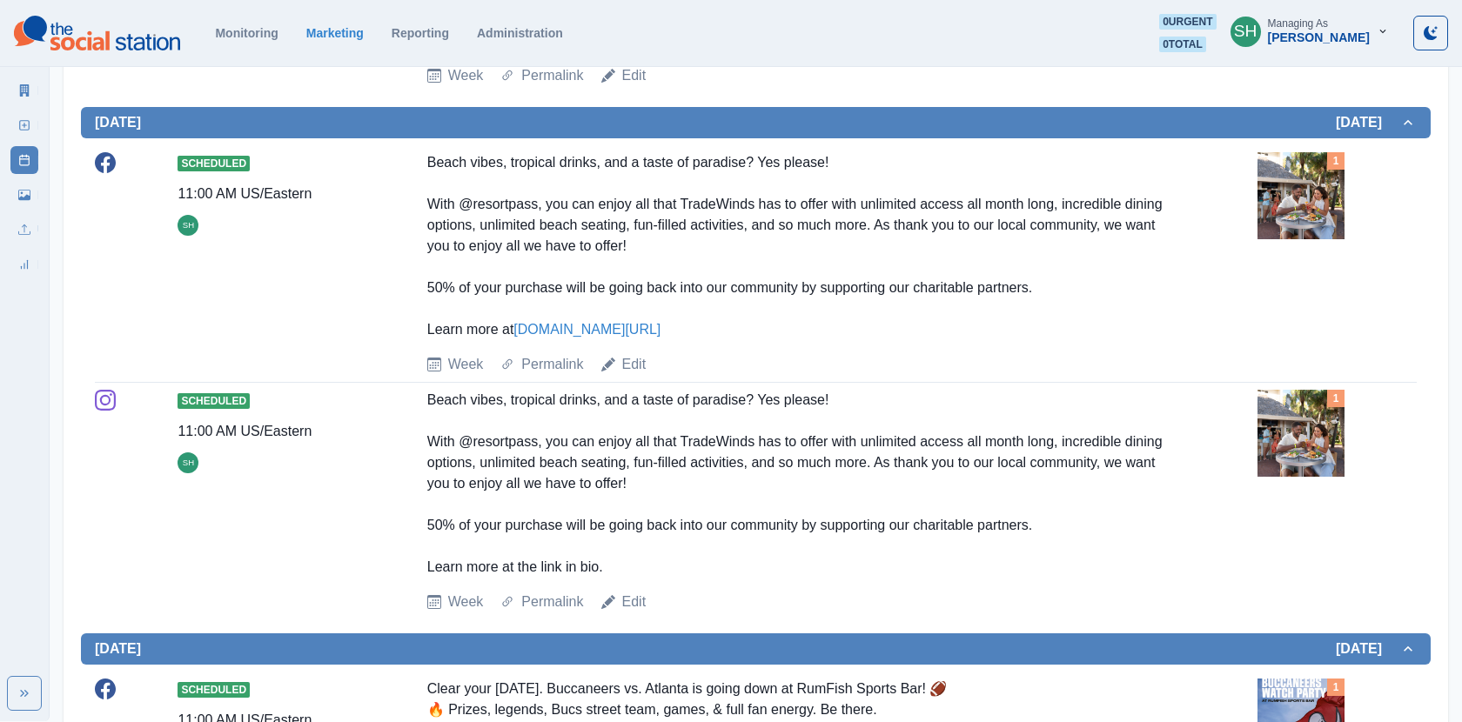
scroll to position [1809, 0]
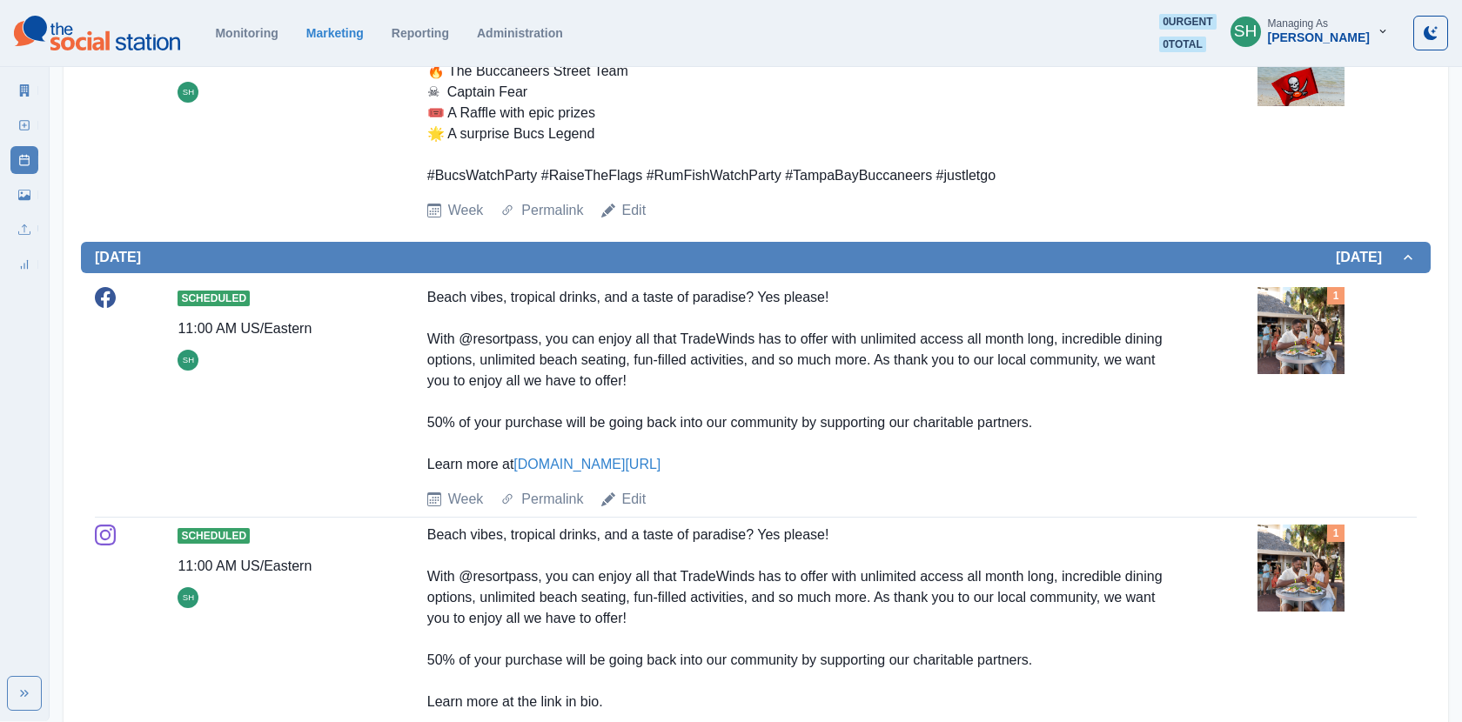
click at [30, 92] on link "Marketing Summary" at bounding box center [24, 91] width 28 height 28
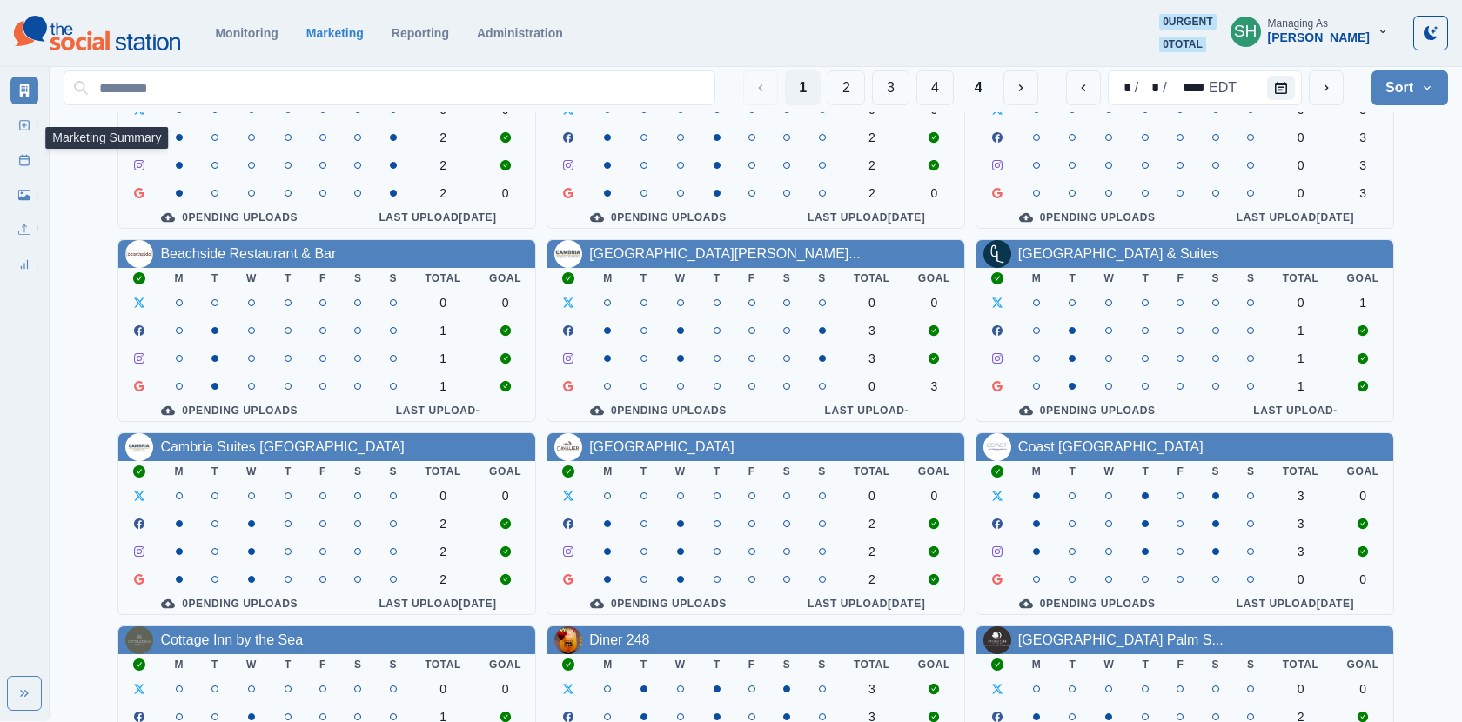
scroll to position [211, 0]
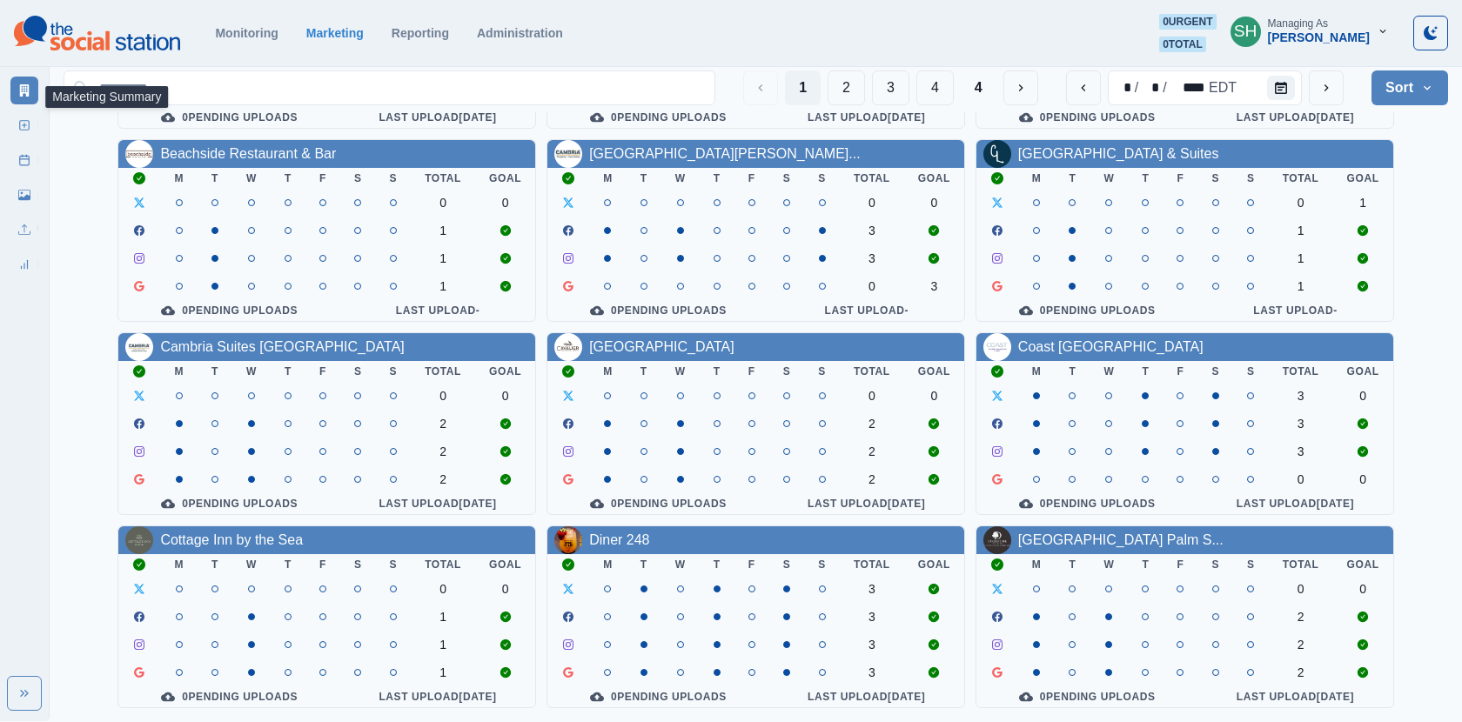
click at [1320, 27] on div "Managing As" at bounding box center [1298, 23] width 60 height 12
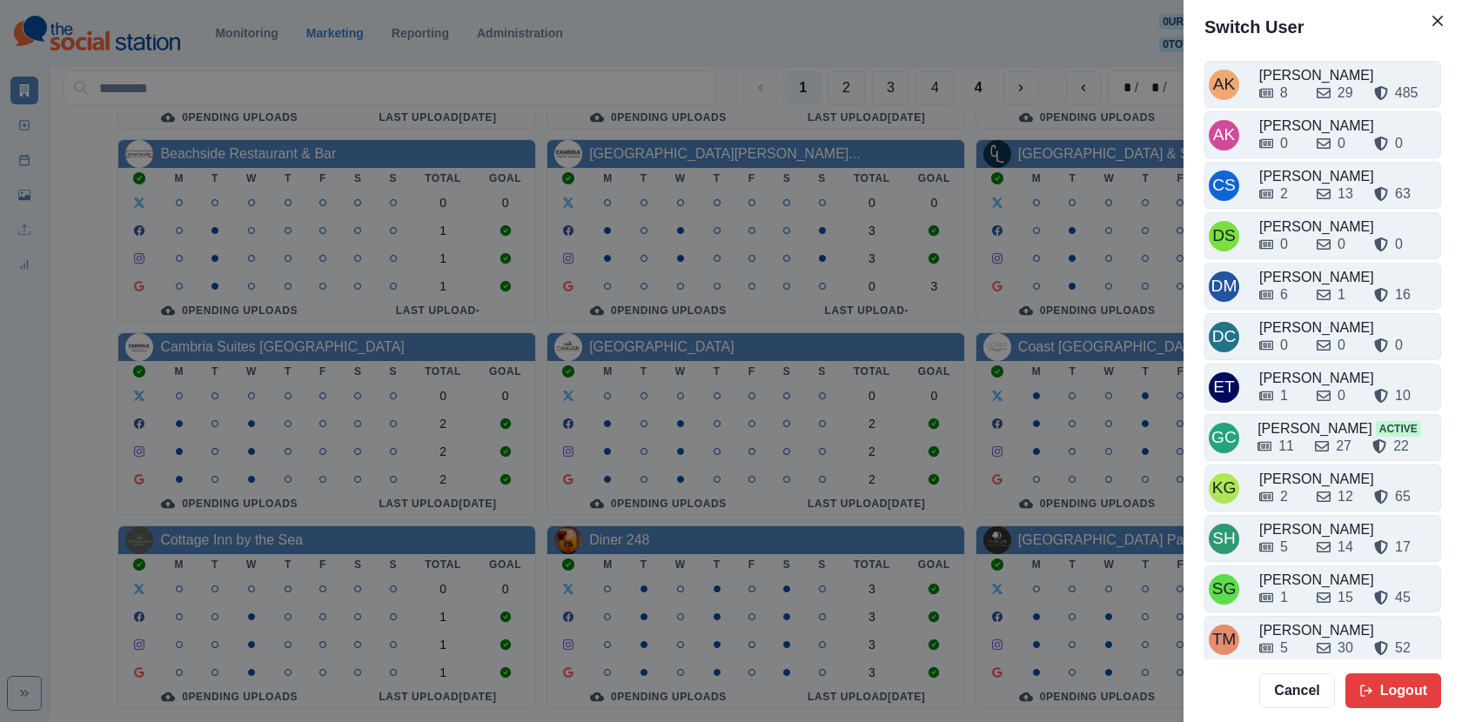
click at [810, 218] on div "Switch User AK [PERSON_NAME] 8 29 485 AK [PERSON_NAME] 0 0 0 CS [PERSON_NAME] 2…" at bounding box center [731, 361] width 1462 height 722
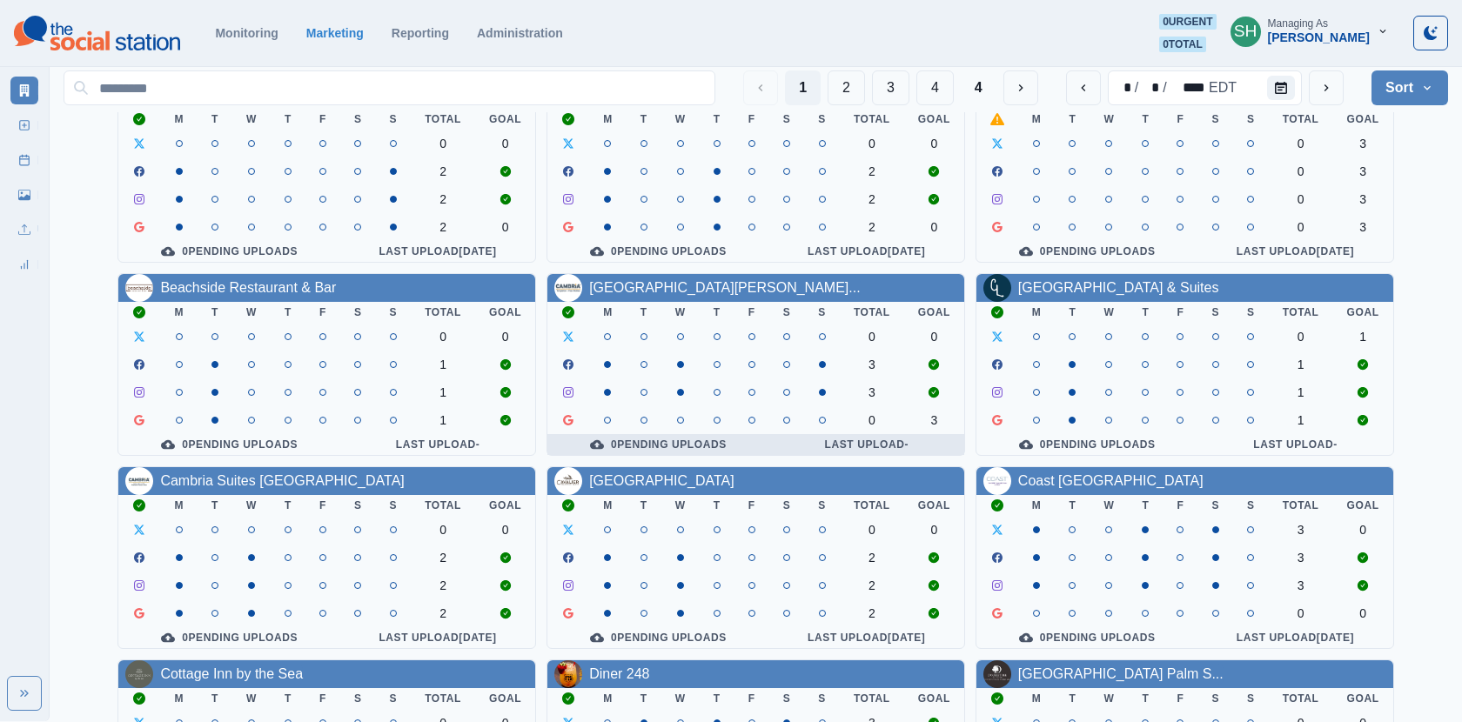
scroll to position [0, 0]
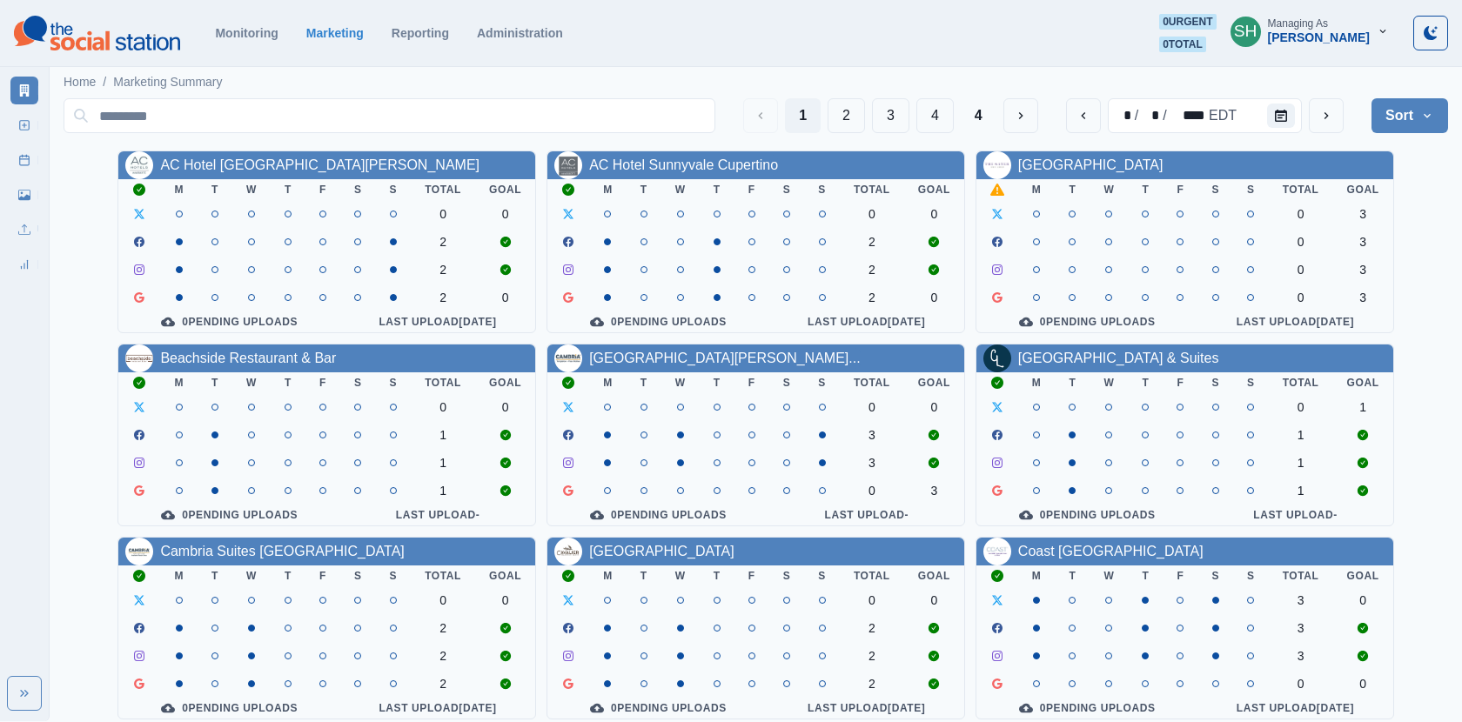
click at [1350, 30] on div "[PERSON_NAME]" at bounding box center [1319, 37] width 102 height 15
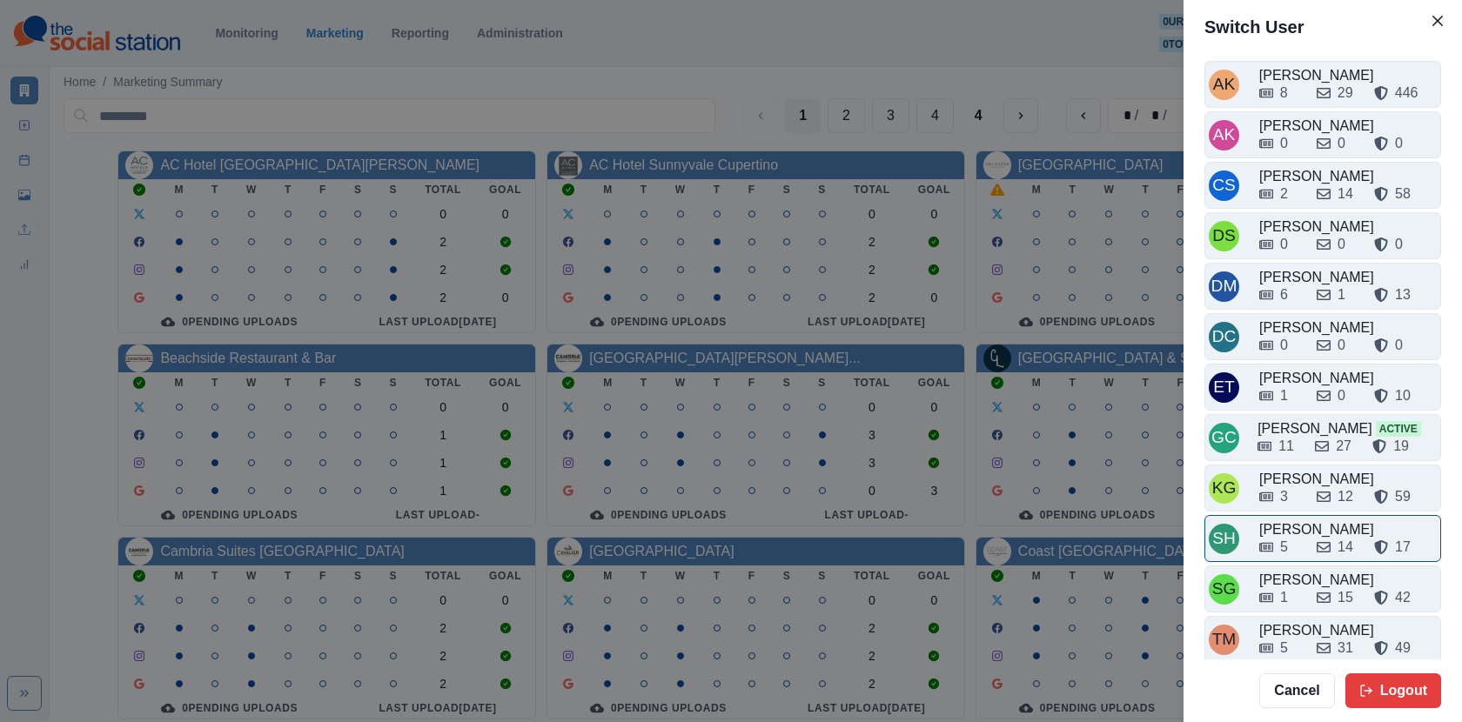
click at [1293, 520] on div "[PERSON_NAME]" at bounding box center [1348, 530] width 178 height 21
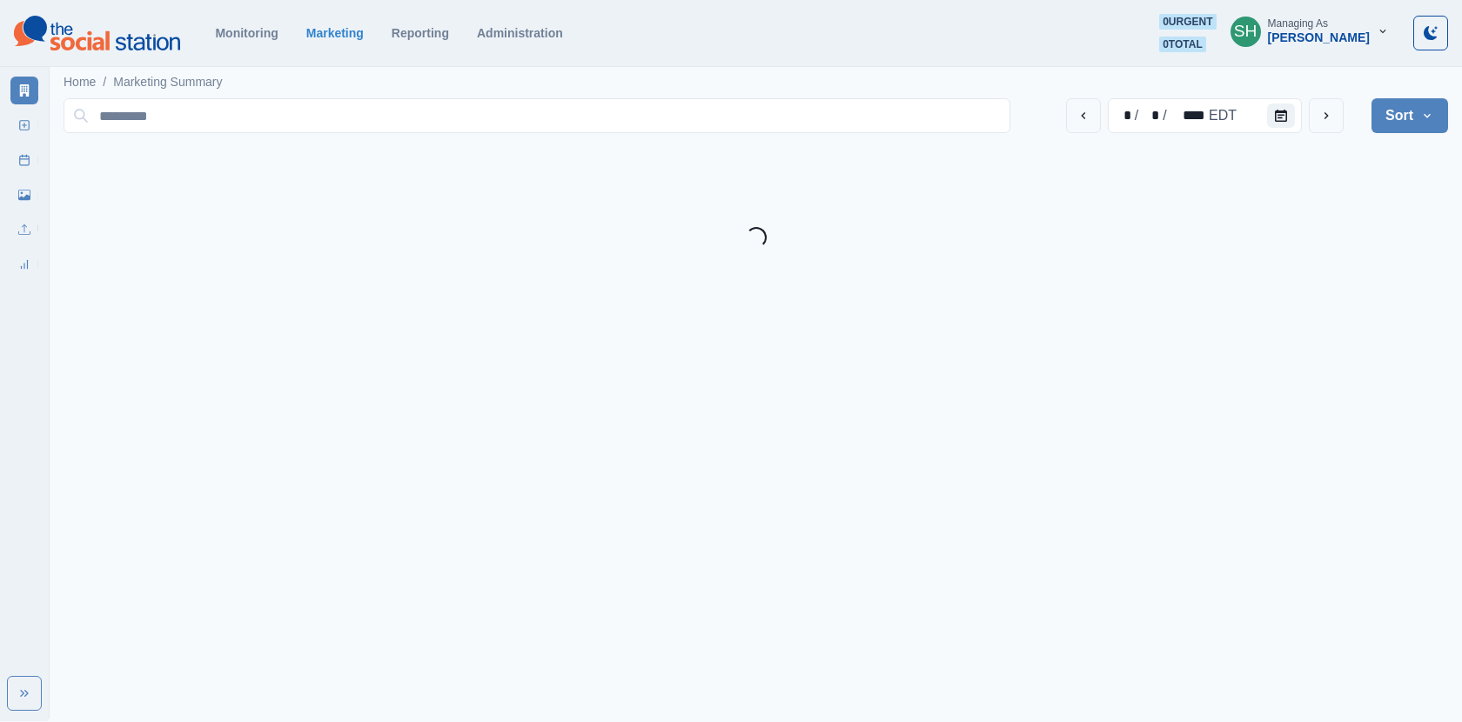
scroll to position [211, 0]
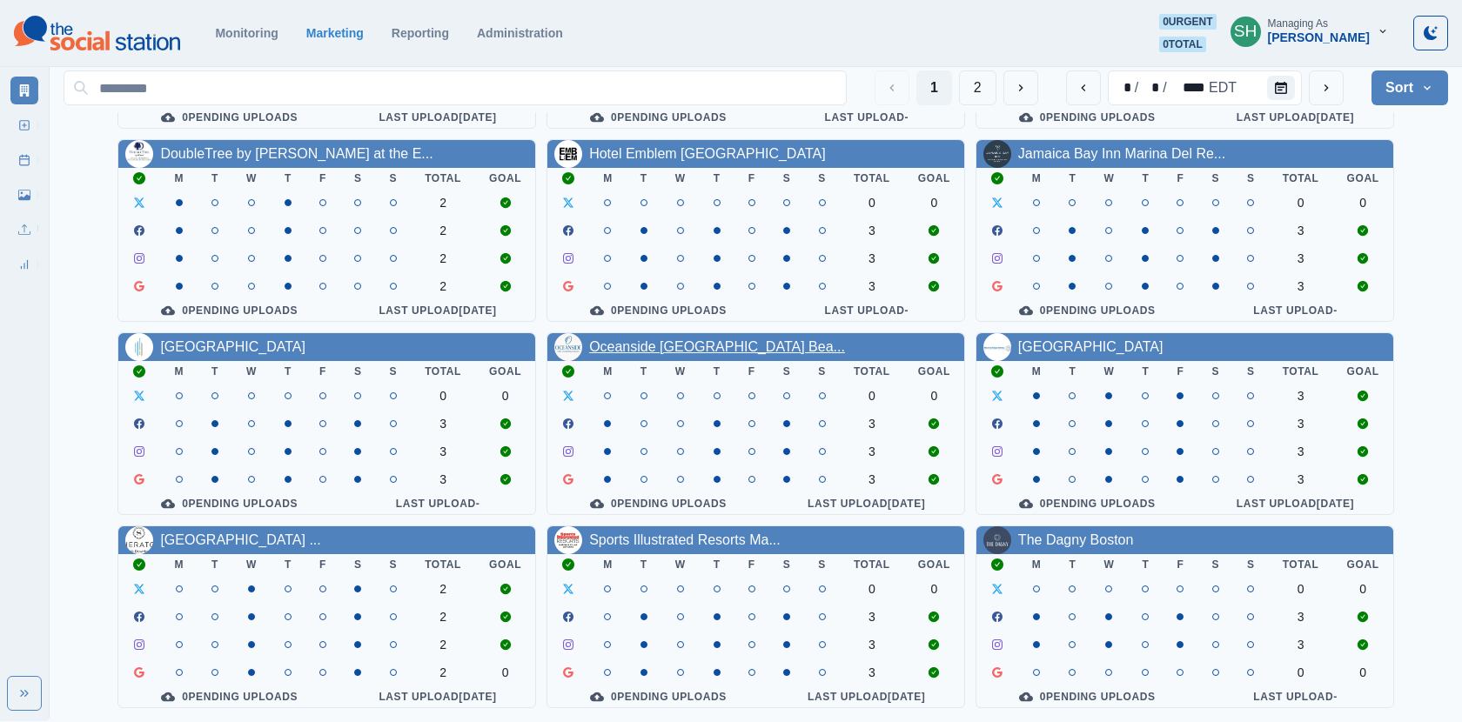
click at [708, 346] on link "Oceanside [GEOGRAPHIC_DATA] Bea..." at bounding box center [717, 346] width 256 height 15
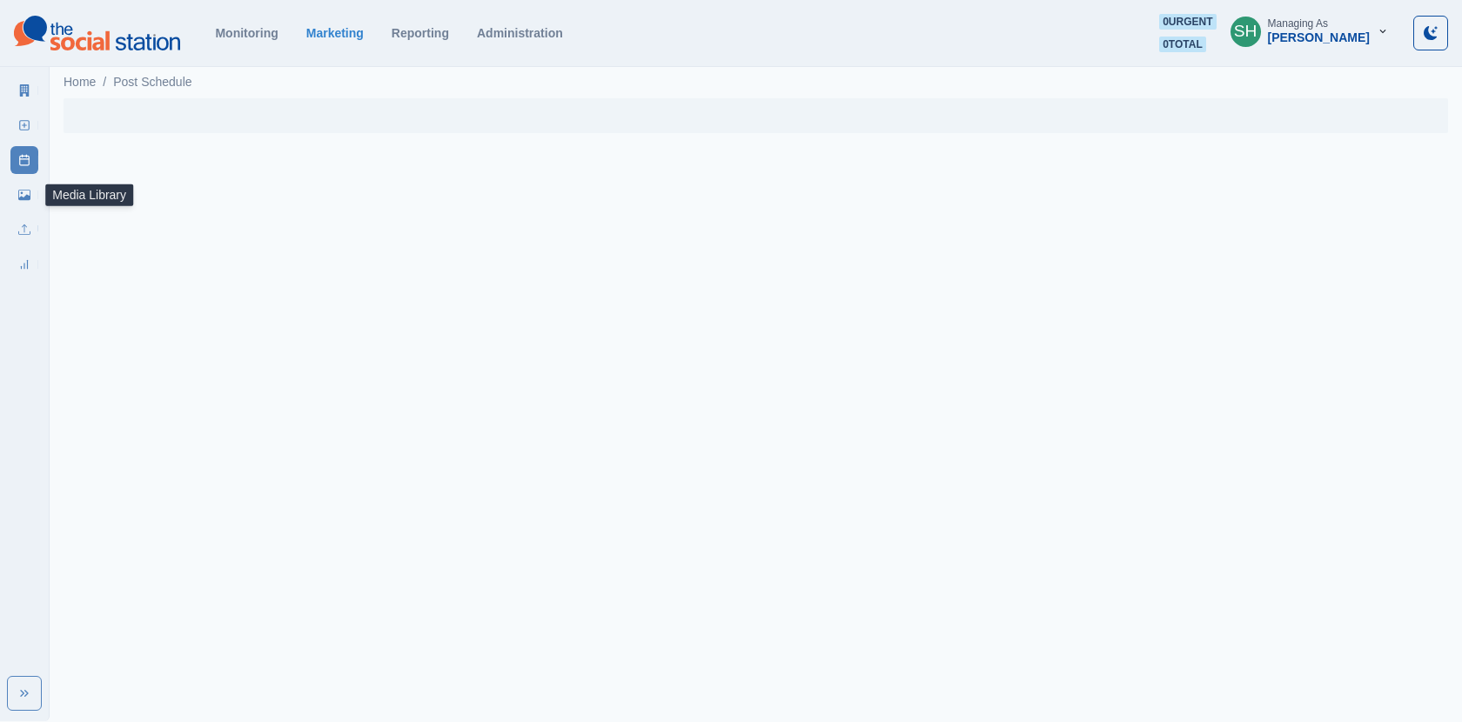
click at [17, 198] on link "Media Library" at bounding box center [24, 195] width 28 height 28
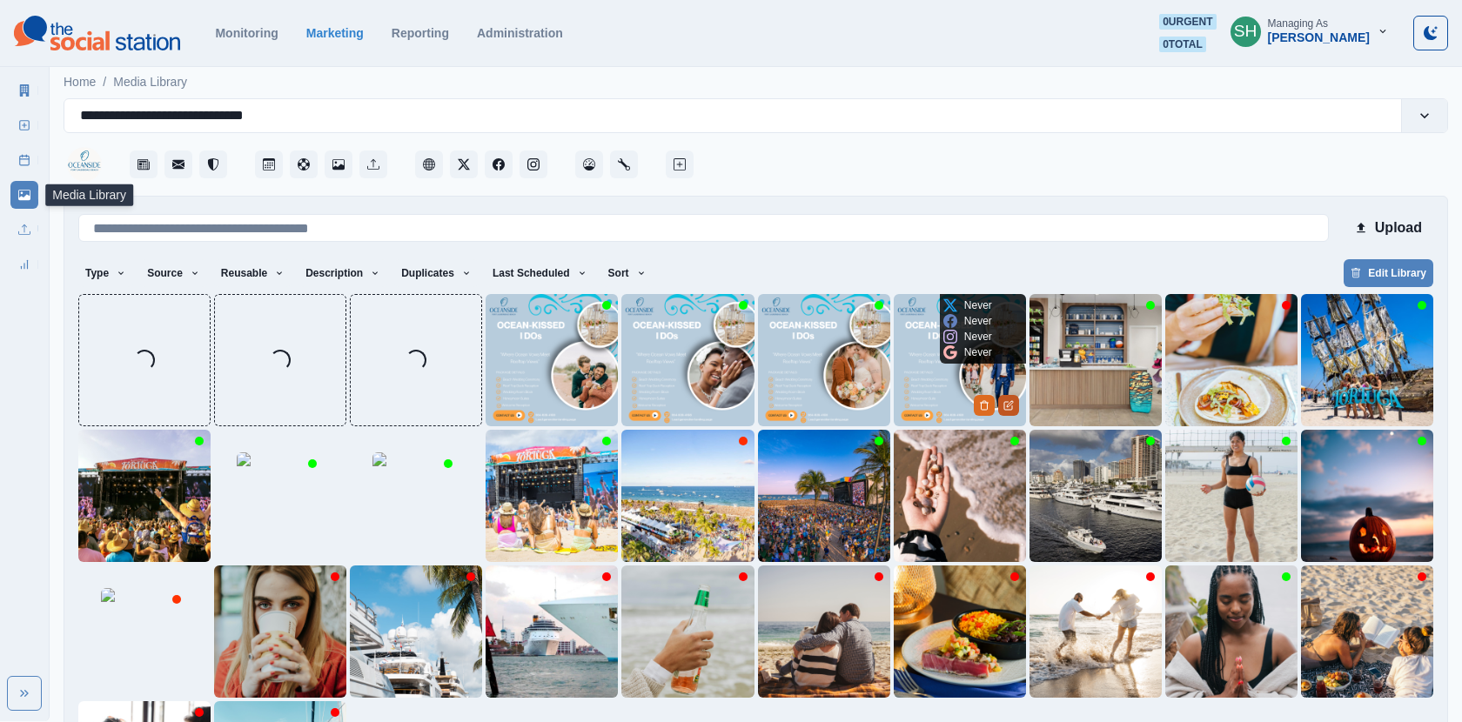
click at [1004, 396] on button "Edit Media" at bounding box center [1008, 405] width 21 height 21
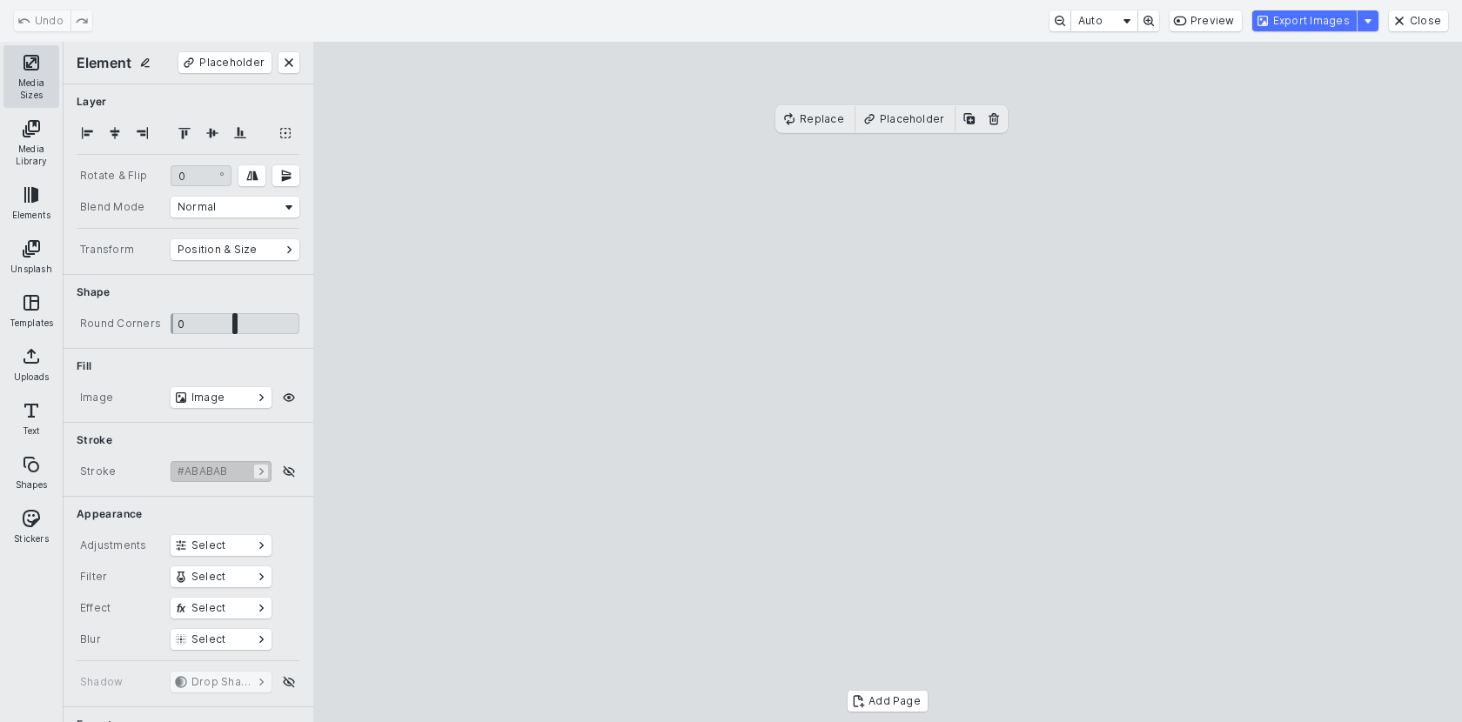
click at [22, 71] on button "Media Sizes" at bounding box center [31, 76] width 56 height 63
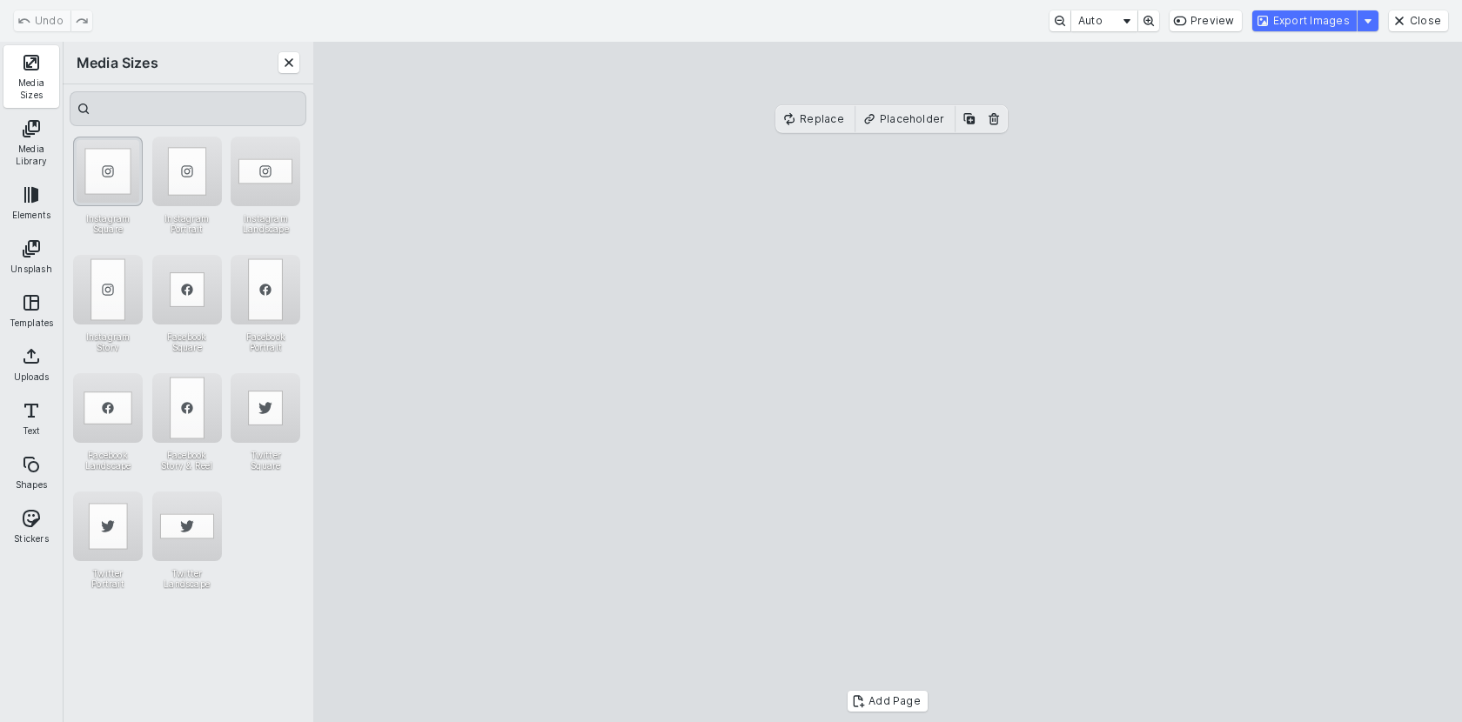
click at [112, 172] on div "Instagram Square" at bounding box center [108, 172] width 70 height 70
click at [1412, 20] on button "Close" at bounding box center [1418, 20] width 59 height 21
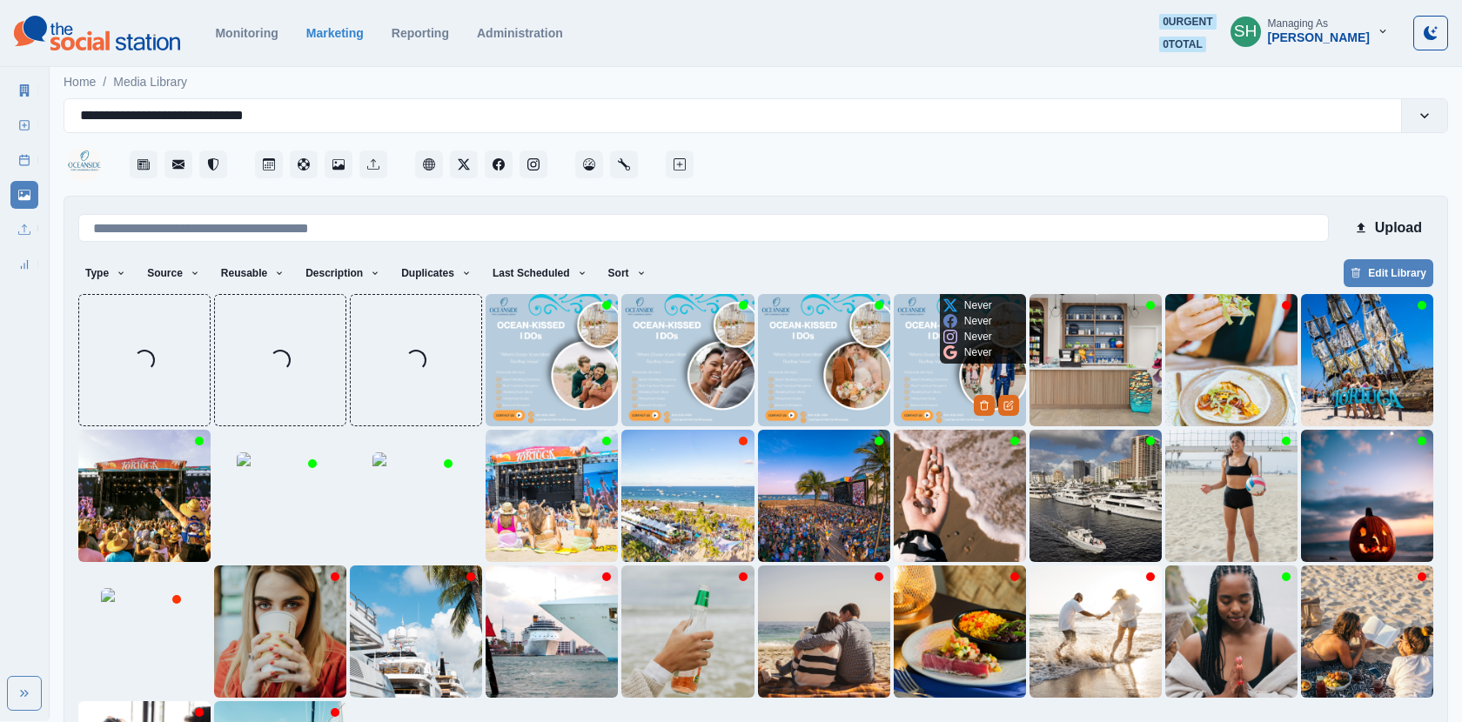
click at [827, 373] on img at bounding box center [824, 360] width 132 height 132
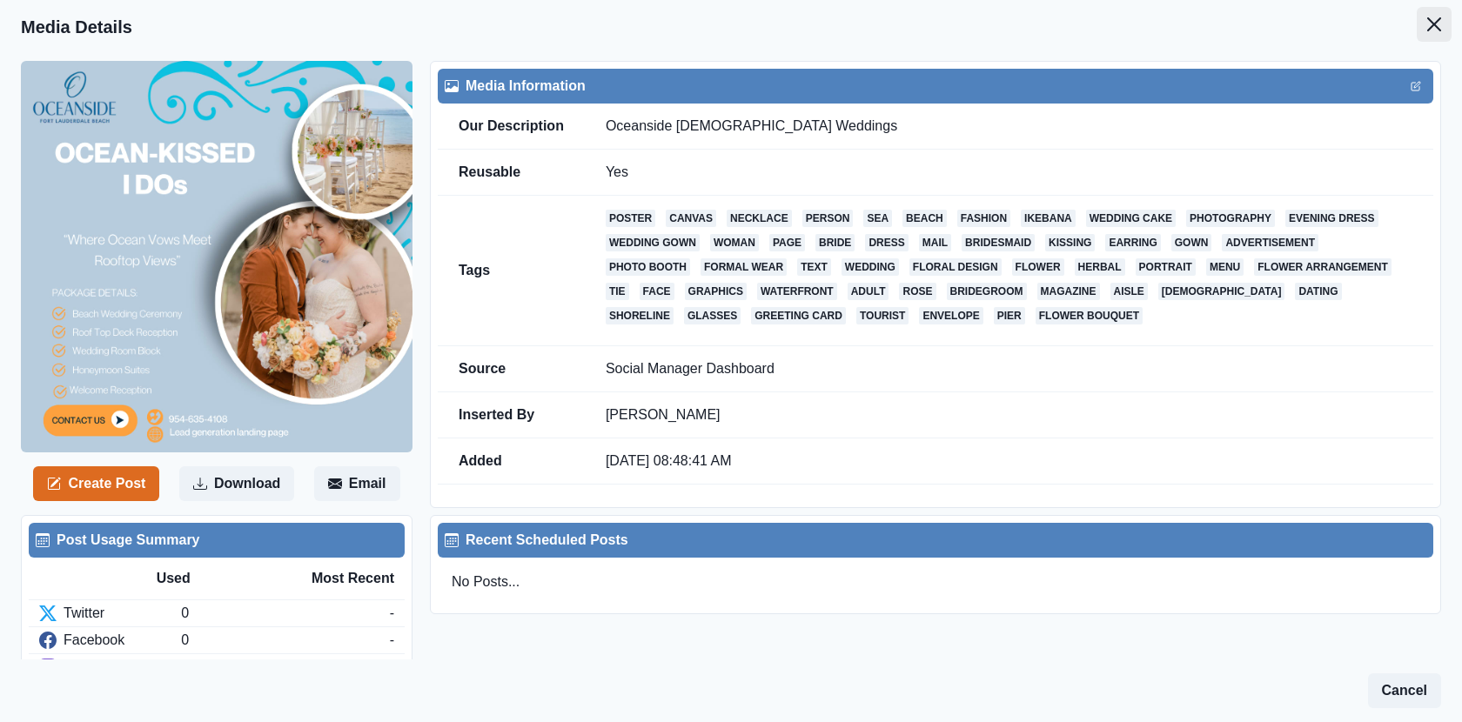
click at [1429, 36] on button "Close" at bounding box center [1434, 24] width 35 height 35
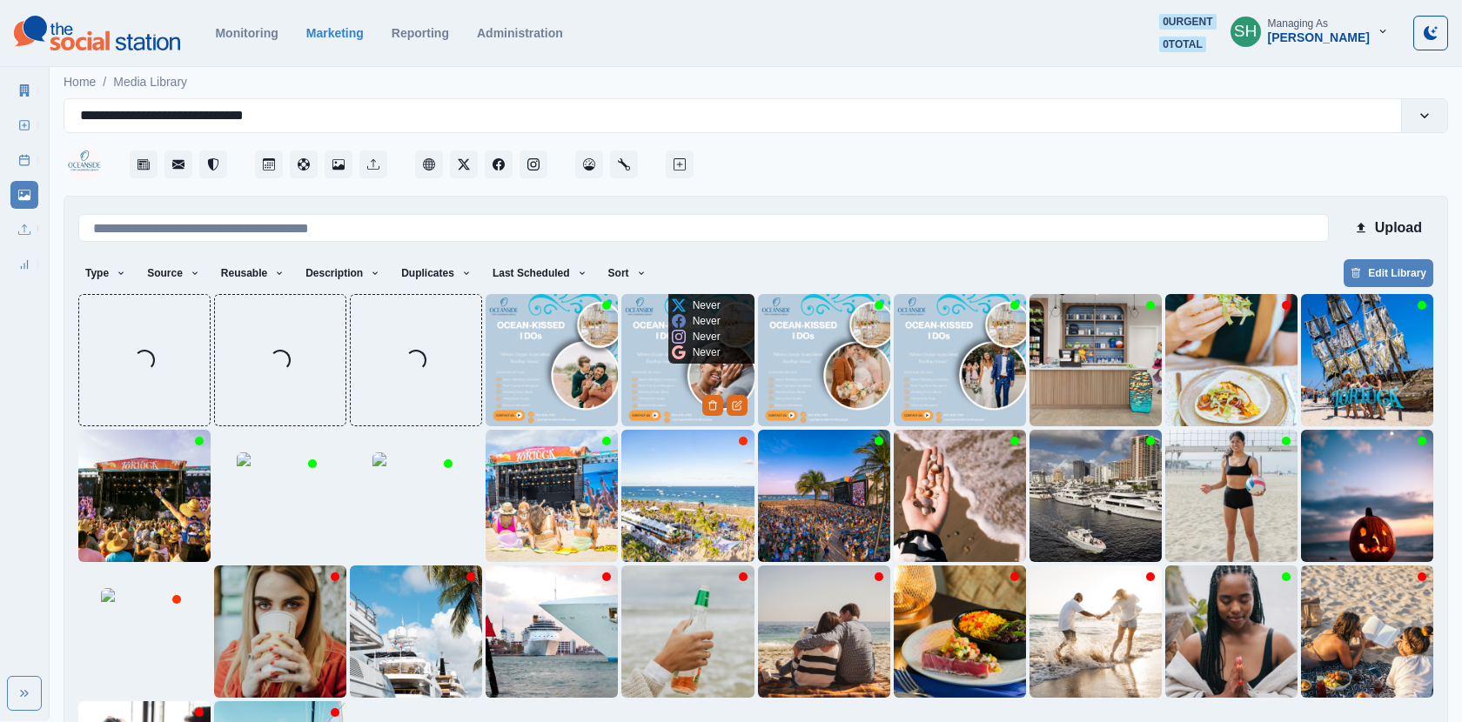
click at [659, 386] on img at bounding box center [687, 360] width 132 height 132
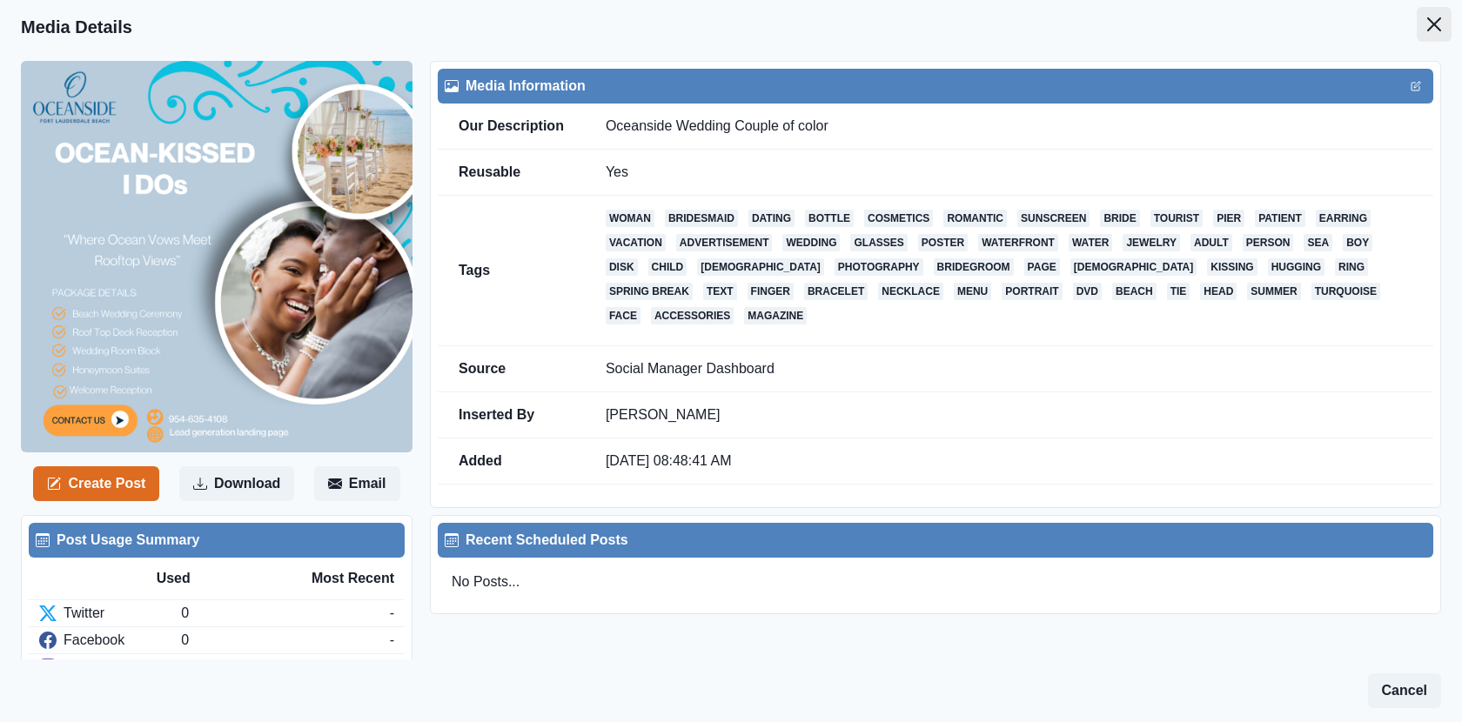
click at [1417, 19] on button "Close" at bounding box center [1434, 24] width 35 height 35
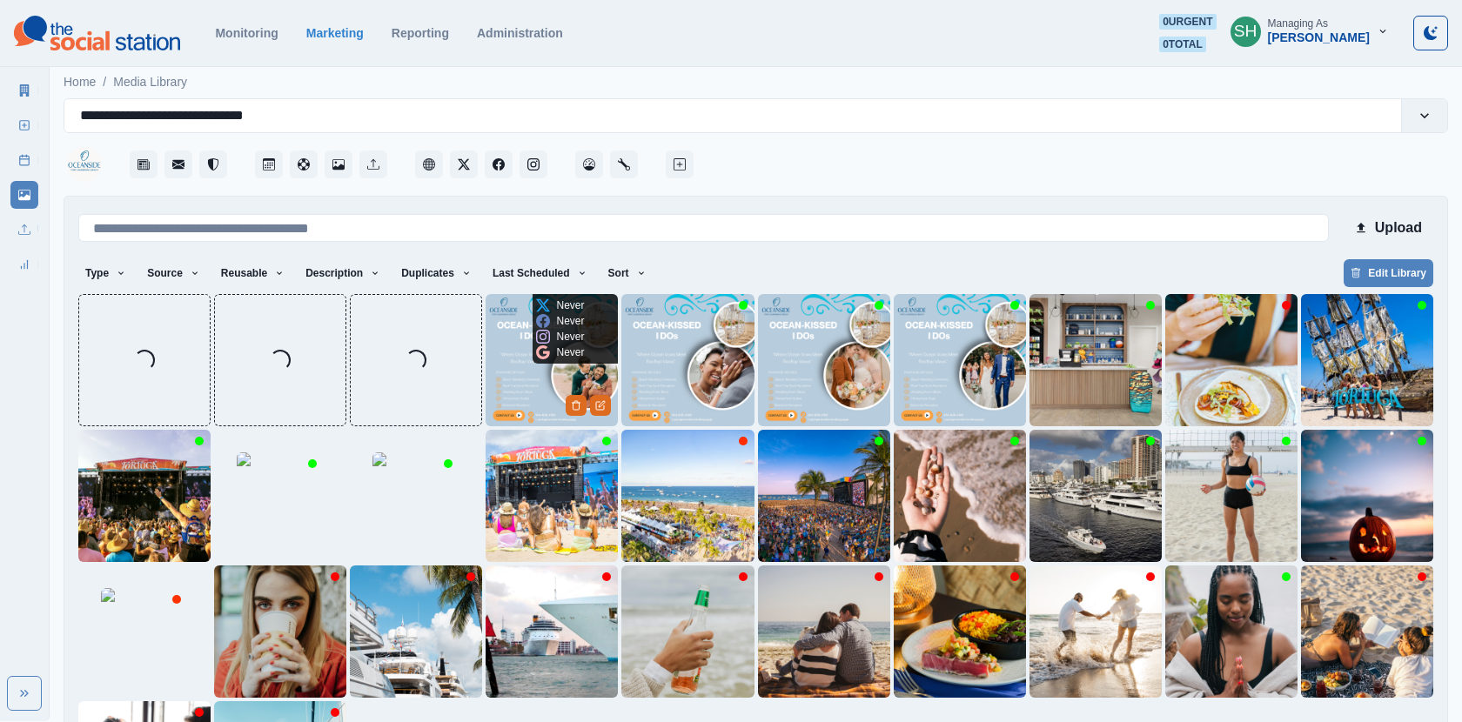
click at [542, 393] on img at bounding box center [552, 360] width 132 height 132
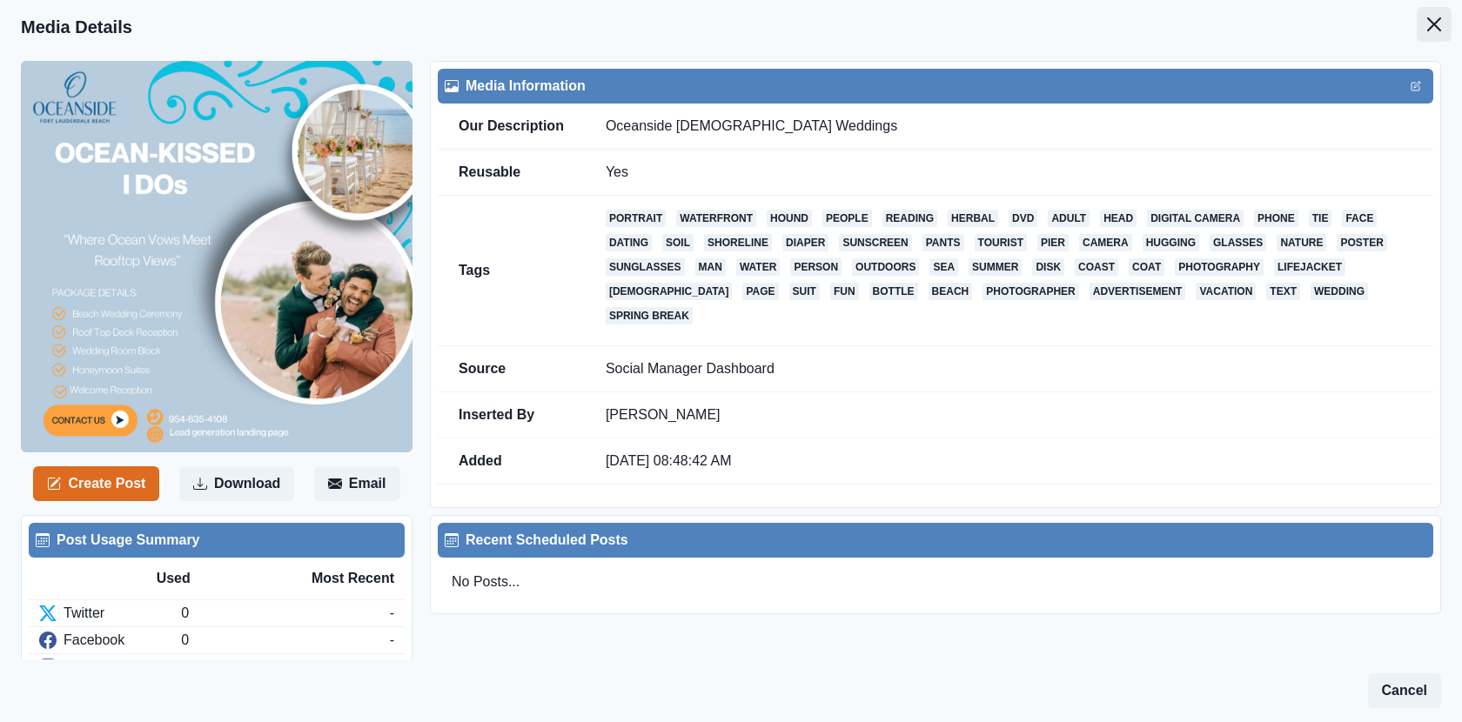
click at [1436, 24] on icon "Close" at bounding box center [1434, 24] width 14 height 14
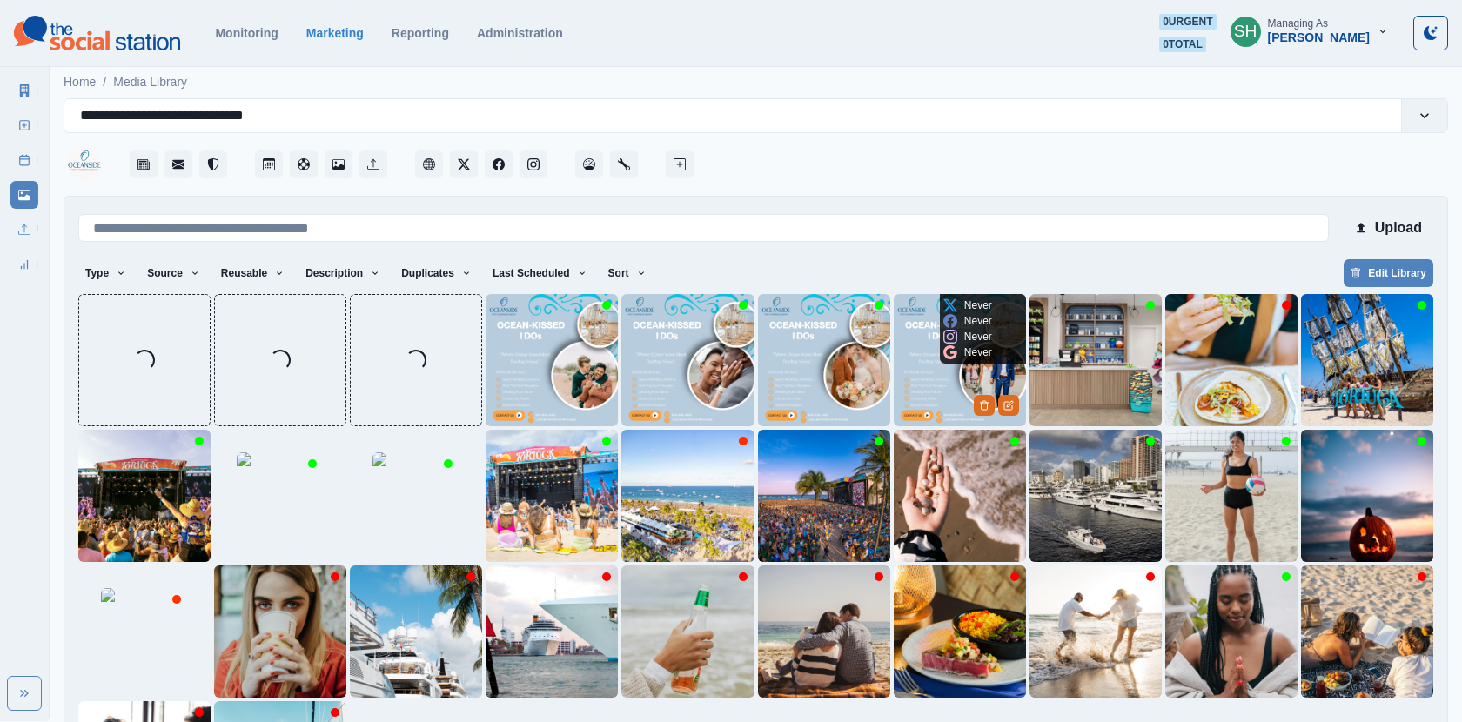
click at [959, 378] on img at bounding box center [960, 360] width 132 height 132
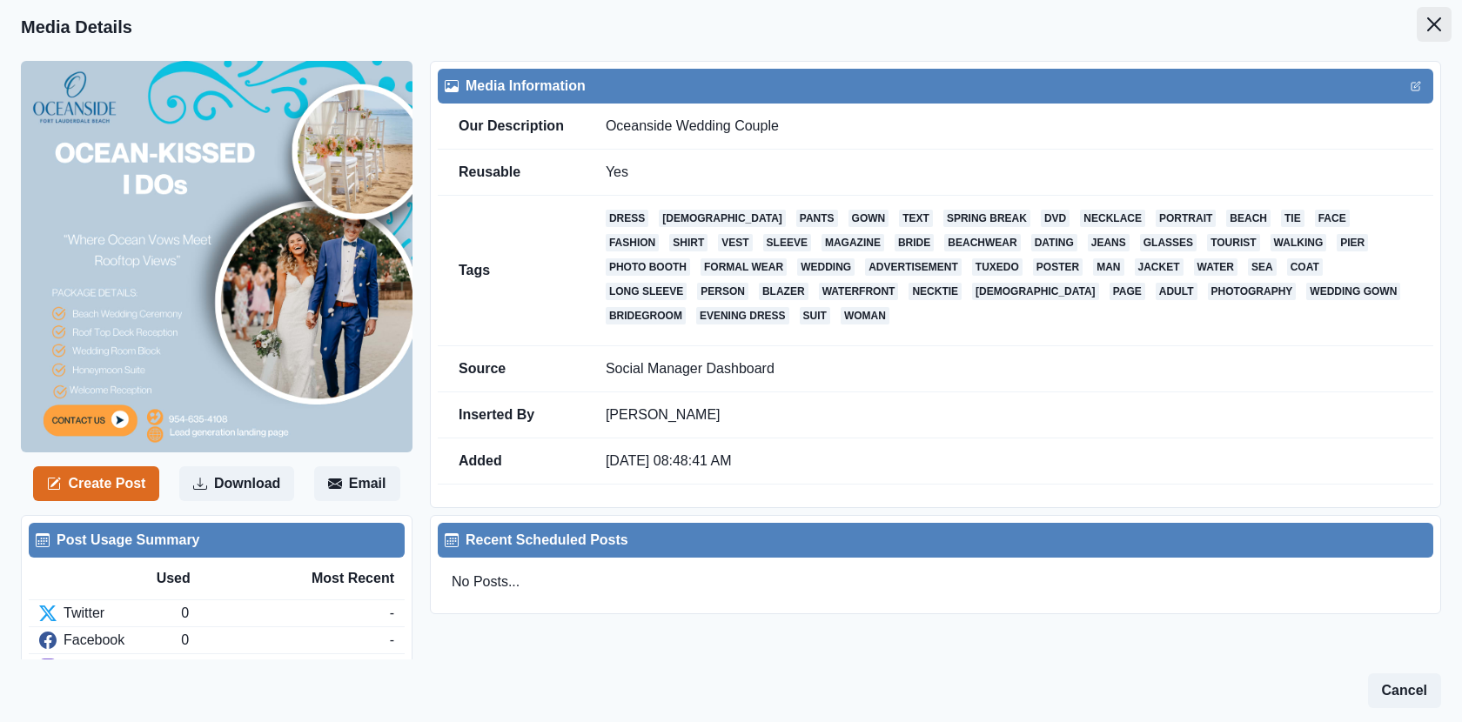
click at [1440, 17] on button "Close" at bounding box center [1434, 24] width 35 height 35
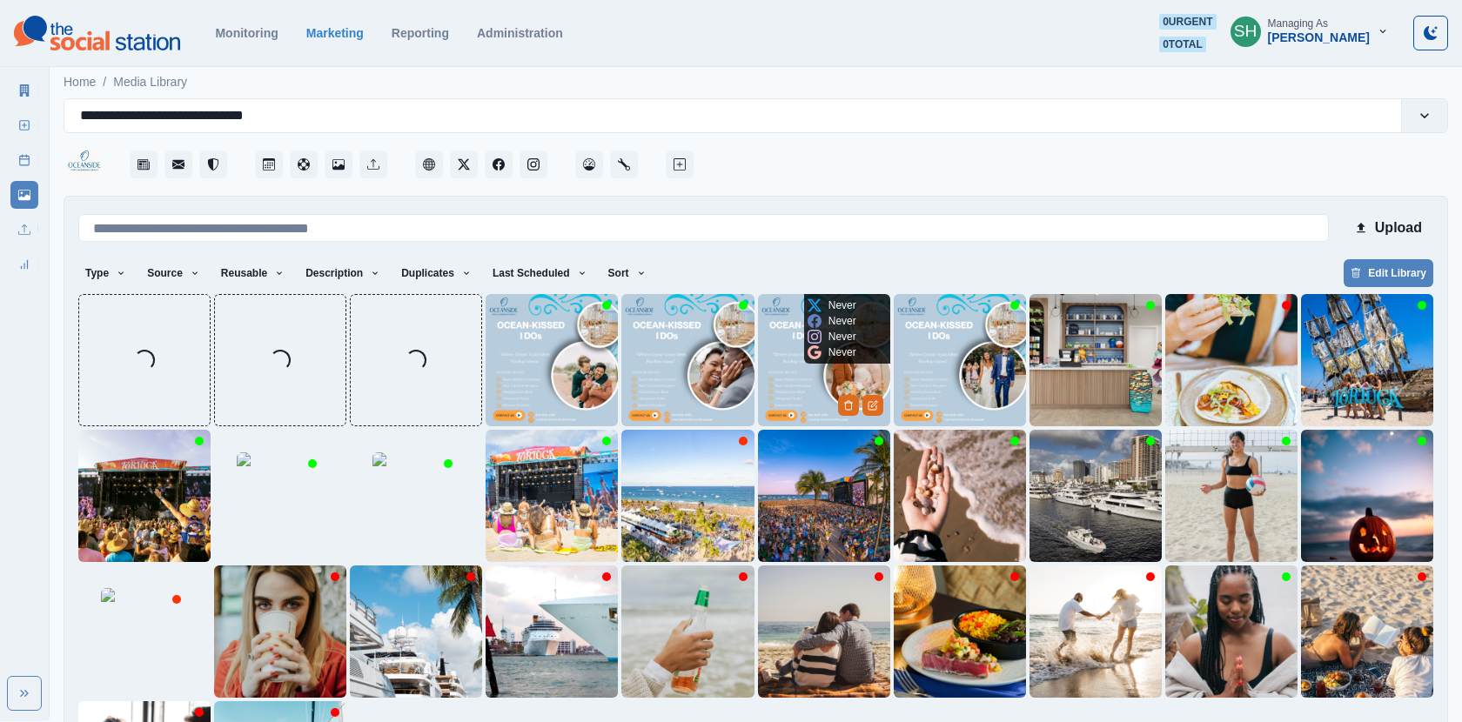
click at [828, 371] on img at bounding box center [824, 360] width 132 height 132
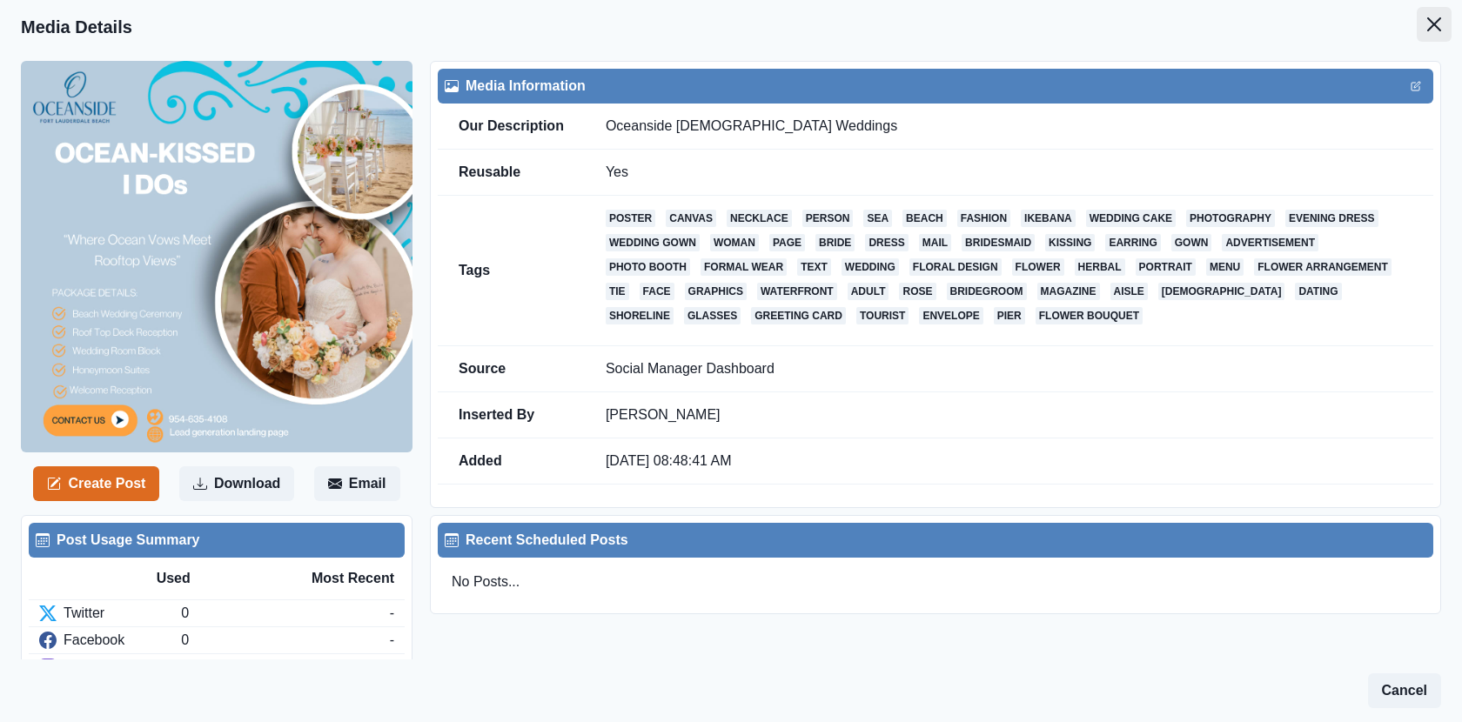
click at [1438, 26] on icon "Close" at bounding box center [1434, 24] width 14 height 14
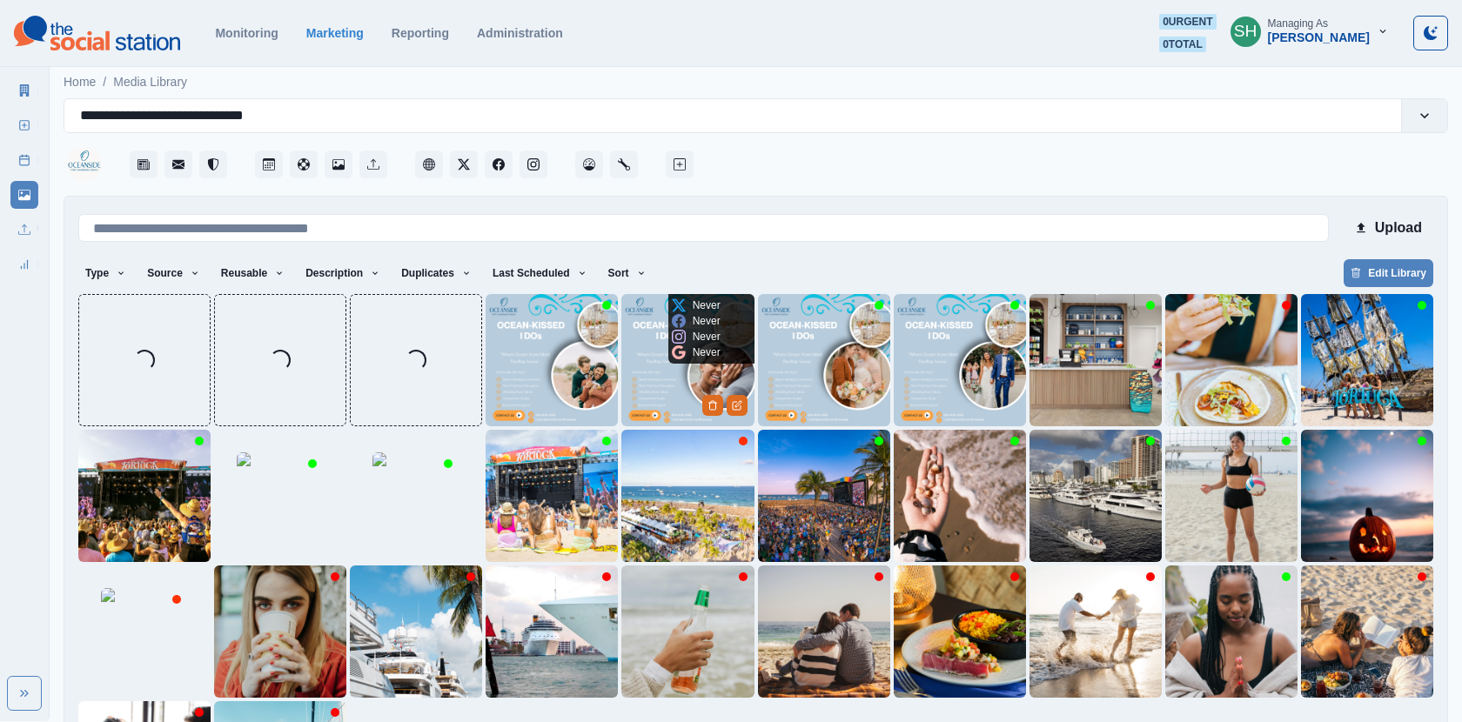
click at [687, 360] on div "Never Never Never Never" at bounding box center [696, 329] width 56 height 70
click at [678, 390] on img at bounding box center [687, 360] width 132 height 132
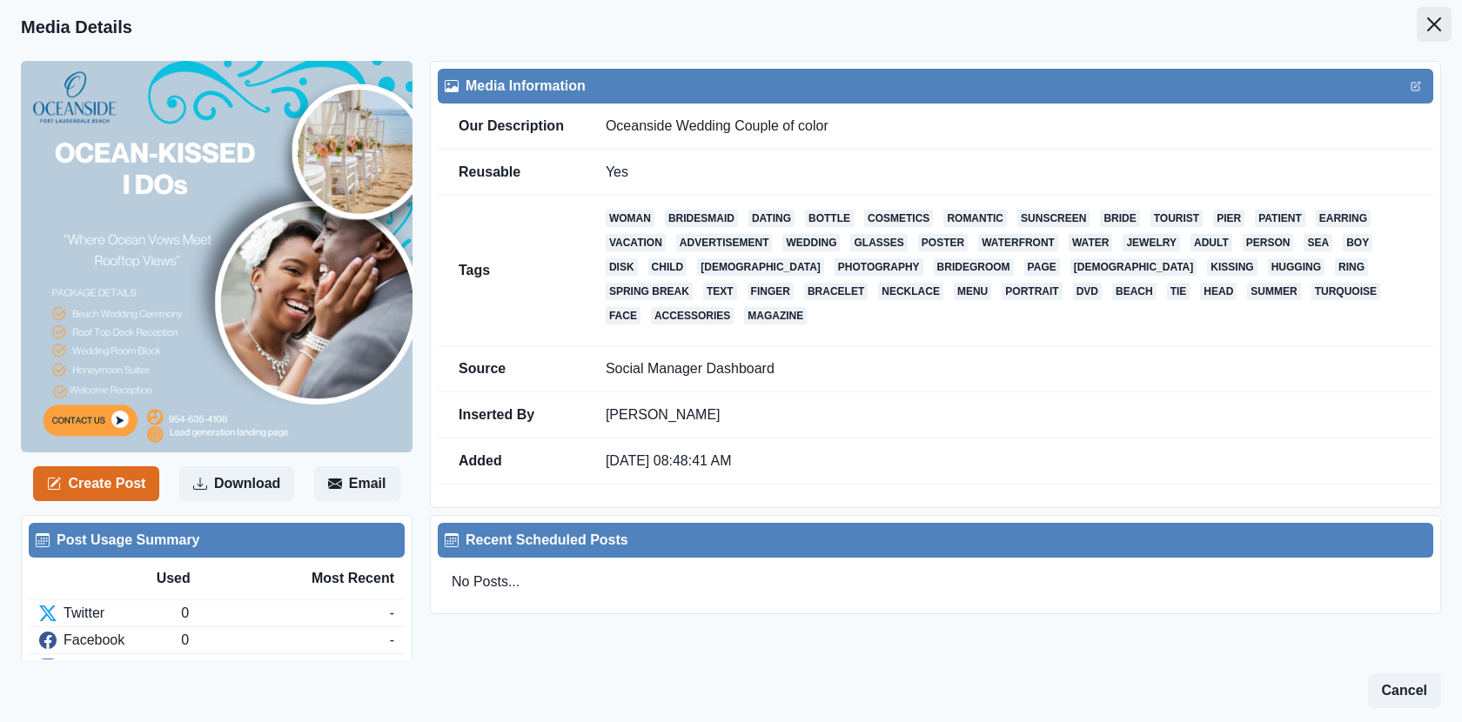
click at [1420, 21] on button "Close" at bounding box center [1434, 24] width 35 height 35
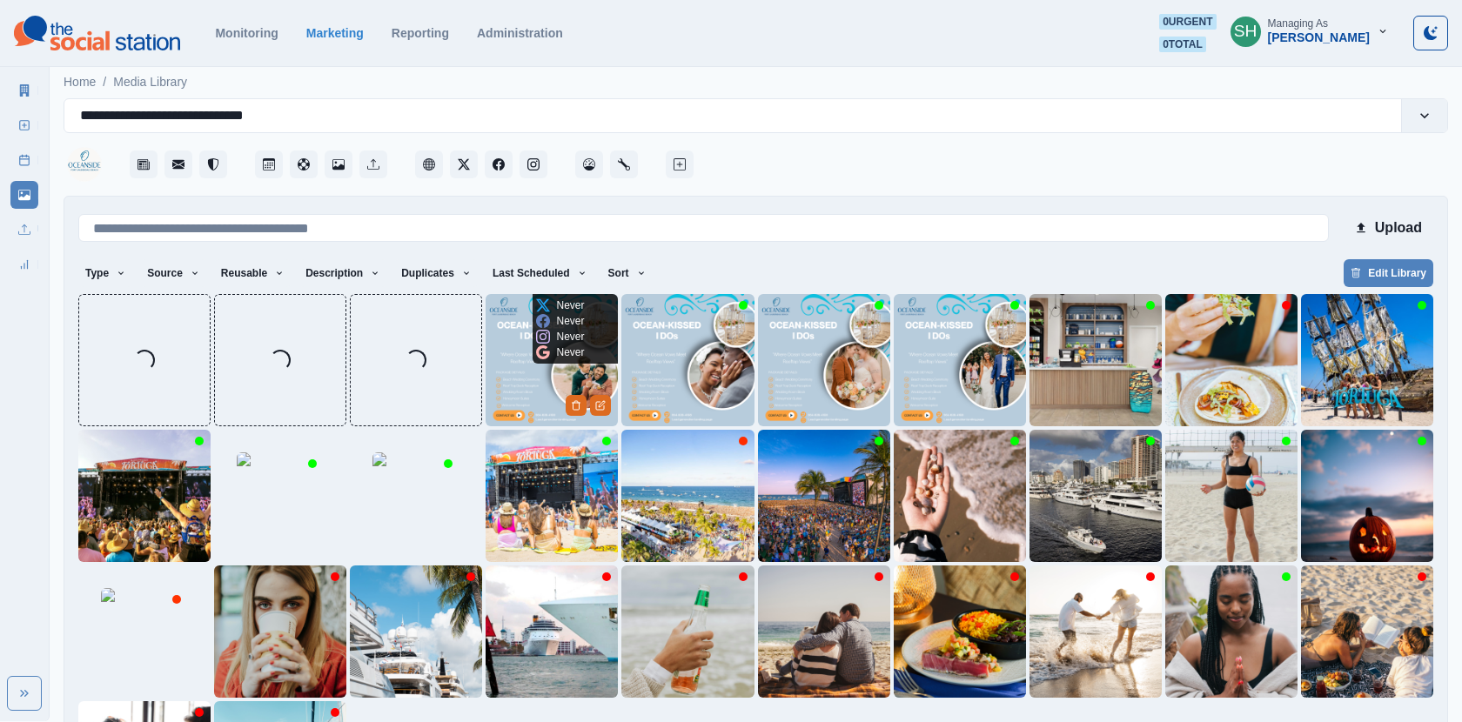
click at [540, 376] on img at bounding box center [552, 360] width 132 height 132
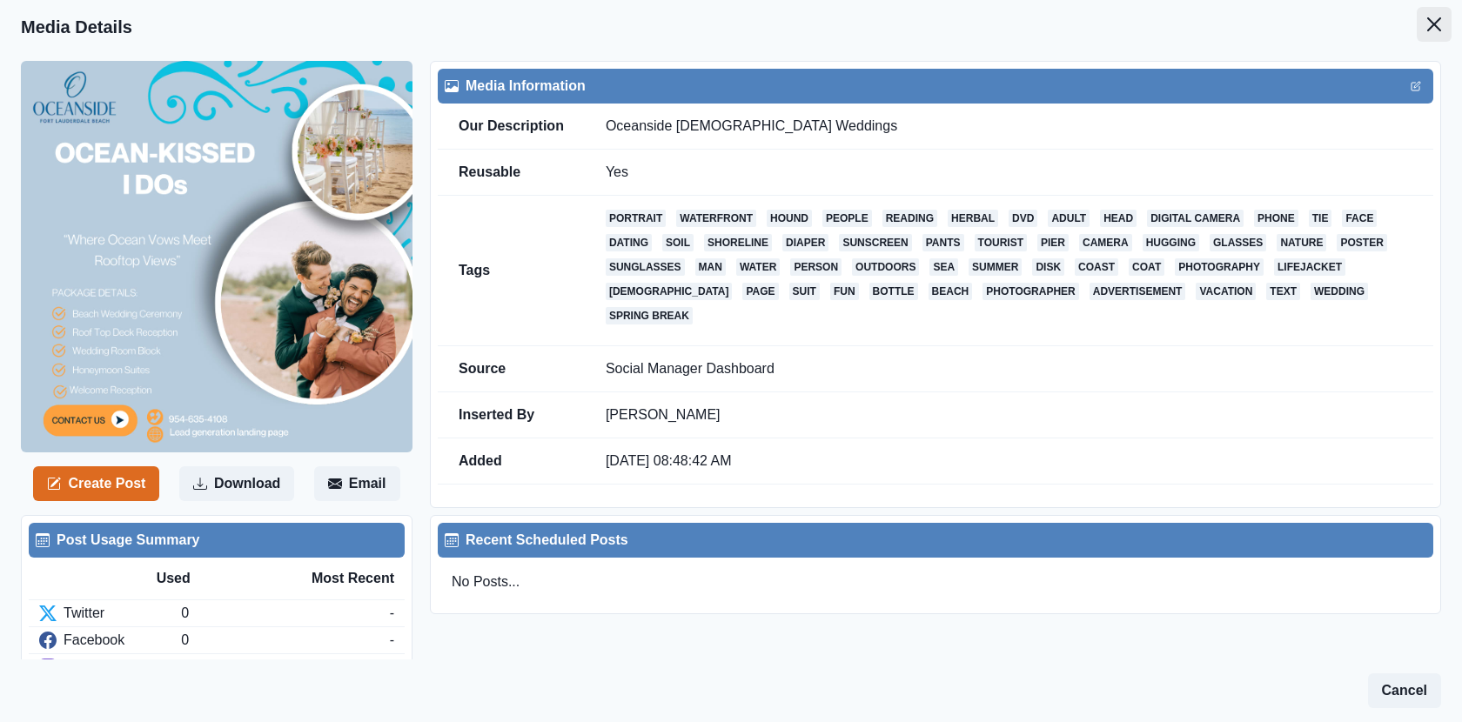
click at [1432, 19] on icon "Close" at bounding box center [1434, 24] width 14 height 14
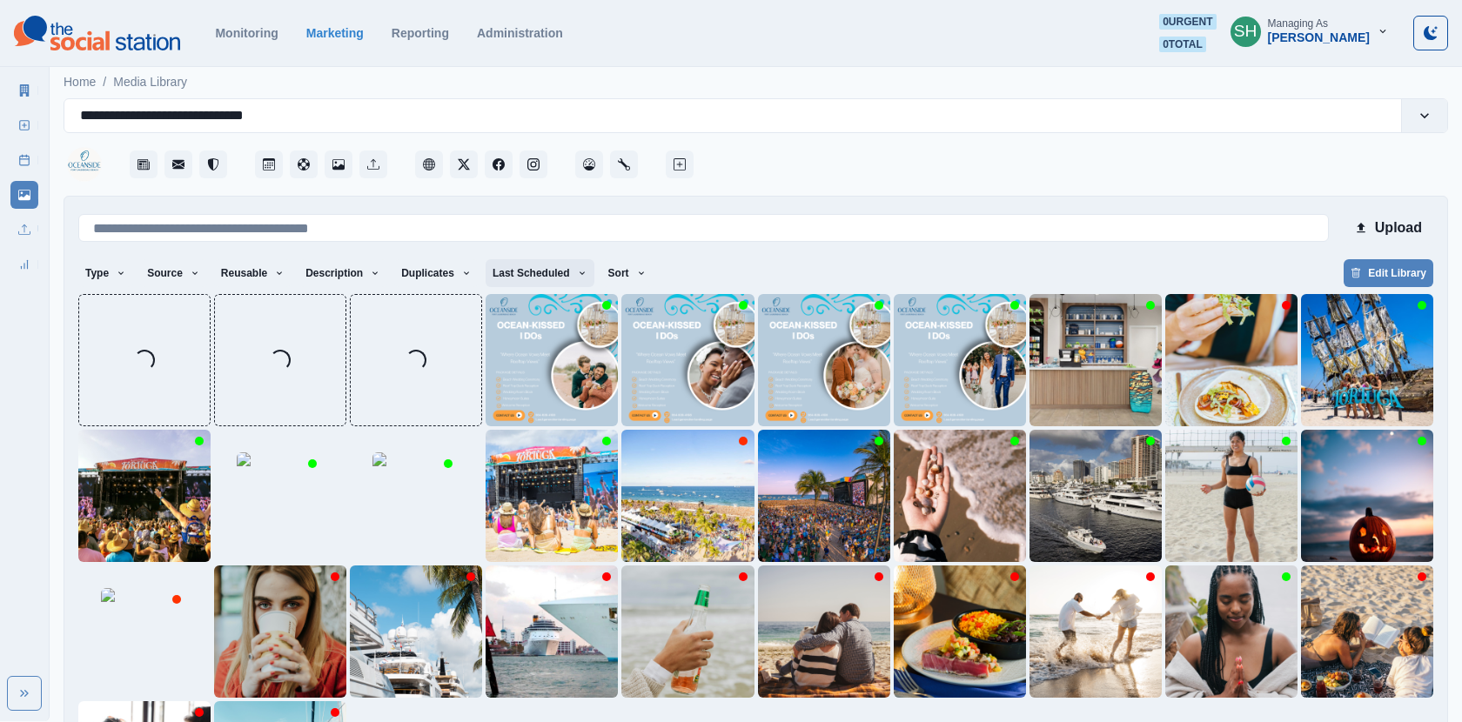
click at [587, 264] on button "Last Scheduled" at bounding box center [540, 273] width 109 height 28
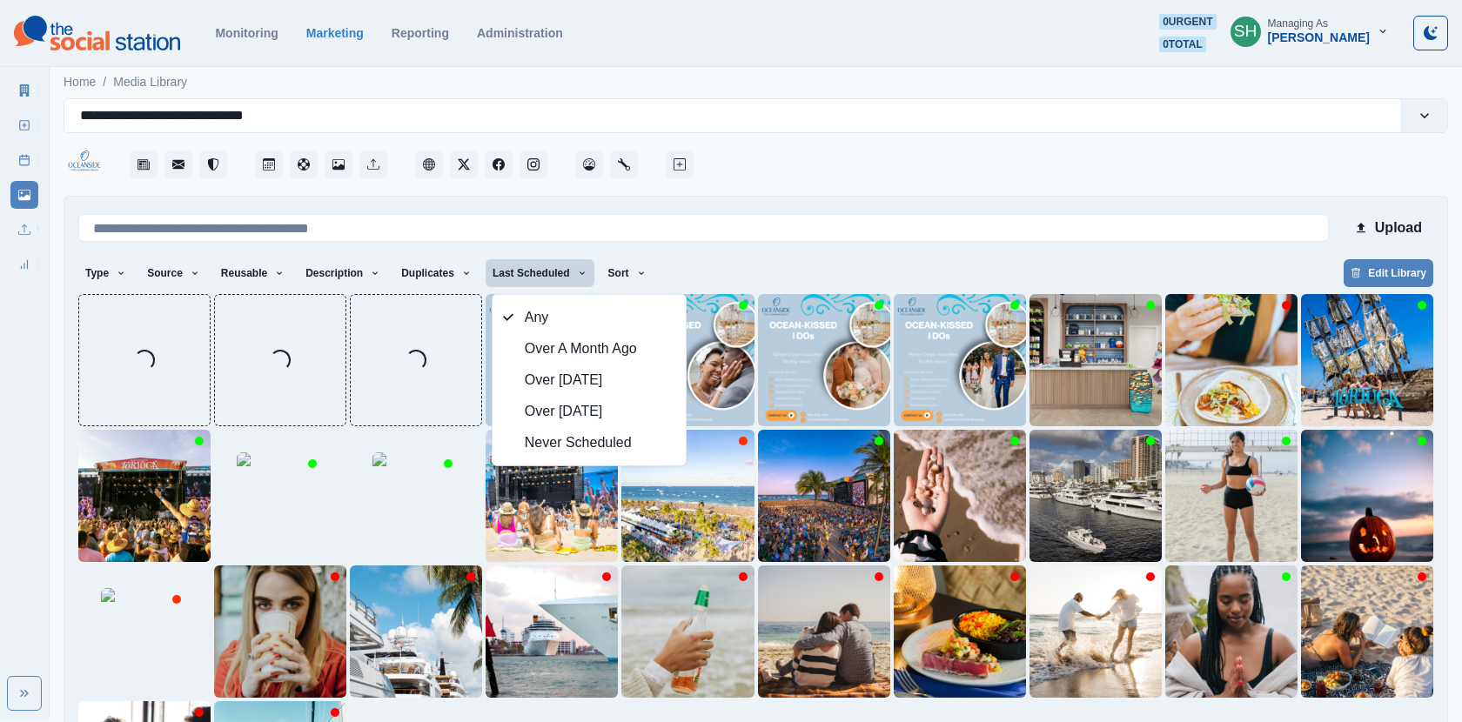
click at [861, 173] on div at bounding box center [1072, 159] width 751 height 52
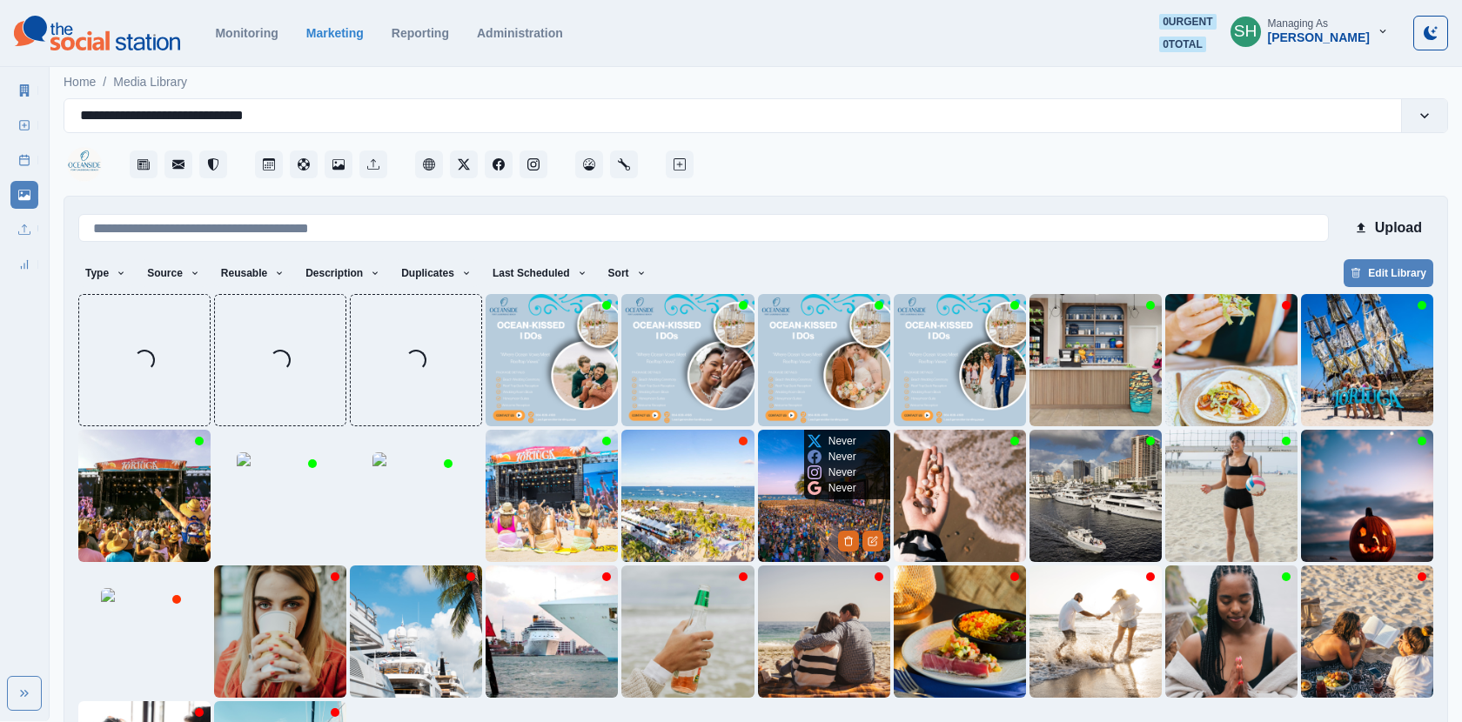
scroll to position [185, 0]
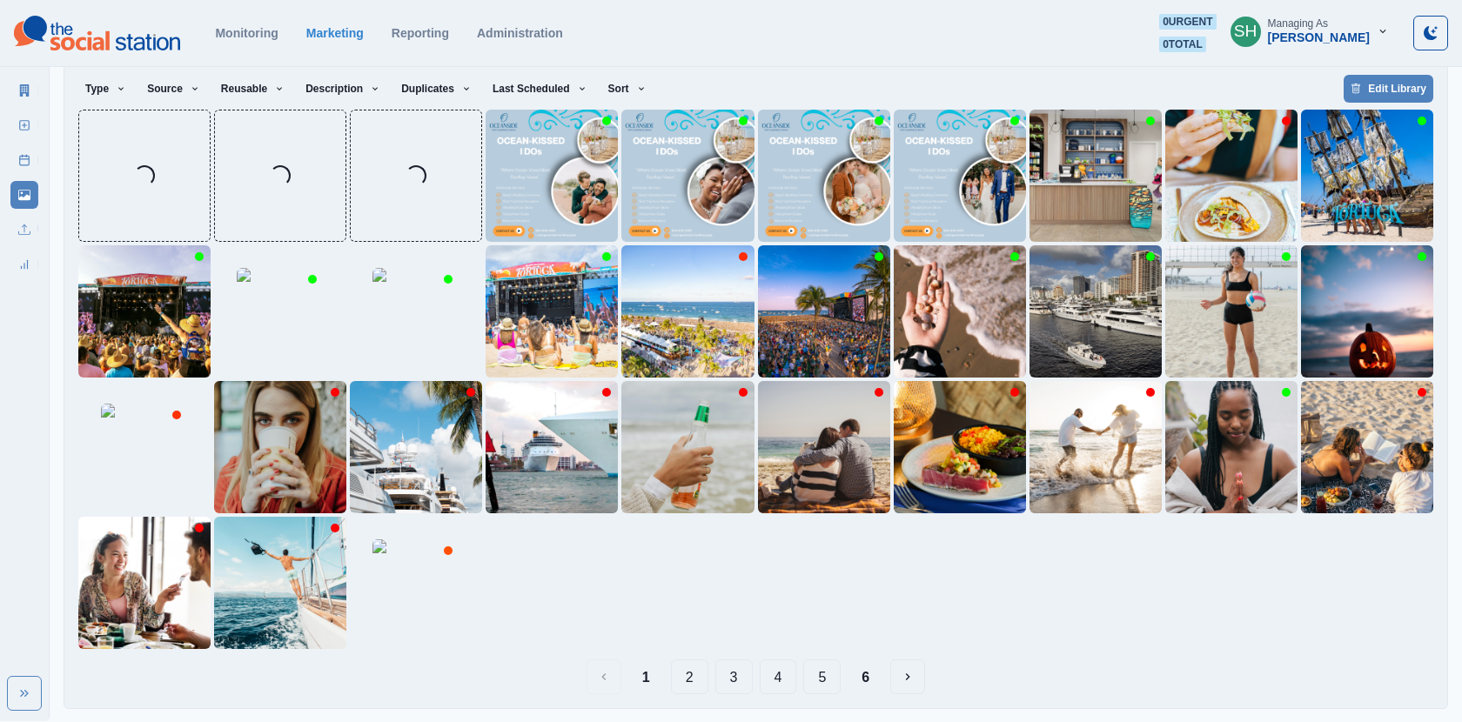
click at [695, 669] on button "2" at bounding box center [689, 677] width 37 height 35
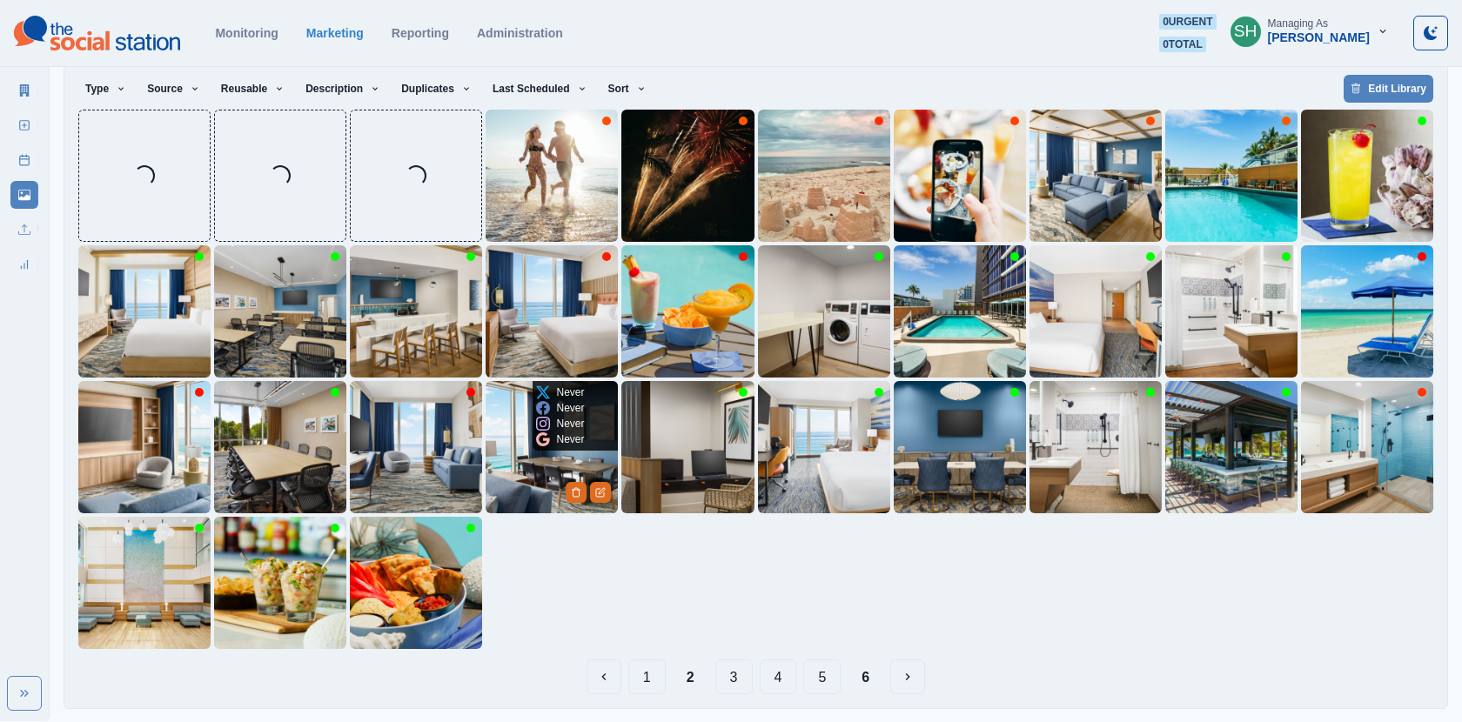
click at [530, 456] on img at bounding box center [552, 447] width 132 height 132
